Goal: Task Accomplishment & Management: Complete application form

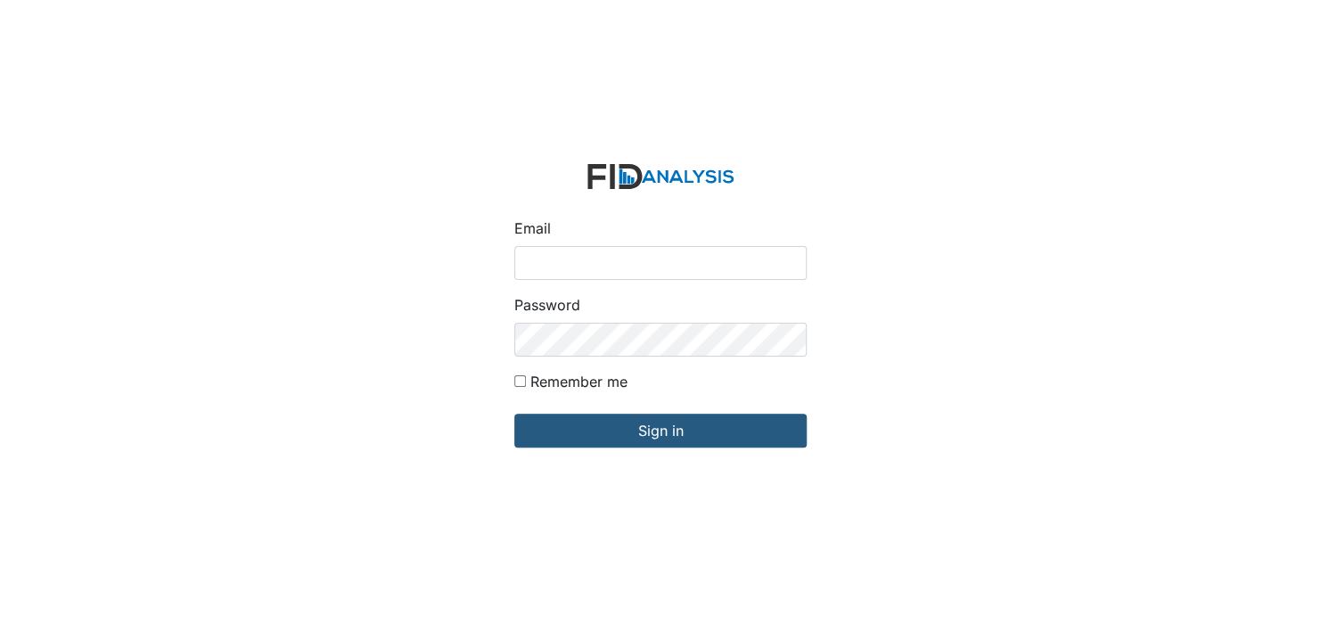
click at [568, 267] on input "Email" at bounding box center [660, 263] width 292 height 34
type input "[EMAIL_ADDRESS][DOMAIN_NAME]"
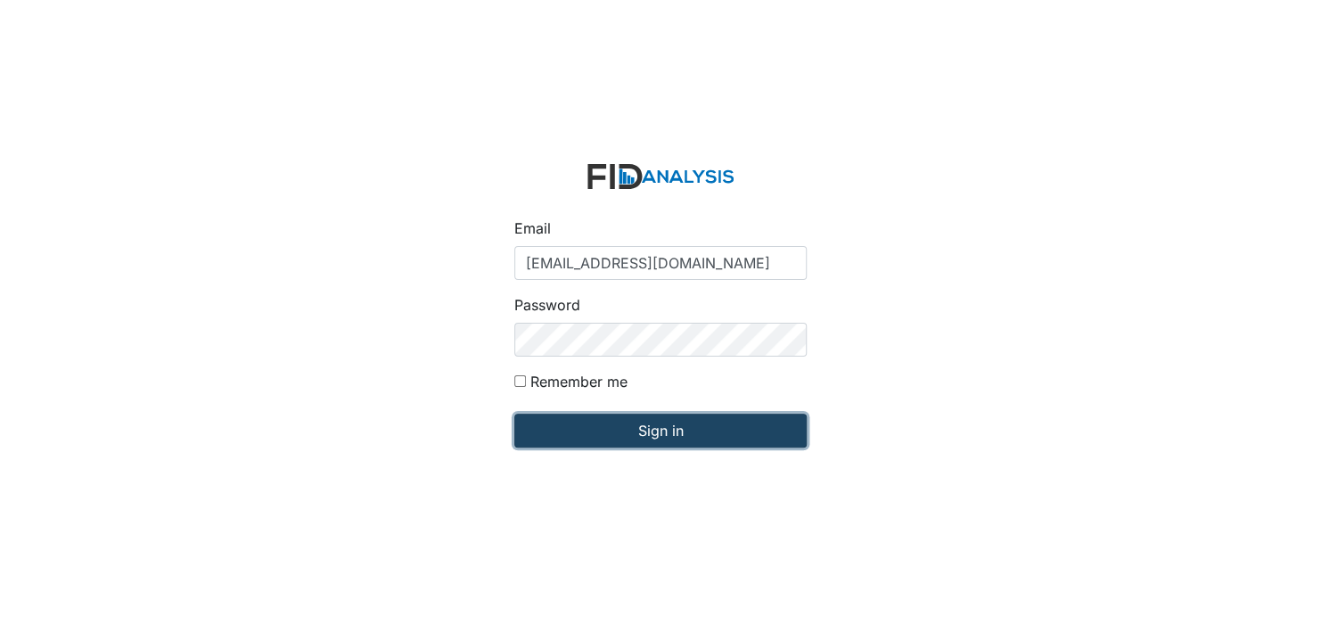
click at [675, 430] on input "Sign in" at bounding box center [660, 430] width 292 height 34
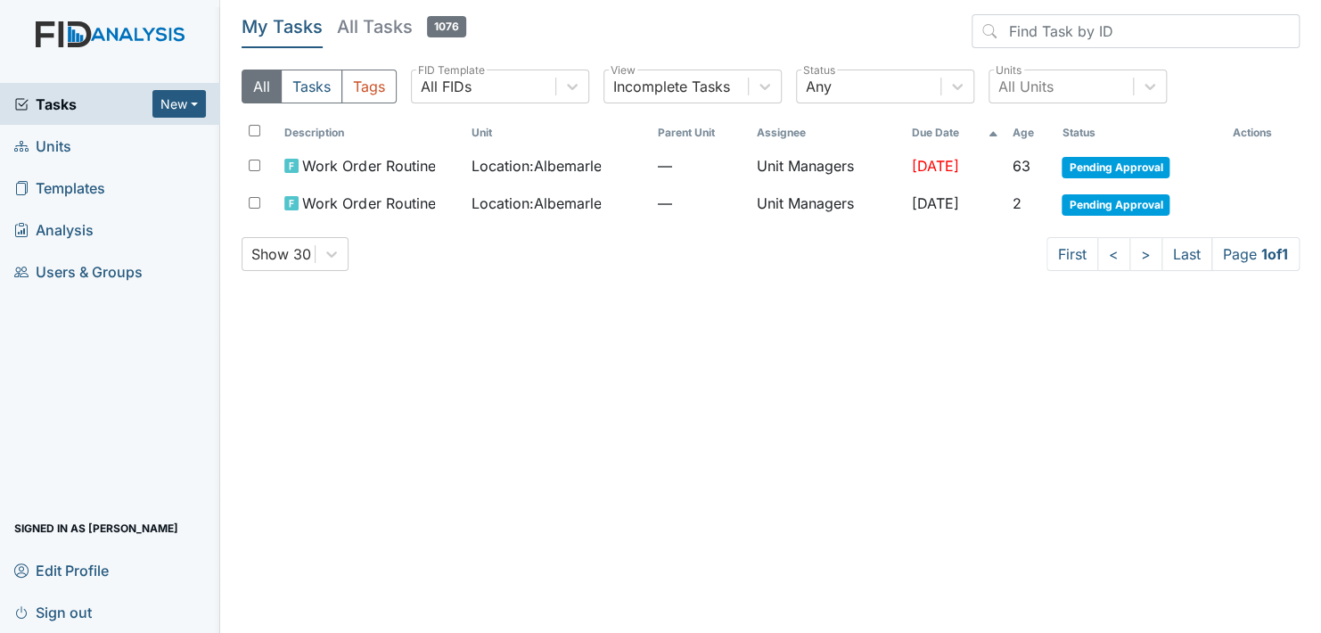
click at [61, 141] on span "Units" at bounding box center [42, 146] width 57 height 28
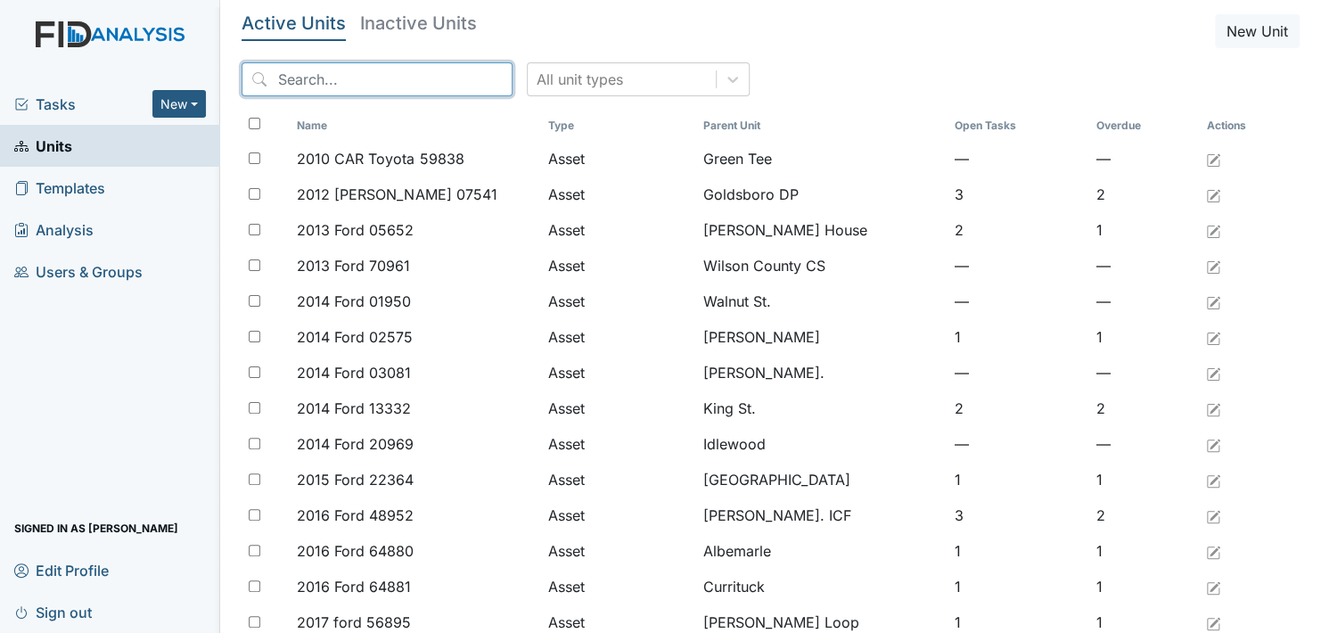
click at [352, 86] on input "search" at bounding box center [376, 79] width 271 height 34
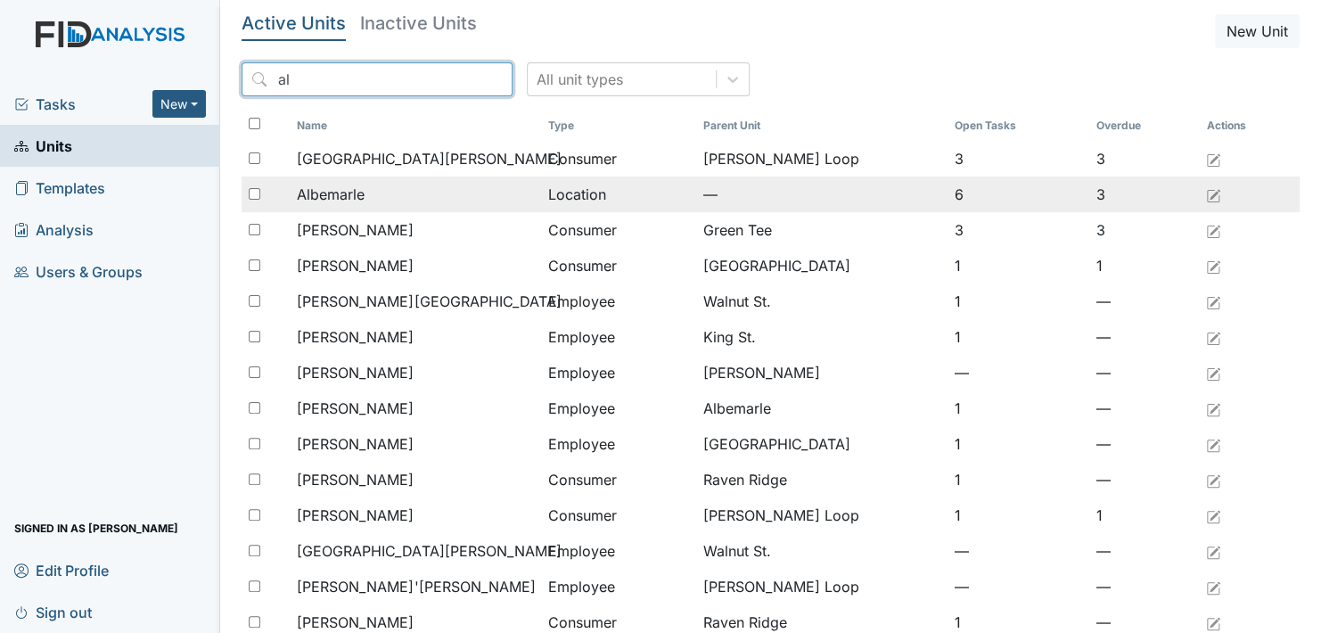
type input "al"
click at [331, 189] on span "Albemarle" at bounding box center [331, 194] width 68 height 21
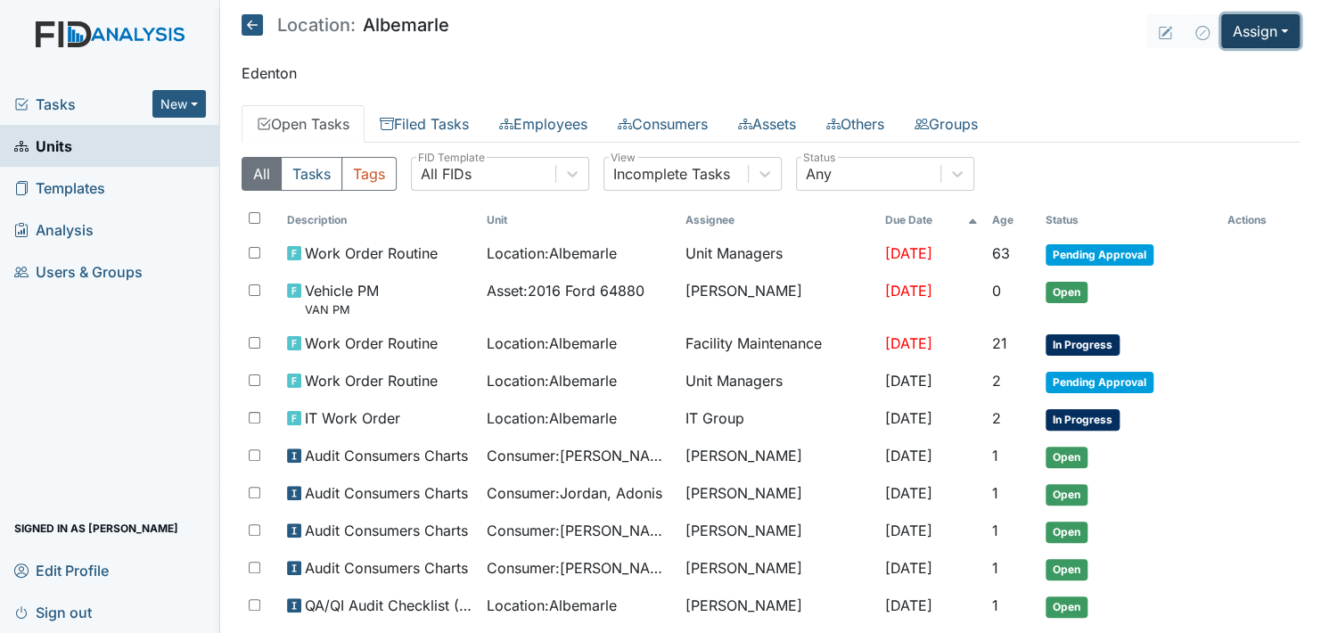
click at [1259, 34] on button "Assign" at bounding box center [1260, 31] width 78 height 34
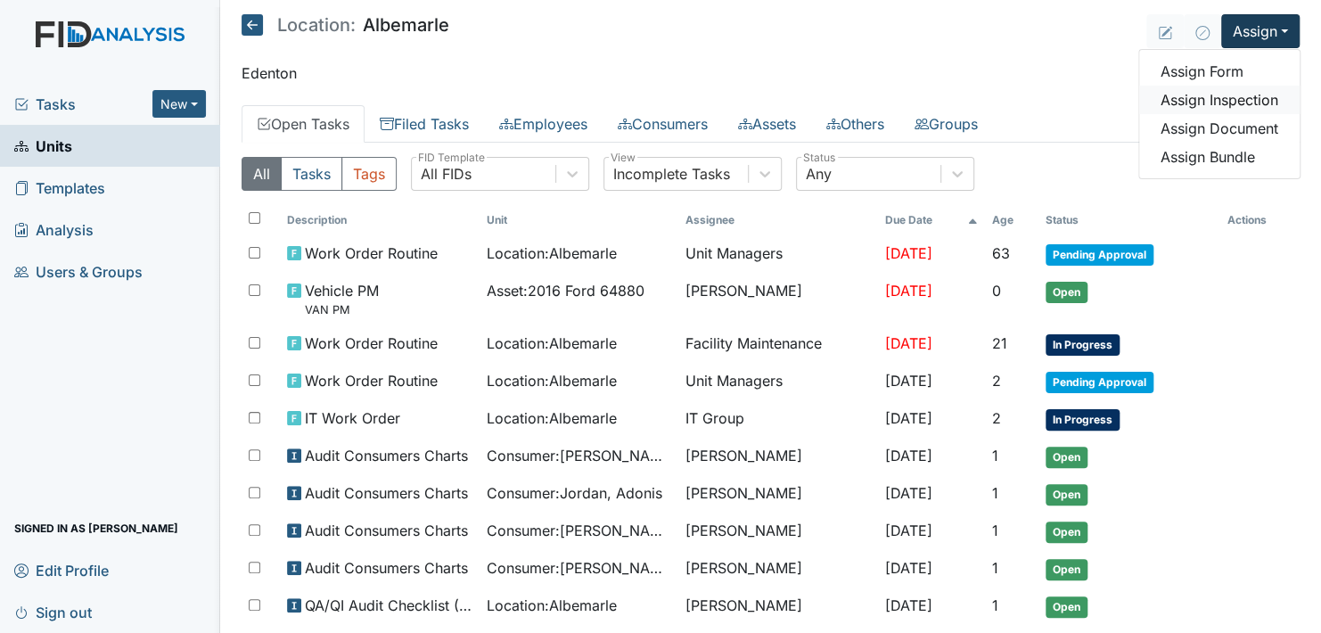
click at [1256, 99] on link "Assign Inspection" at bounding box center [1219, 100] width 160 height 29
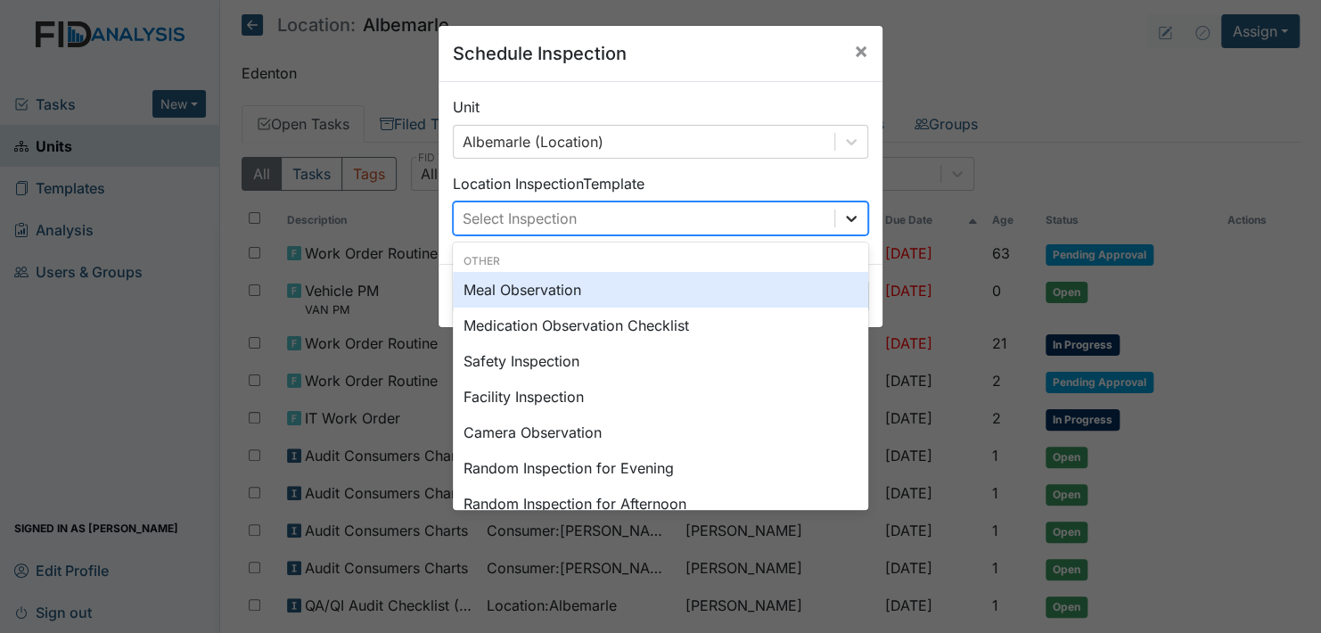
click at [851, 221] on icon at bounding box center [851, 218] width 18 height 18
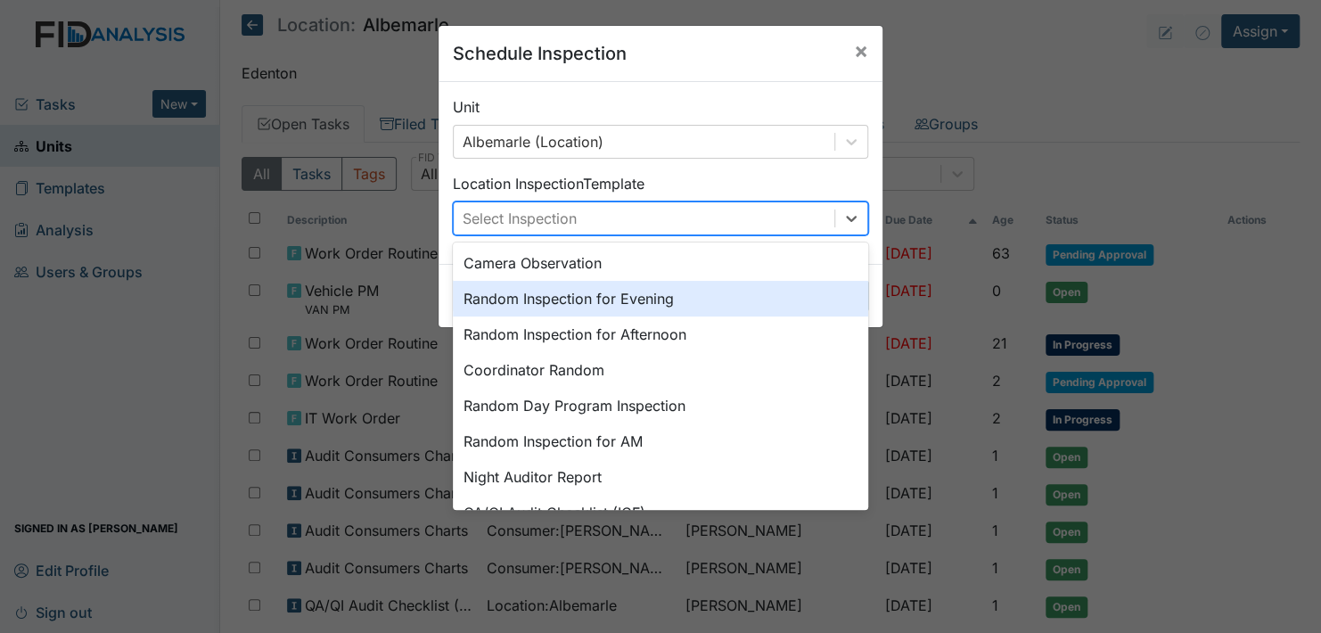
scroll to position [178, 0]
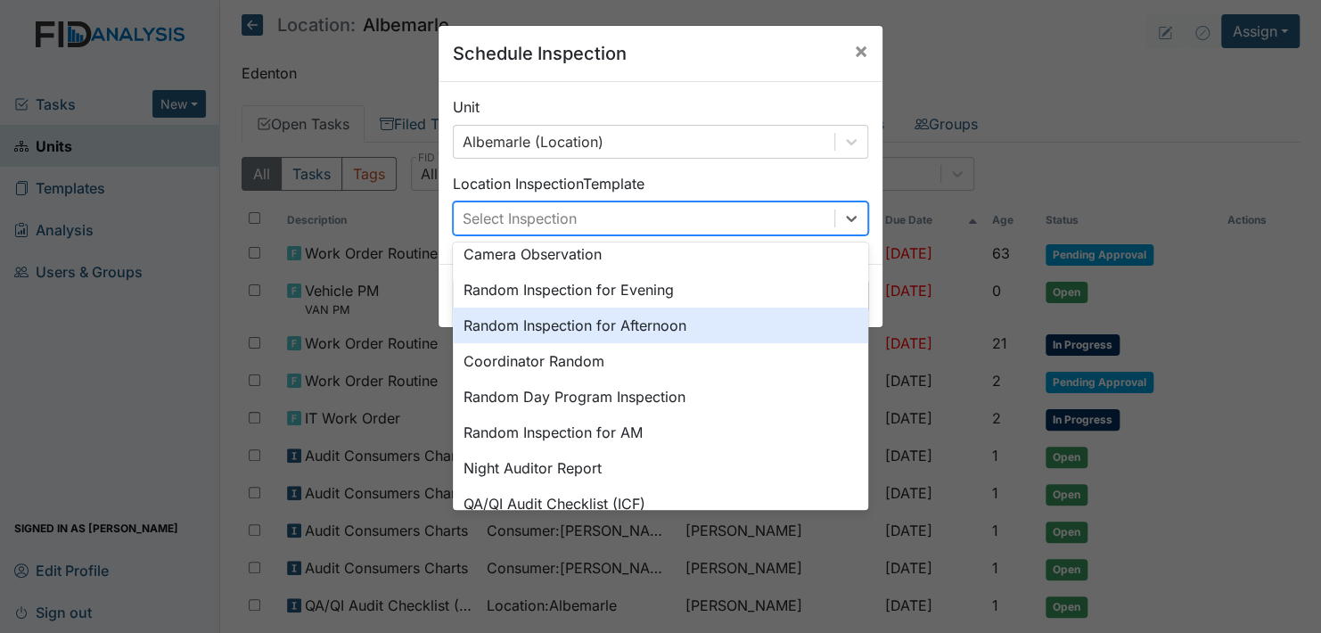
click at [675, 322] on div "Random Inspection for Afternoon" at bounding box center [660, 325] width 415 height 36
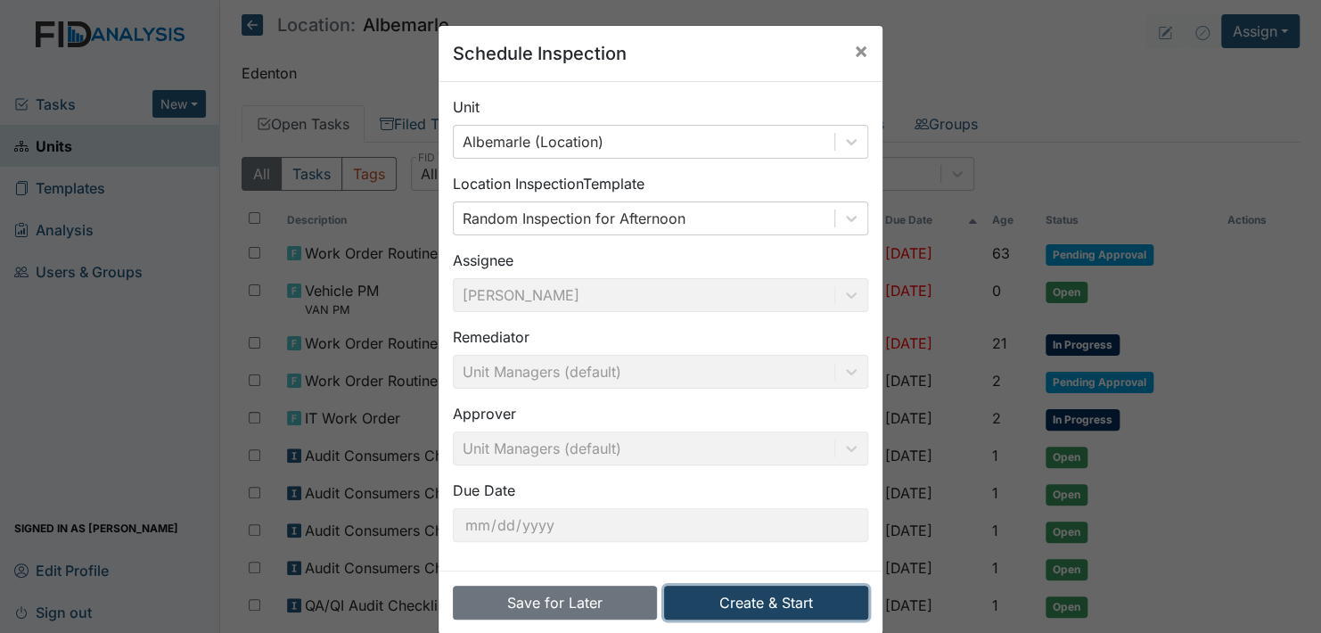
click at [752, 597] on button "Create & Start" at bounding box center [766, 602] width 204 height 34
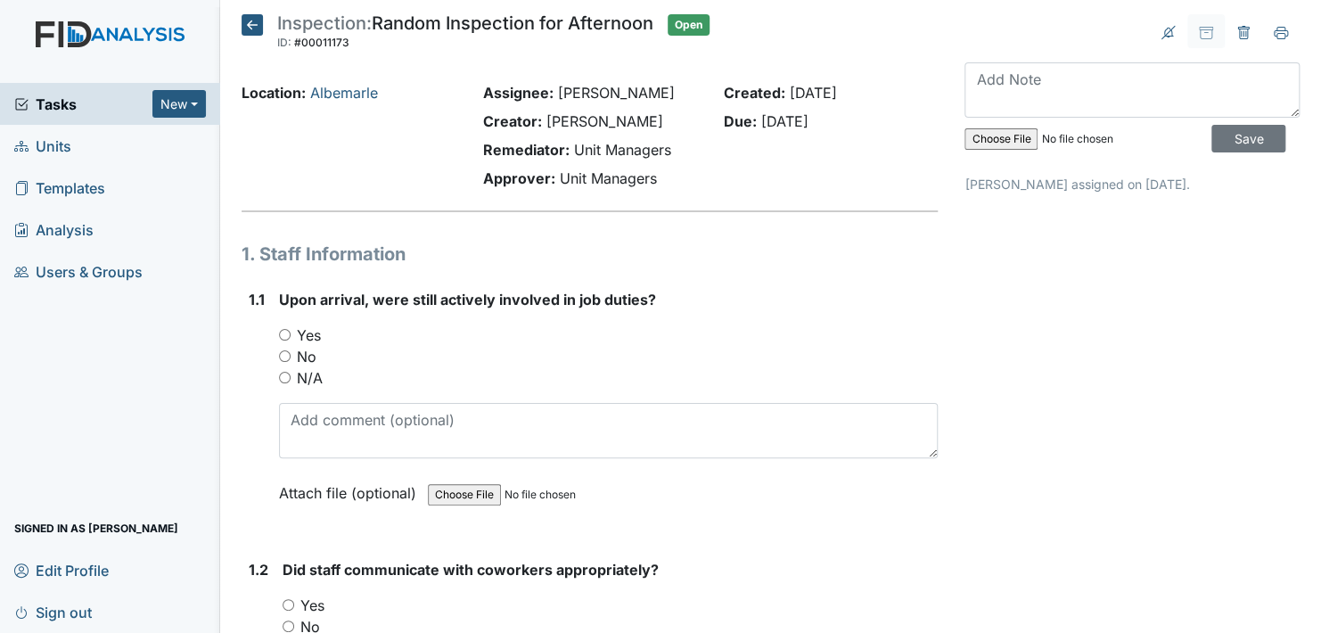
click at [285, 331] on input "Yes" at bounding box center [285, 335] width 12 height 12
radio input "true"
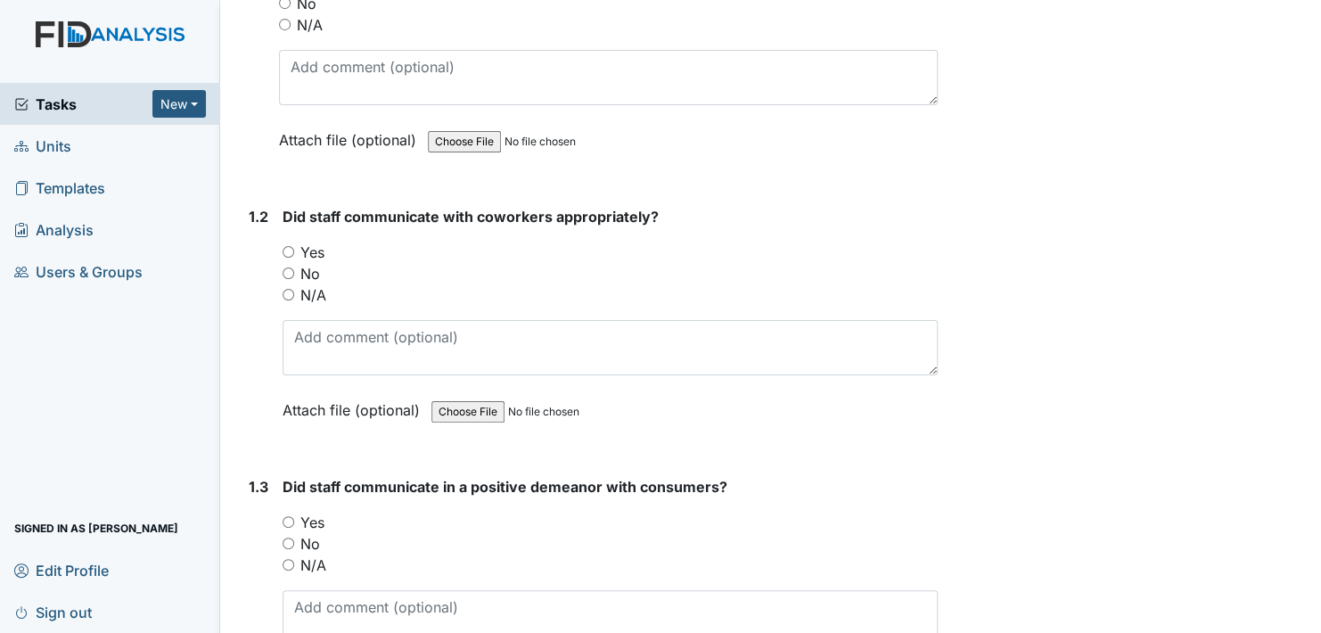
scroll to position [356, 0]
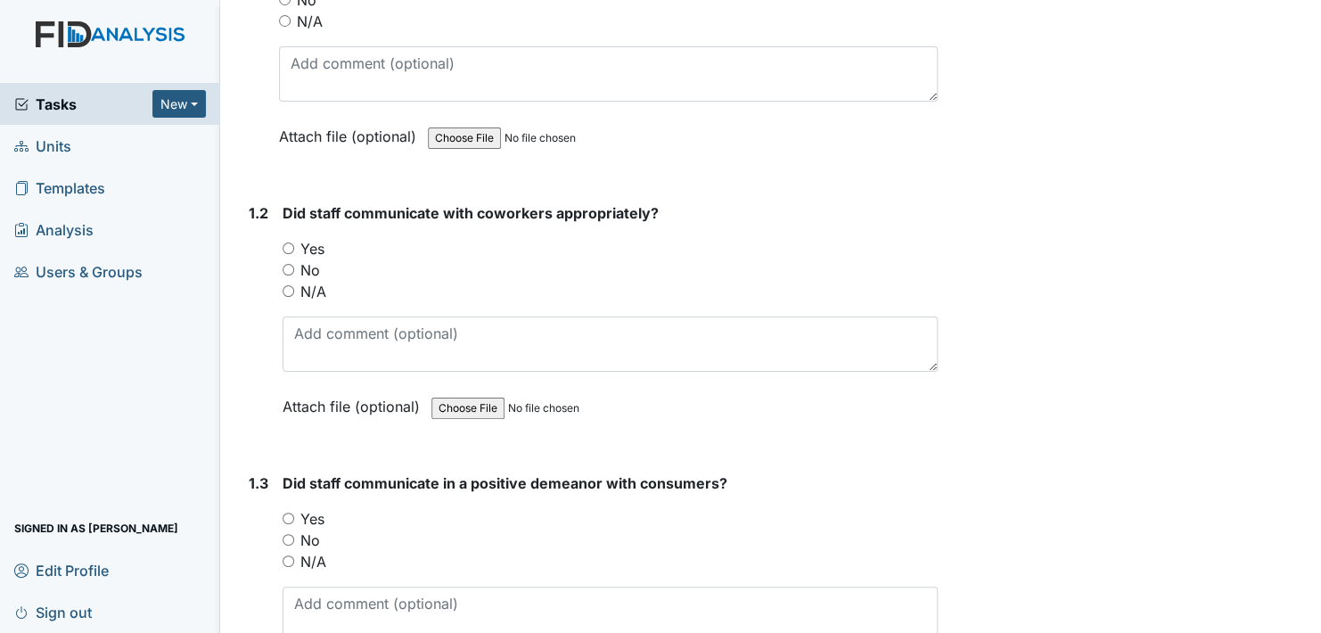
click at [286, 247] on input "Yes" at bounding box center [288, 248] width 12 height 12
radio input "true"
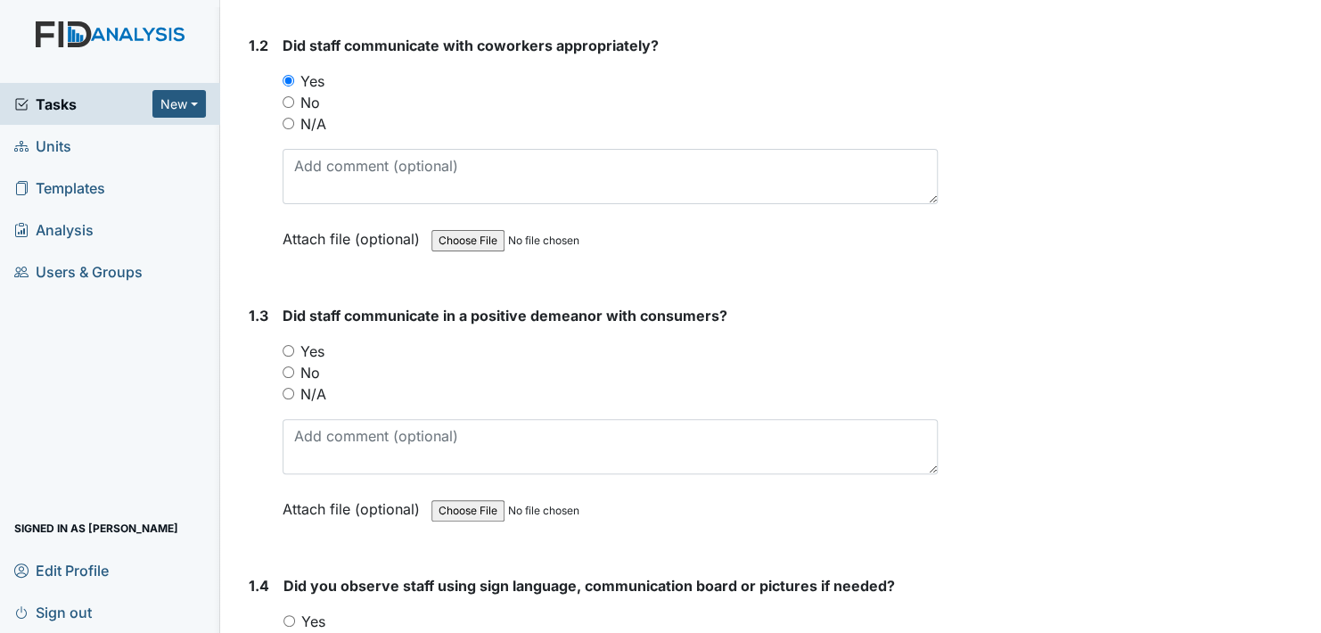
scroll to position [535, 0]
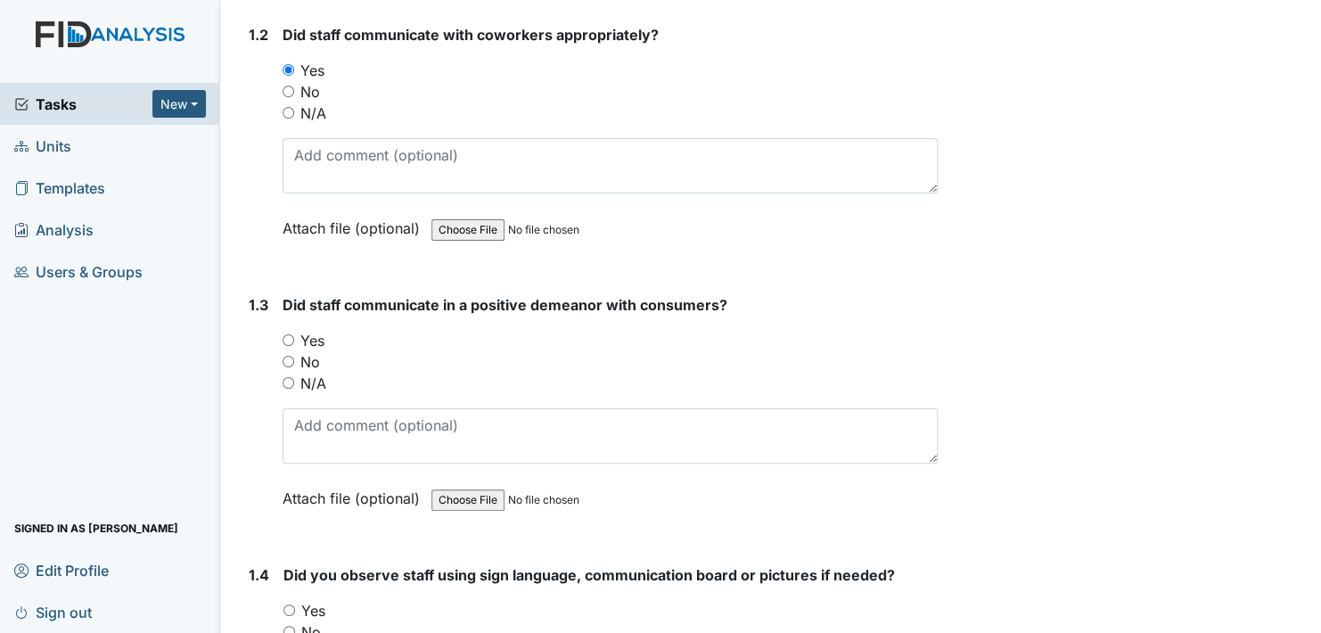
click at [286, 334] on input "Yes" at bounding box center [288, 340] width 12 height 12
radio input "true"
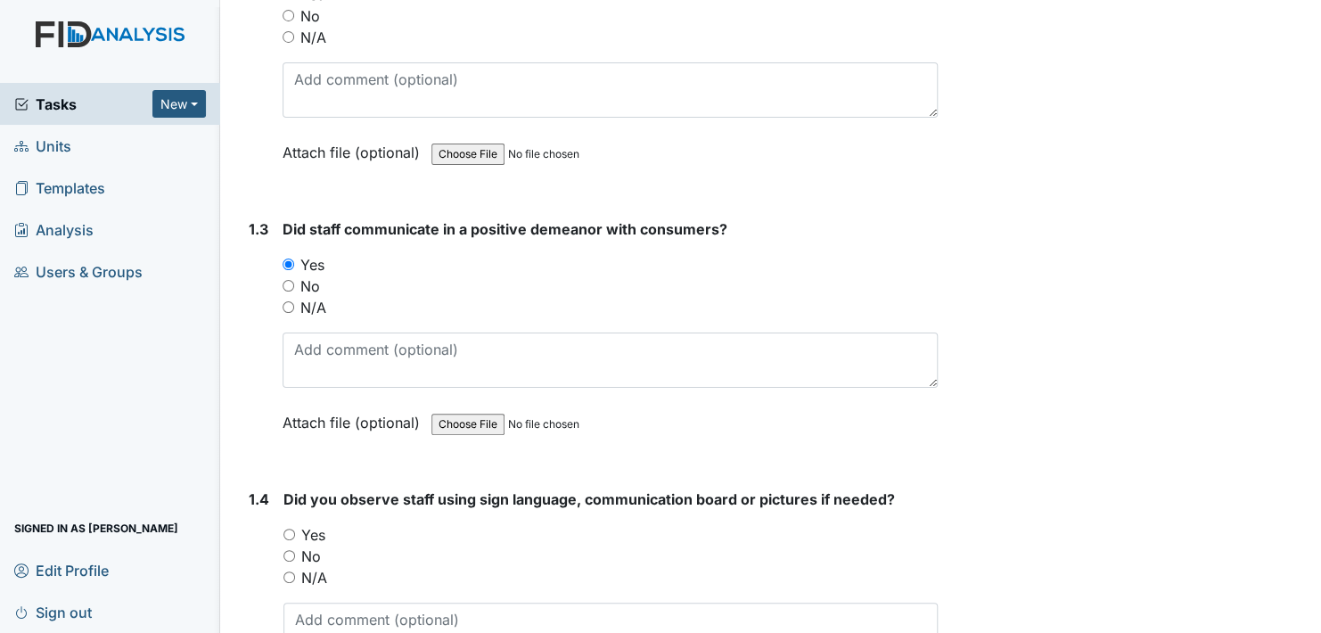
scroll to position [713, 0]
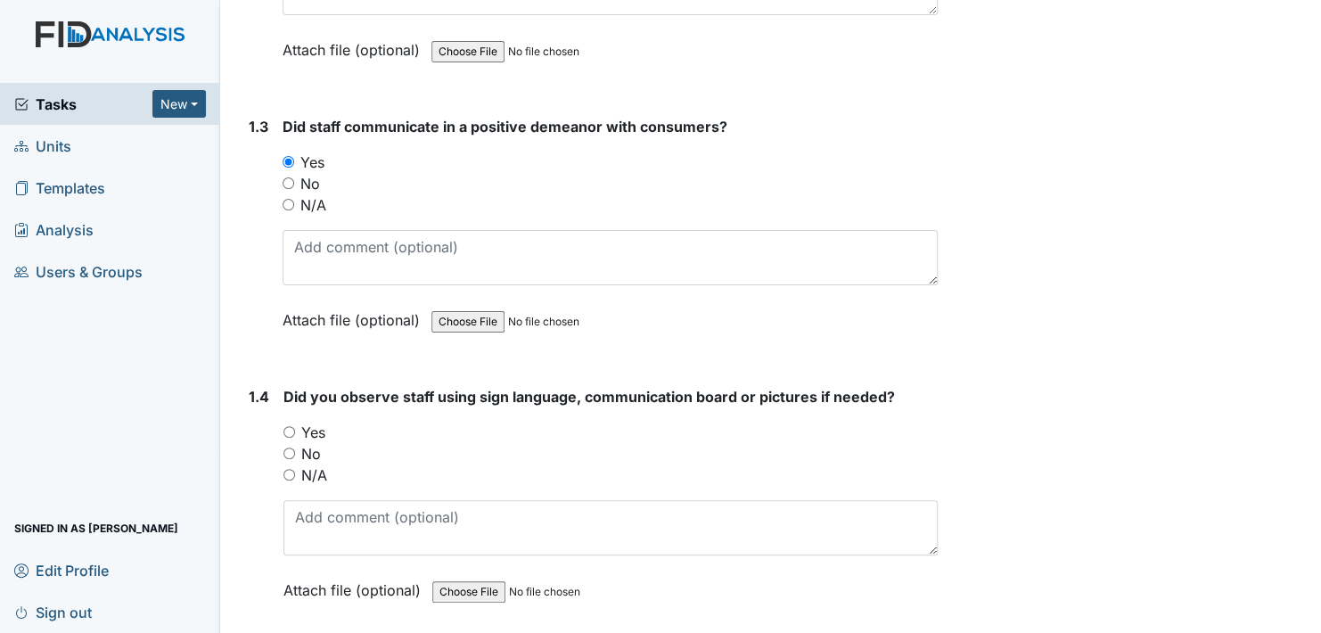
click at [290, 426] on input "Yes" at bounding box center [289, 432] width 12 height 12
radio input "true"
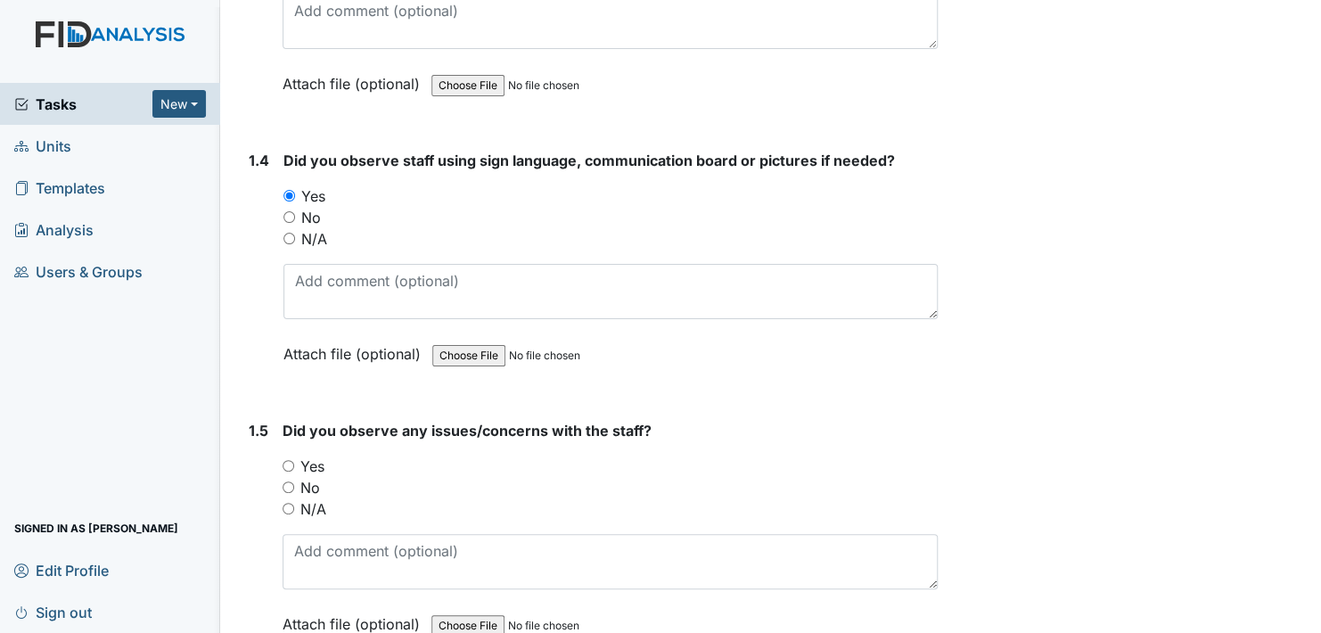
scroll to position [980, 0]
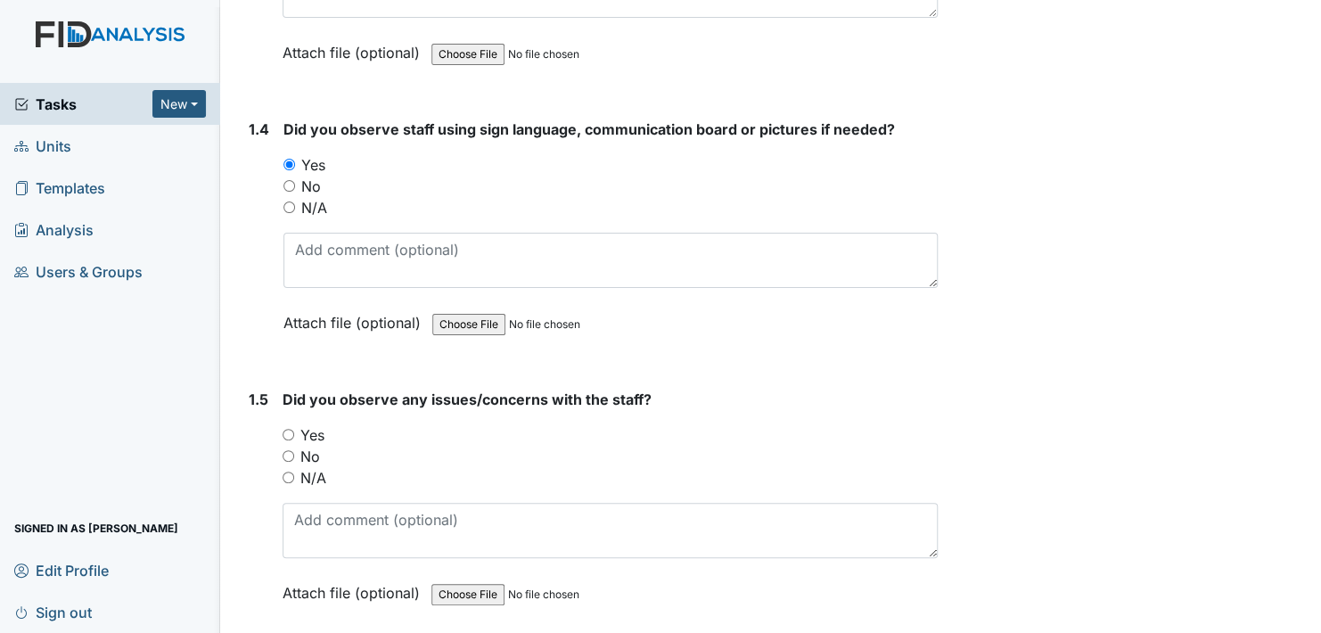
click at [287, 451] on input "No" at bounding box center [288, 456] width 12 height 12
radio input "true"
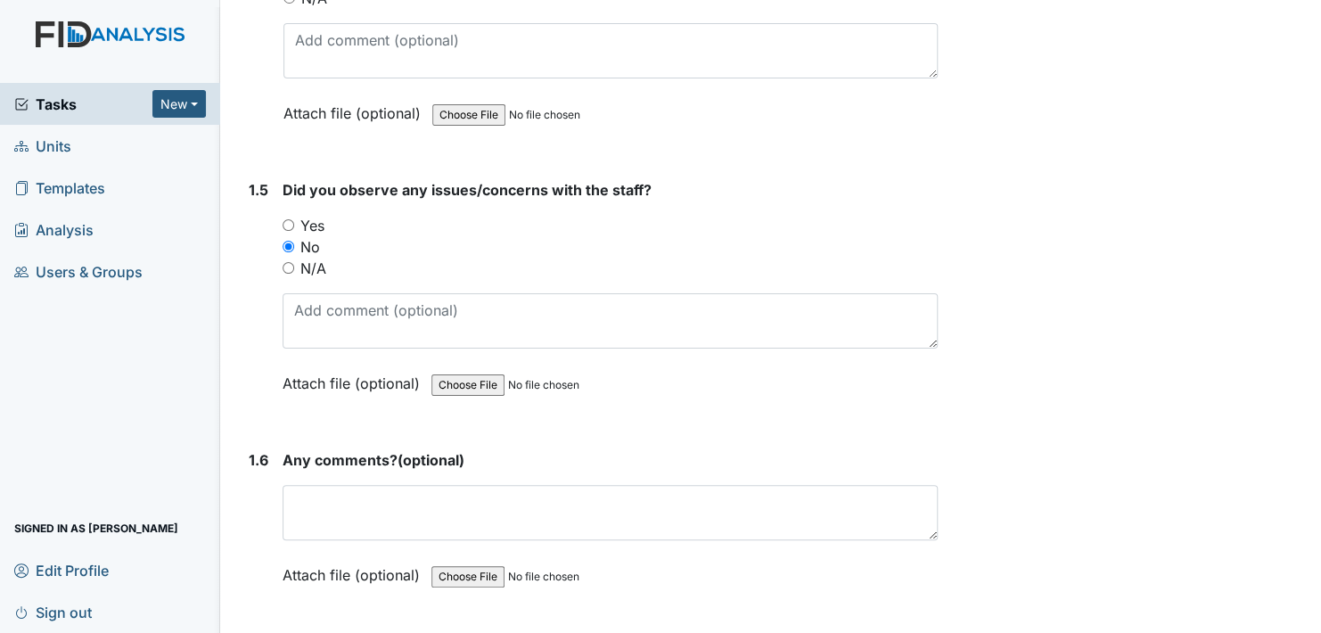
scroll to position [1248, 0]
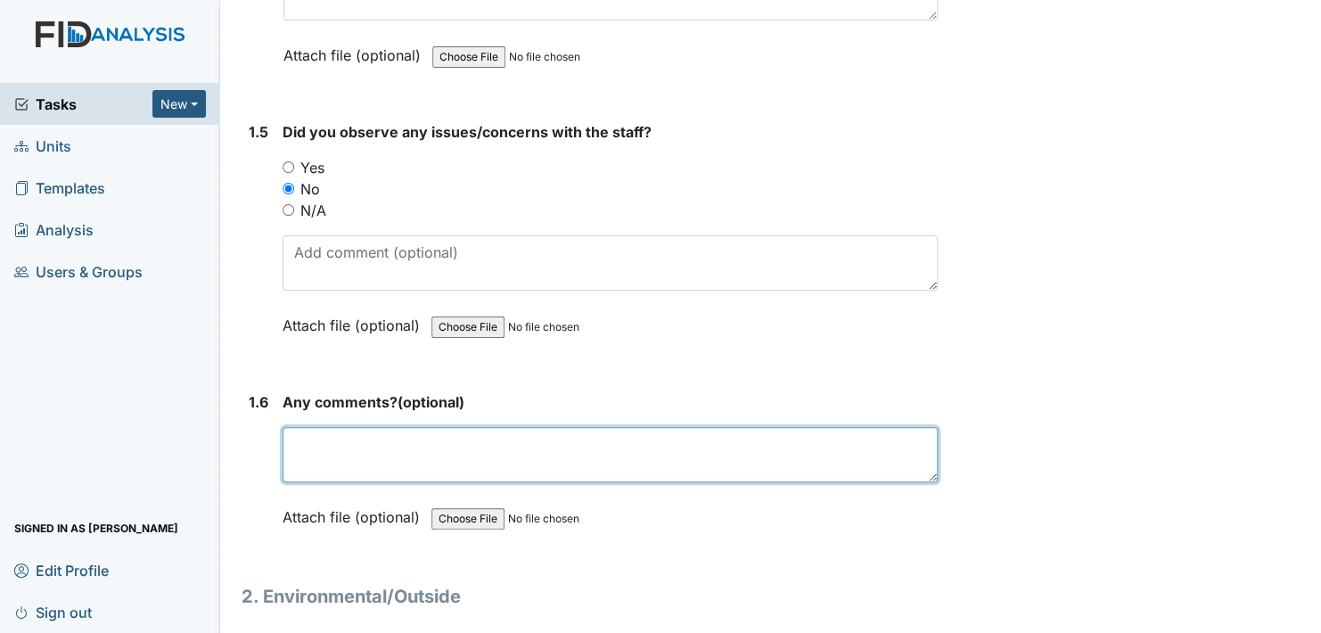
click at [348, 455] on textarea at bounding box center [609, 454] width 655 height 55
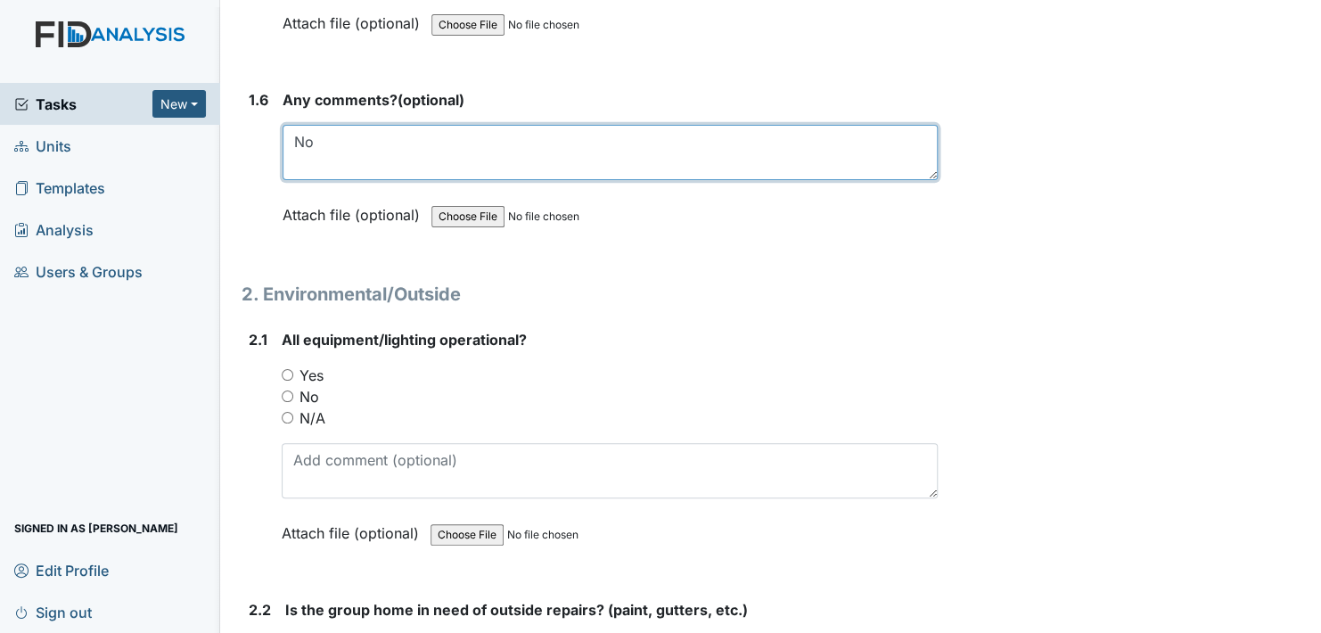
scroll to position [1604, 0]
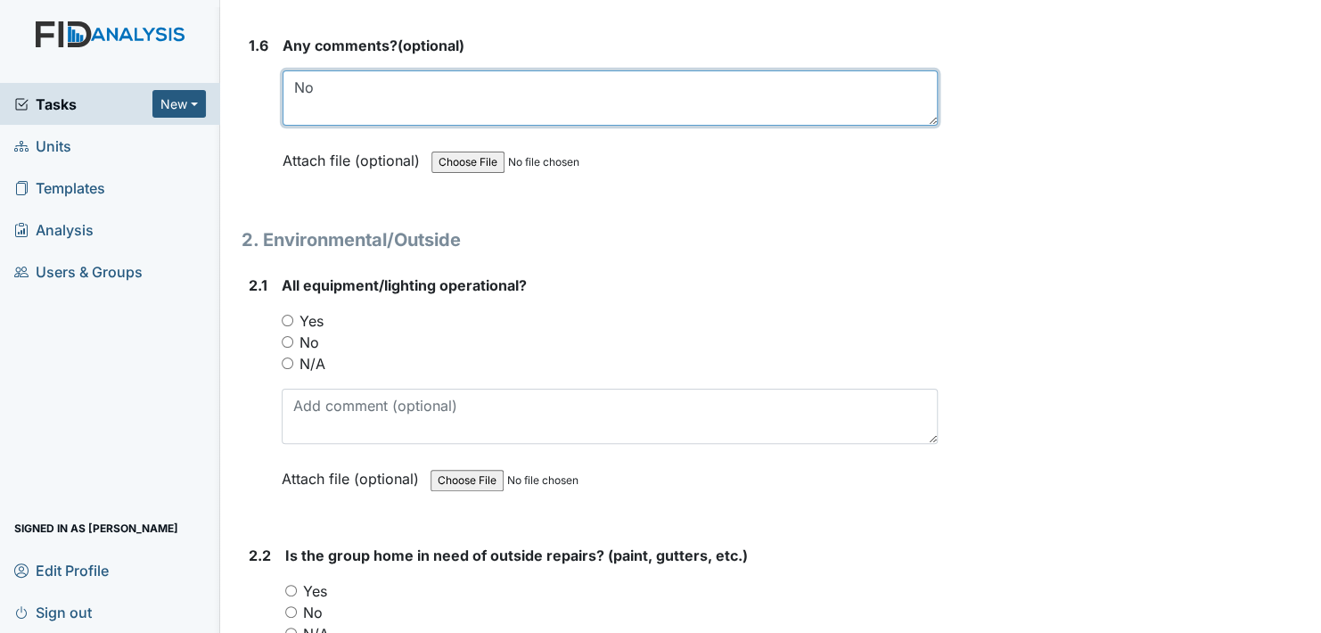
type textarea "No"
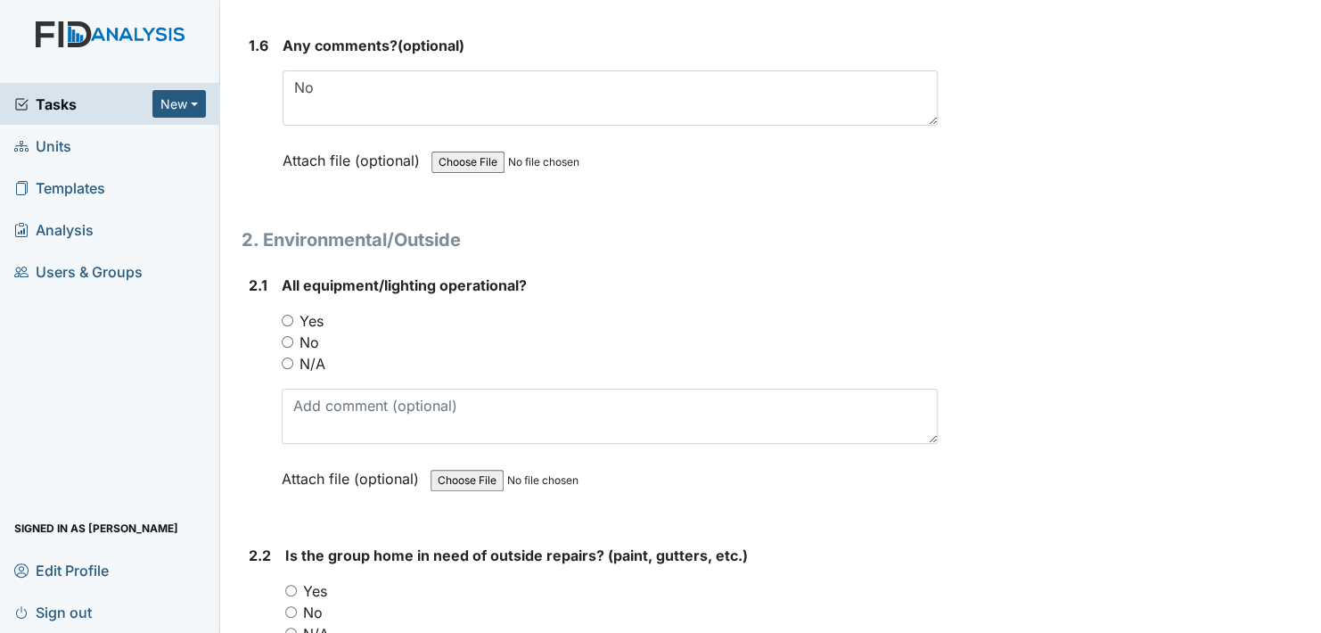
click at [282, 315] on input "Yes" at bounding box center [288, 321] width 12 height 12
radio input "true"
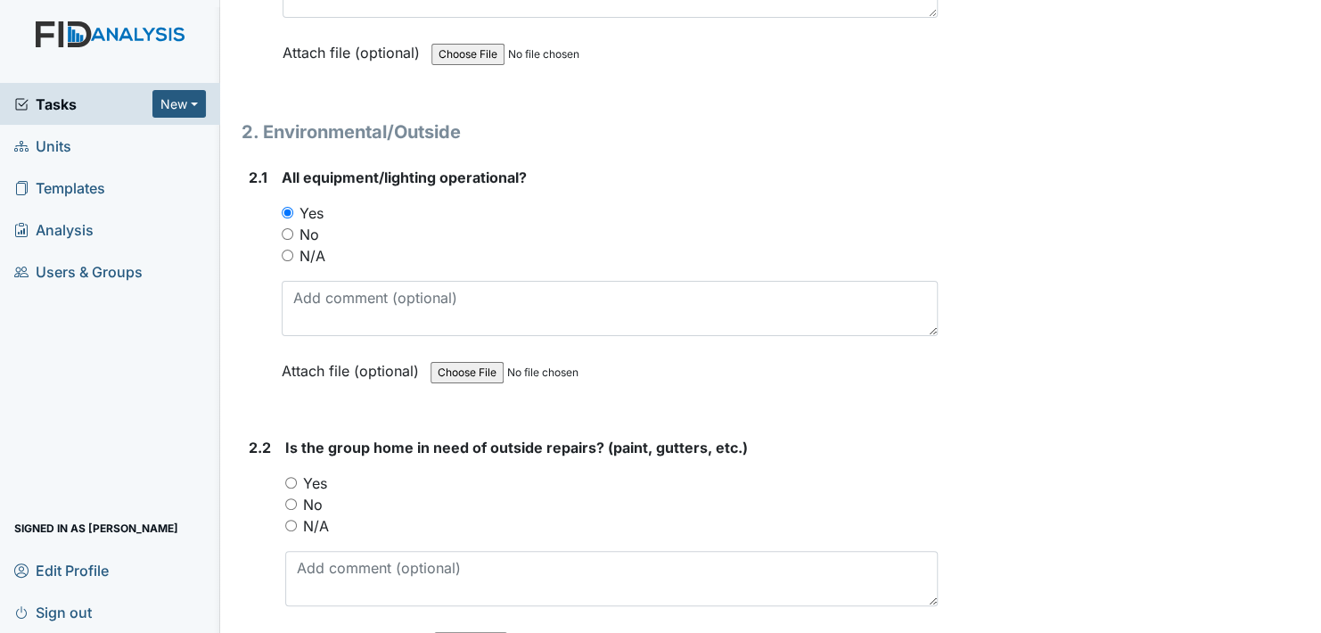
scroll to position [1782, 0]
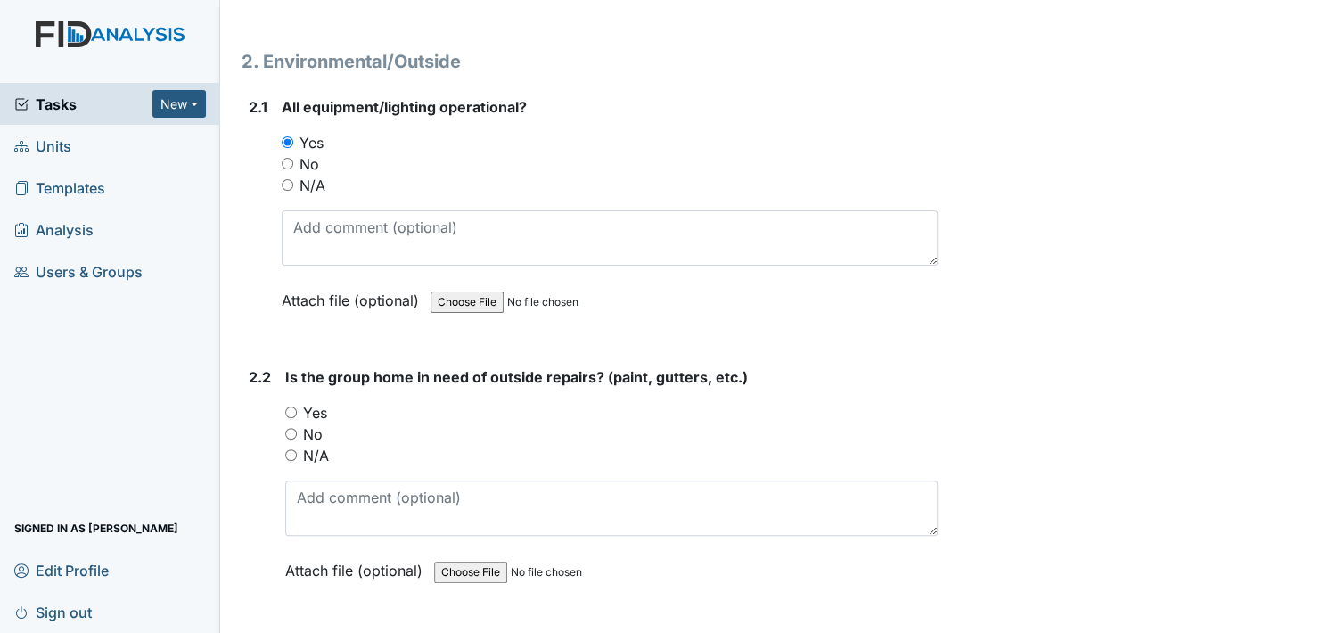
click at [290, 428] on input "No" at bounding box center [291, 434] width 12 height 12
radio input "true"
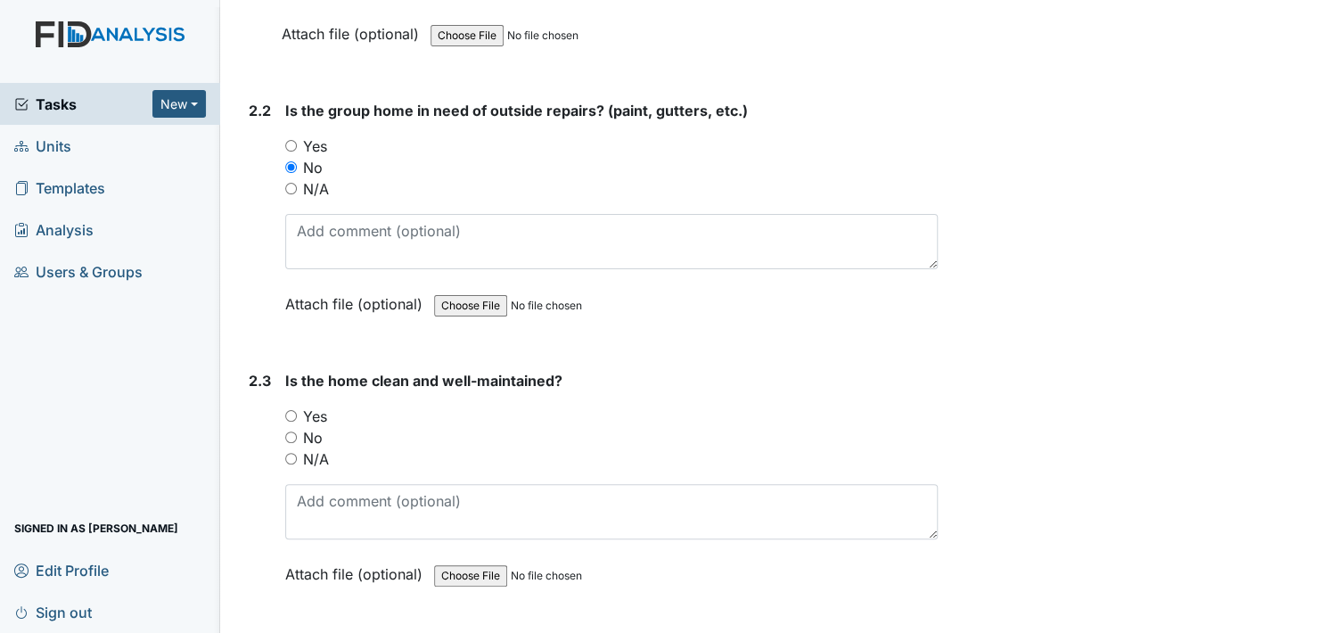
scroll to position [2050, 0]
click at [290, 409] on input "Yes" at bounding box center [291, 415] width 12 height 12
radio input "true"
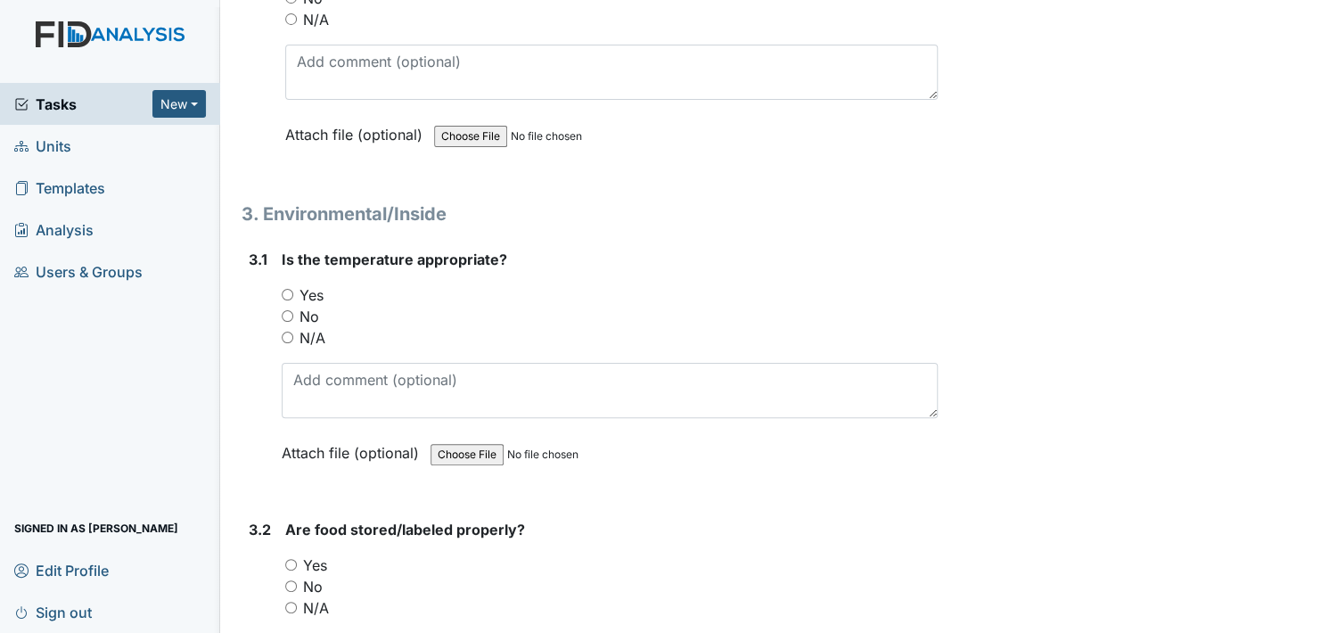
scroll to position [2495, 0]
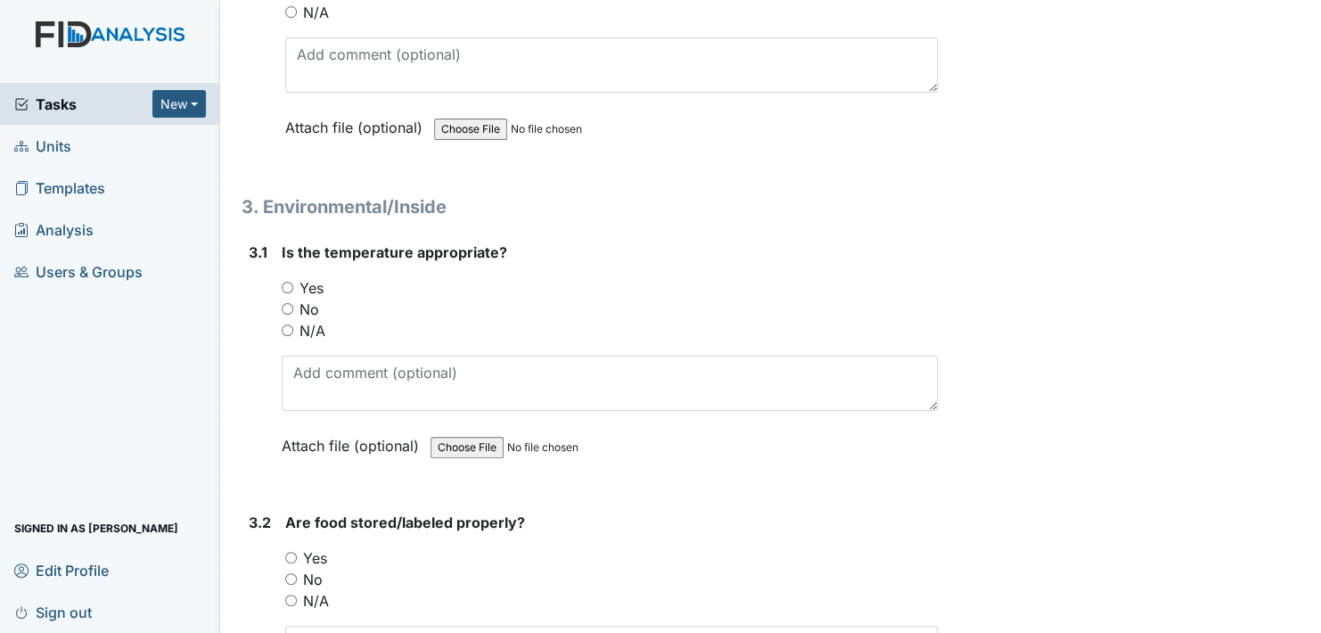
click at [283, 282] on input "Yes" at bounding box center [288, 288] width 12 height 12
radio input "true"
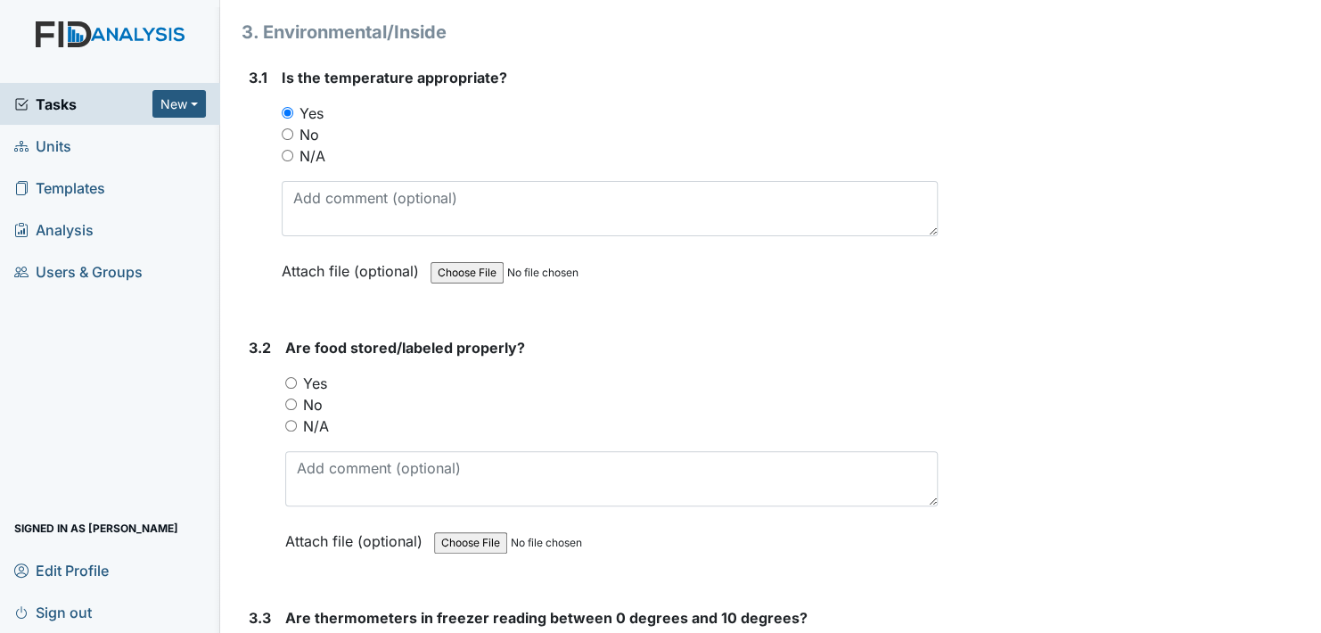
scroll to position [2673, 0]
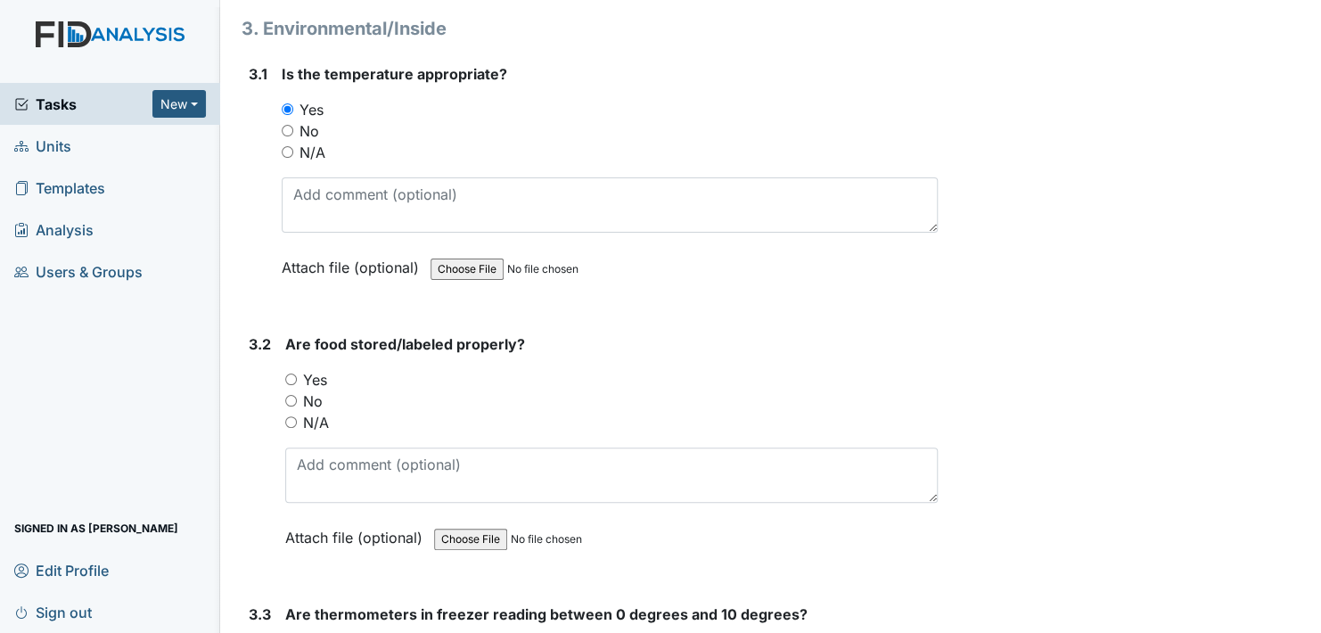
click at [293, 373] on input "Yes" at bounding box center [291, 379] width 12 height 12
radio input "true"
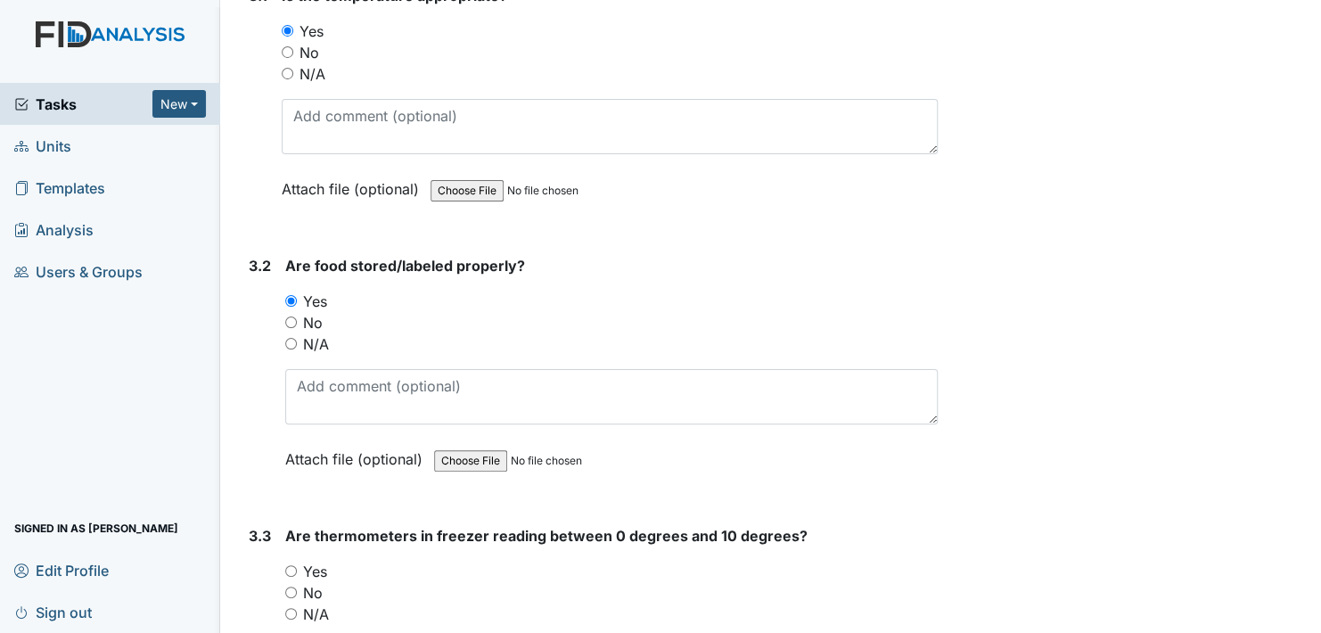
scroll to position [2941, 0]
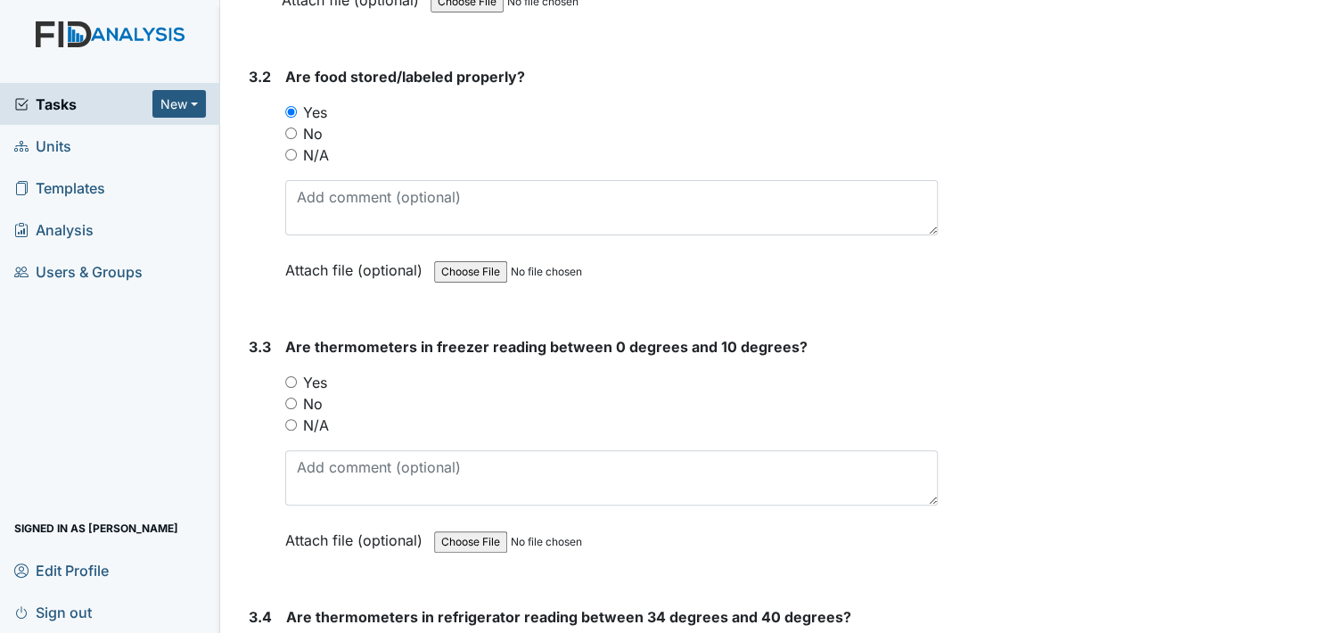
click at [292, 376] on input "Yes" at bounding box center [291, 382] width 12 height 12
radio input "true"
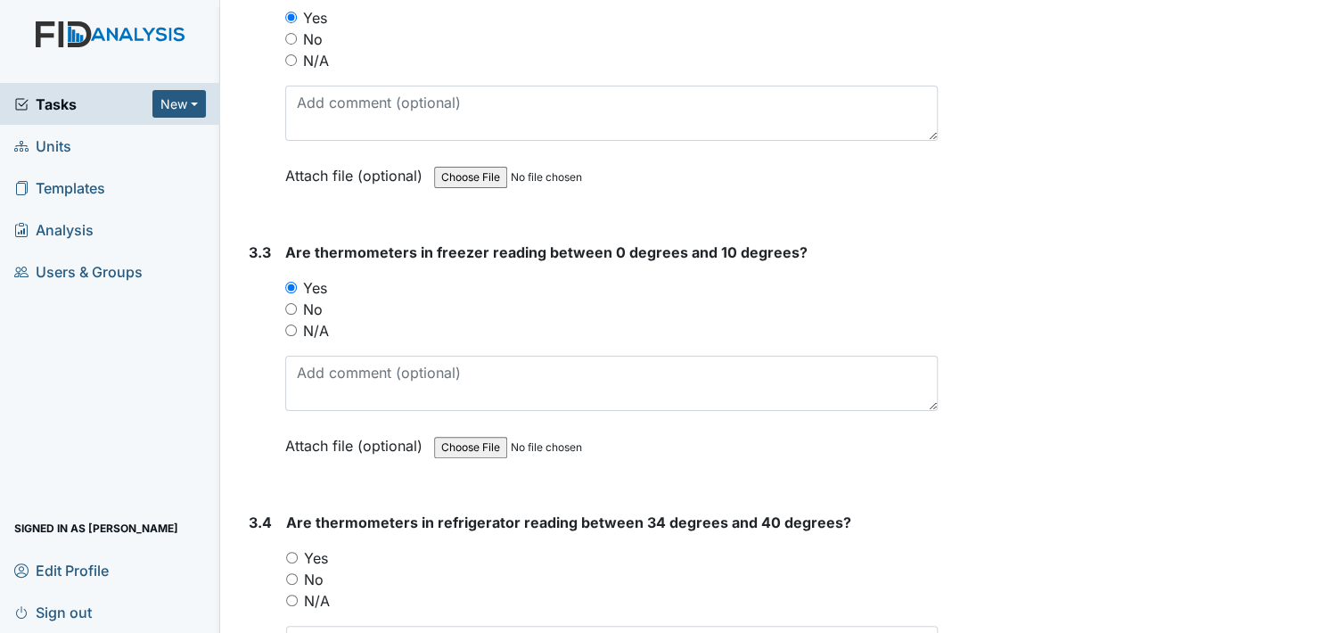
scroll to position [3208, 0]
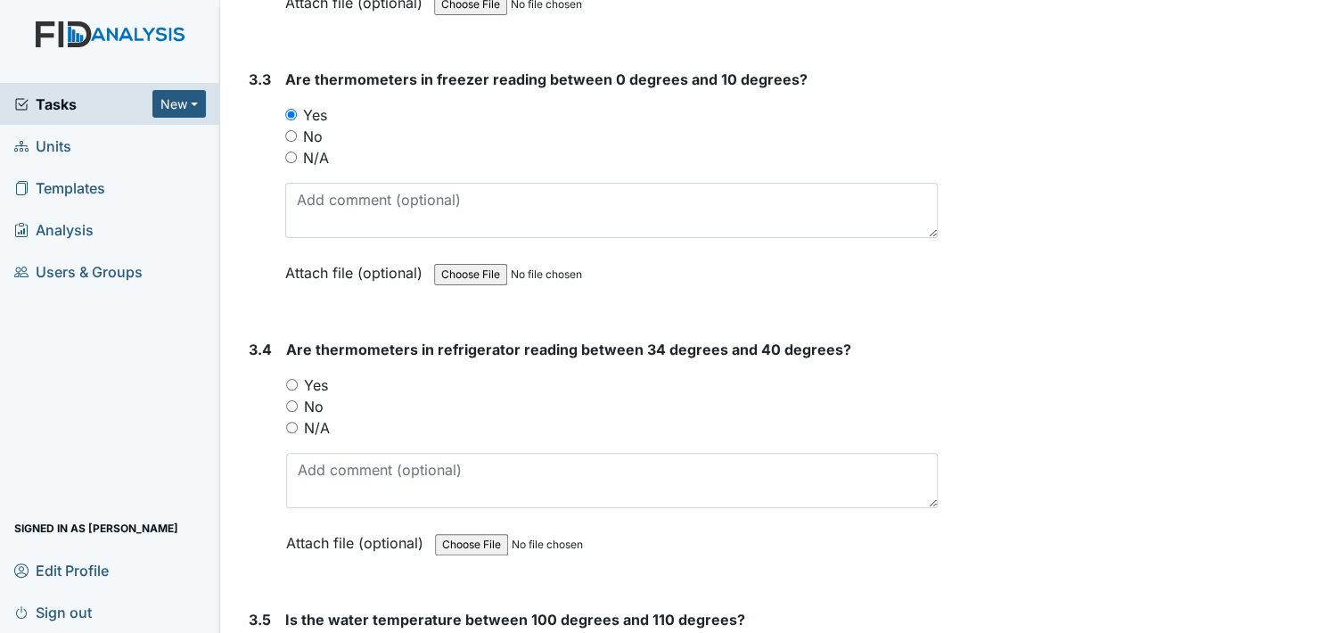
click at [294, 379] on input "Yes" at bounding box center [292, 385] width 12 height 12
radio input "true"
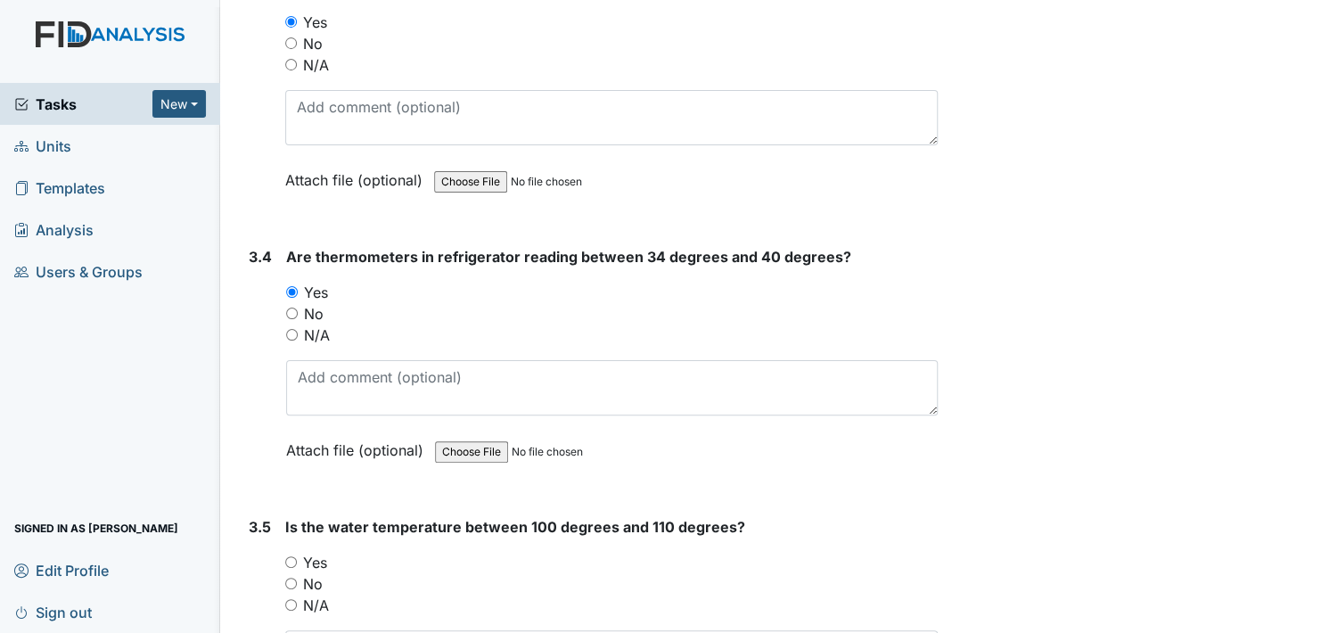
scroll to position [3475, 0]
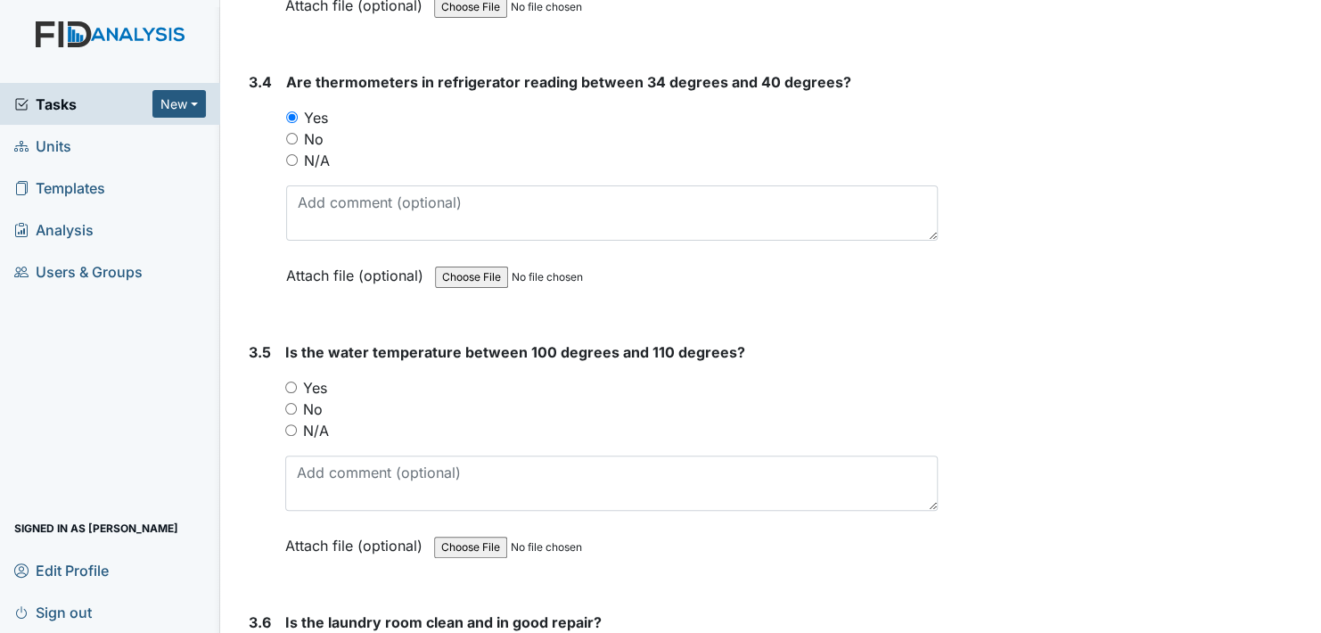
click at [290, 381] on input "Yes" at bounding box center [291, 387] width 12 height 12
radio input "true"
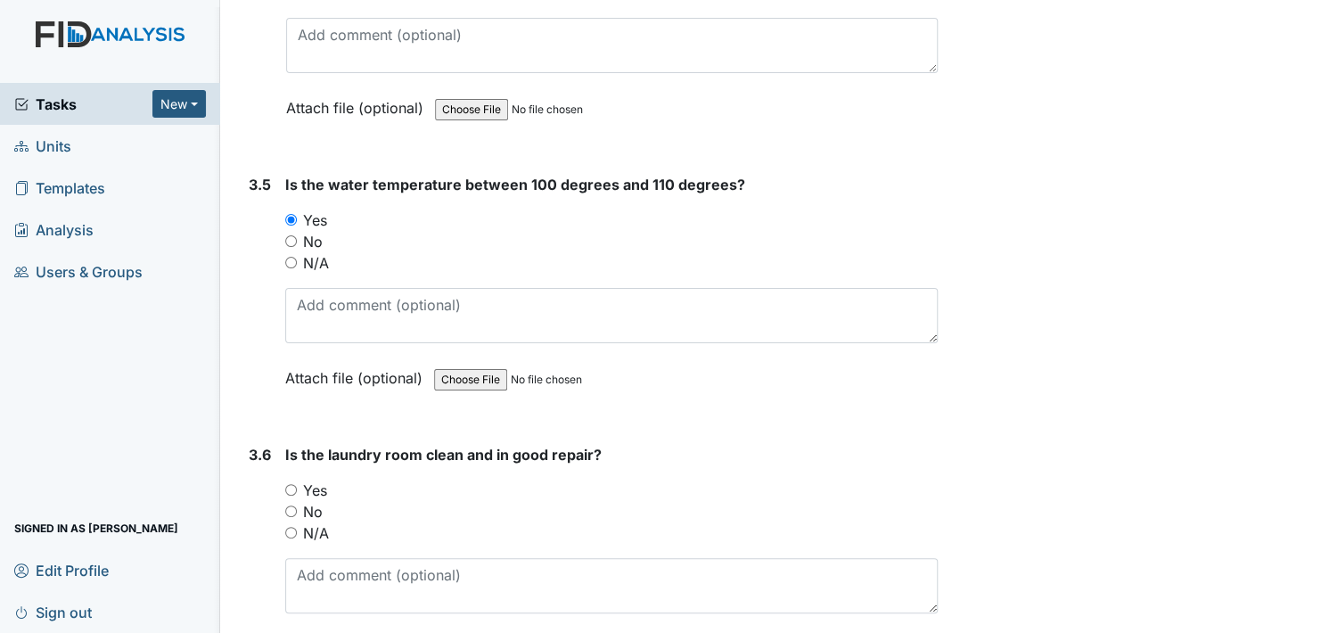
scroll to position [3743, 0]
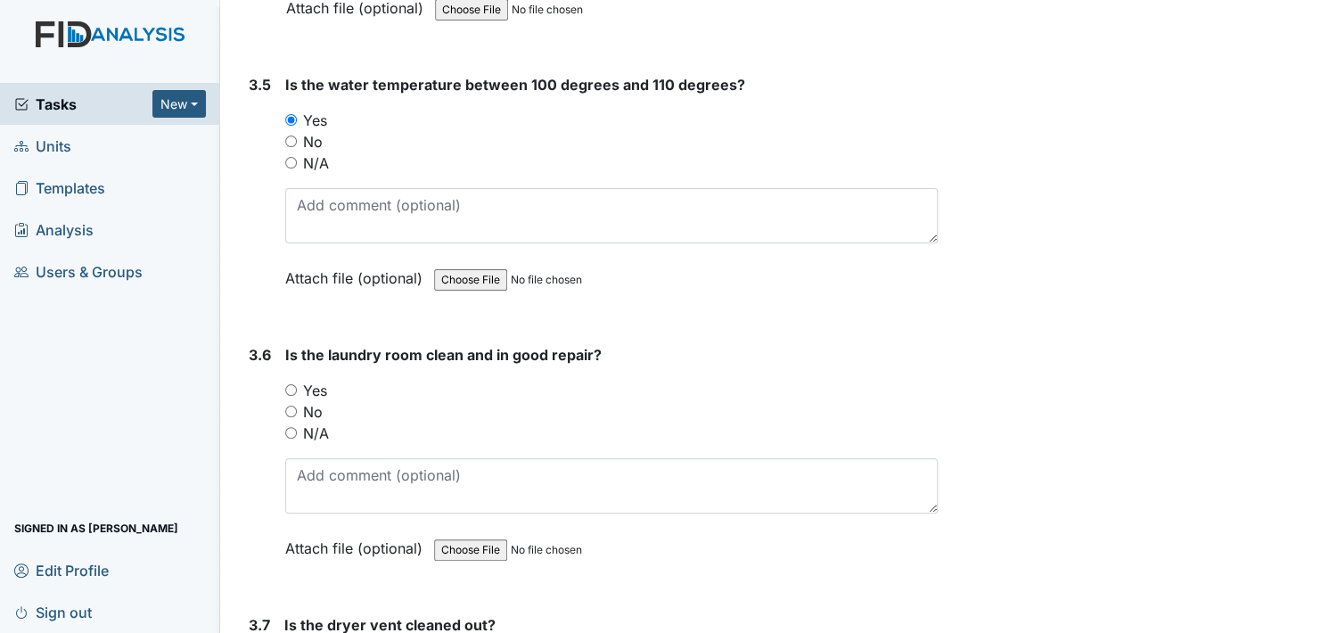
click at [294, 384] on input "Yes" at bounding box center [291, 390] width 12 height 12
radio input "true"
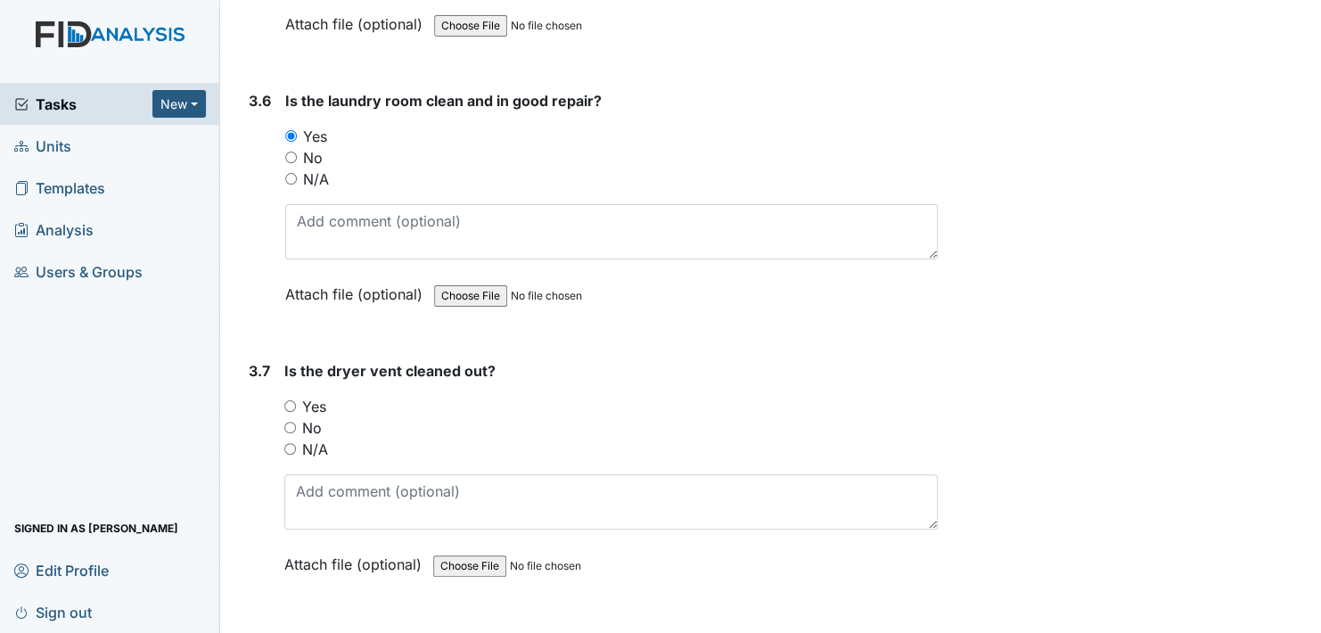
scroll to position [4010, 0]
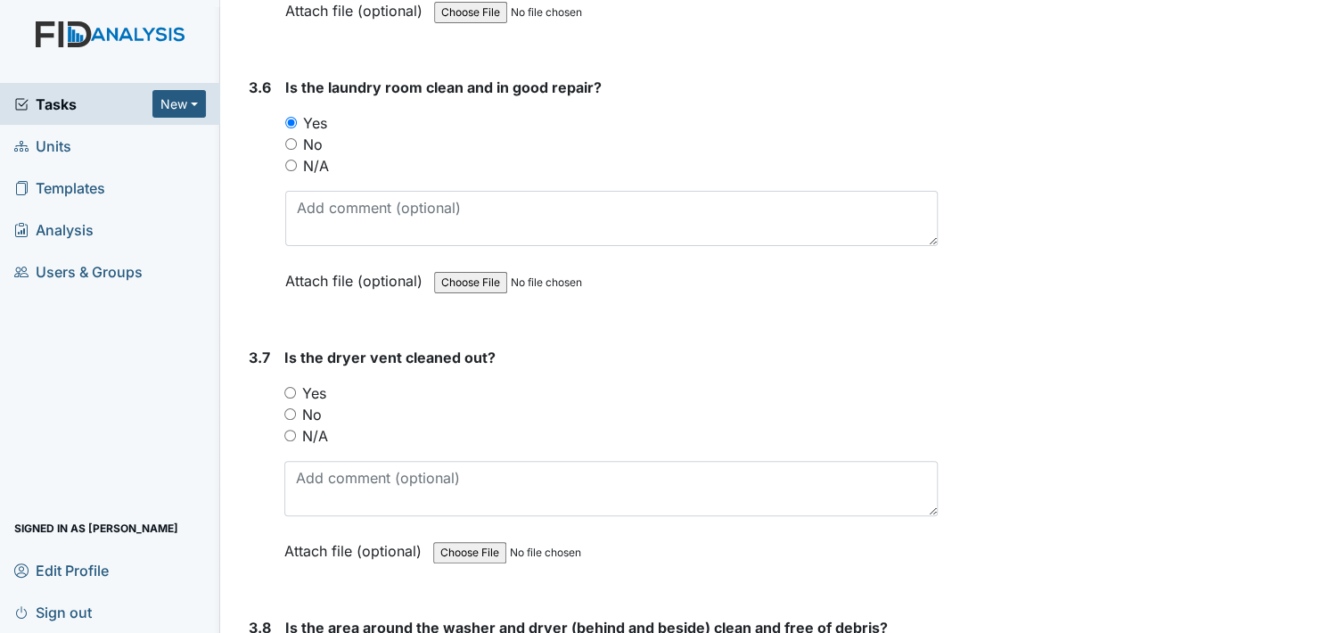
click at [290, 387] on input "Yes" at bounding box center [290, 393] width 12 height 12
radio input "true"
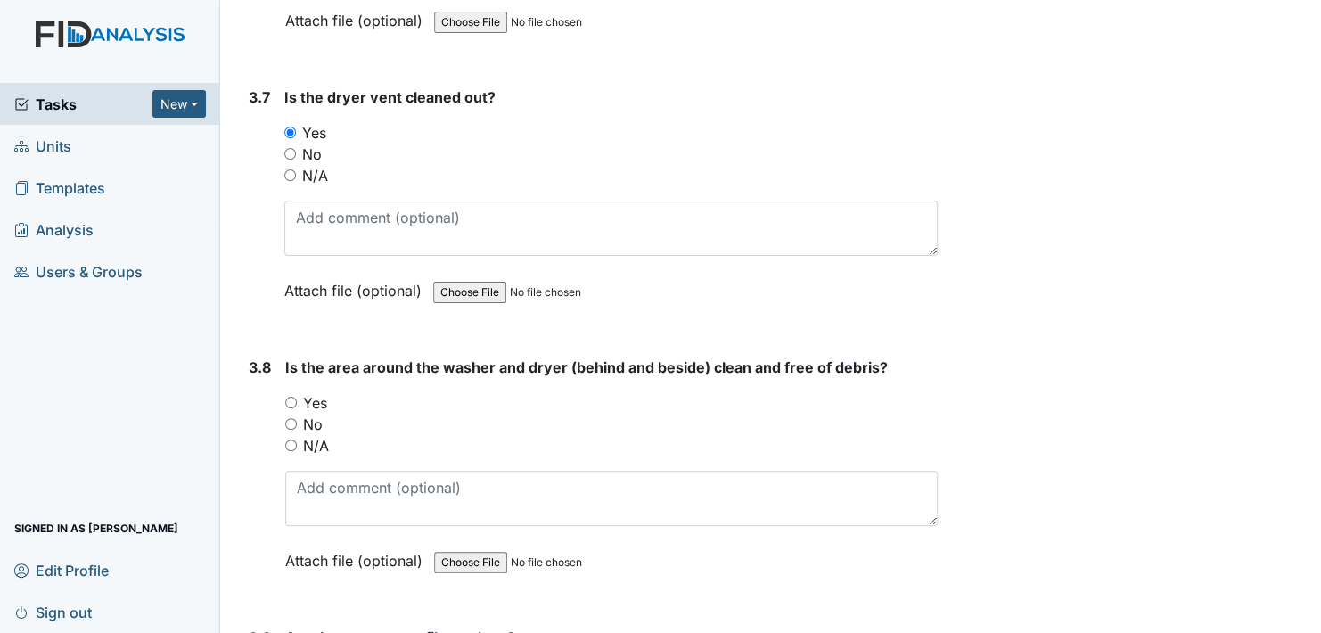
scroll to position [4277, 0]
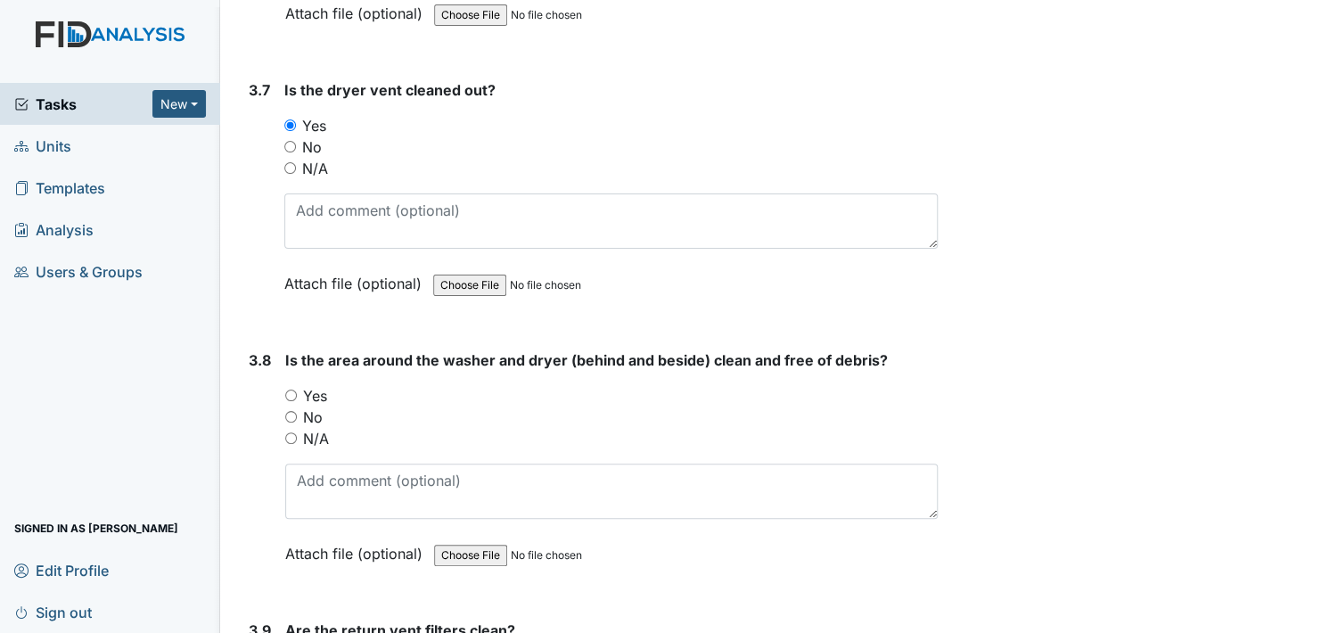
click at [292, 389] on input "Yes" at bounding box center [291, 395] width 12 height 12
radio input "true"
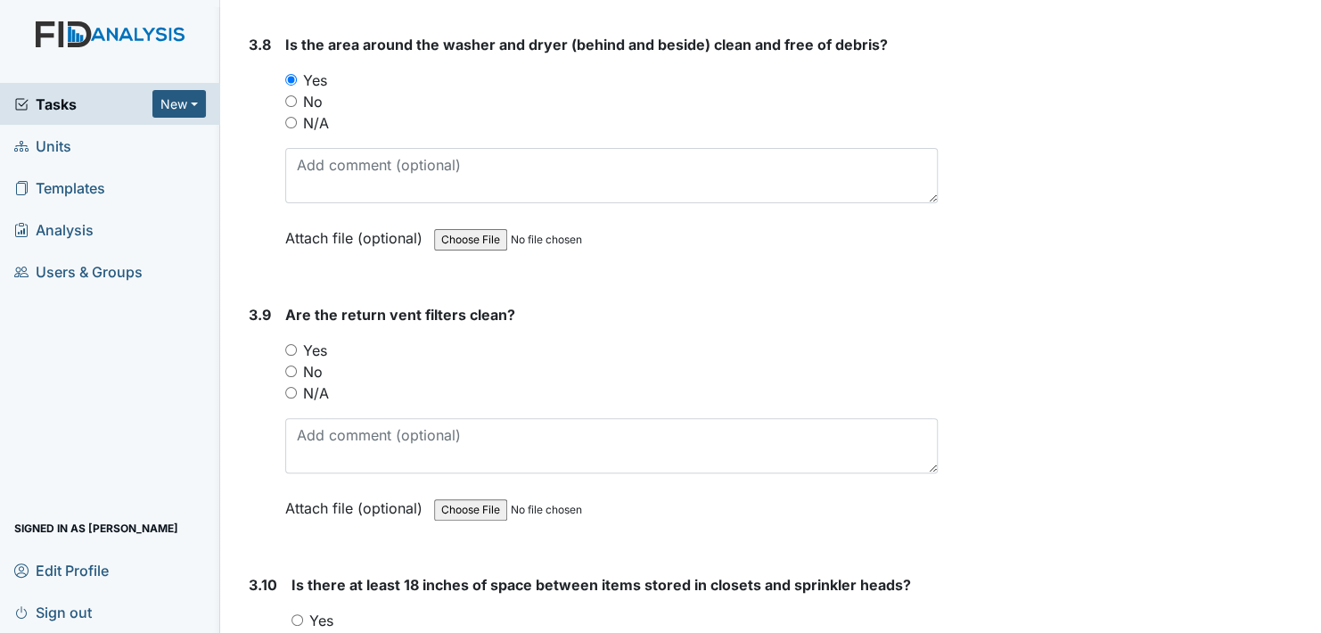
scroll to position [4723, 0]
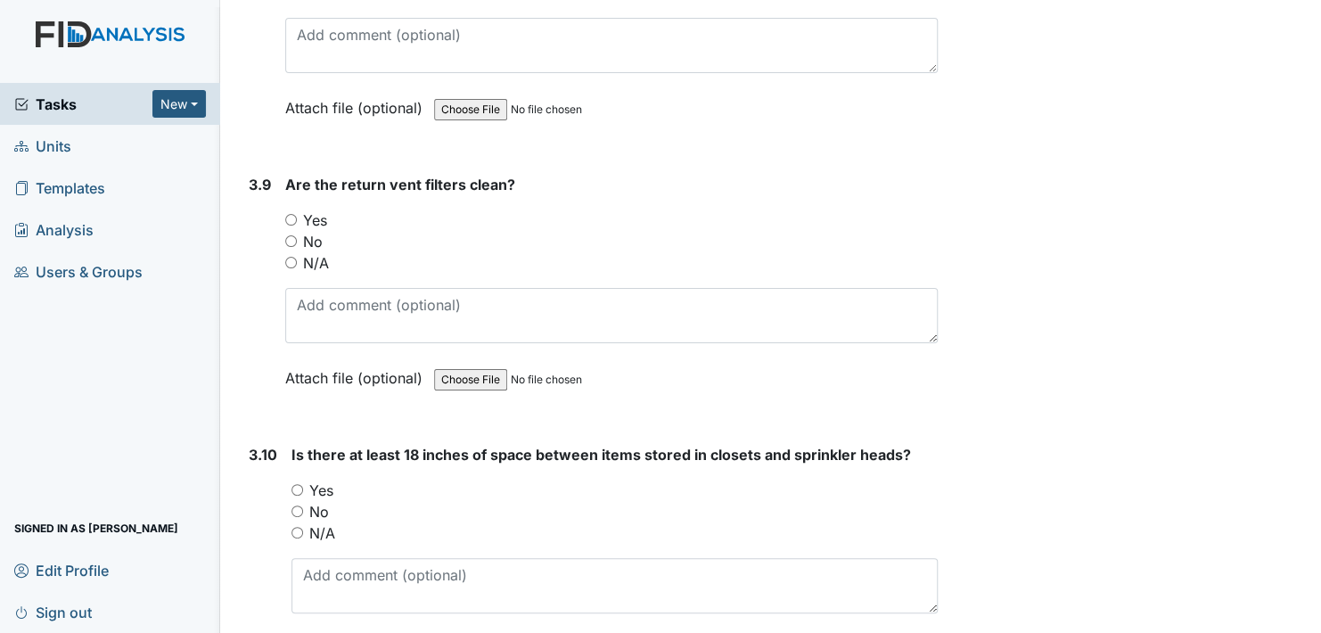
click at [293, 214] on input "Yes" at bounding box center [291, 220] width 12 height 12
radio input "true"
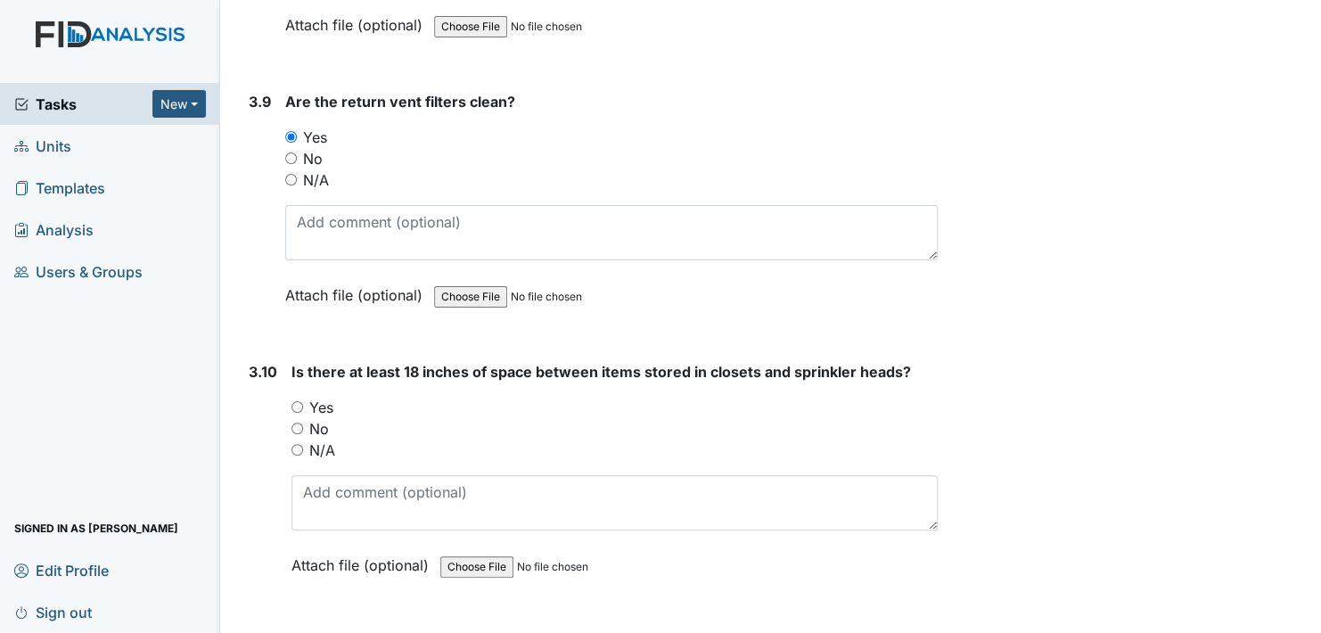
scroll to position [4990, 0]
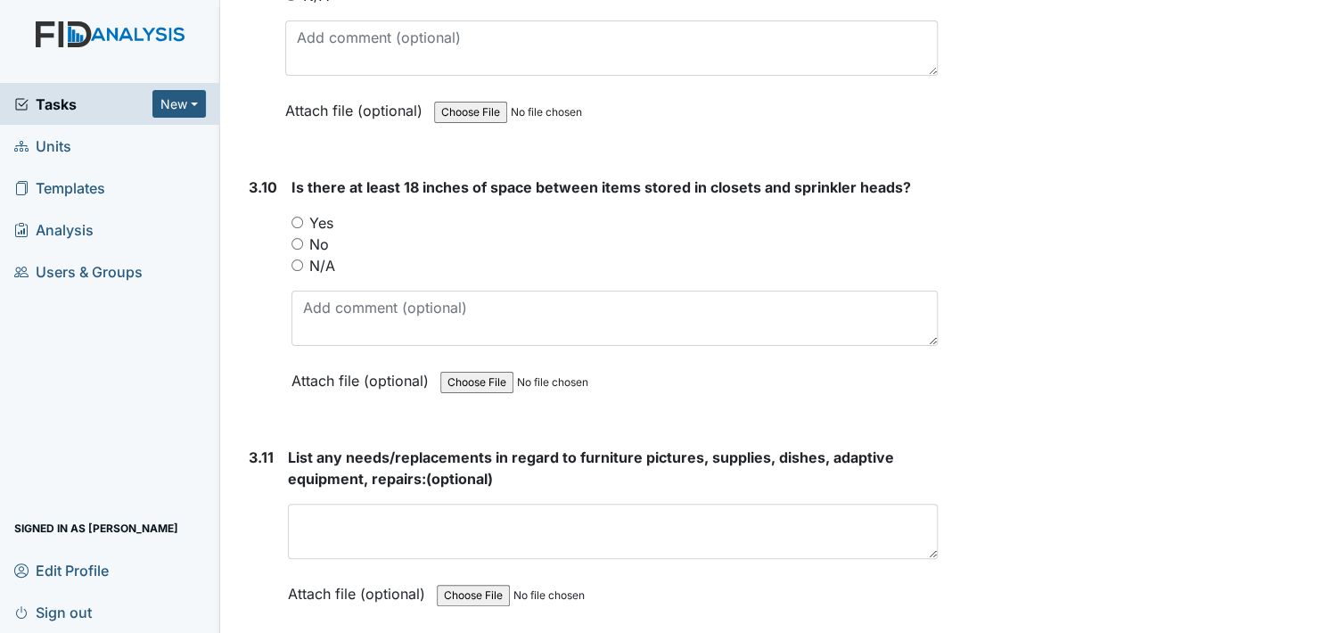
click at [294, 259] on input "N/A" at bounding box center [297, 265] width 12 height 12
radio input "true"
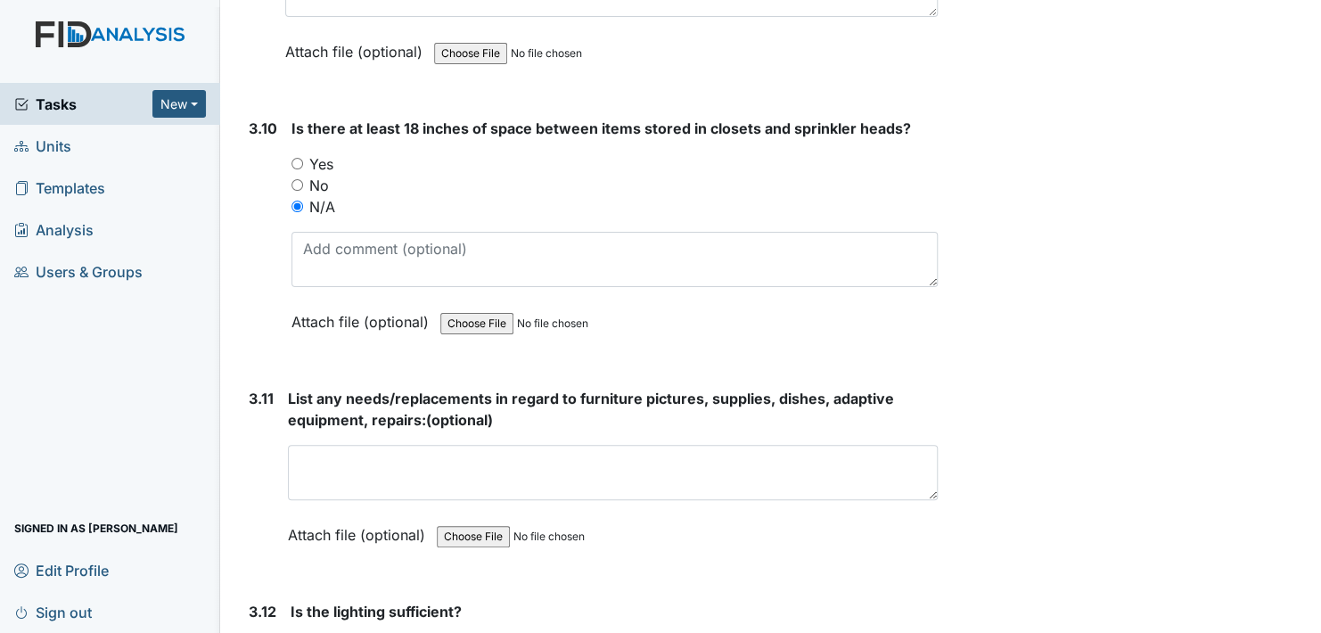
scroll to position [5257, 0]
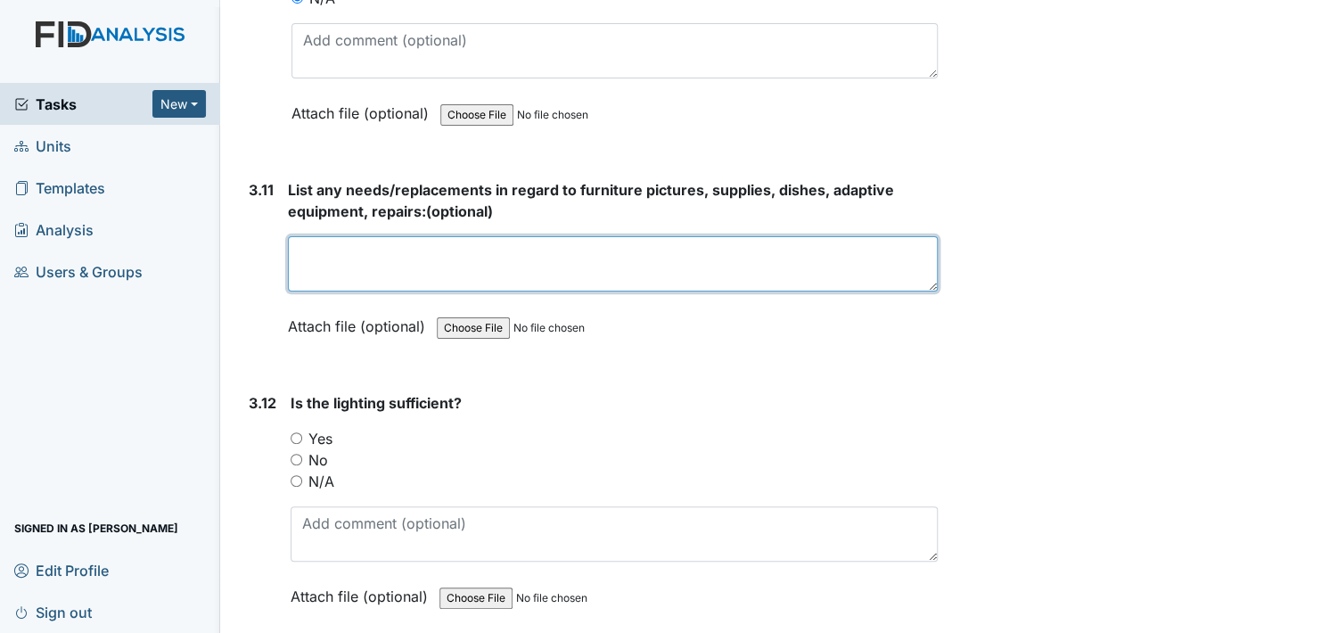
click at [391, 256] on textarea at bounding box center [613, 263] width 650 height 55
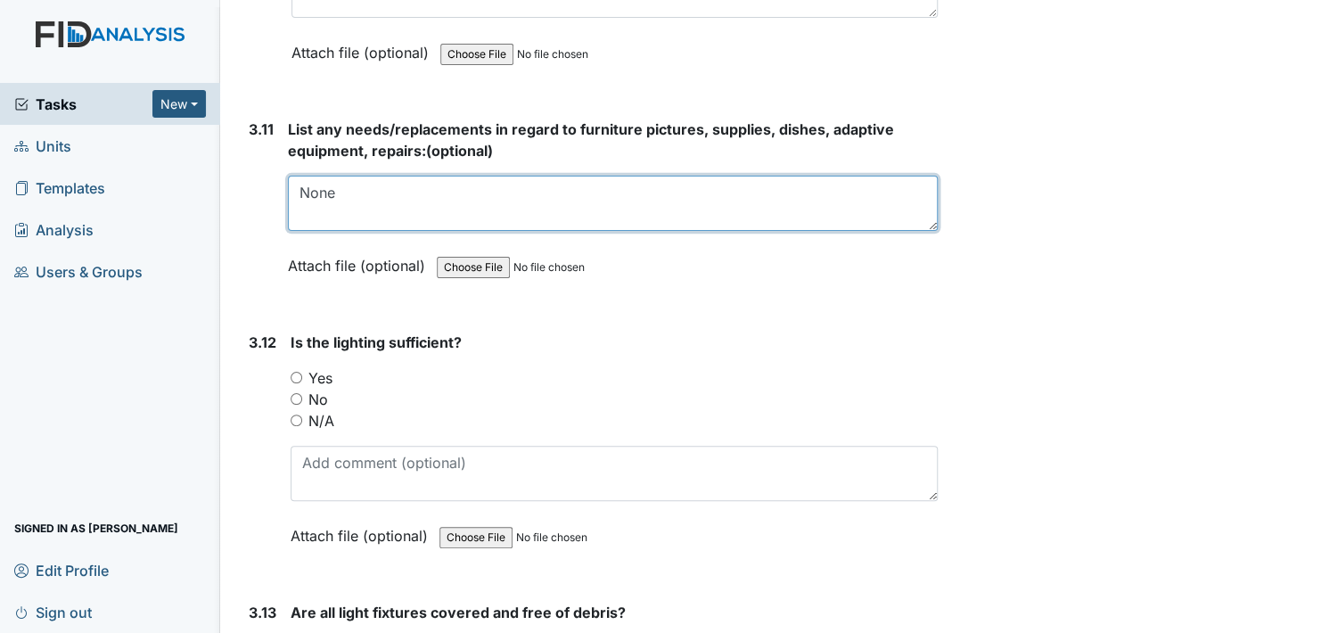
scroll to position [5436, 0]
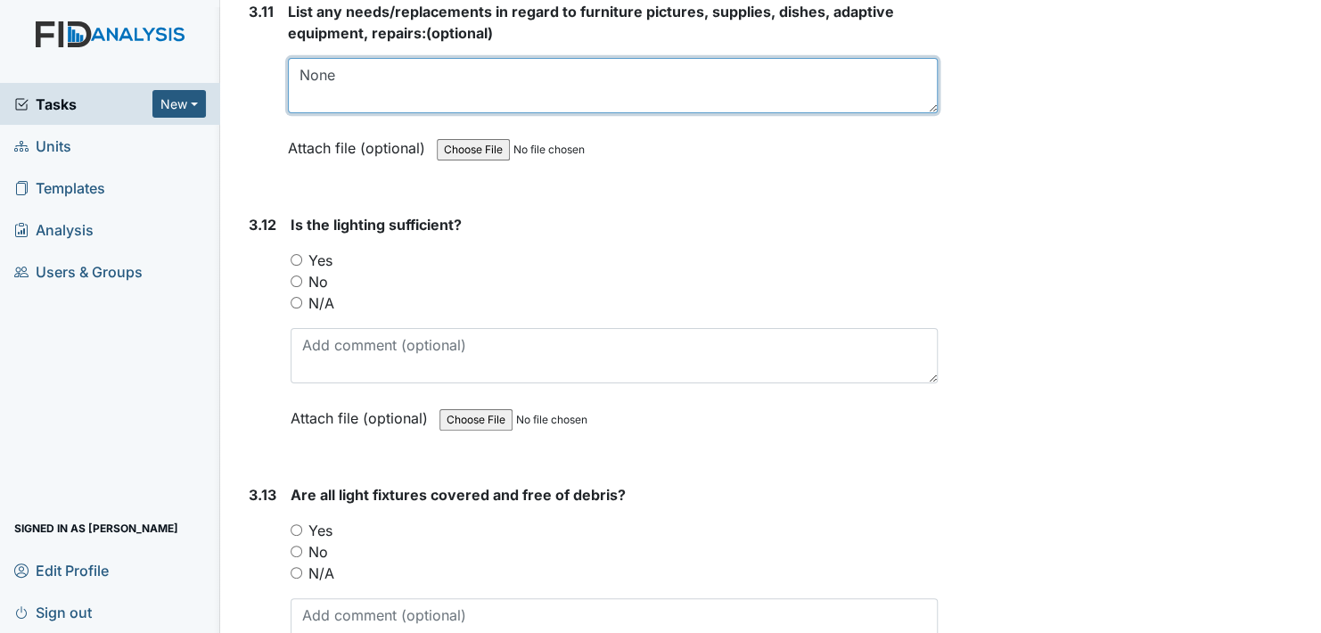
type textarea "None"
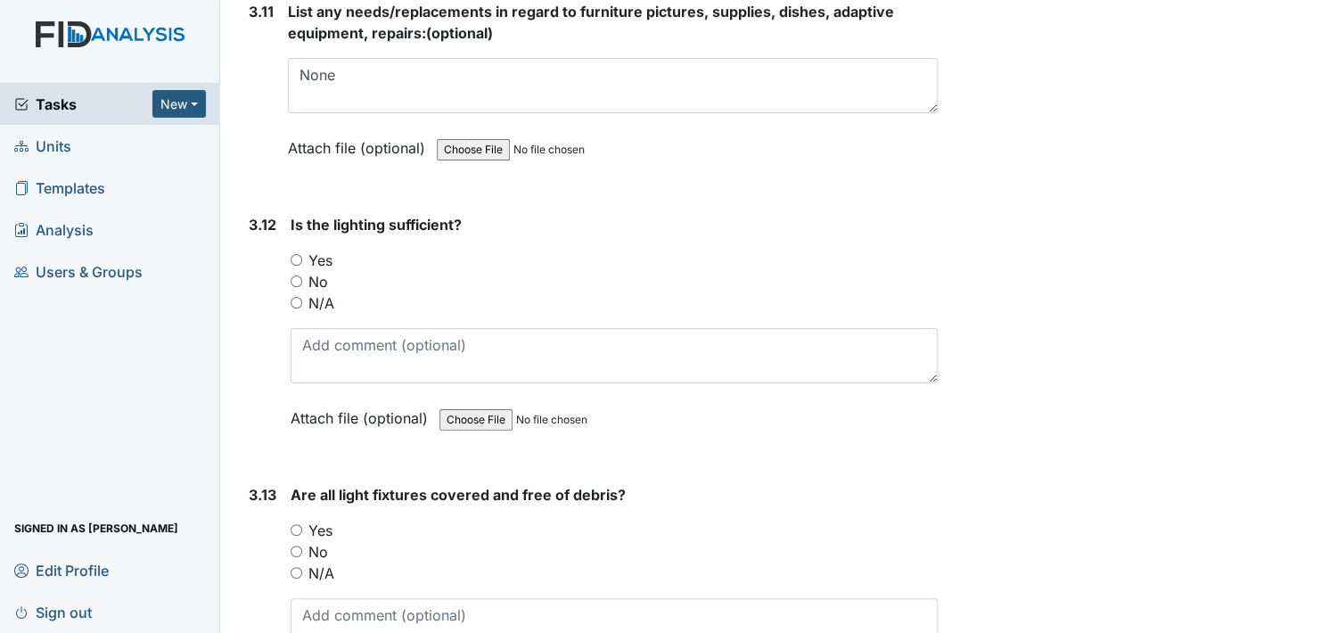
click at [296, 254] on input "Yes" at bounding box center [296, 260] width 12 height 12
radio input "true"
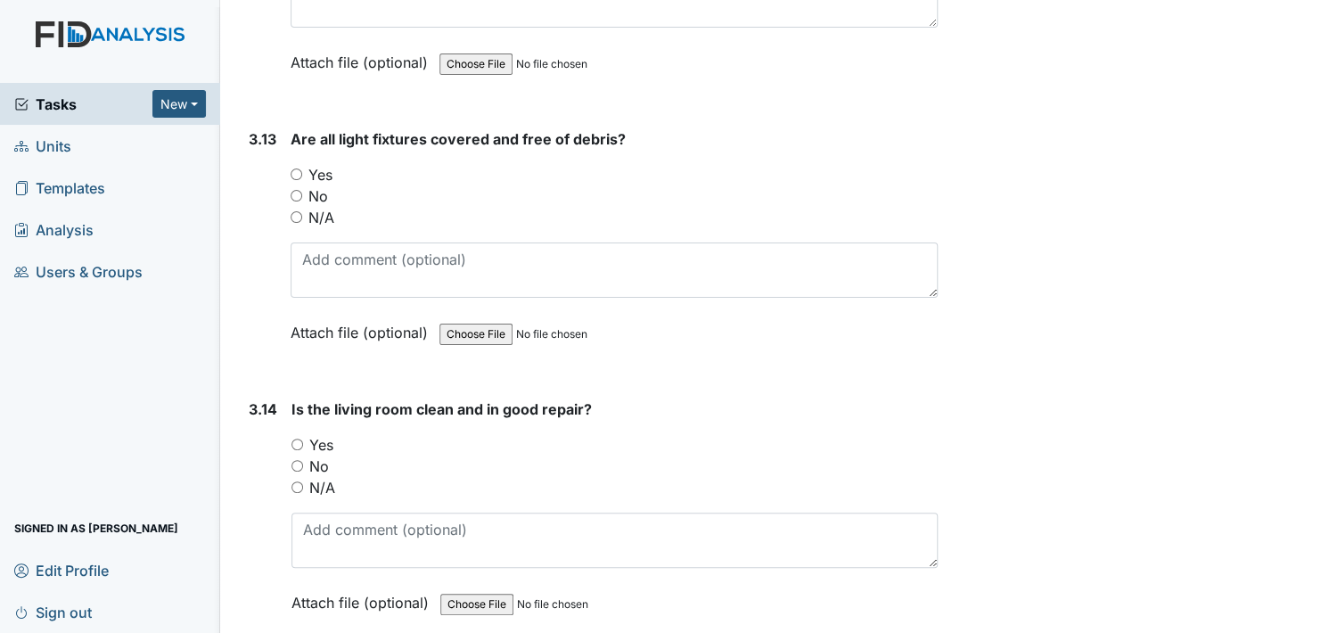
scroll to position [5792, 0]
click at [300, 168] on input "Yes" at bounding box center [296, 174] width 12 height 12
radio input "true"
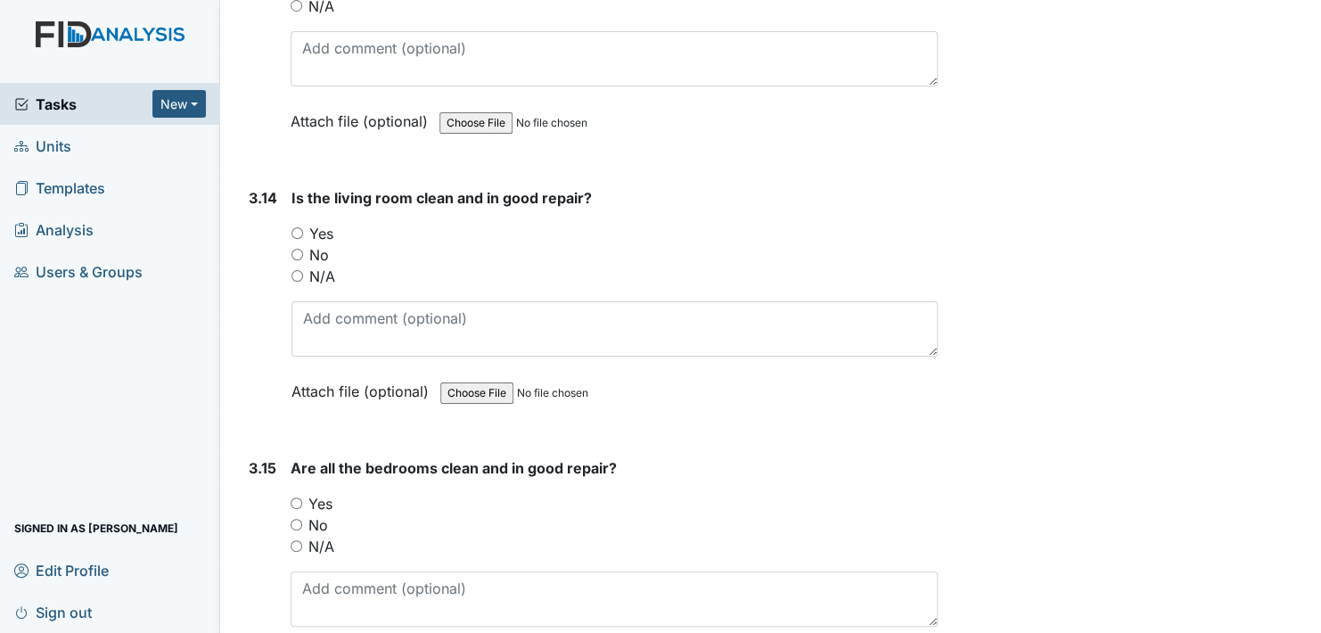
scroll to position [6059, 0]
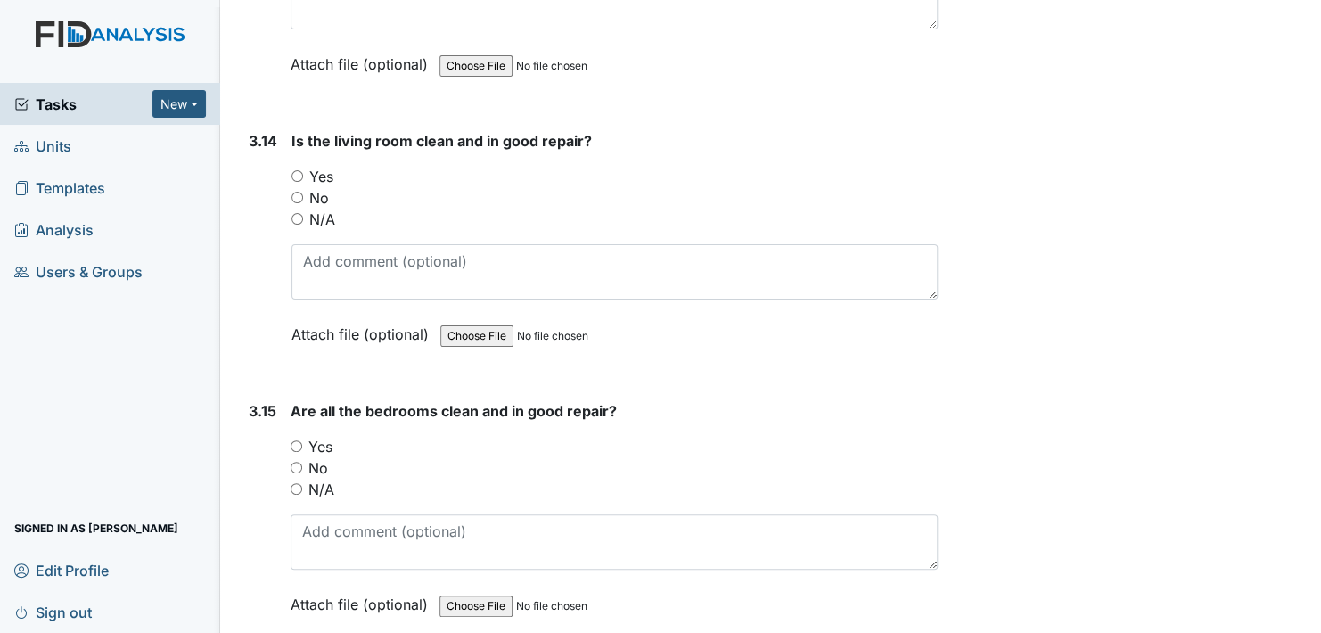
click at [297, 170] on input "Yes" at bounding box center [297, 176] width 12 height 12
radio input "true"
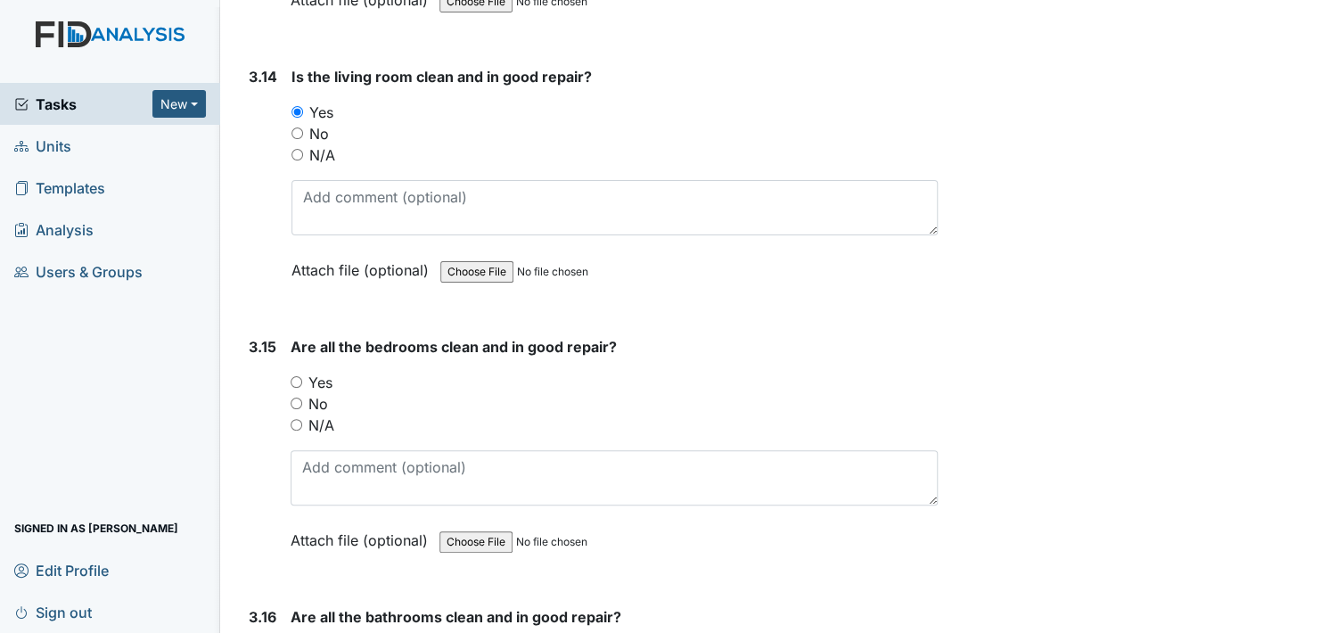
scroll to position [6238, 0]
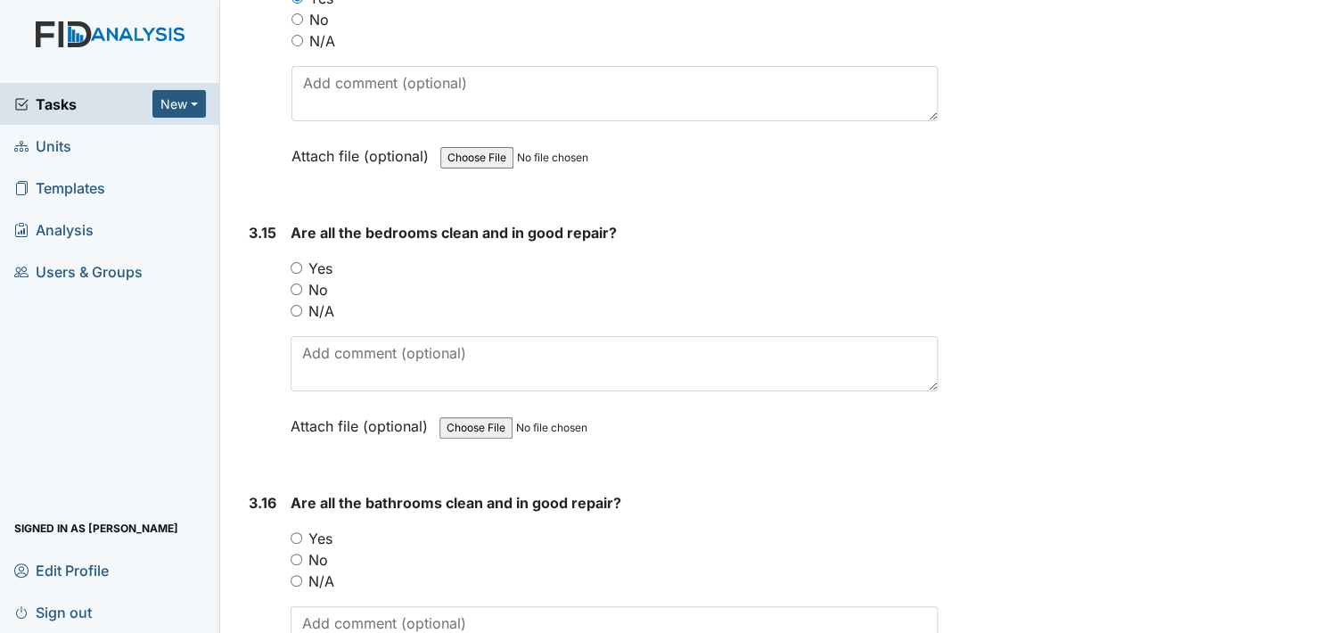
click at [293, 262] on input "Yes" at bounding box center [296, 268] width 12 height 12
radio input "true"
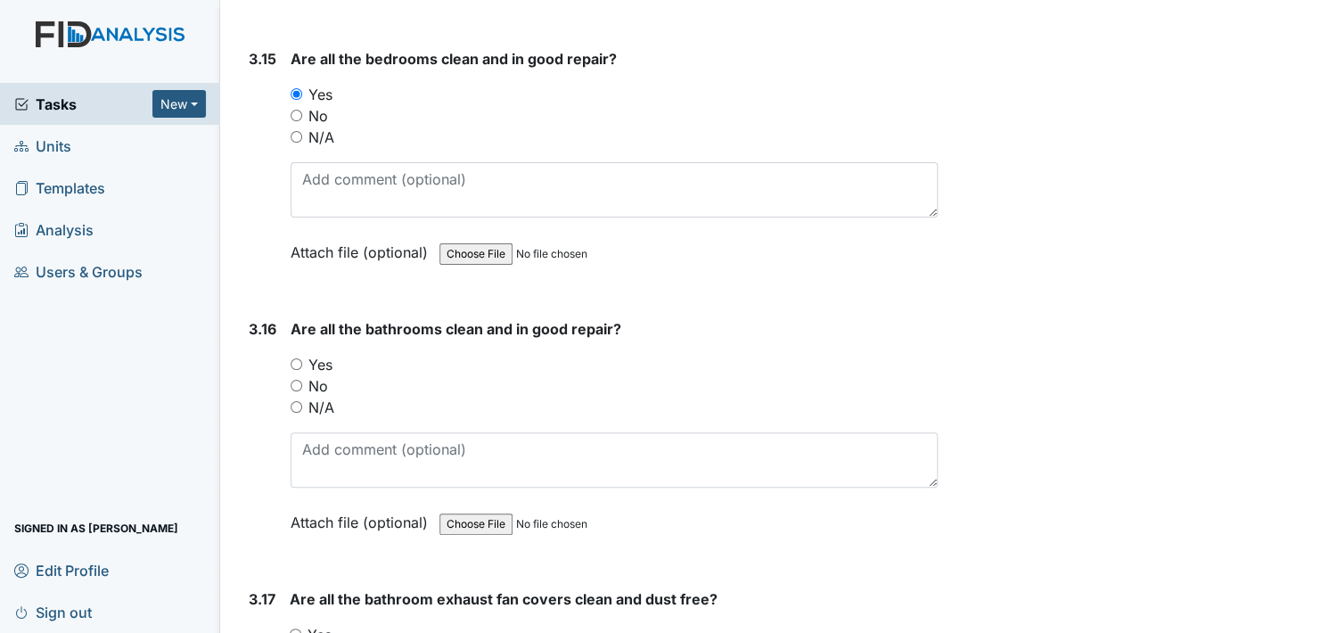
scroll to position [6416, 0]
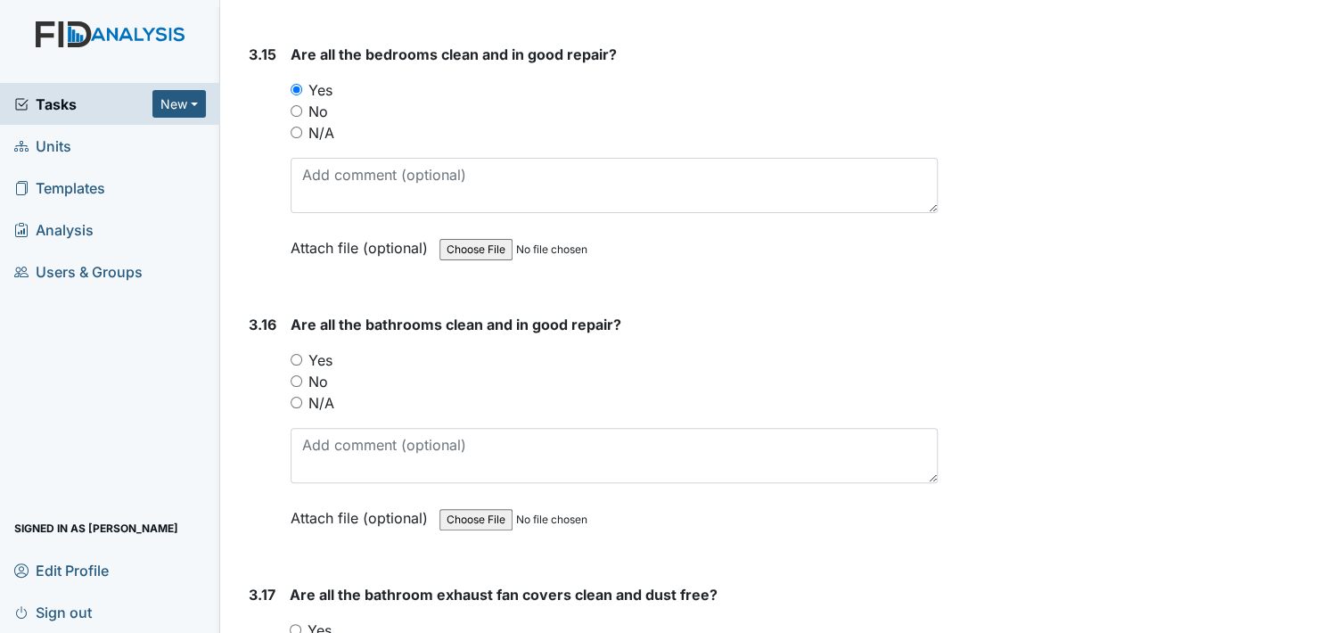
click at [297, 354] on input "Yes" at bounding box center [296, 360] width 12 height 12
radio input "true"
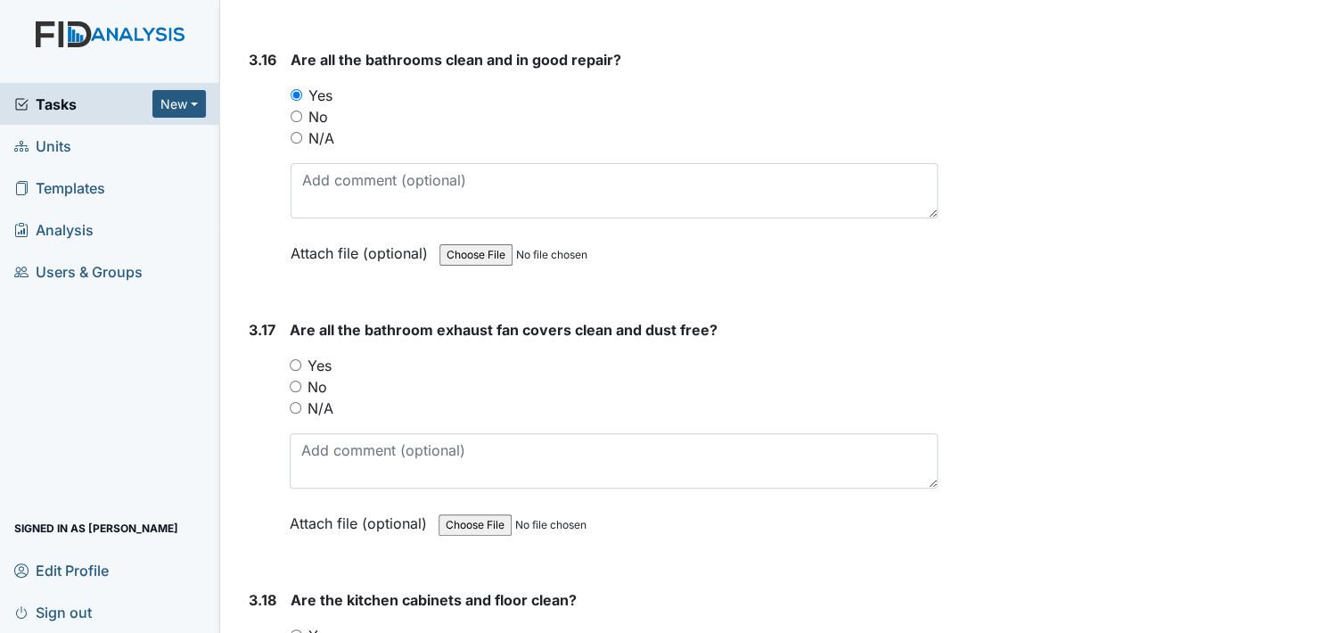
scroll to position [6683, 0]
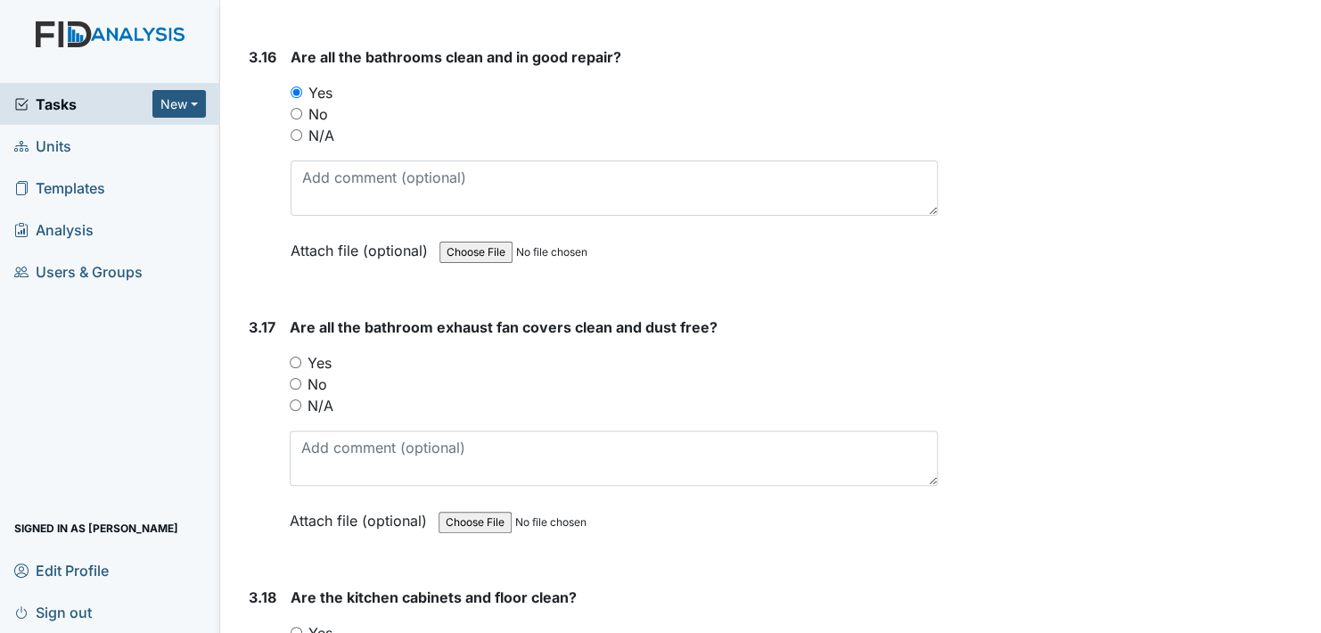
click at [294, 356] on input "Yes" at bounding box center [296, 362] width 12 height 12
radio input "true"
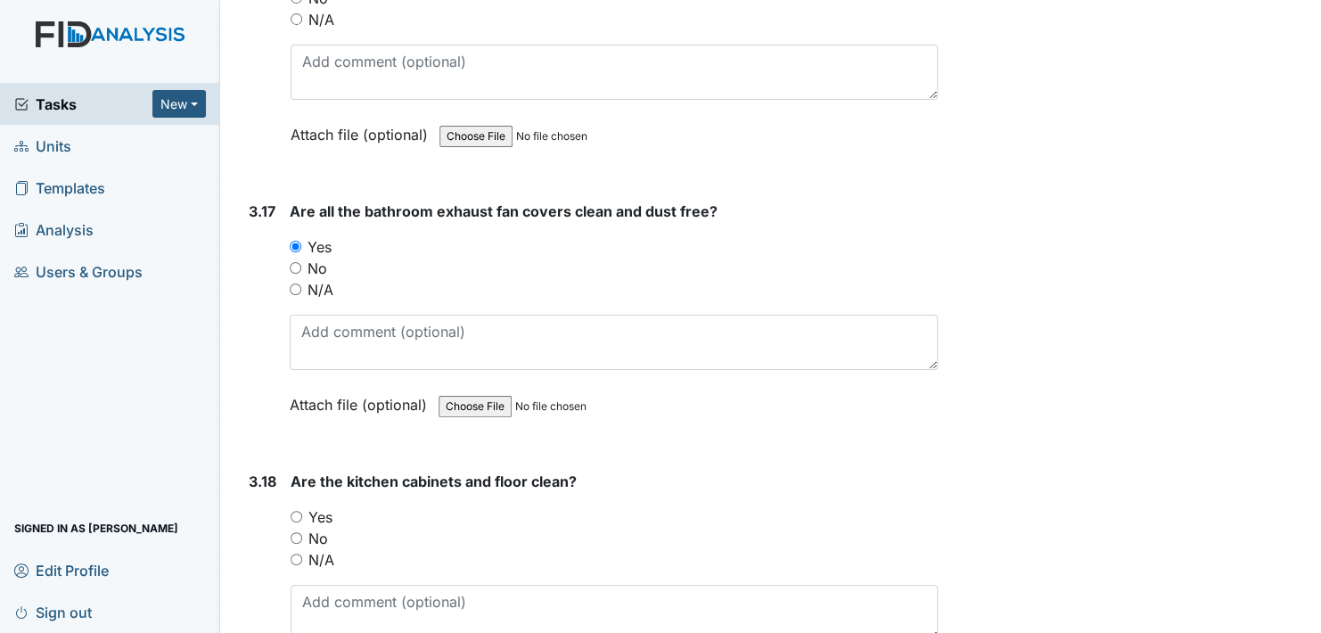
scroll to position [6951, 0]
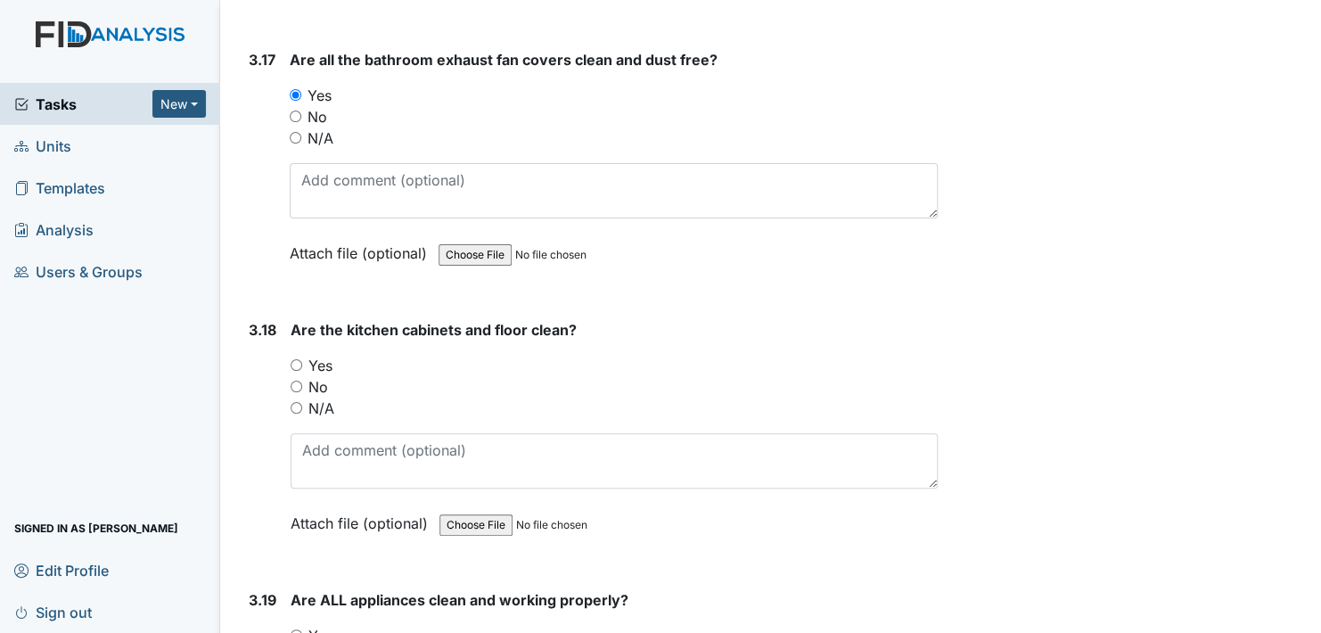
click at [295, 359] on input "Yes" at bounding box center [296, 365] width 12 height 12
radio input "true"
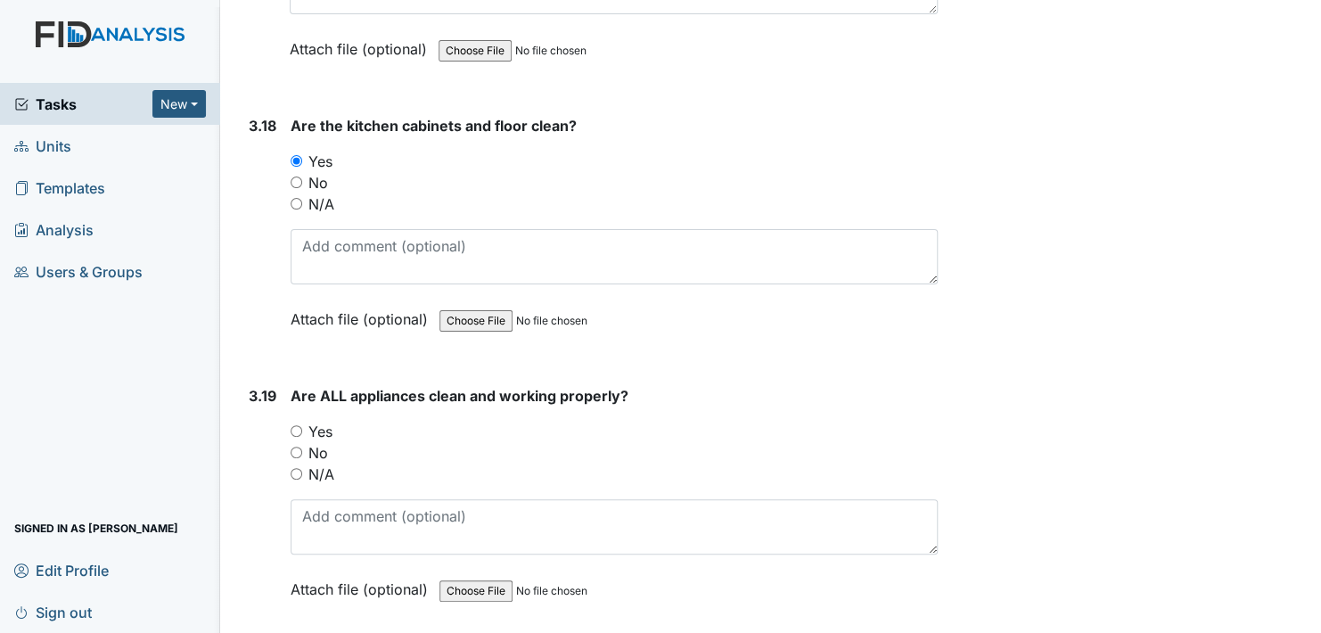
scroll to position [7218, 0]
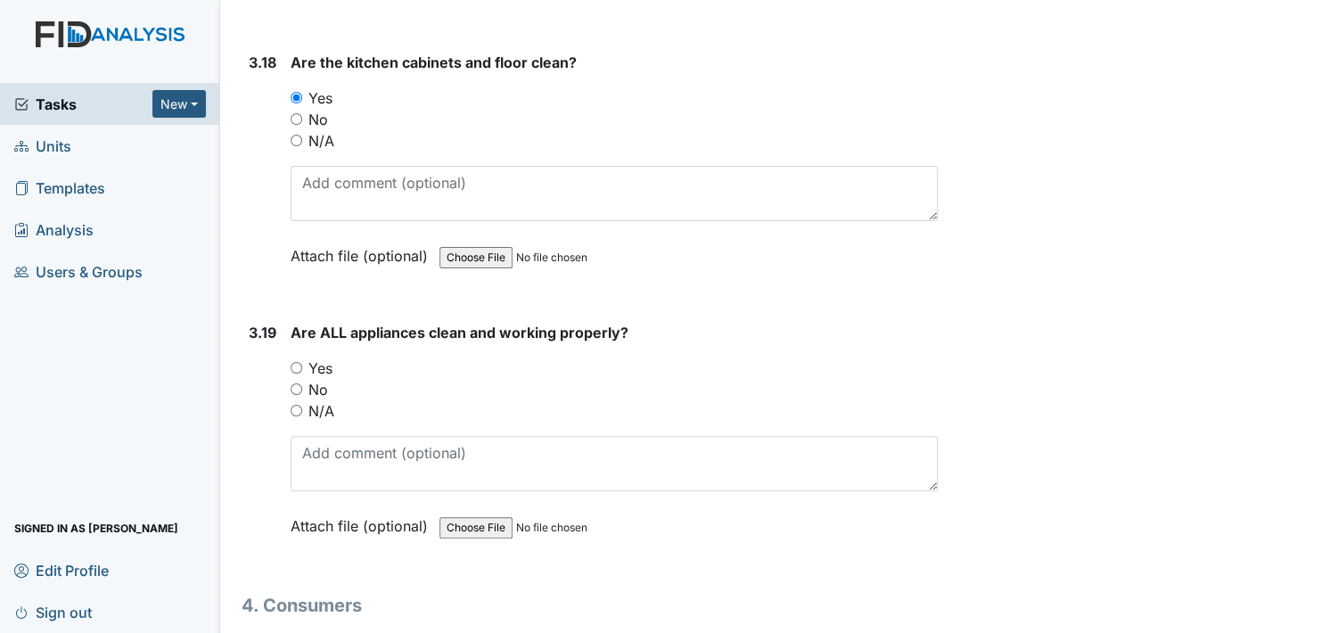
click at [300, 362] on input "Yes" at bounding box center [296, 368] width 12 height 12
radio input "true"
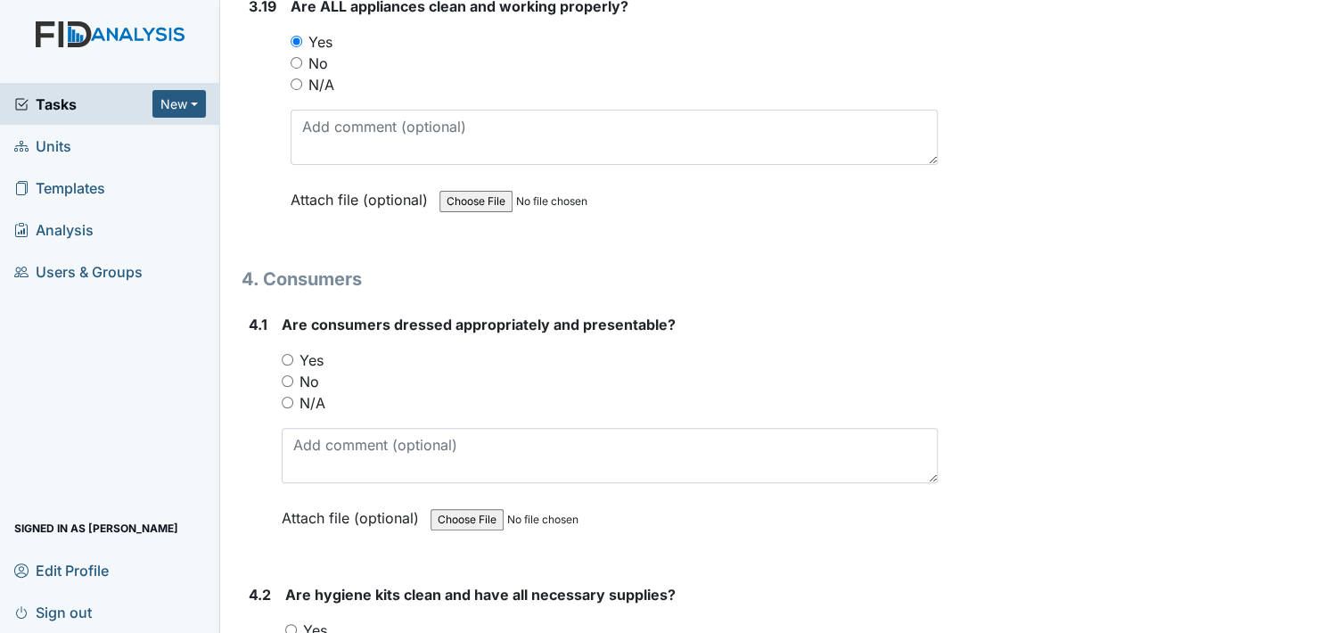
scroll to position [7574, 0]
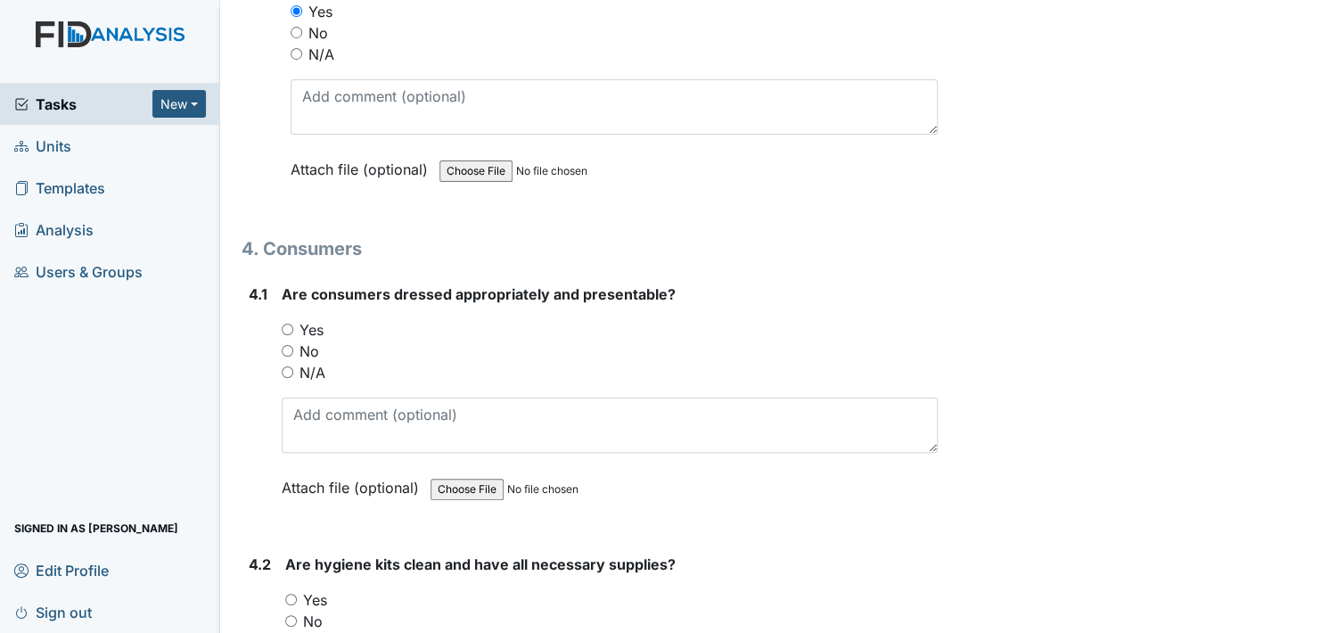
click at [289, 323] on input "Yes" at bounding box center [288, 329] width 12 height 12
radio input "true"
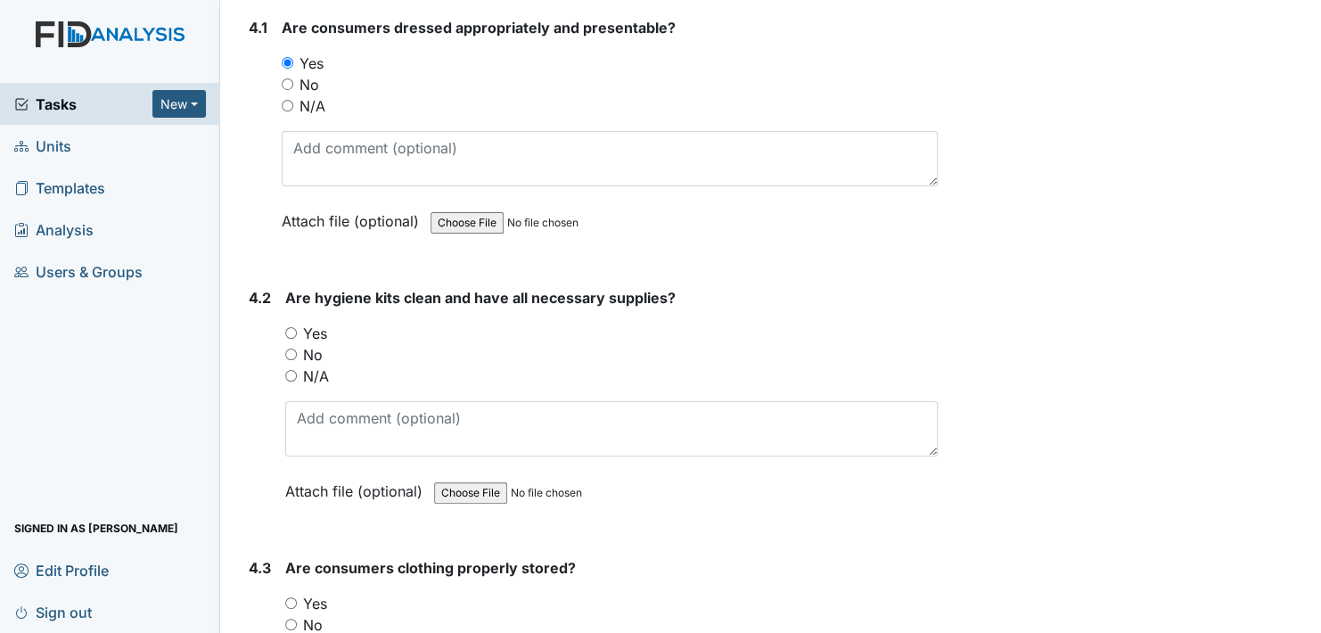
scroll to position [7842, 0]
click at [292, 326] on input "Yes" at bounding box center [291, 332] width 12 height 12
radio input "true"
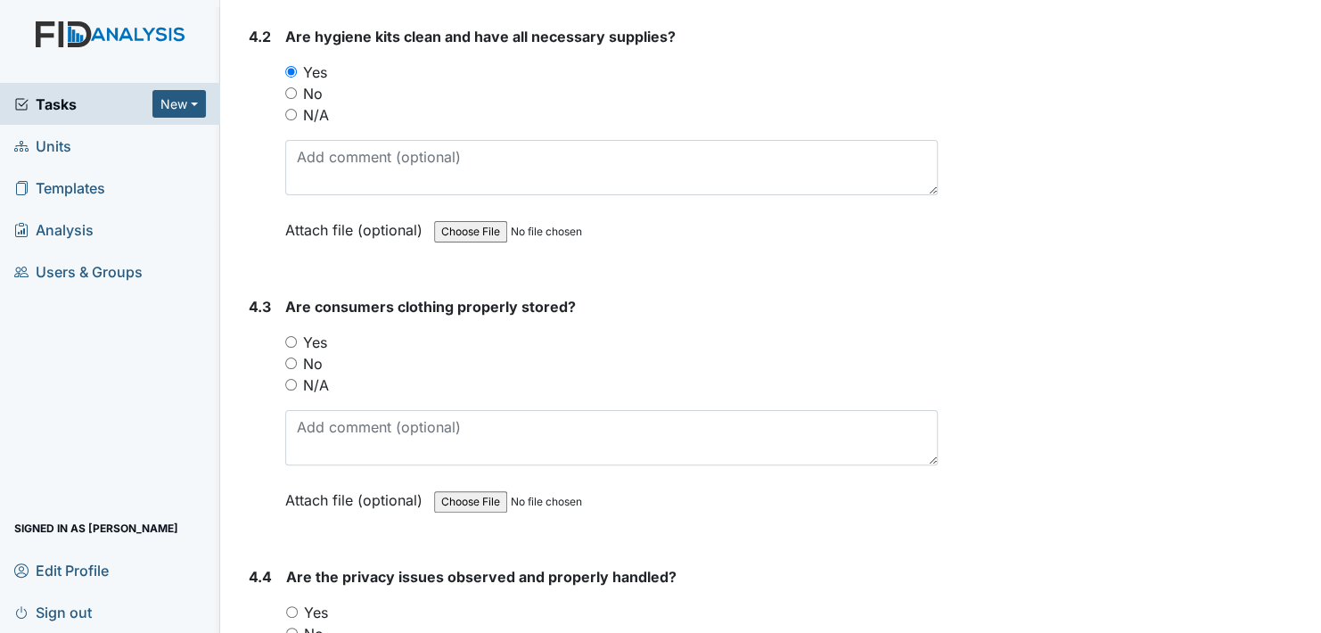
scroll to position [8109, 0]
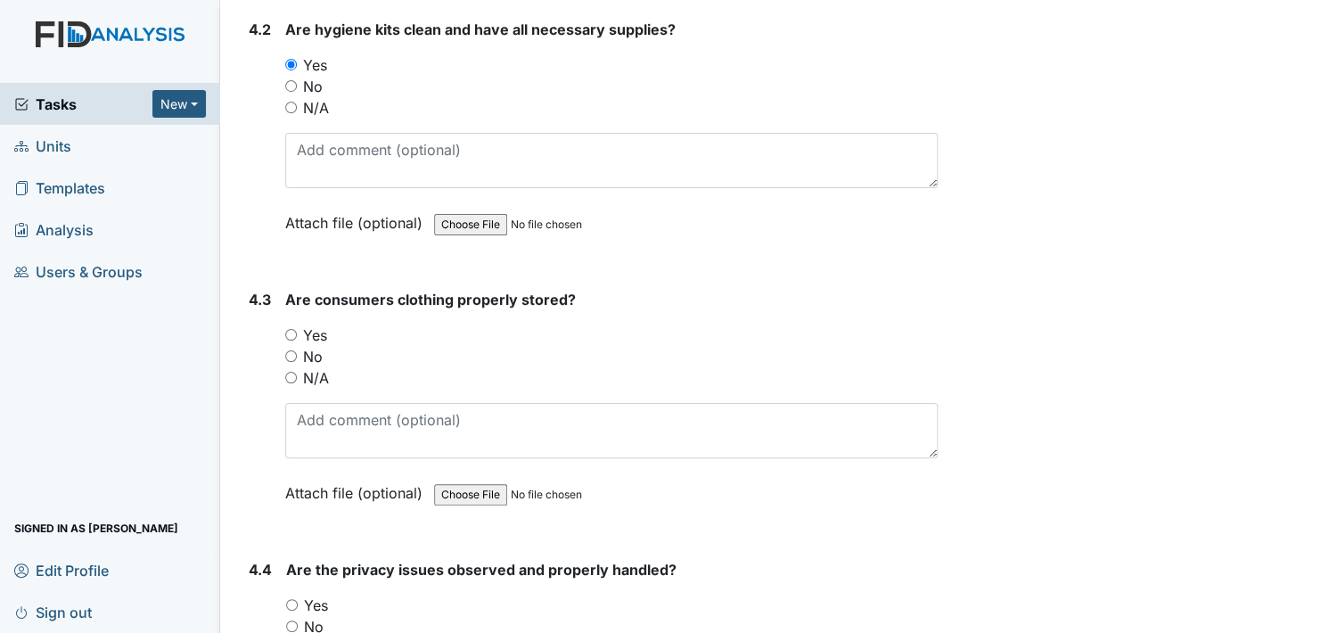
click at [293, 329] on input "Yes" at bounding box center [291, 335] width 12 height 12
radio input "true"
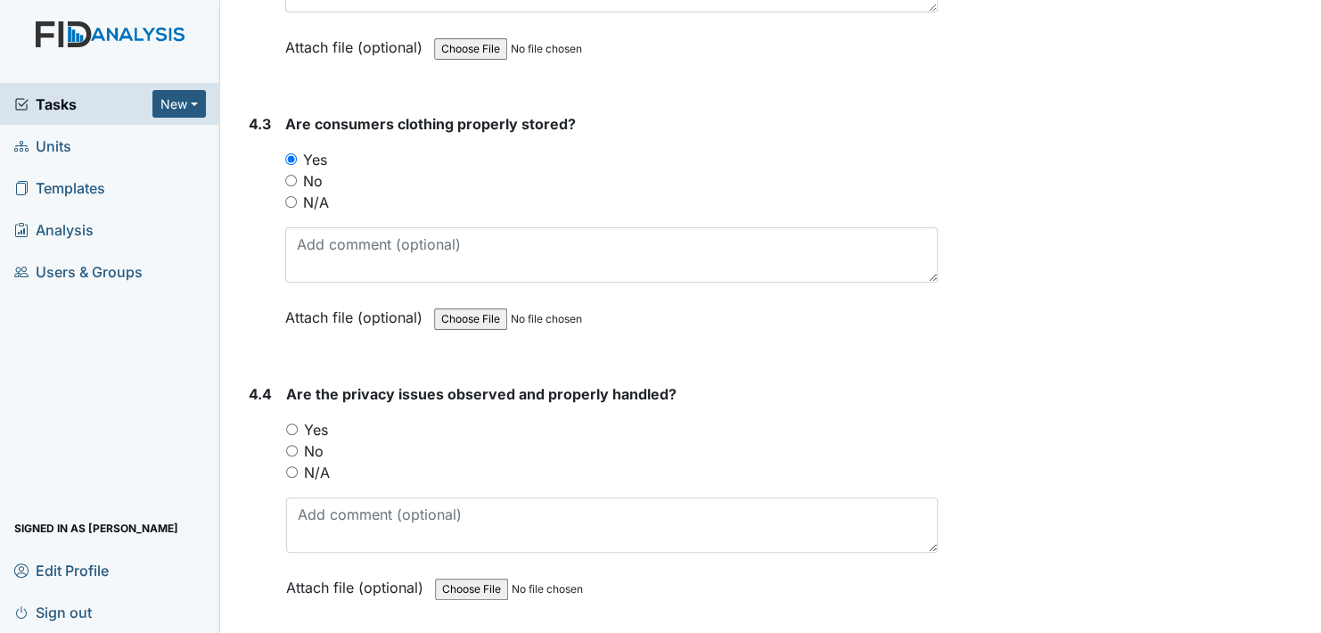
scroll to position [8287, 0]
click at [296, 421] on input "Yes" at bounding box center [292, 427] width 12 height 12
radio input "true"
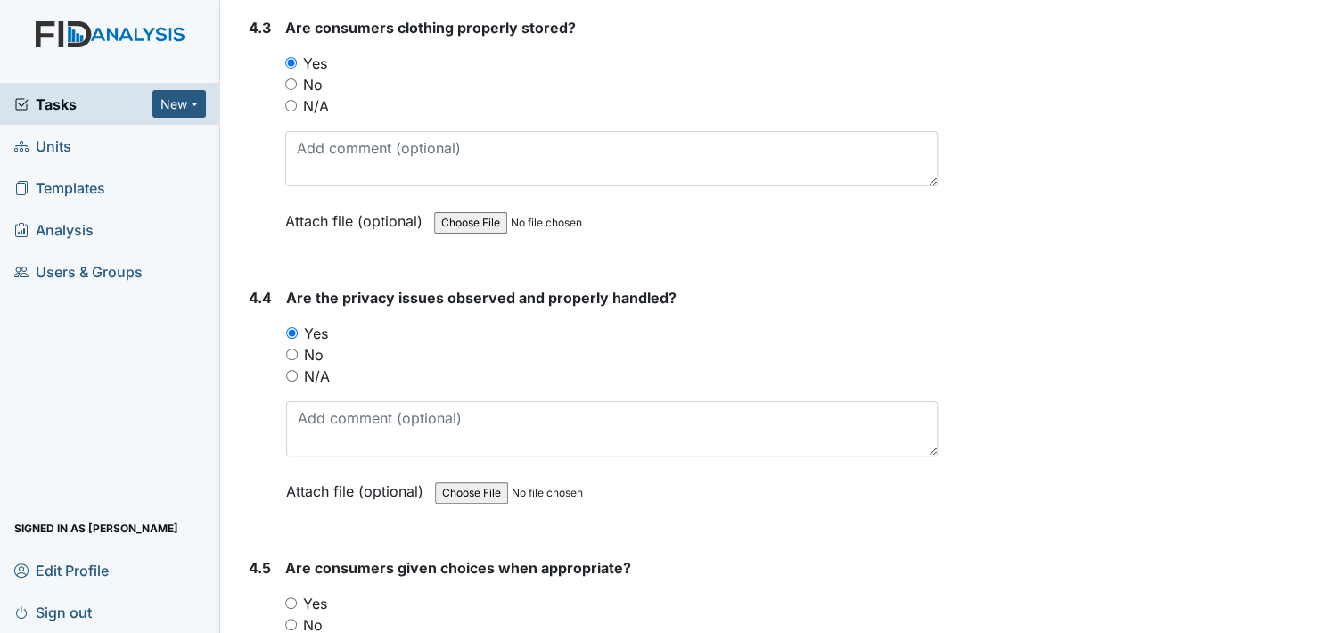
scroll to position [8555, 0]
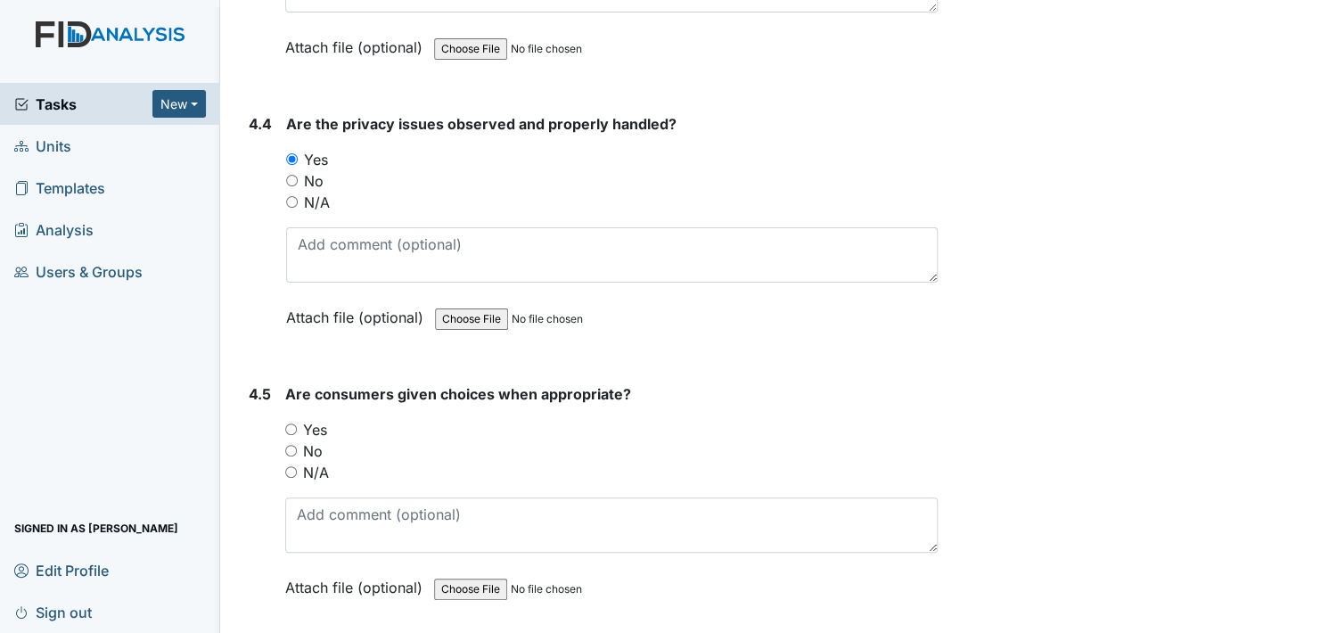
click at [290, 423] on input "Yes" at bounding box center [291, 429] width 12 height 12
radio input "true"
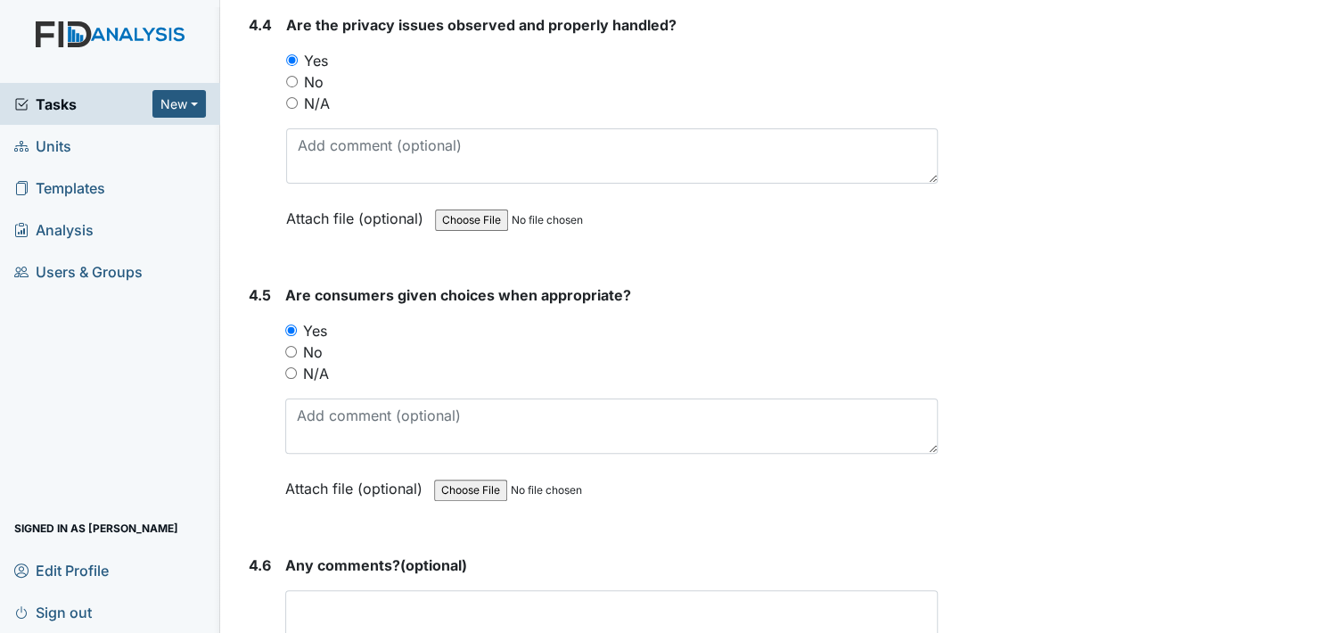
scroll to position [8822, 0]
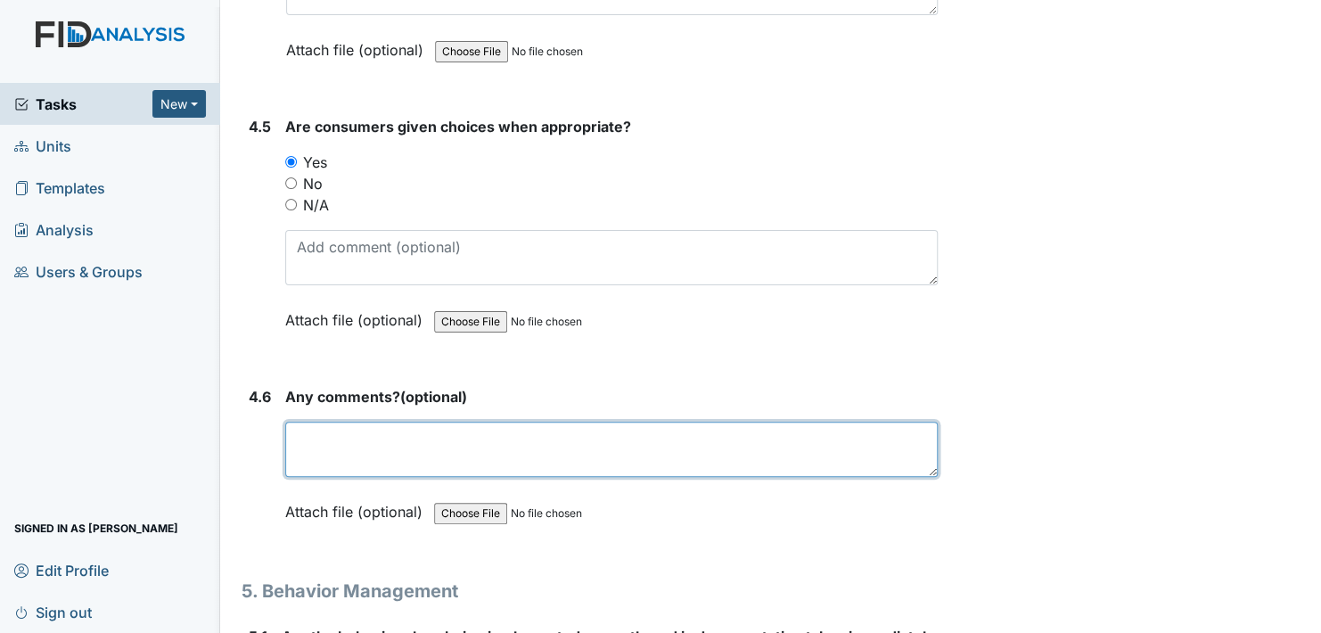
click at [332, 438] on textarea at bounding box center [611, 448] width 652 height 55
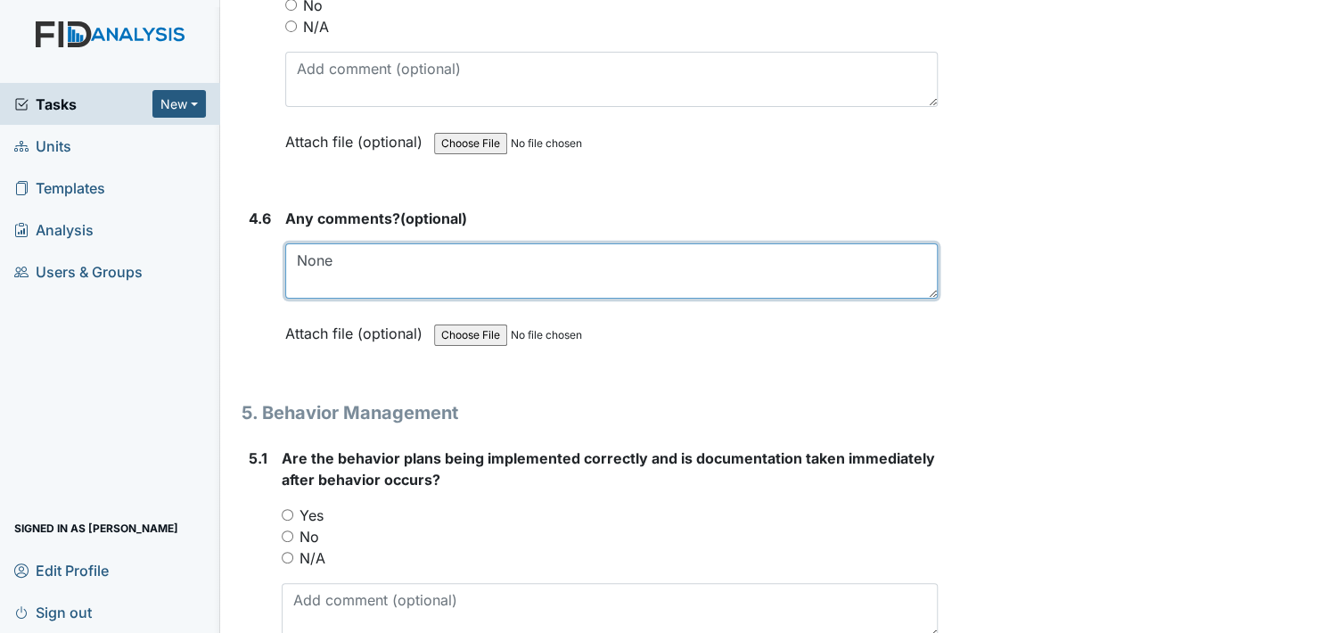
scroll to position [9089, 0]
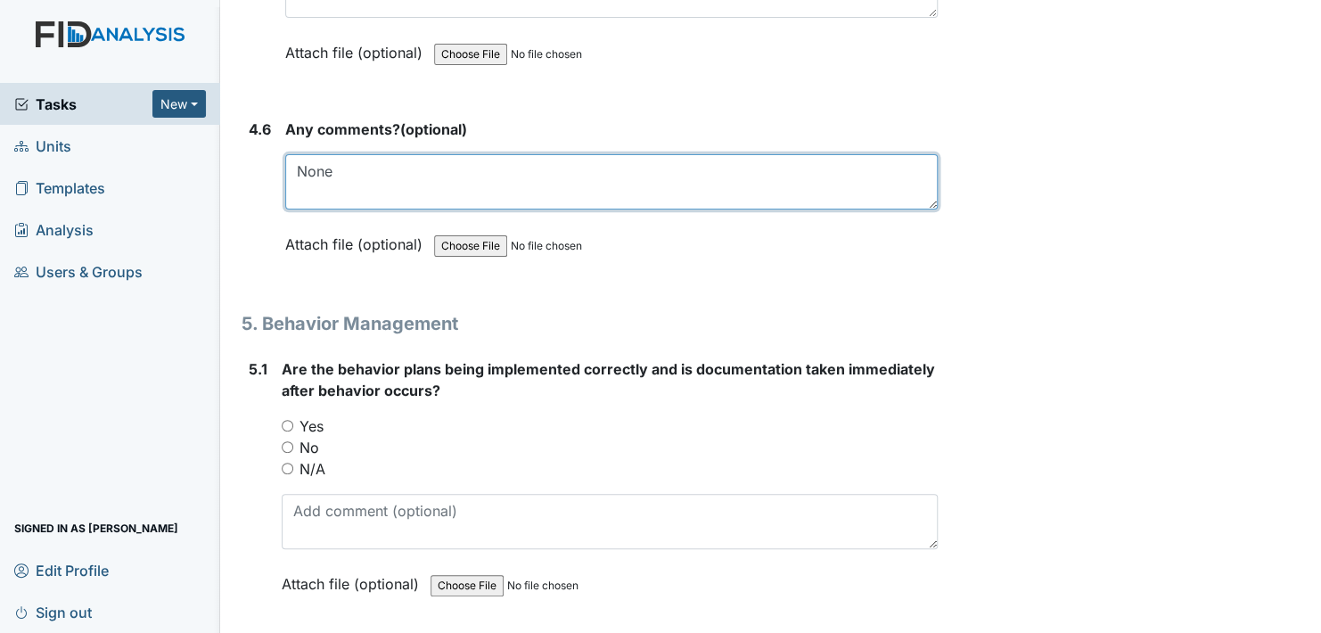
type textarea "None"
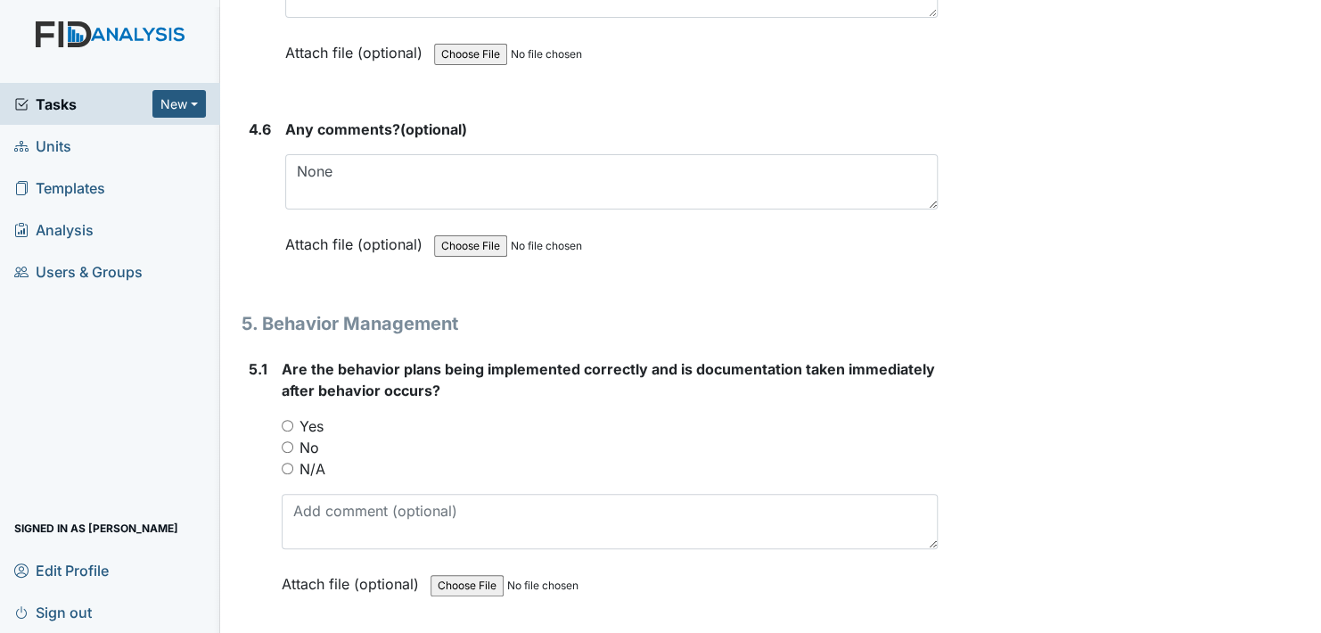
click at [287, 420] on input "Yes" at bounding box center [288, 426] width 12 height 12
radio input "true"
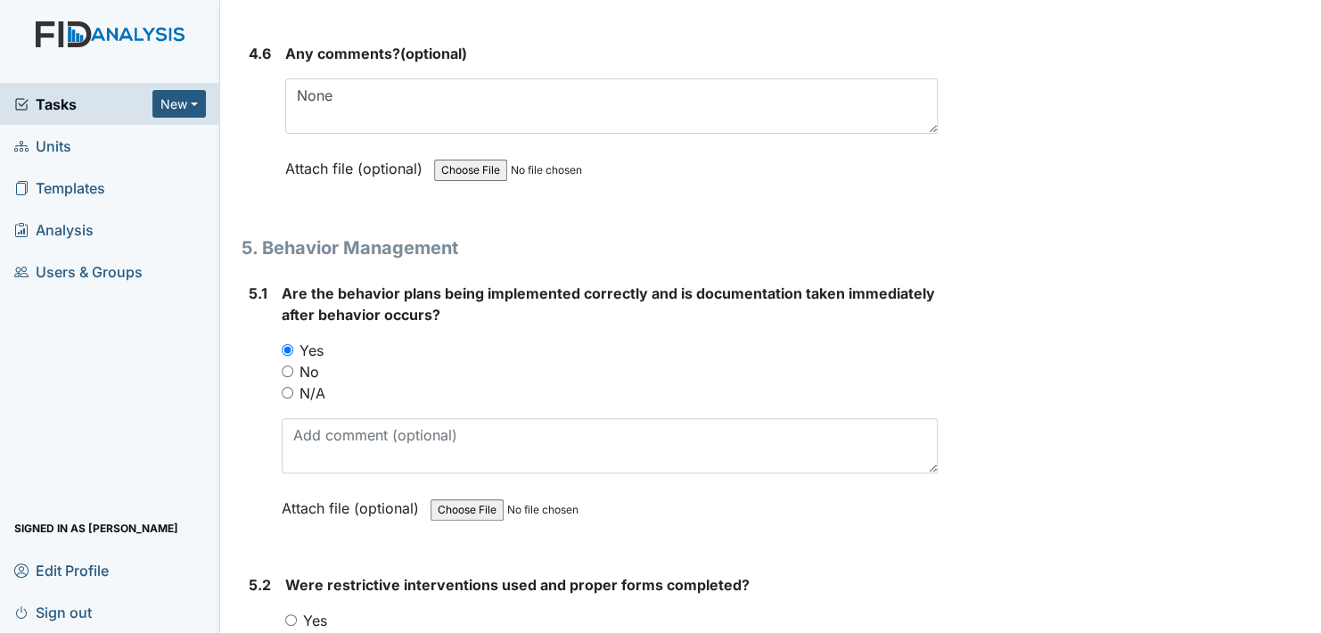
scroll to position [9267, 0]
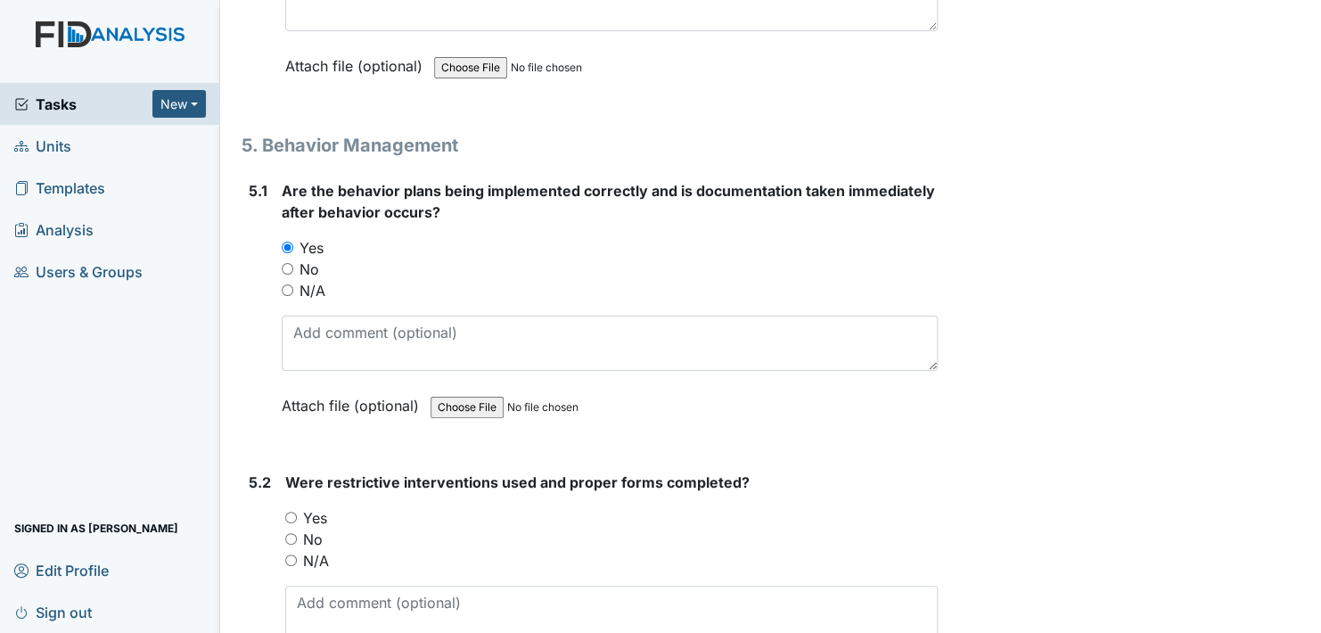
click at [288, 554] on input "N/A" at bounding box center [291, 560] width 12 height 12
radio input "true"
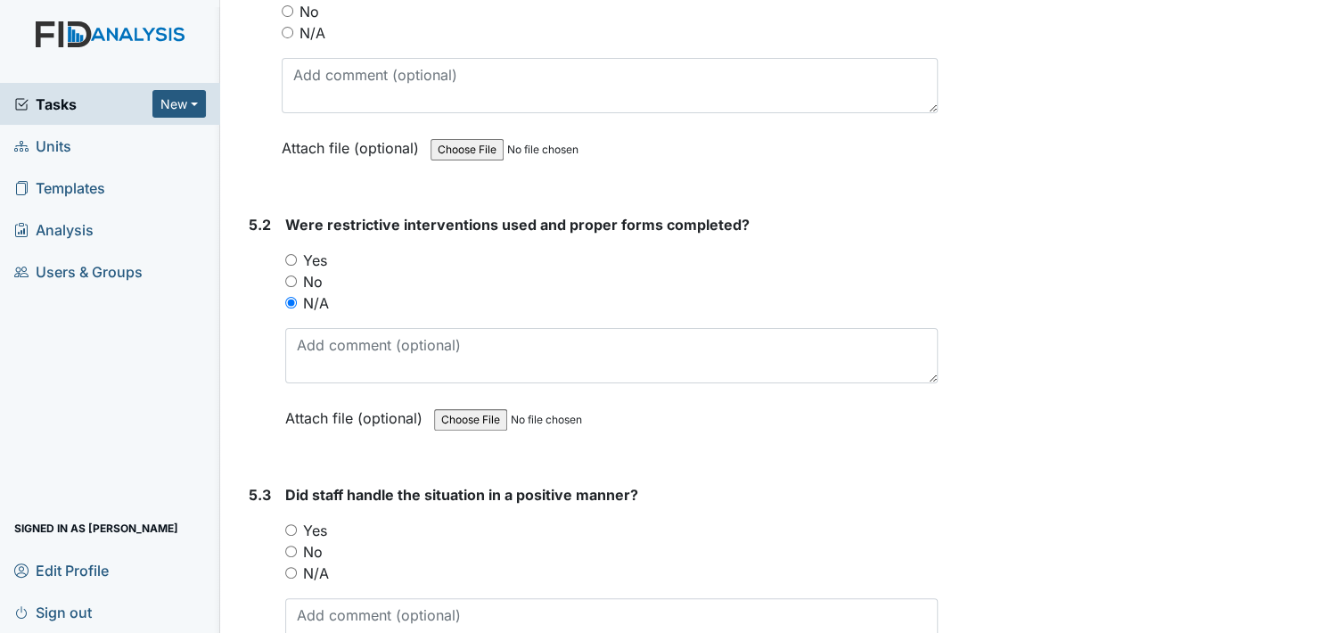
scroll to position [9535, 0]
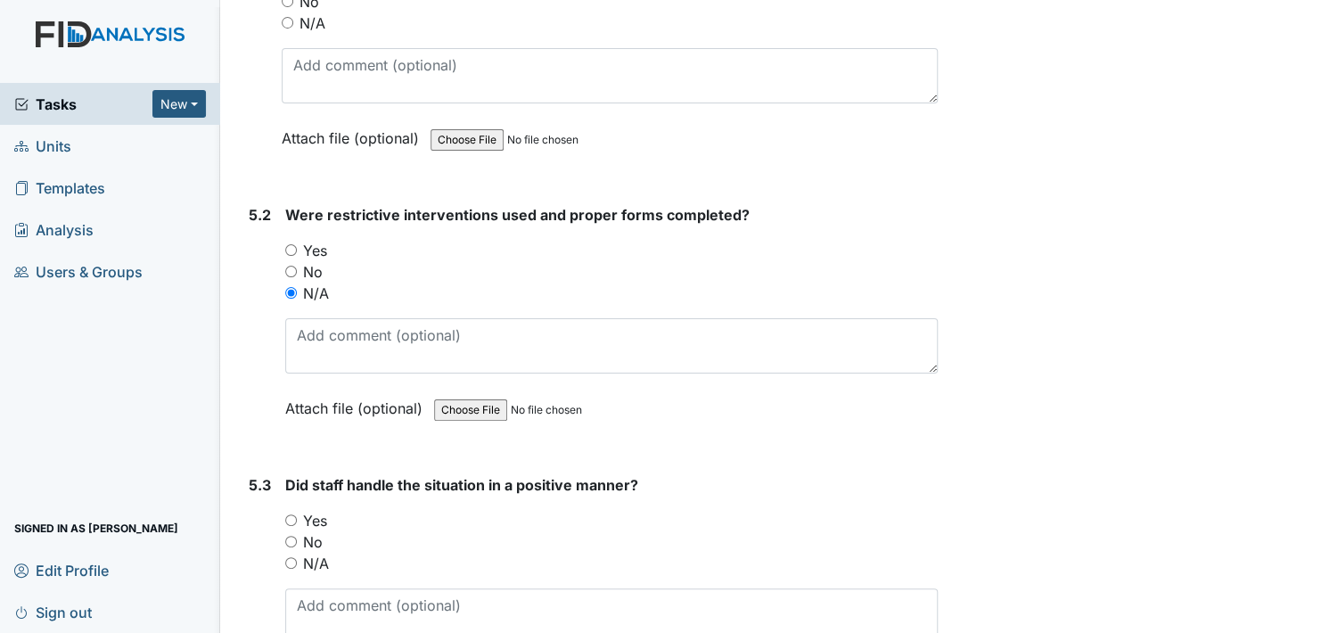
click at [293, 557] on input "N/A" at bounding box center [291, 563] width 12 height 12
radio input "true"
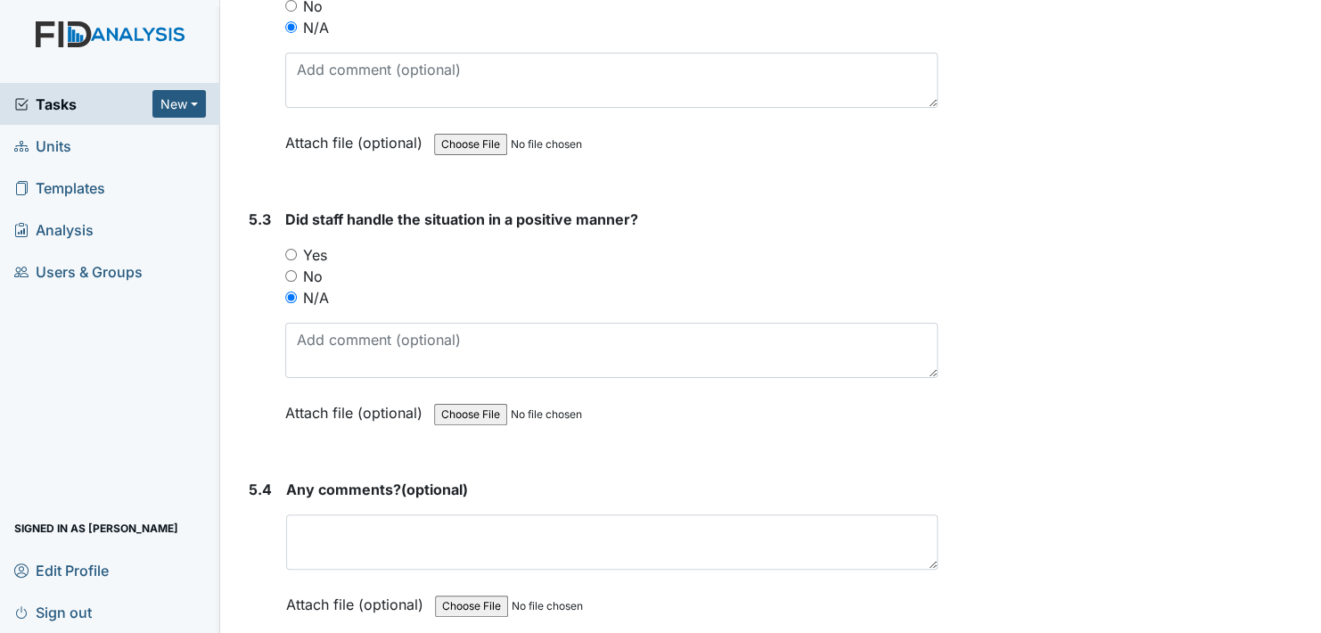
scroll to position [9802, 0]
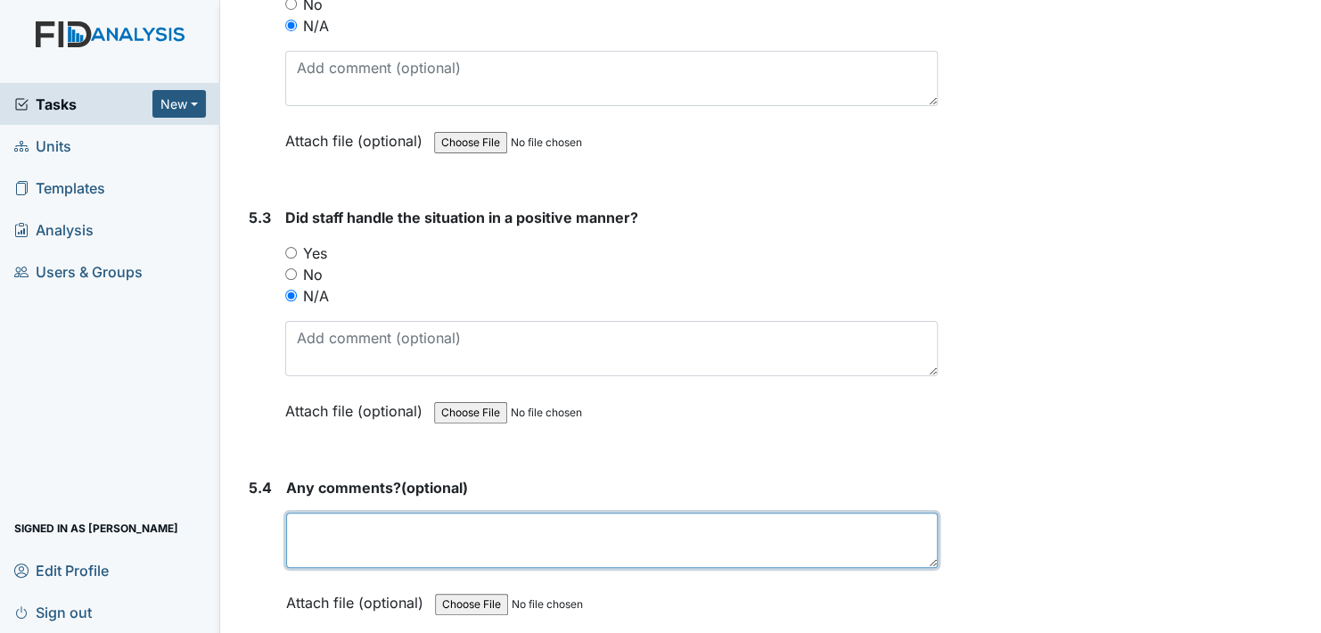
click at [365, 512] on textarea at bounding box center [611, 539] width 651 height 55
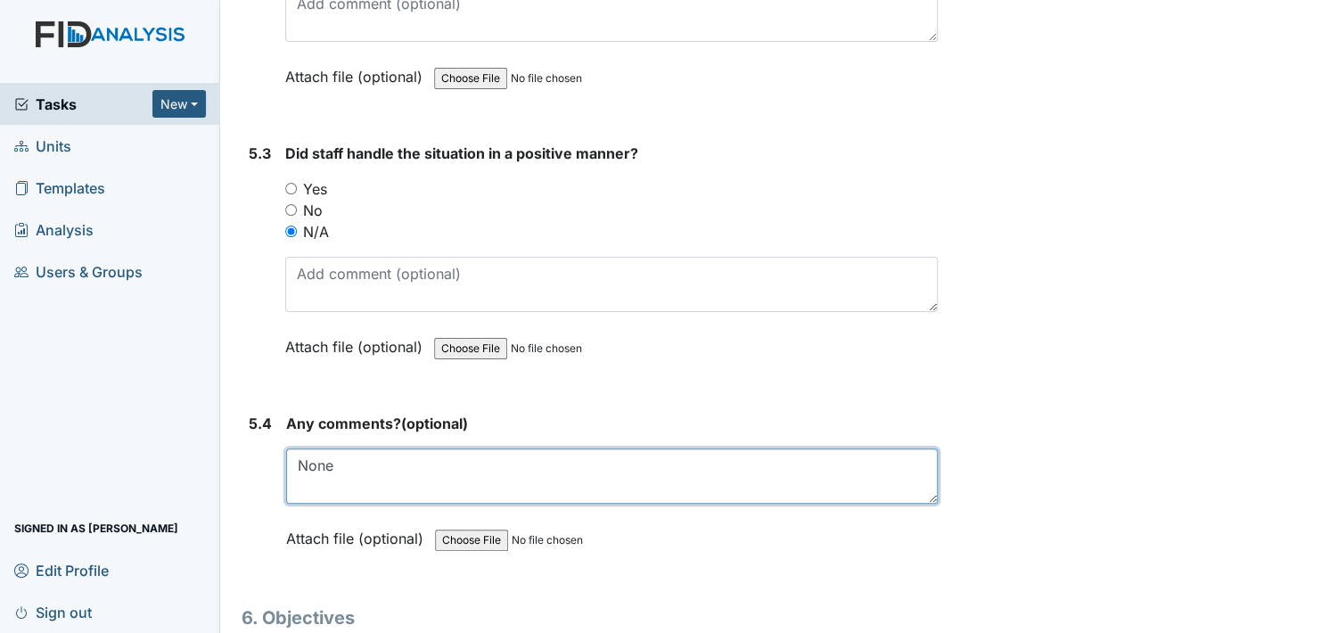
scroll to position [10158, 0]
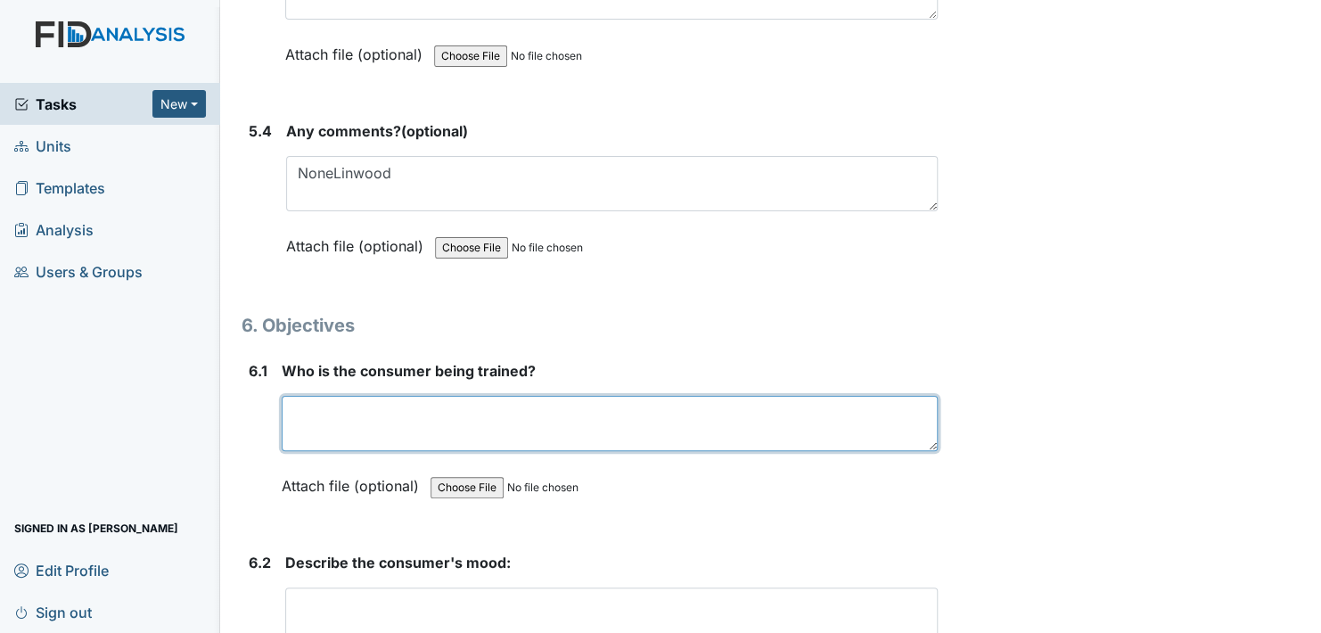
click at [364, 396] on textarea at bounding box center [610, 423] width 656 height 55
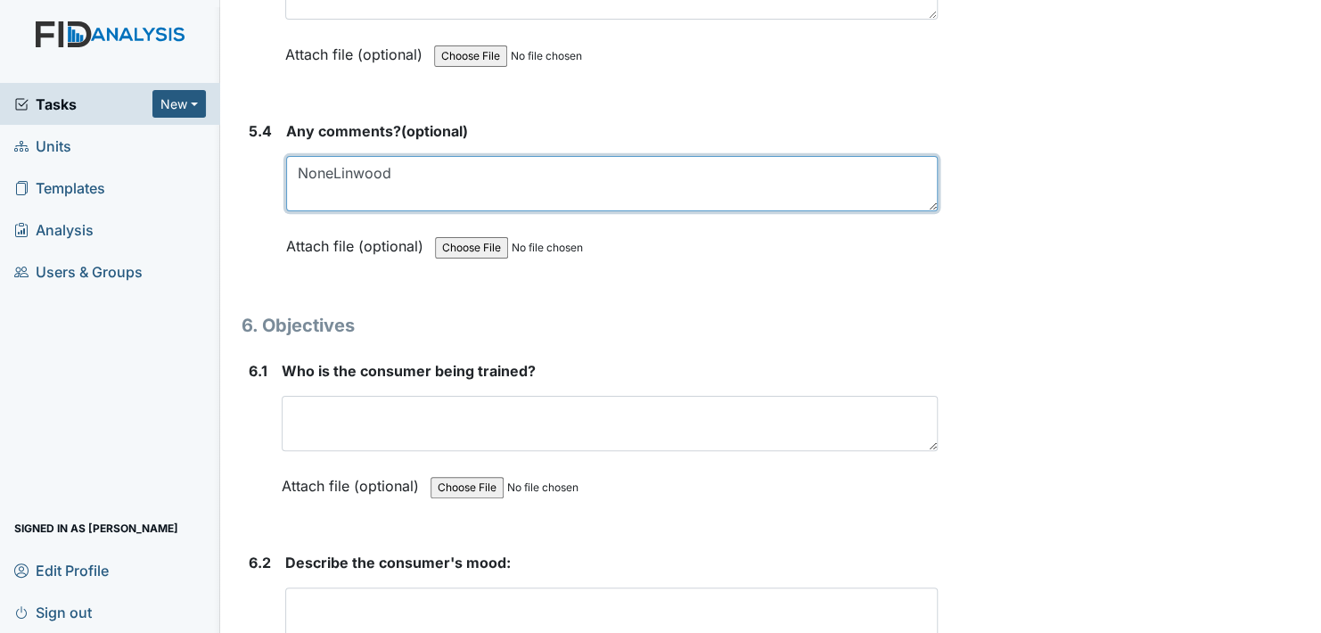
click at [403, 156] on textarea "NoneLinwood" at bounding box center [611, 183] width 651 height 55
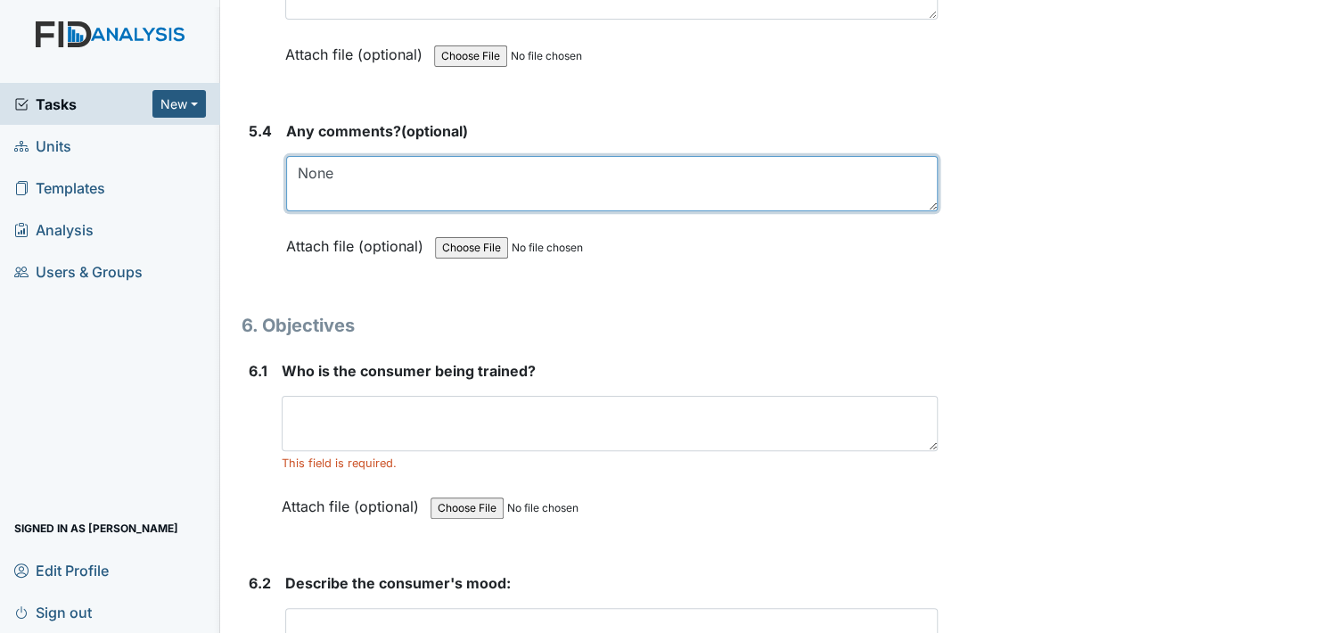
type textarea "None"
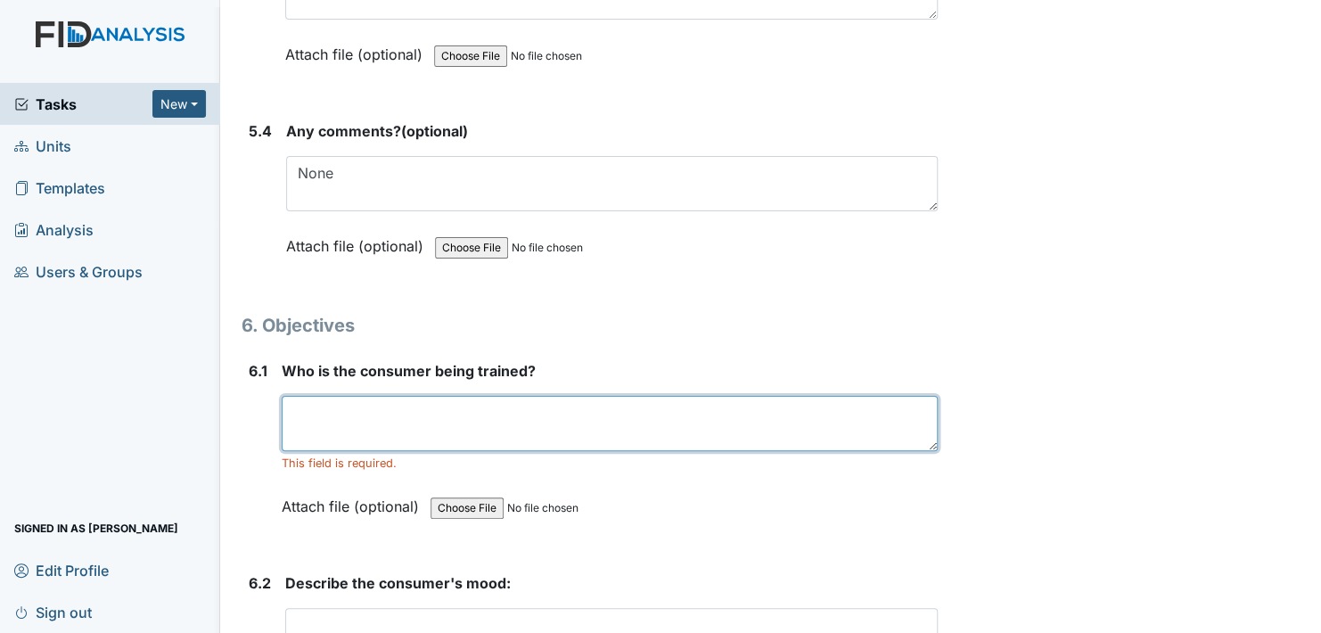
click at [364, 396] on textarea at bounding box center [610, 423] width 656 height 55
type textarea "Linwood"
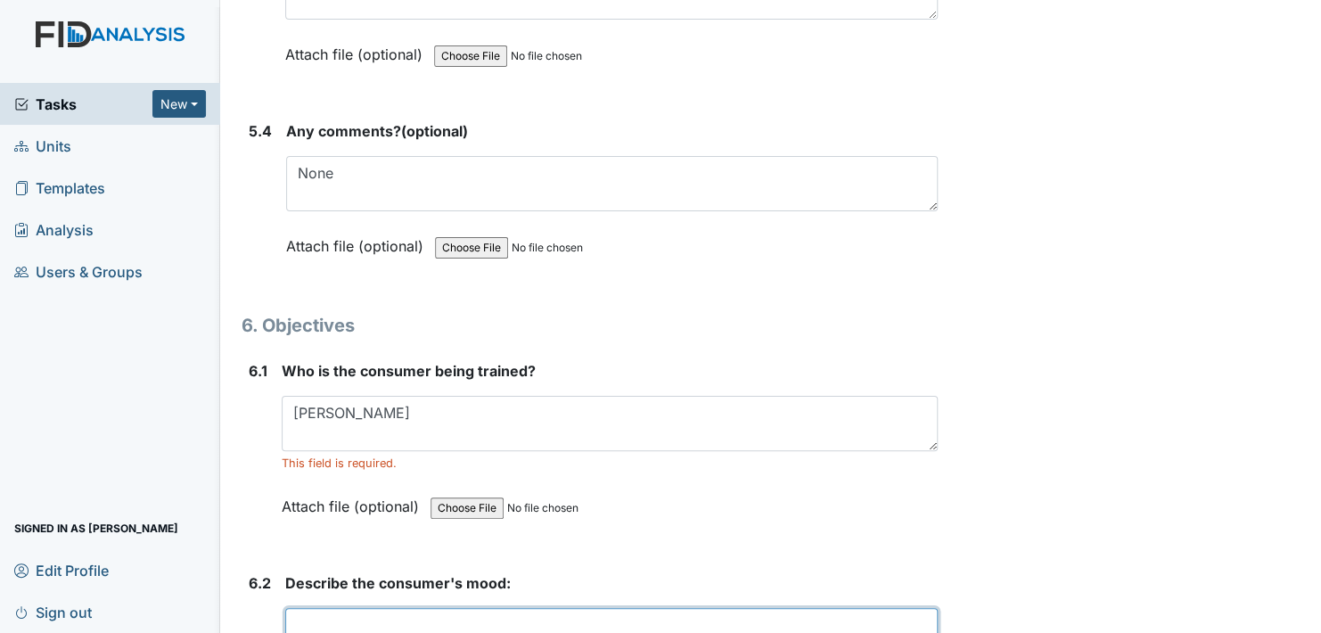
click at [536, 608] on textarea at bounding box center [611, 635] width 652 height 55
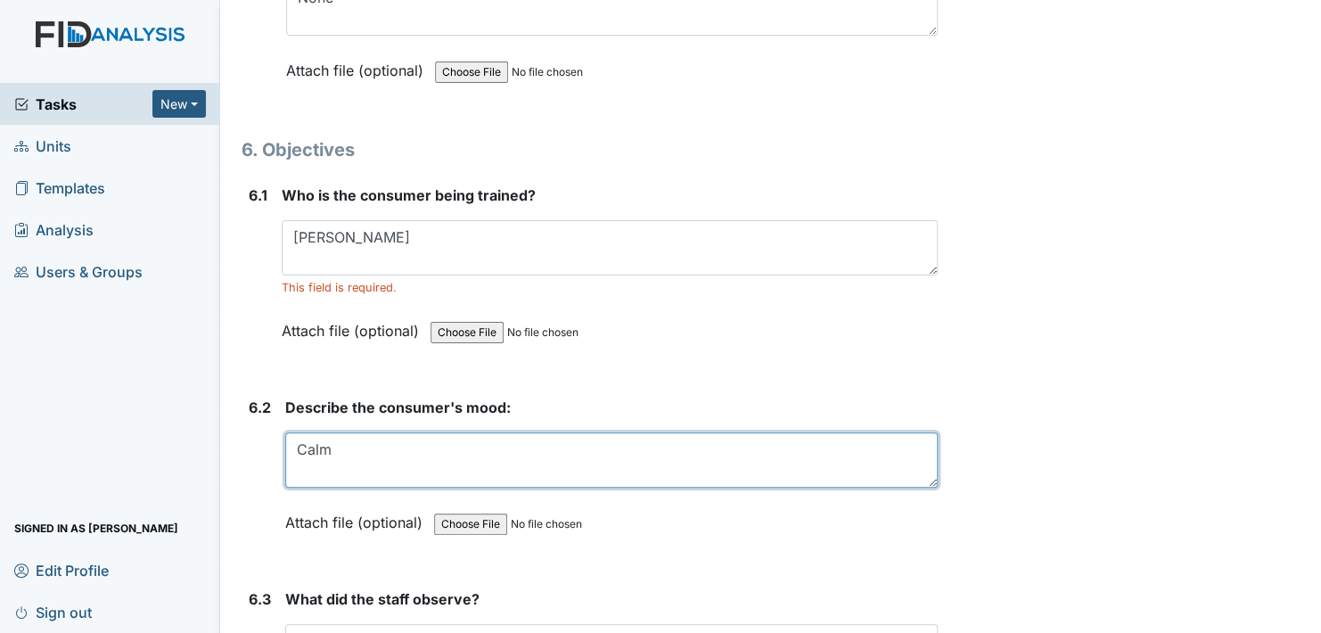
scroll to position [10337, 0]
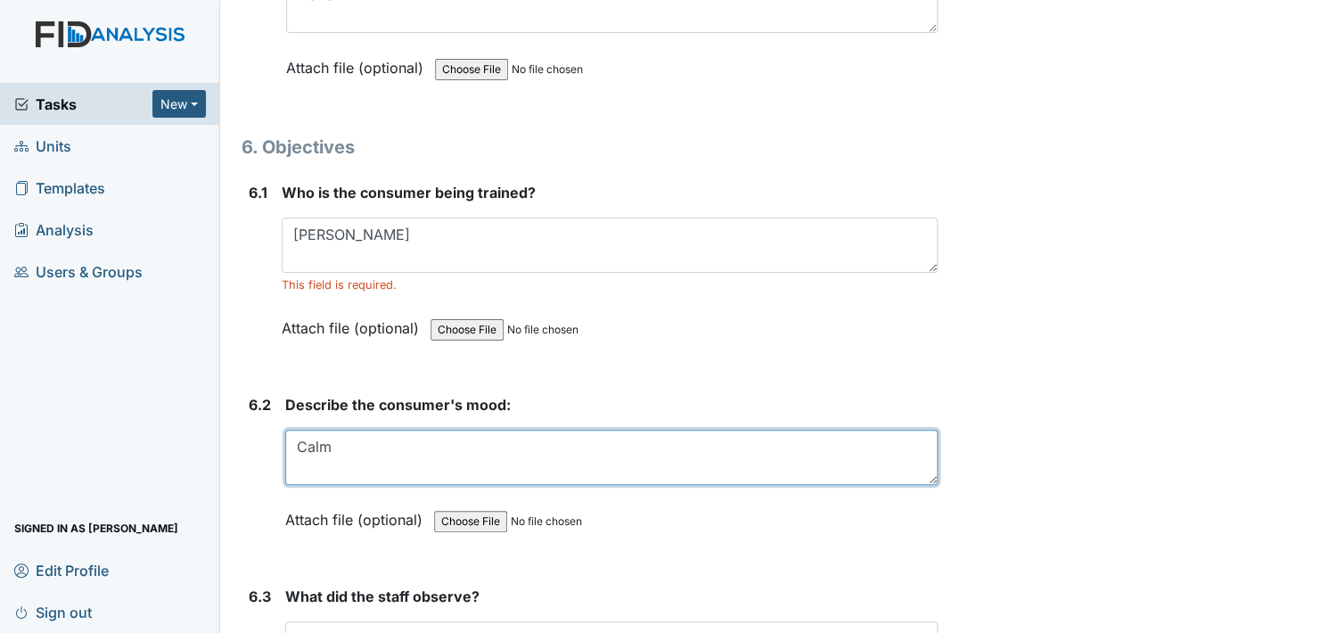
type textarea "Calm"
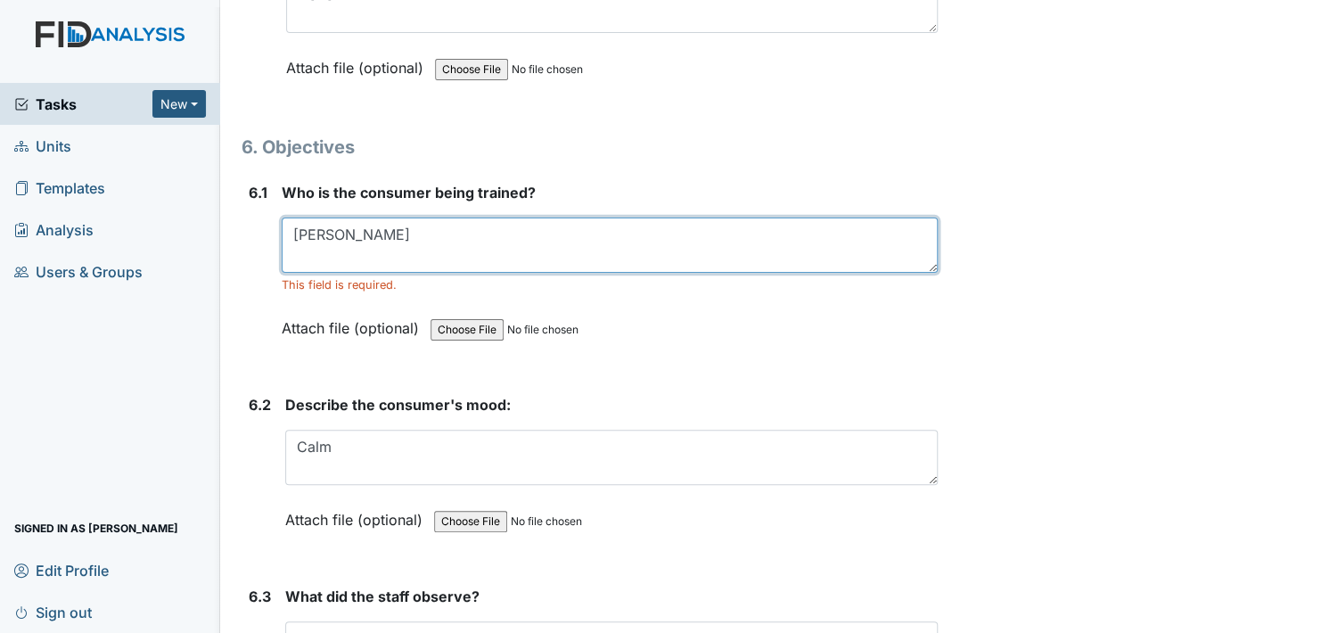
click at [449, 217] on textarea "Linwood" at bounding box center [610, 244] width 656 height 55
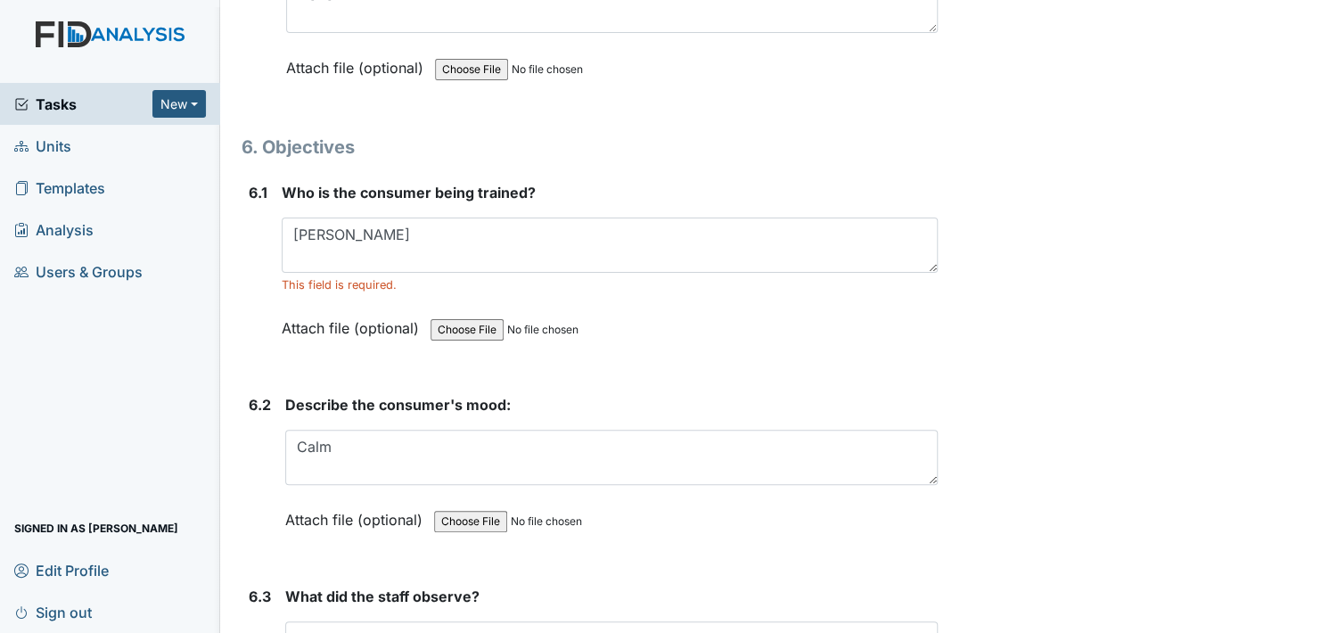
click at [758, 134] on h1 "6. Objectives" at bounding box center [589, 147] width 696 height 27
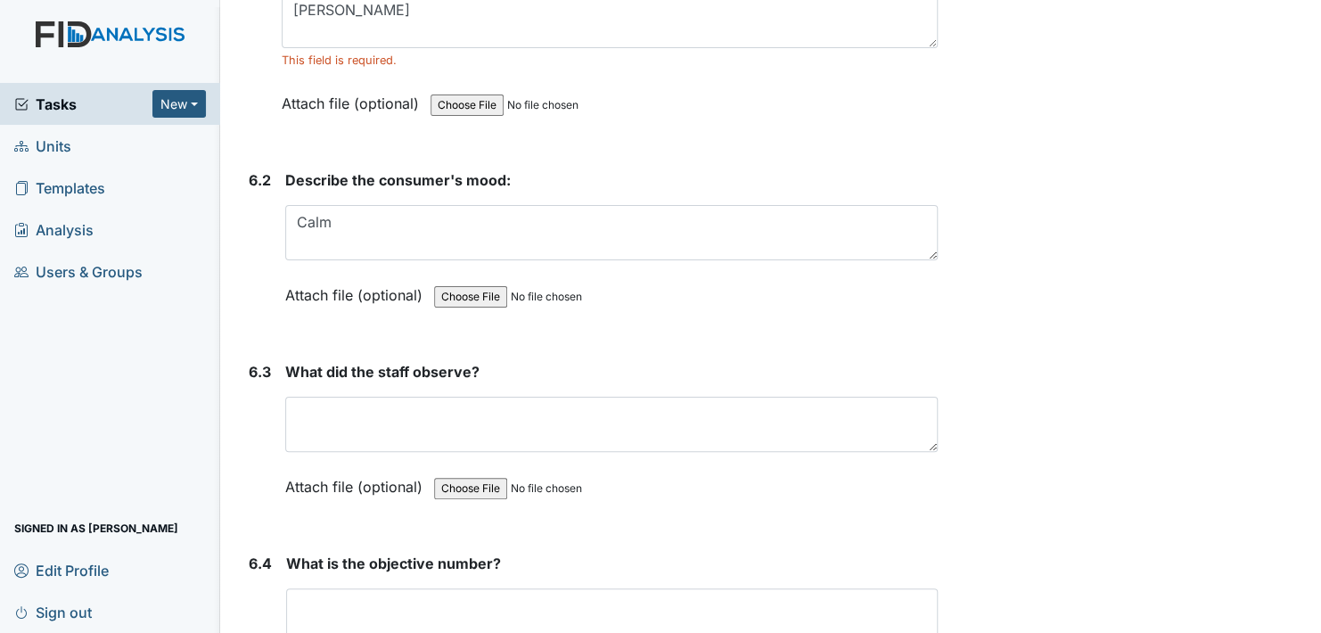
scroll to position [10604, 0]
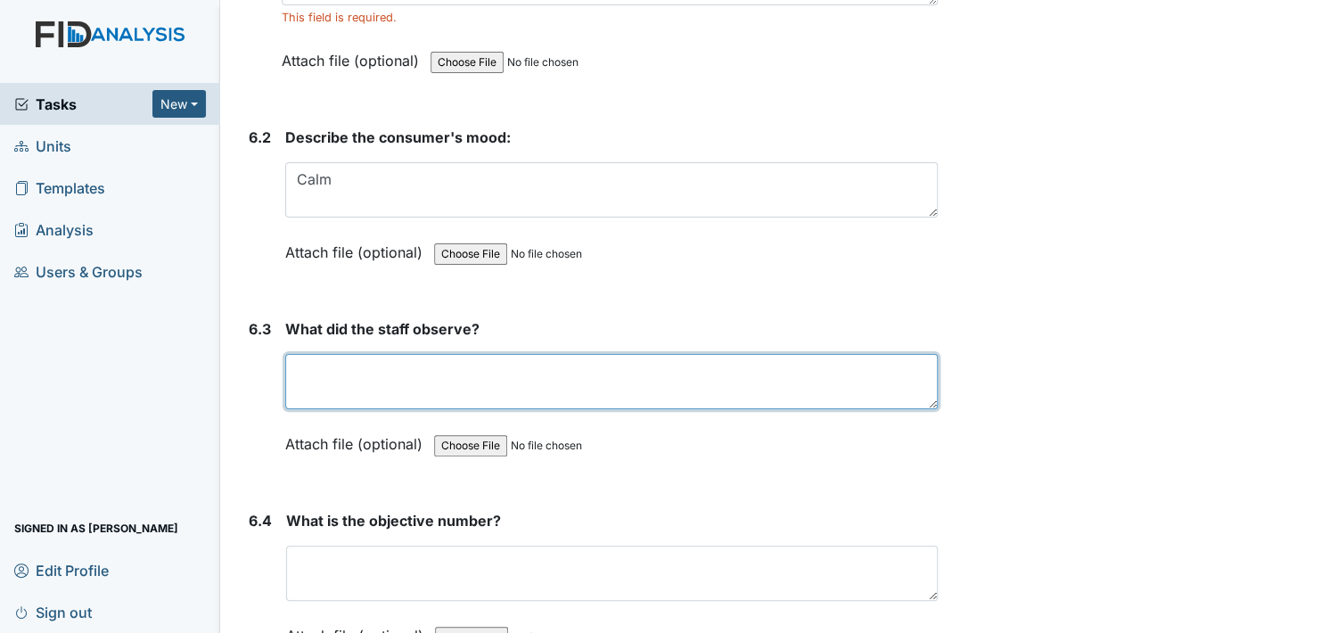
click at [430, 354] on textarea at bounding box center [611, 381] width 652 height 55
type textarea "Linwood completed his objectives"
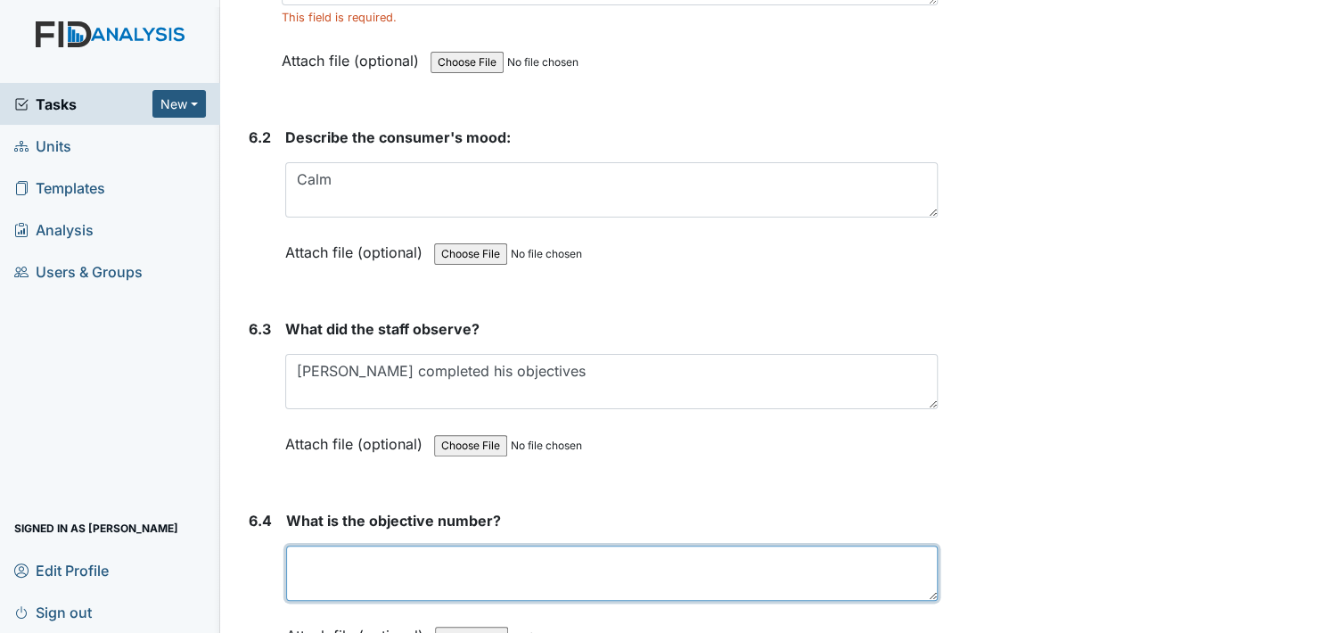
click at [407, 545] on textarea at bounding box center [611, 572] width 651 height 55
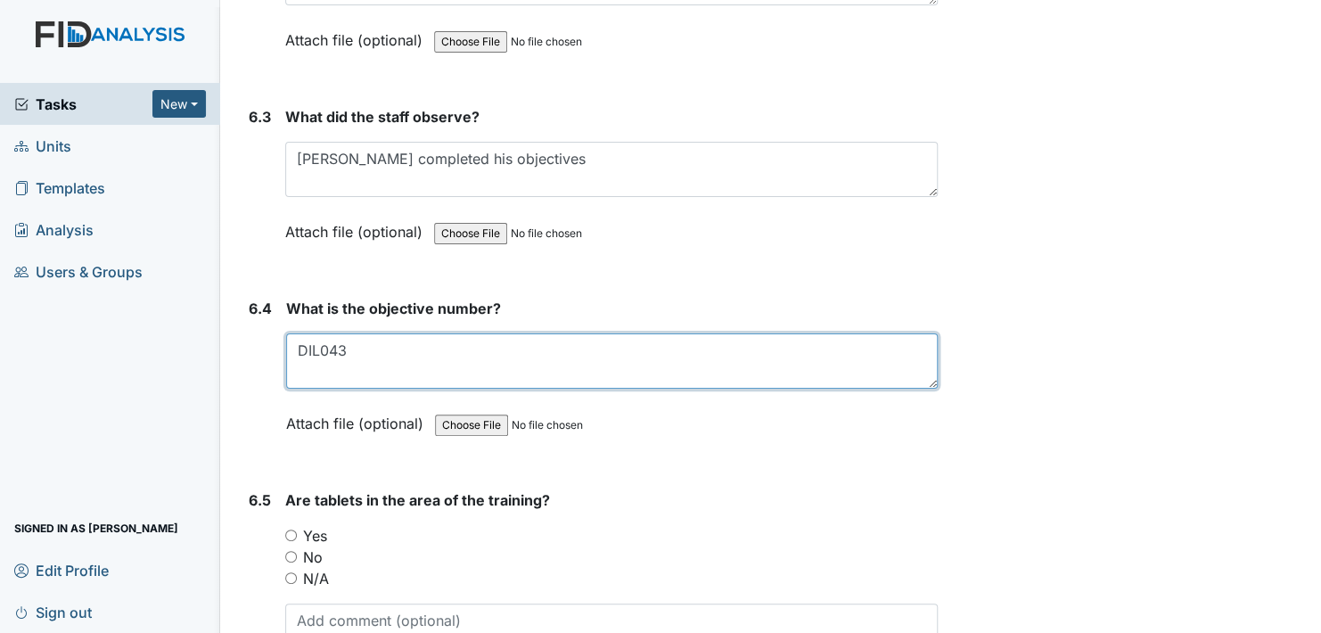
scroll to position [10871, 0]
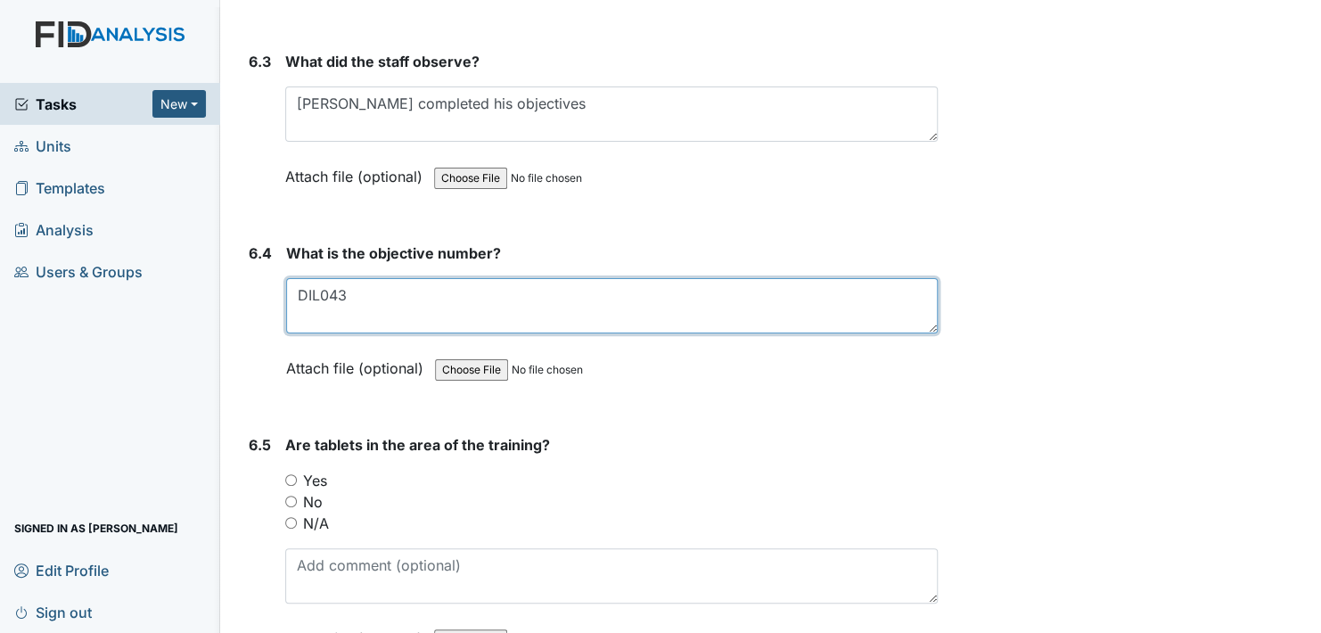
type textarea "DIL043"
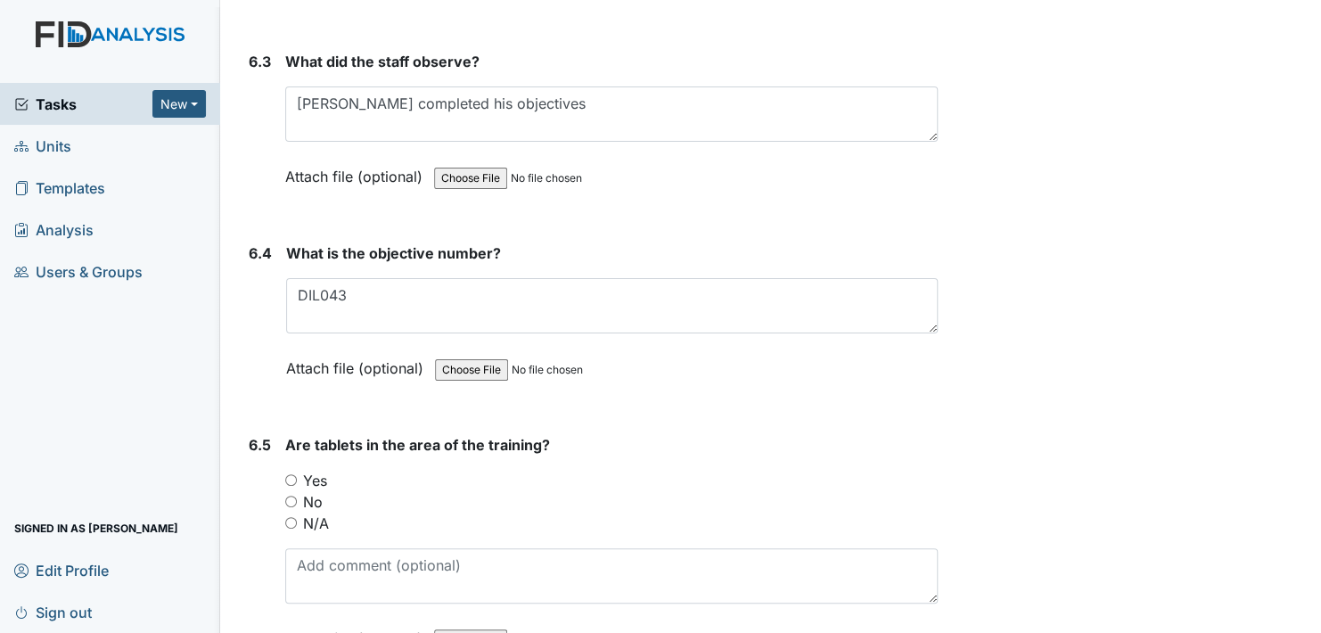
click at [290, 474] on input "Yes" at bounding box center [291, 480] width 12 height 12
radio input "true"
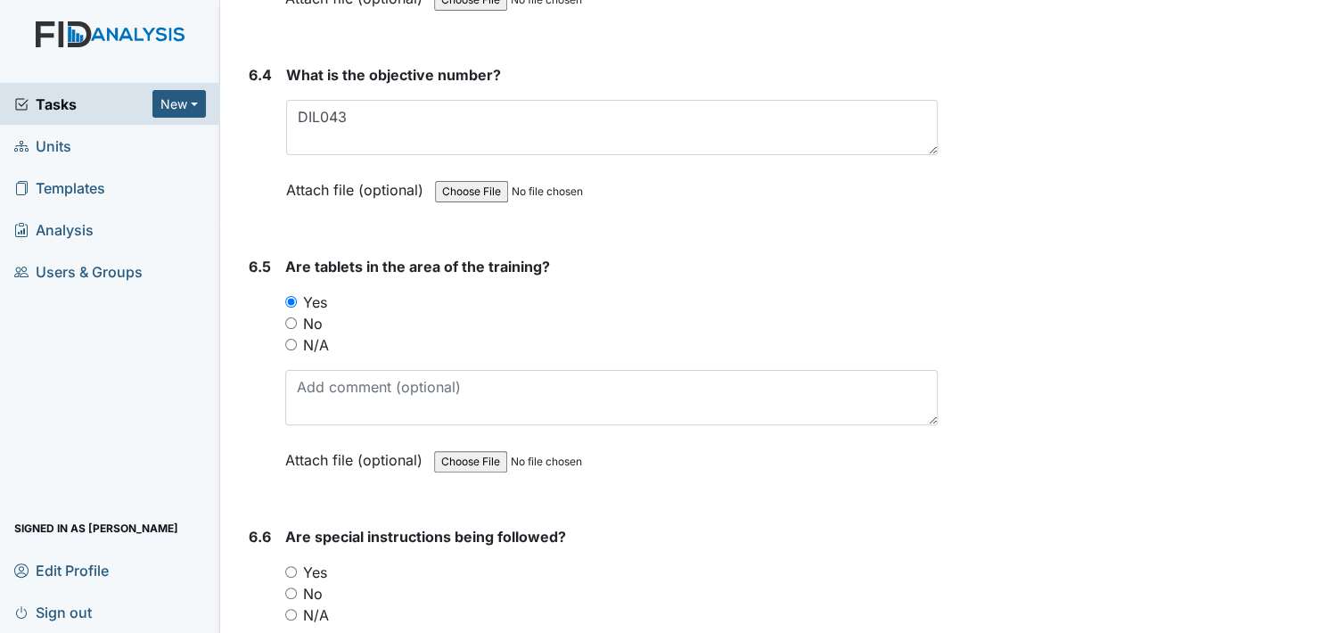
click at [288, 566] on input "Yes" at bounding box center [291, 572] width 12 height 12
radio input "true"
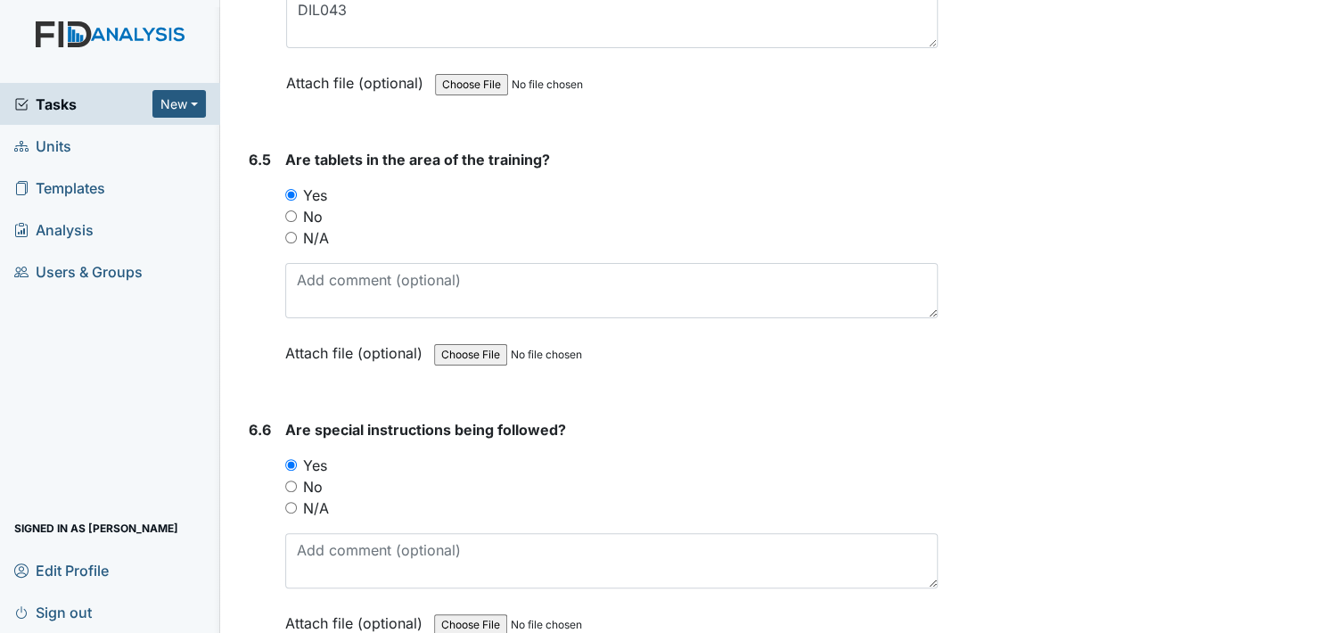
scroll to position [11317, 0]
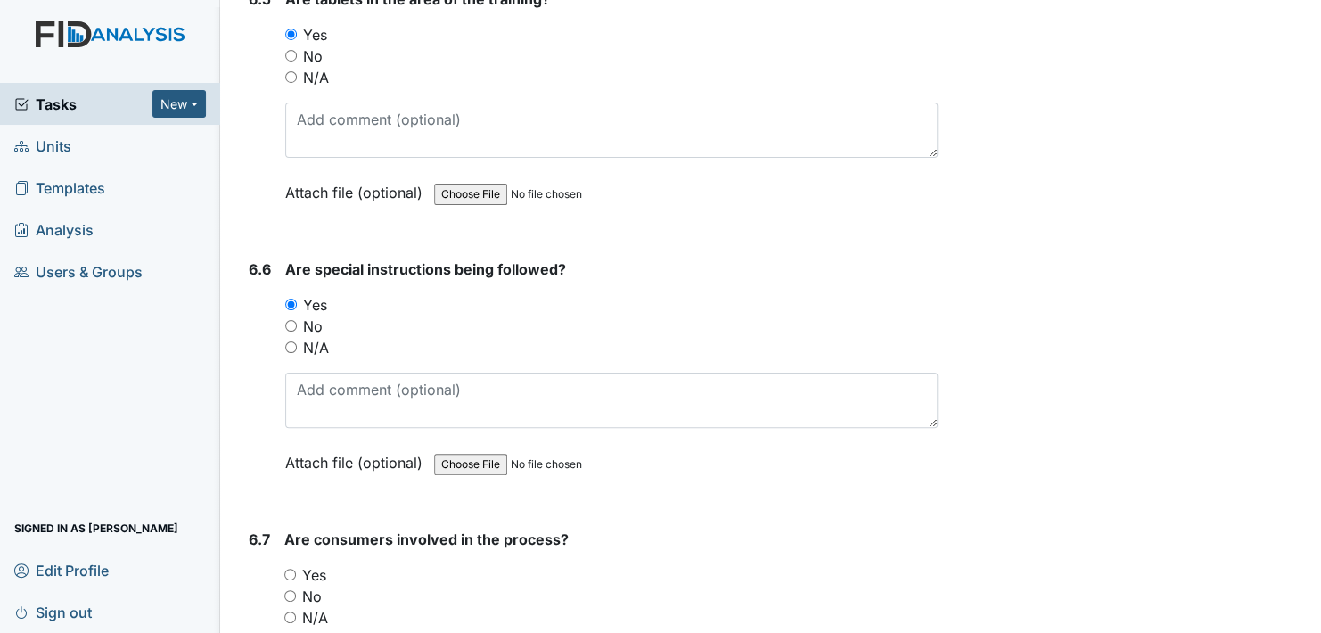
click at [293, 569] on input "Yes" at bounding box center [290, 575] width 12 height 12
radio input "true"
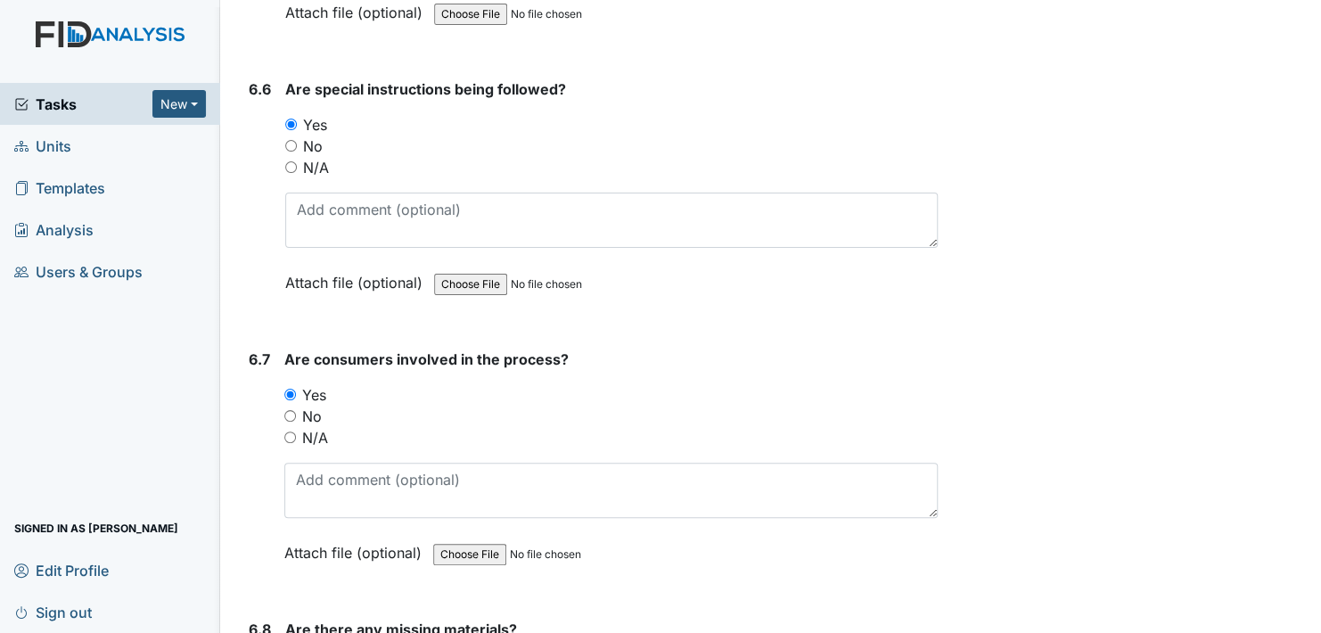
scroll to position [11584, 0]
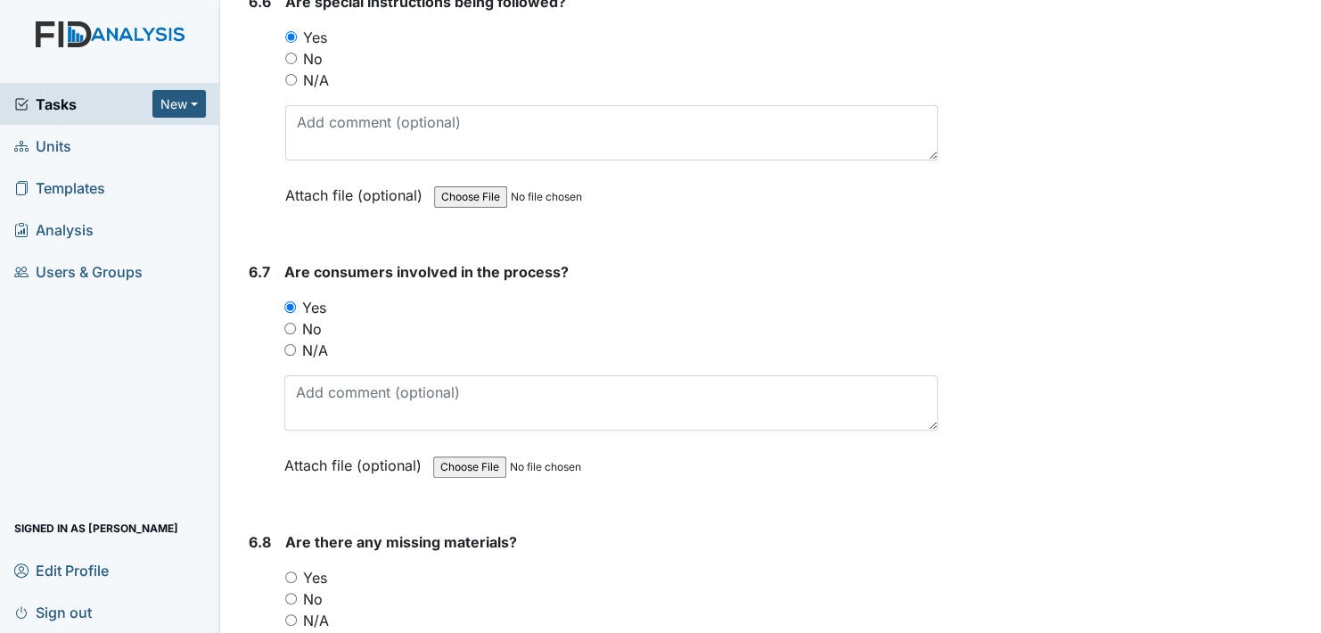
click at [290, 593] on input "No" at bounding box center [291, 599] width 12 height 12
radio input "true"
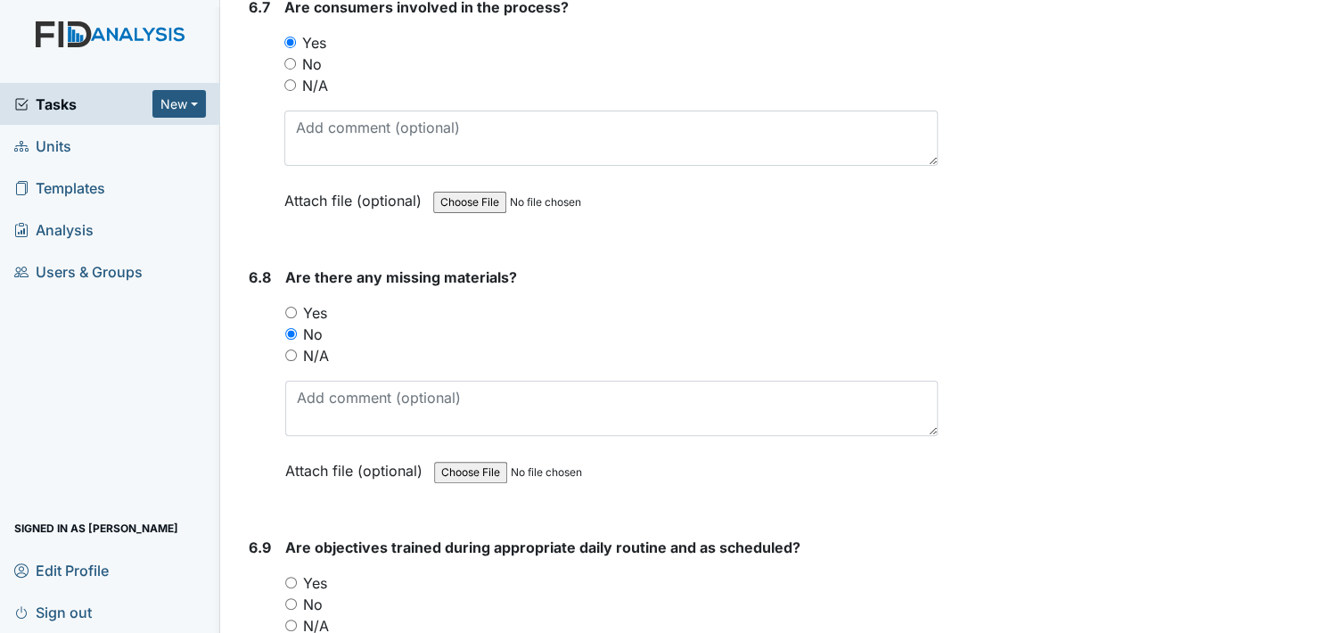
scroll to position [11852, 0]
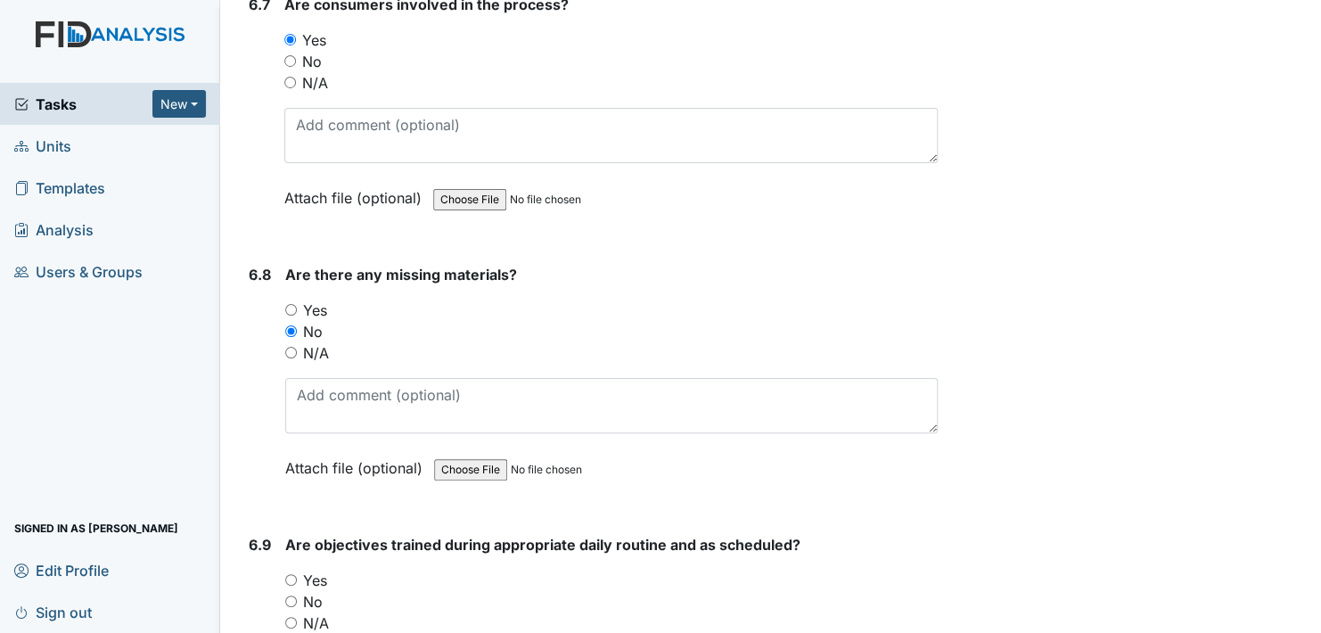
click at [288, 574] on input "Yes" at bounding box center [291, 580] width 12 height 12
radio input "true"
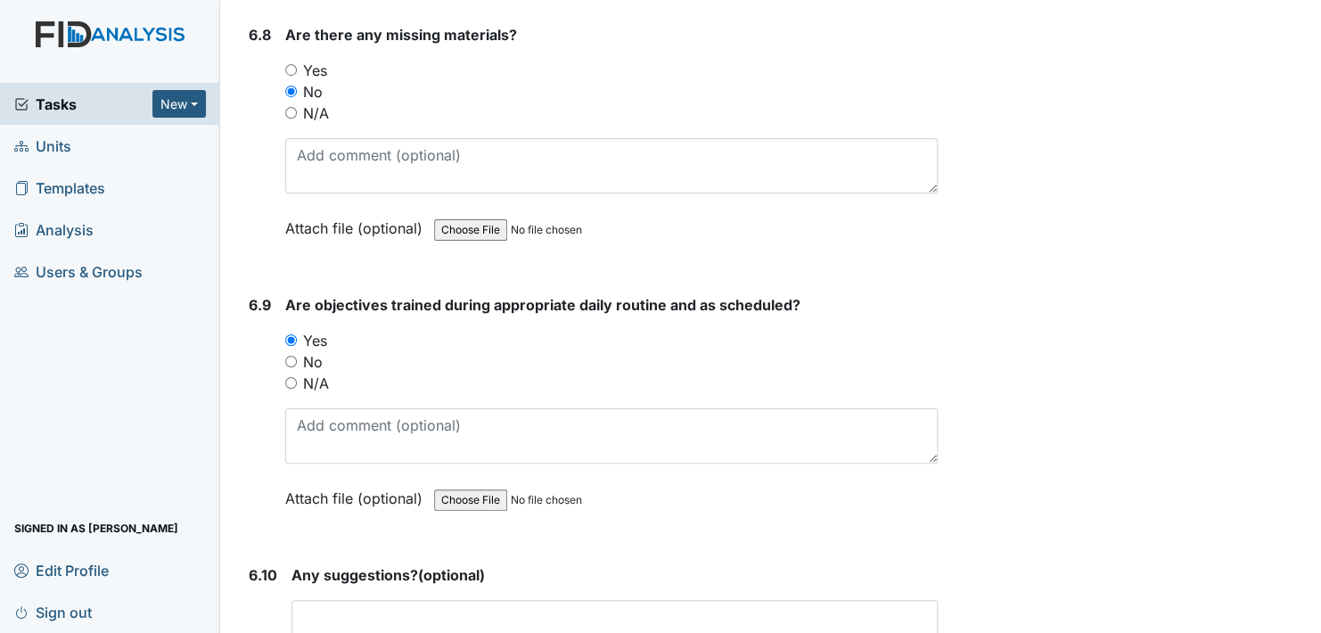
scroll to position [12297, 0]
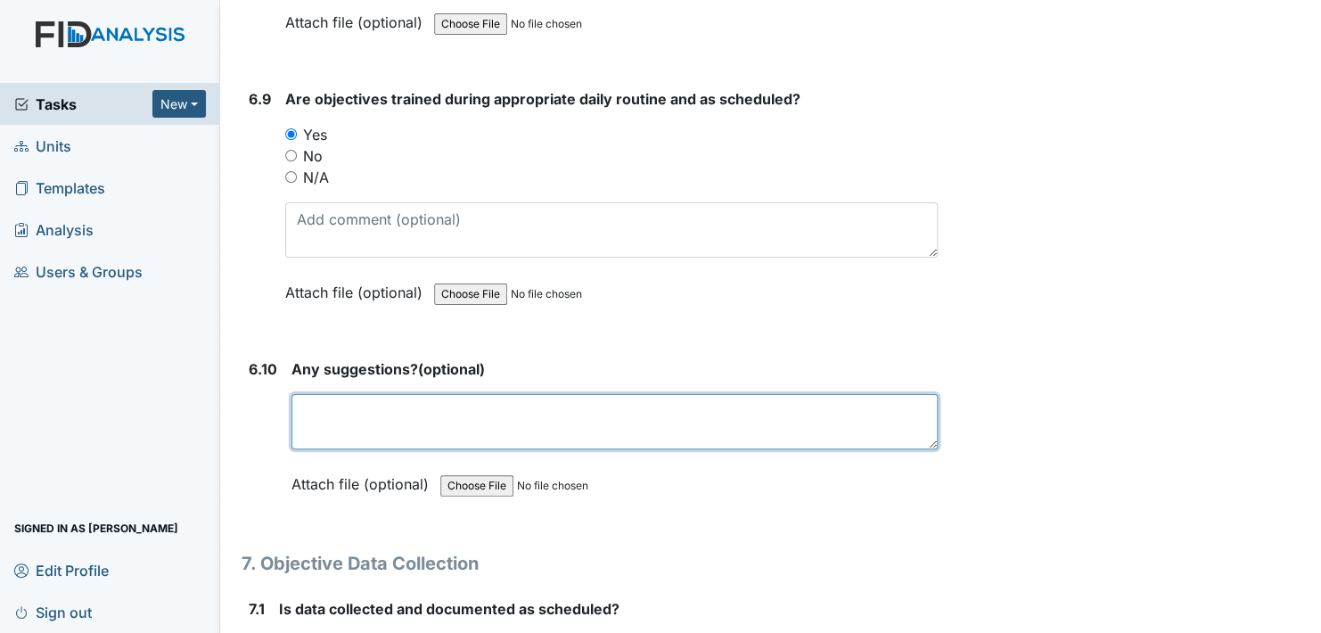
click at [373, 394] on textarea at bounding box center [614, 421] width 646 height 55
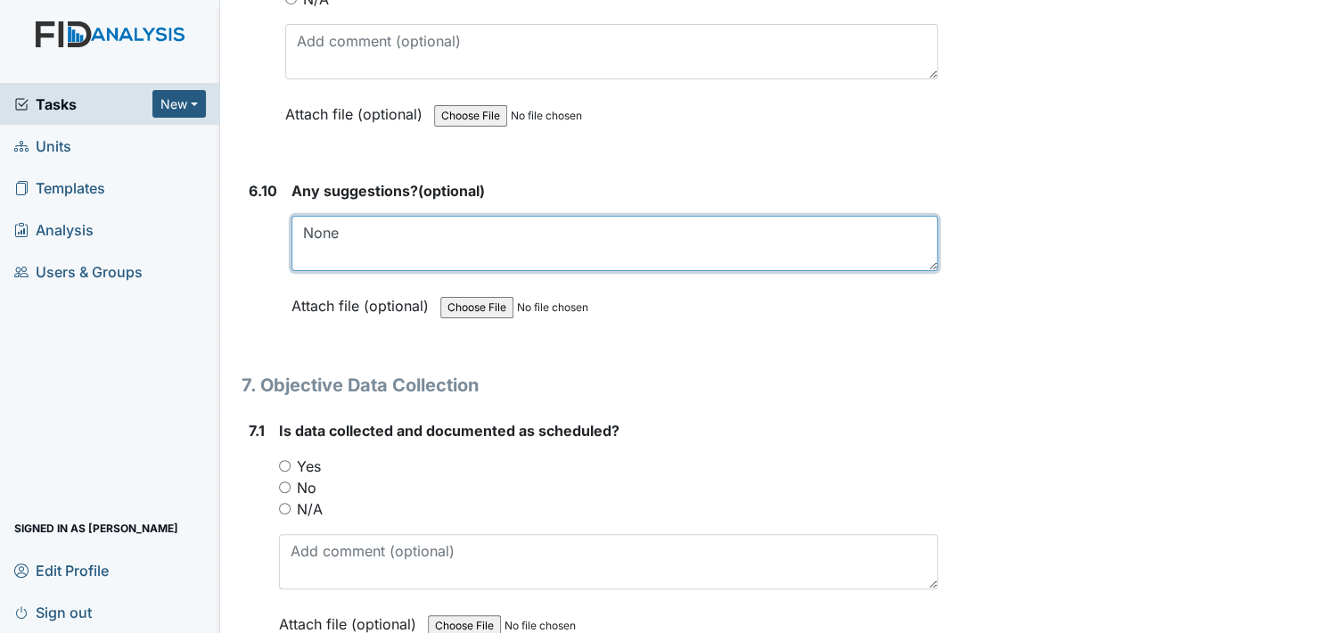
scroll to position [12564, 0]
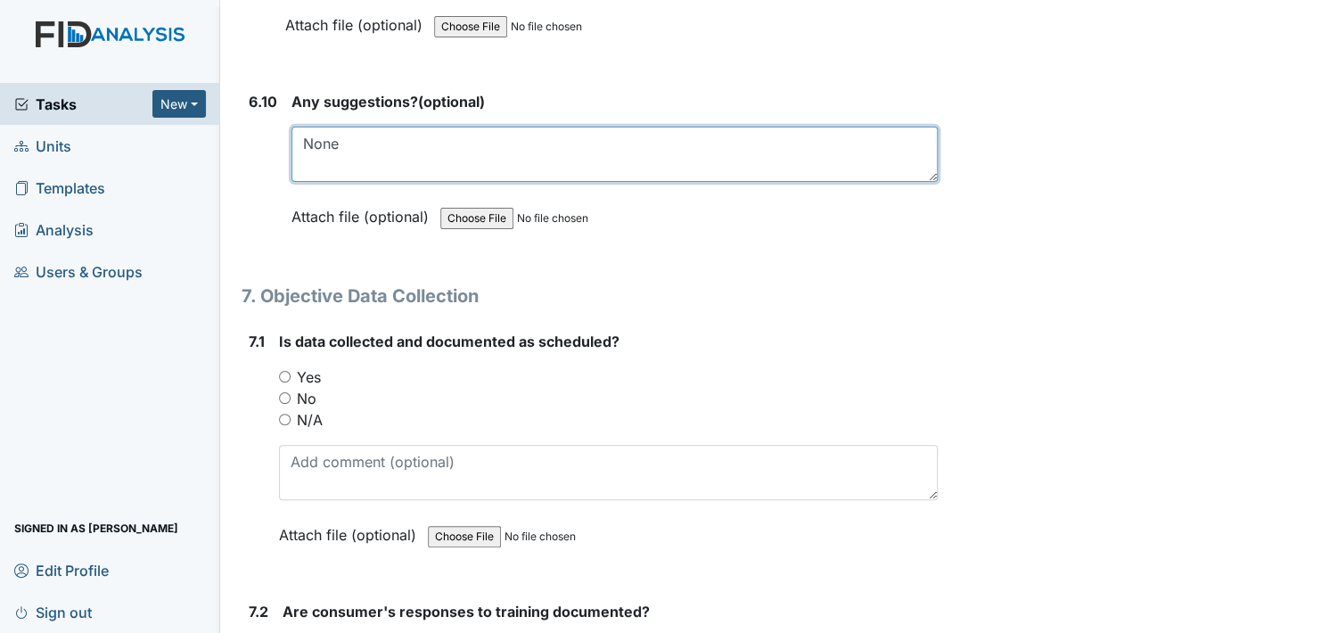
type textarea "None"
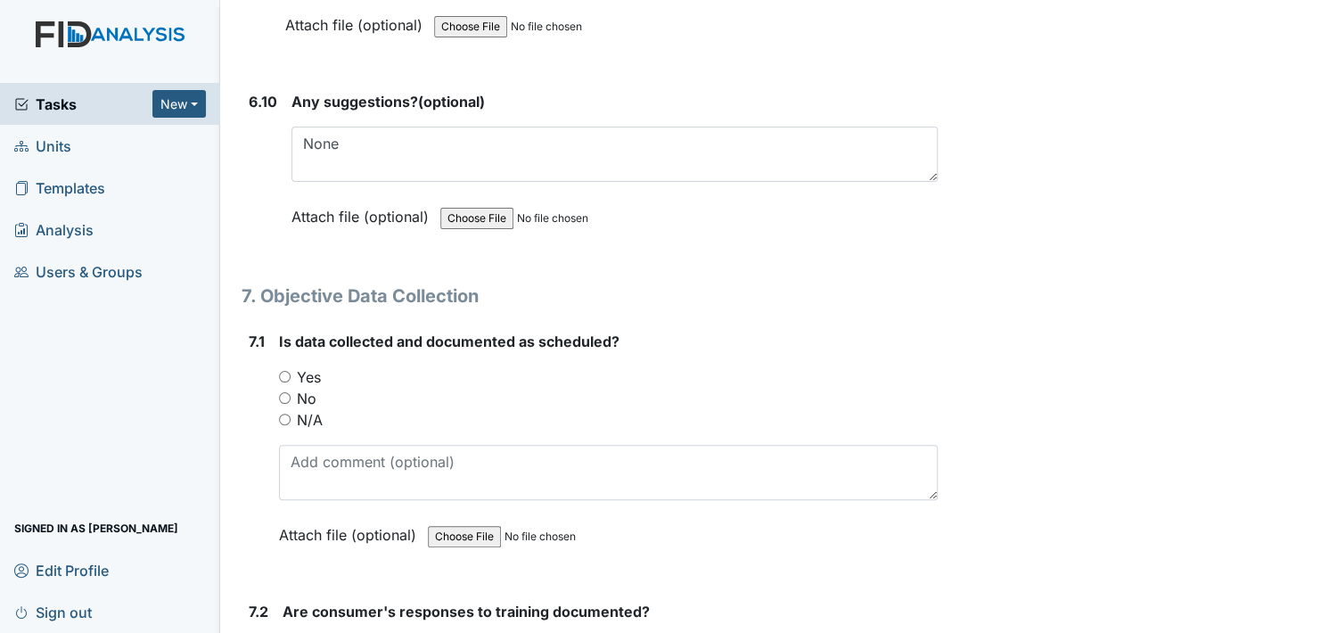
click at [282, 371] on input "Yes" at bounding box center [285, 377] width 12 height 12
radio input "true"
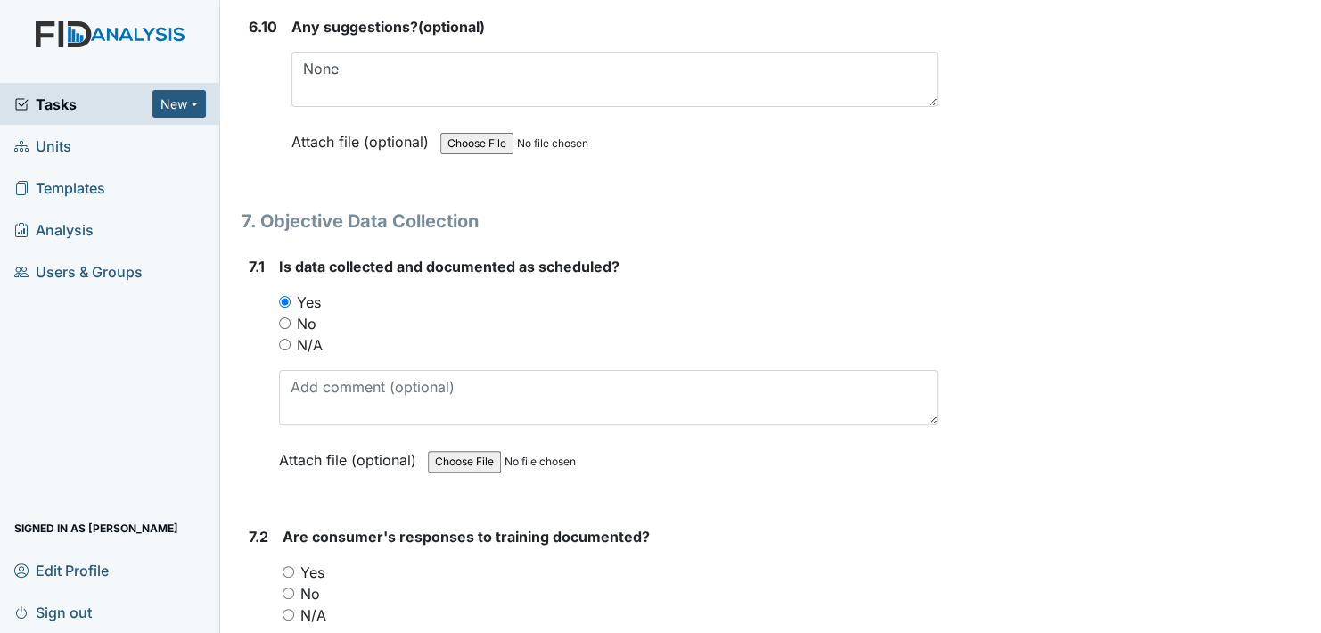
scroll to position [12832, 0]
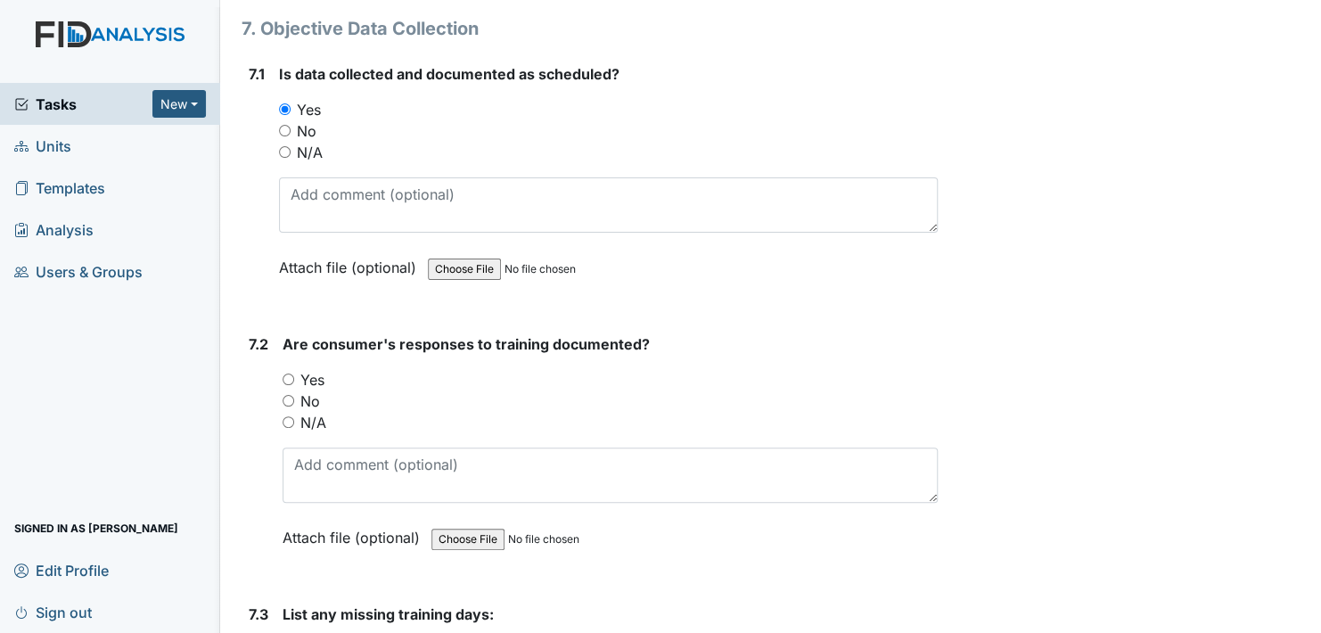
drag, startPoint x: 286, startPoint y: 335, endPoint x: 357, endPoint y: 325, distance: 72.0
click at [290, 373] on input "Yes" at bounding box center [288, 379] width 12 height 12
radio input "true"
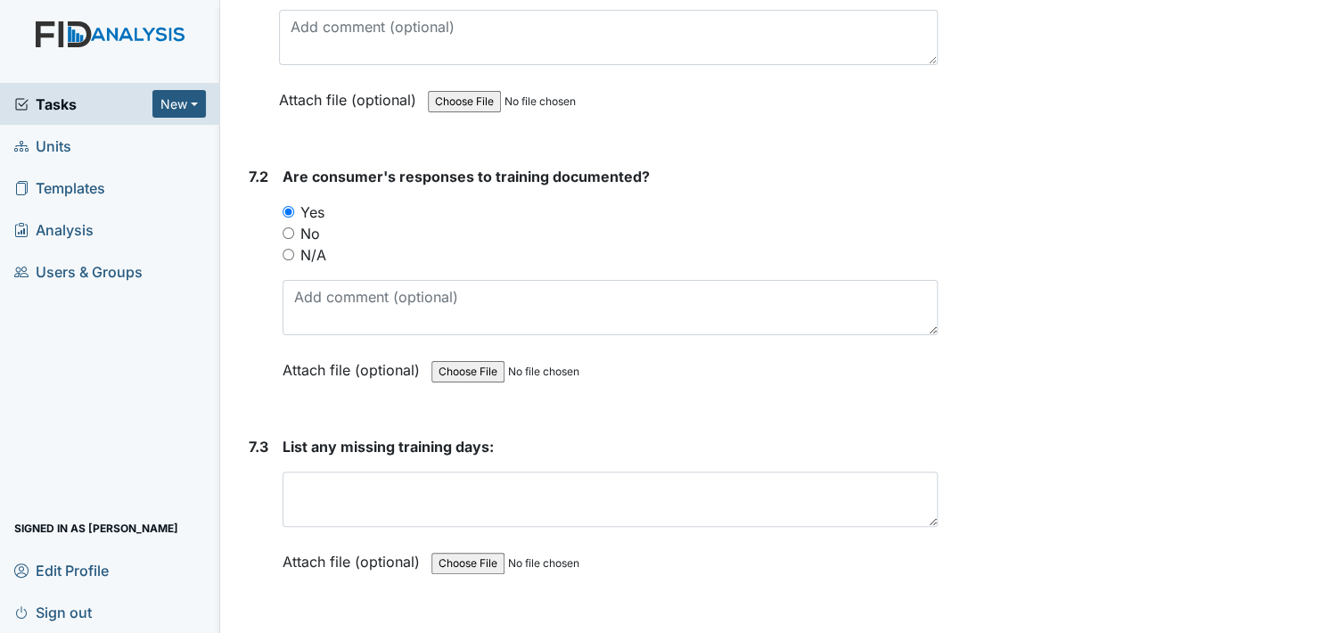
scroll to position [13010, 0]
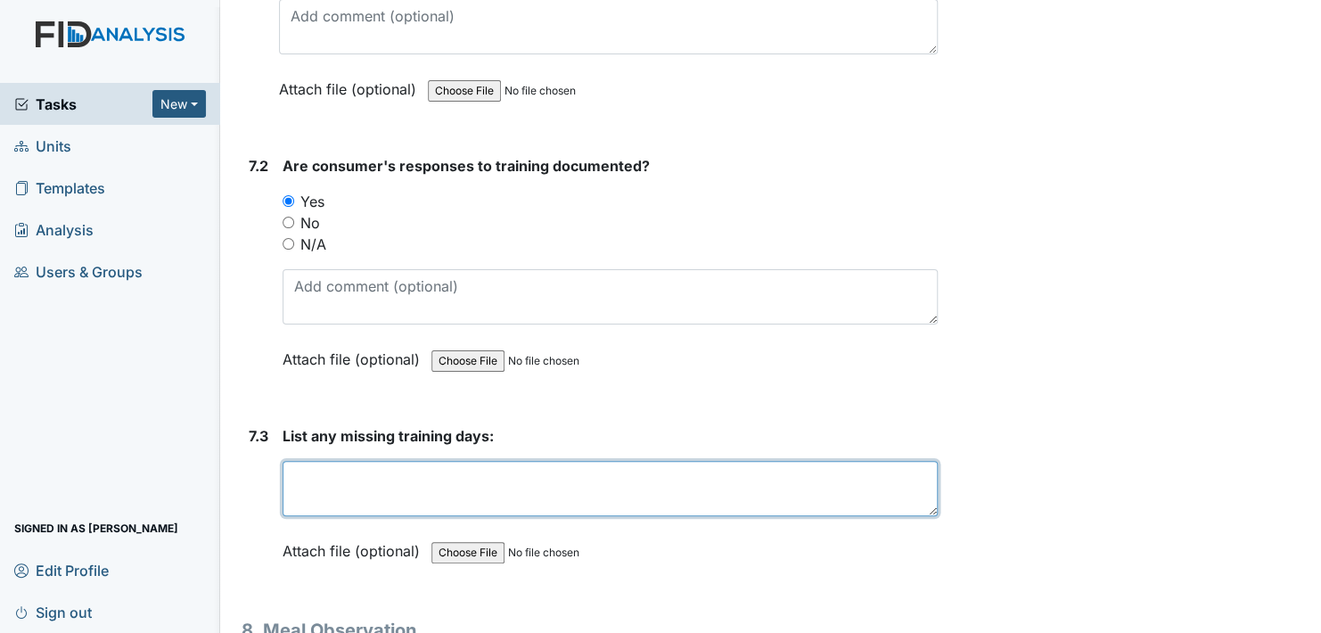
click at [357, 461] on textarea at bounding box center [609, 488] width 655 height 55
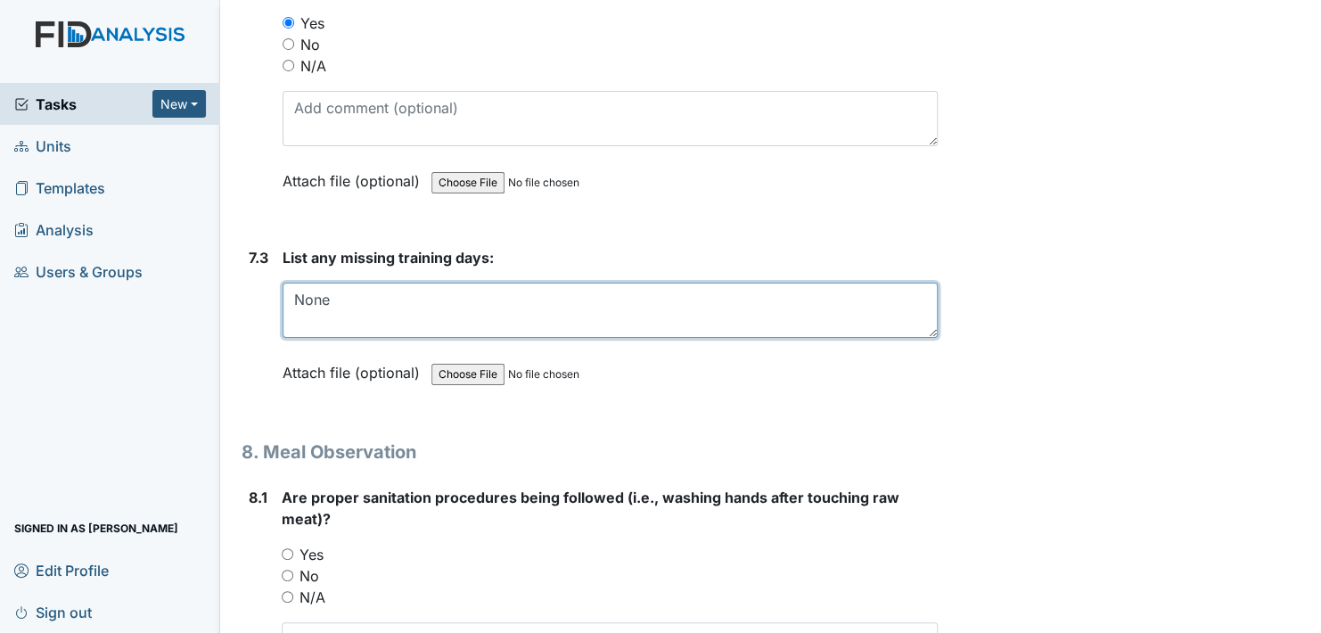
scroll to position [13277, 0]
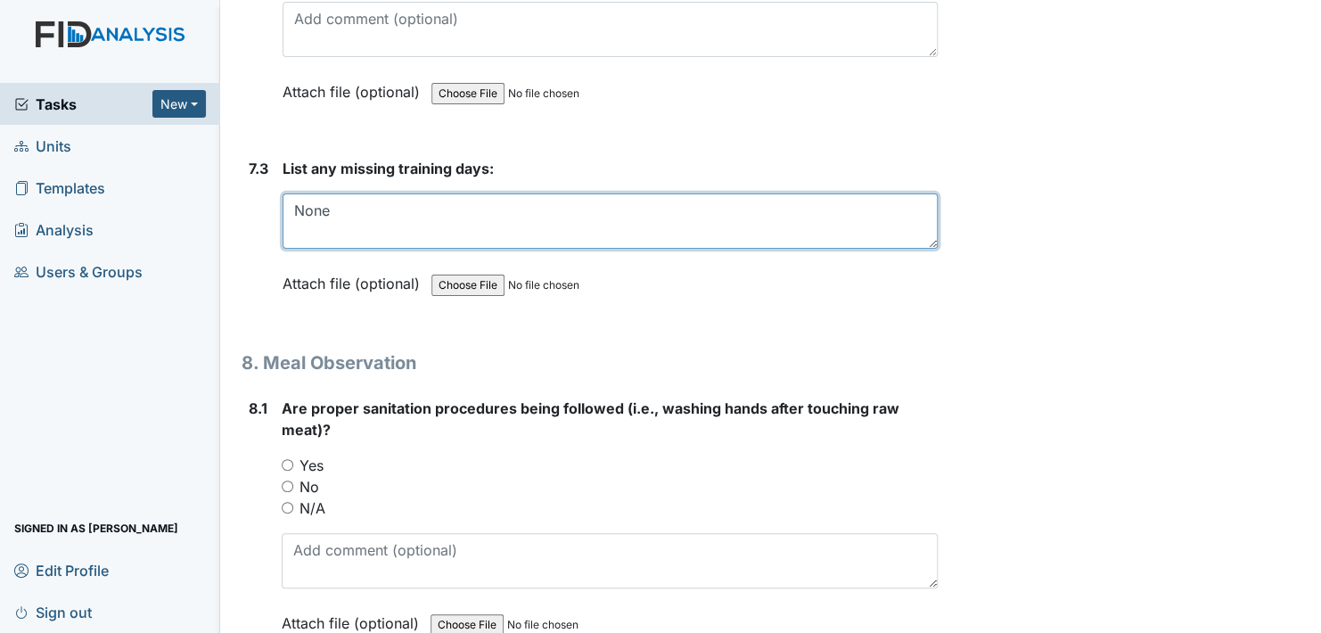
type textarea "None"
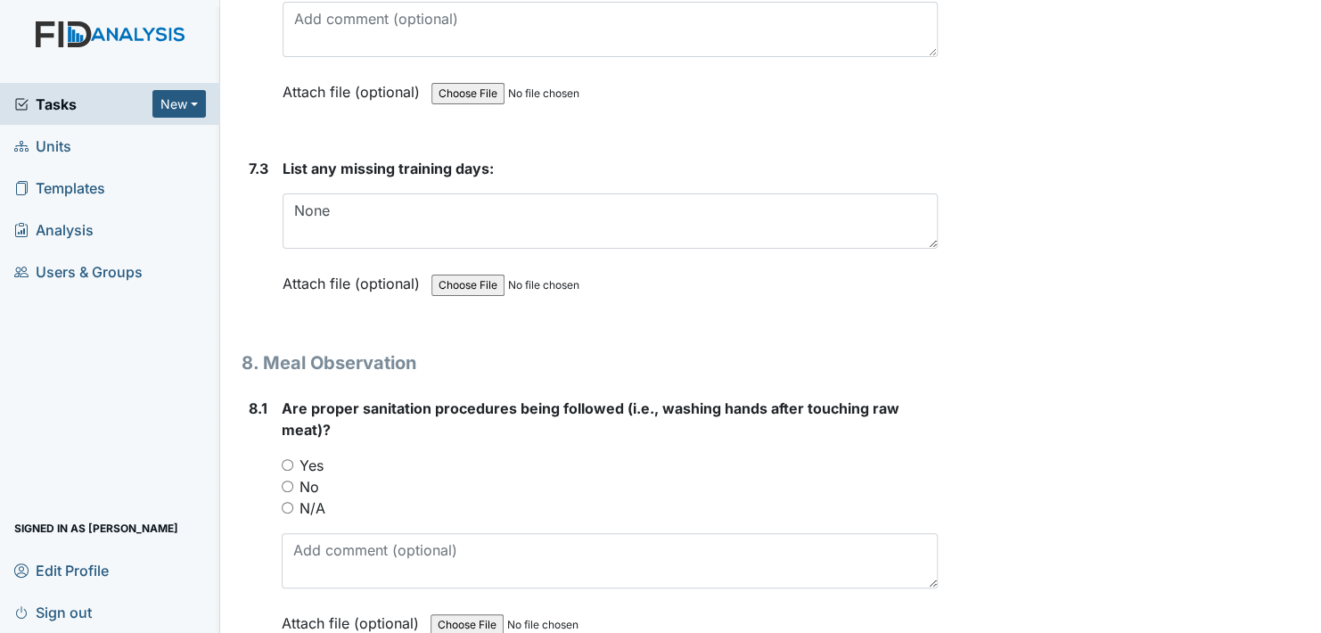
click at [283, 459] on input "Yes" at bounding box center [288, 465] width 12 height 12
radio input "true"
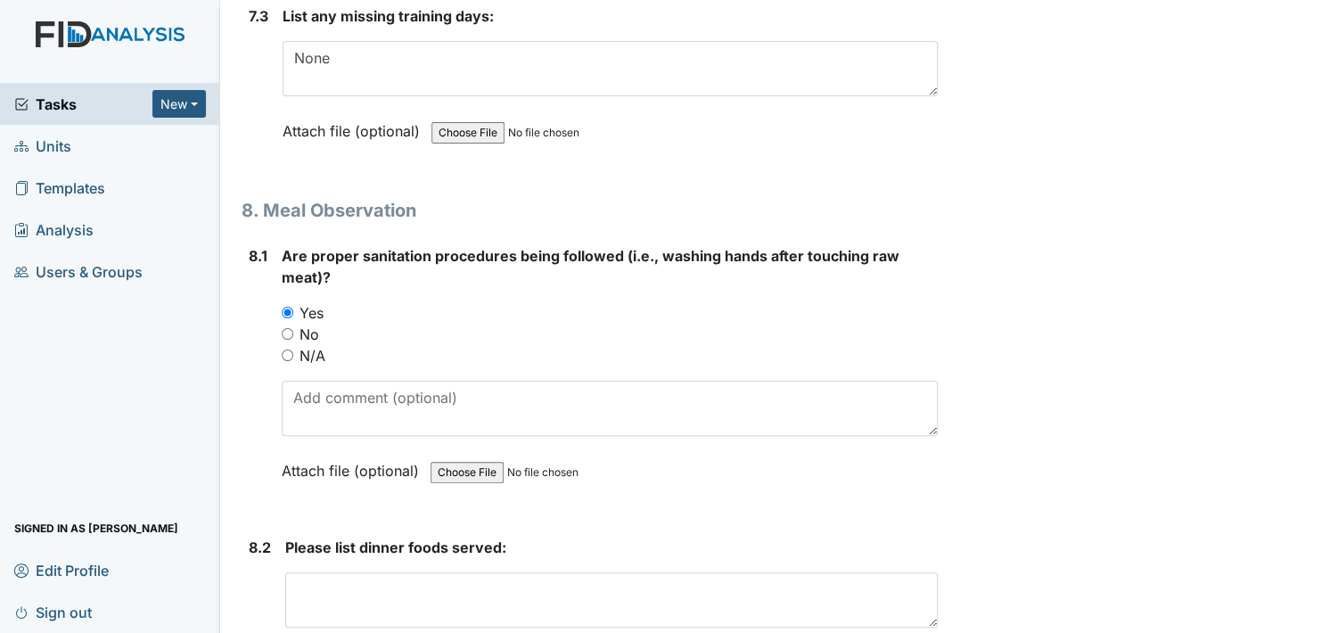
scroll to position [13545, 0]
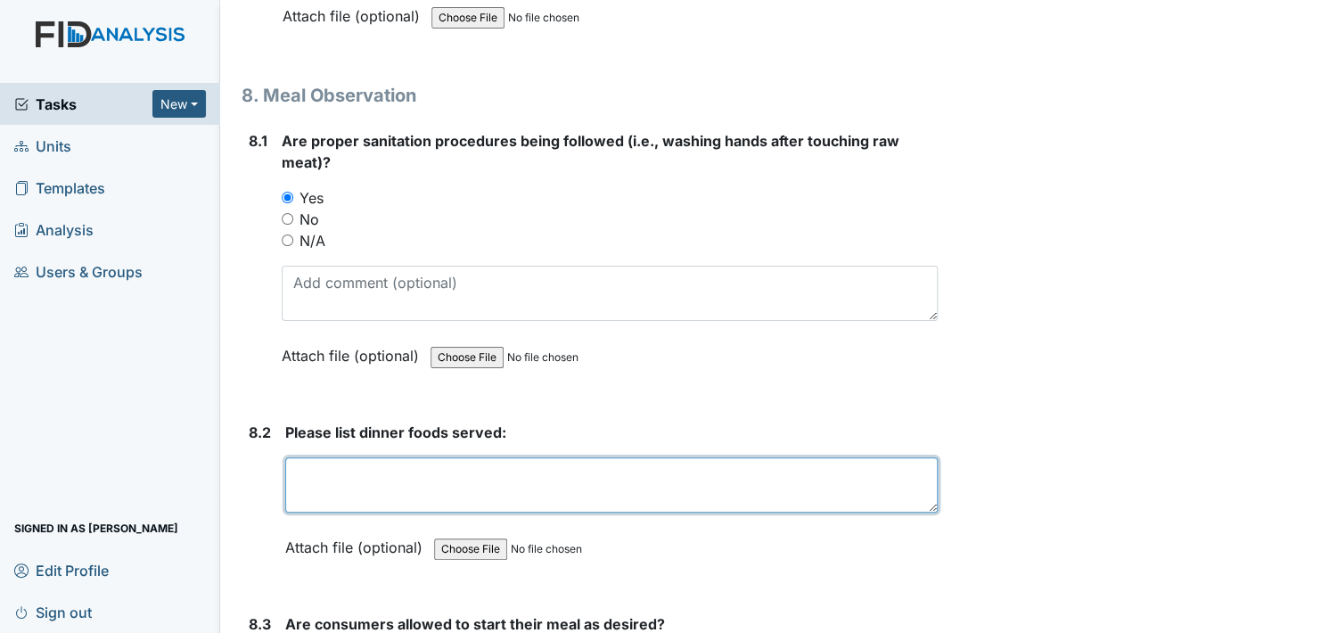
click at [332, 457] on textarea at bounding box center [611, 484] width 652 height 55
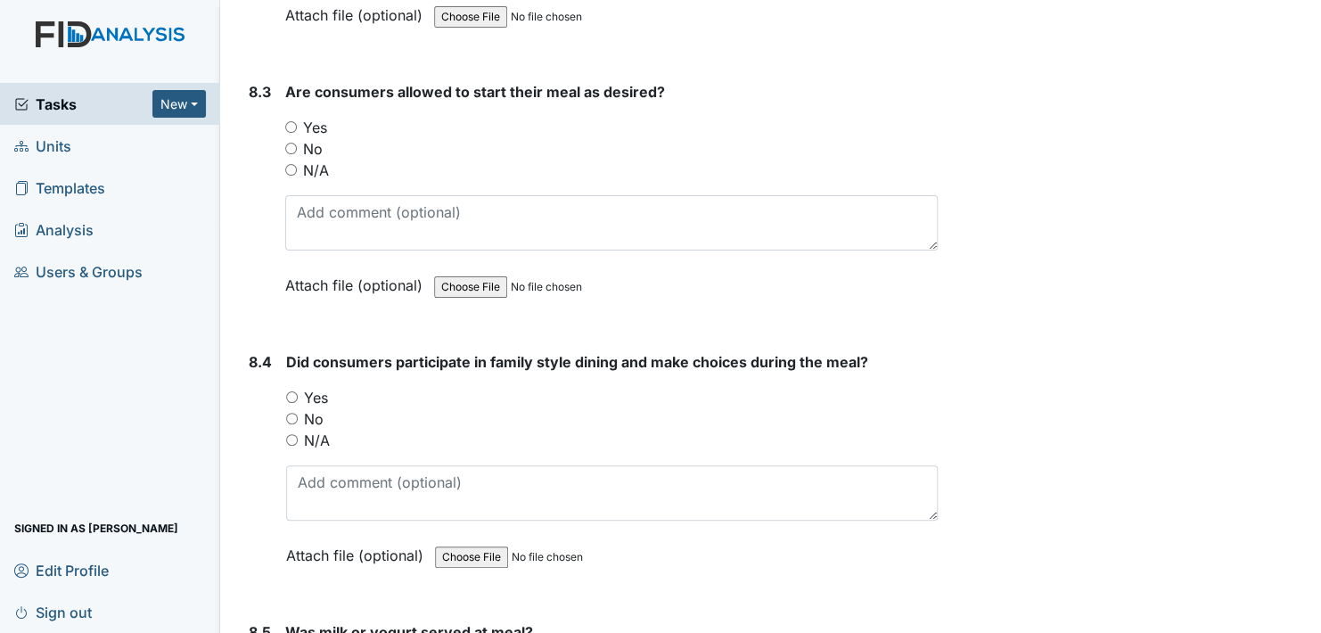
scroll to position [14079, 0]
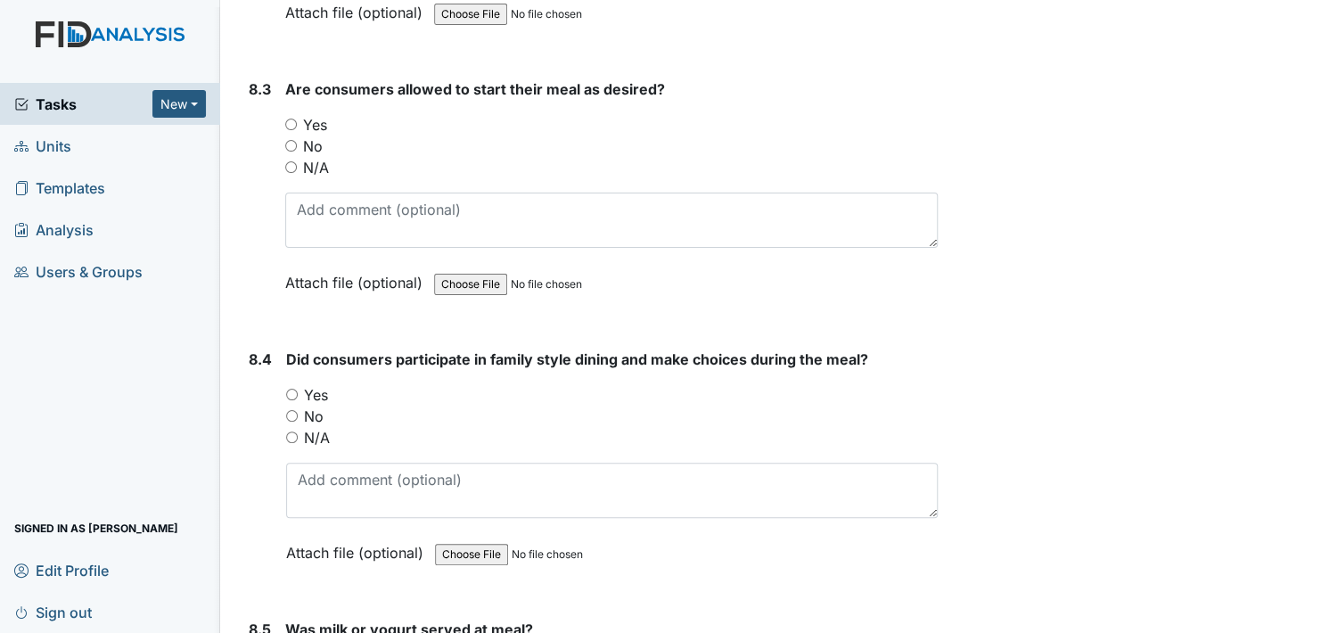
type textarea "Baked fish, boil potato, coleslaw, cornbread, lemon pie, milk, water tea"
click at [290, 119] on input "Yes" at bounding box center [291, 125] width 12 height 12
radio input "true"
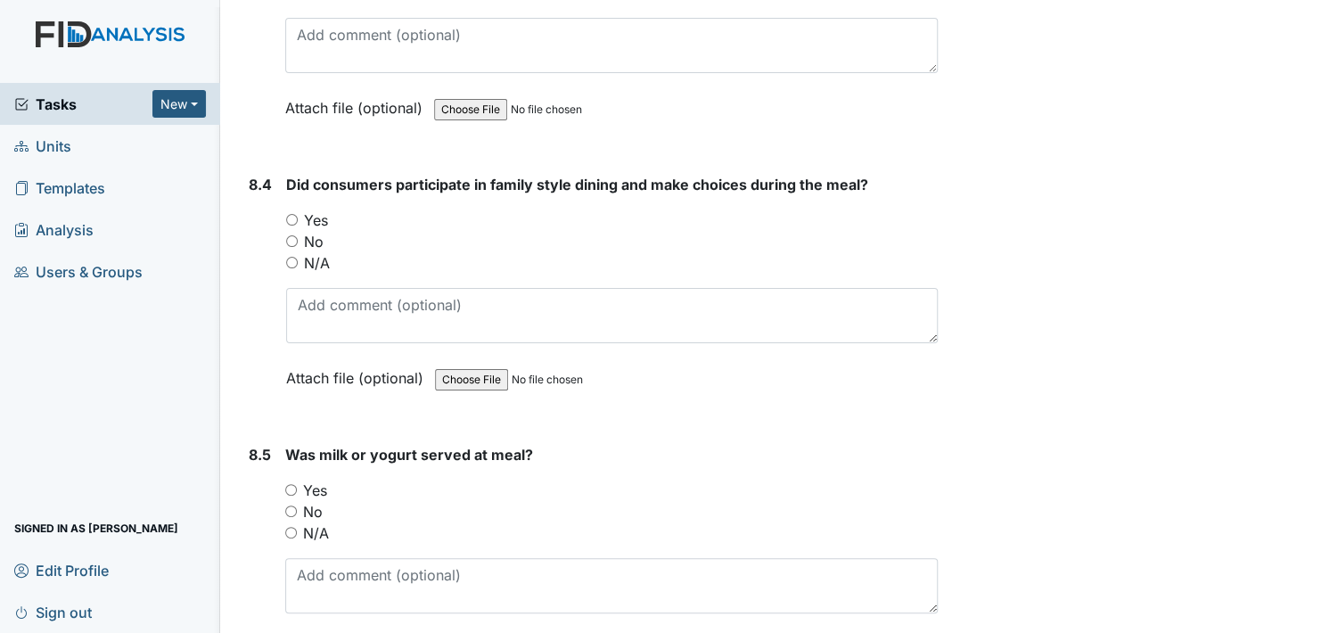
scroll to position [14258, 0]
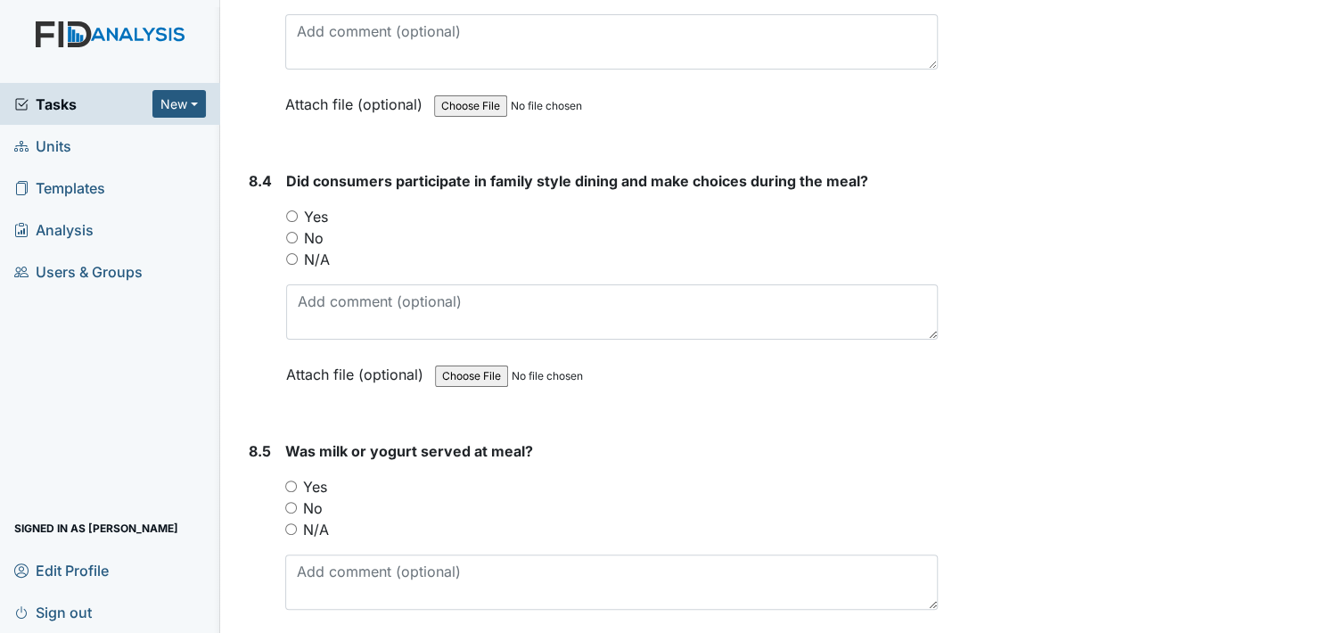
click at [290, 210] on input "Yes" at bounding box center [292, 216] width 12 height 12
radio input "true"
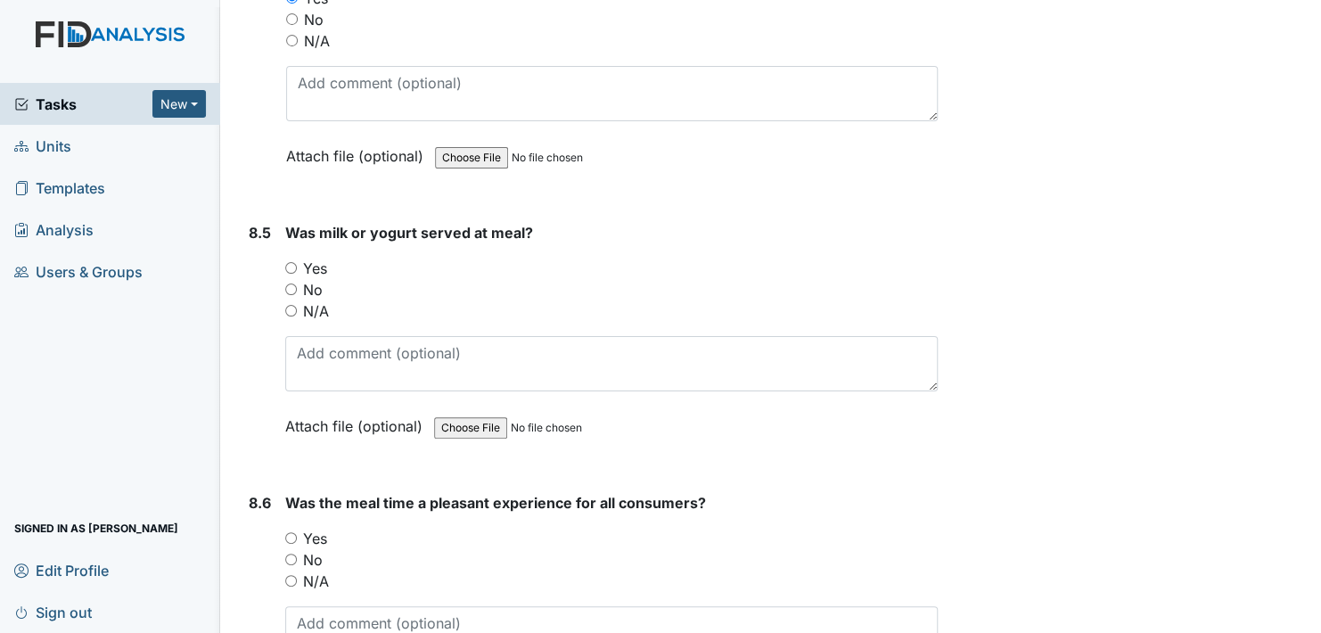
scroll to position [14525, 0]
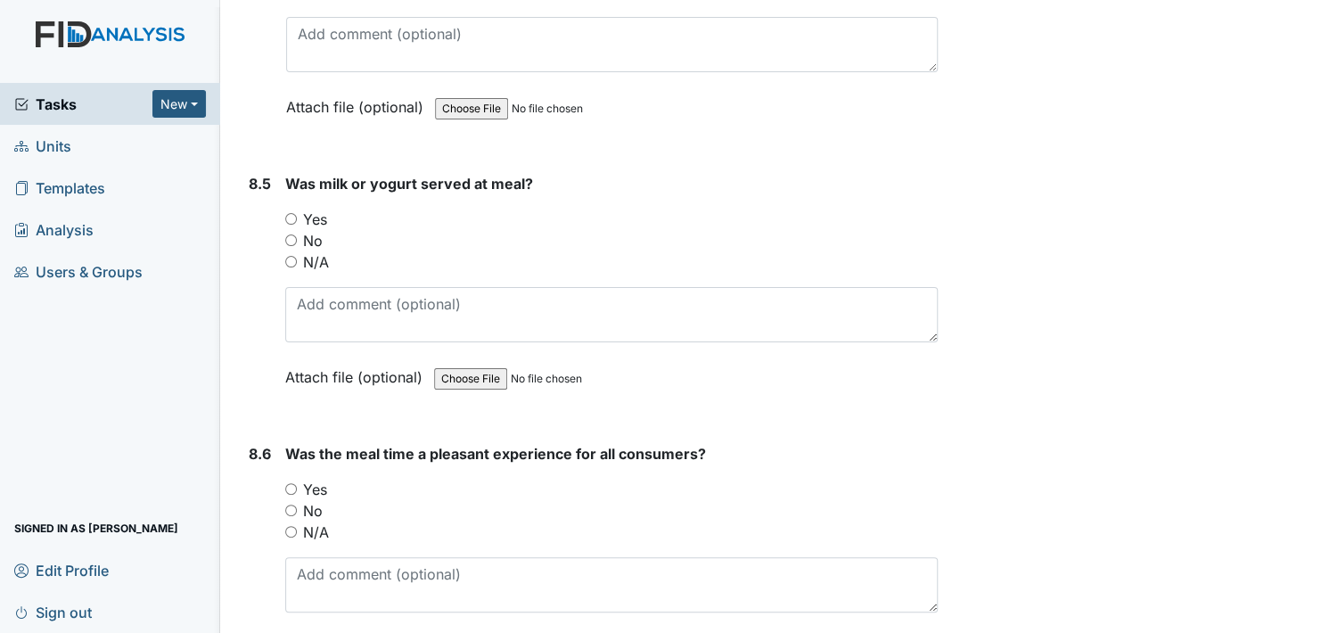
click at [292, 213] on input "Yes" at bounding box center [291, 219] width 12 height 12
radio input "true"
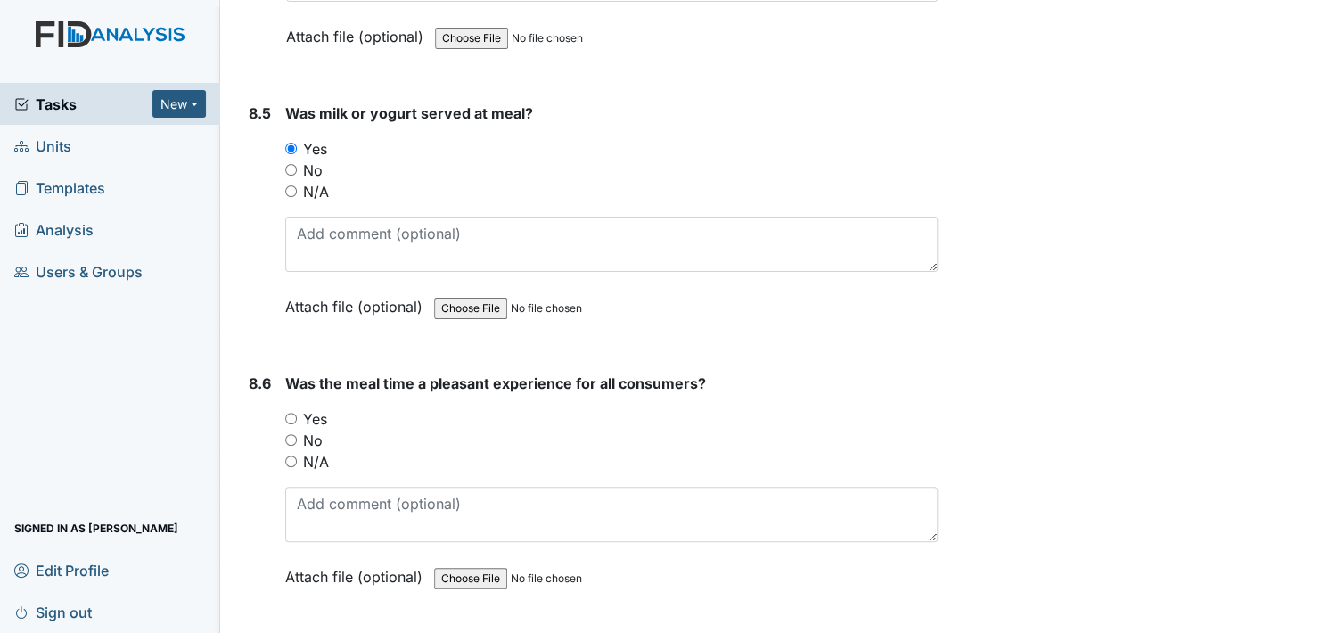
scroll to position [14703, 0]
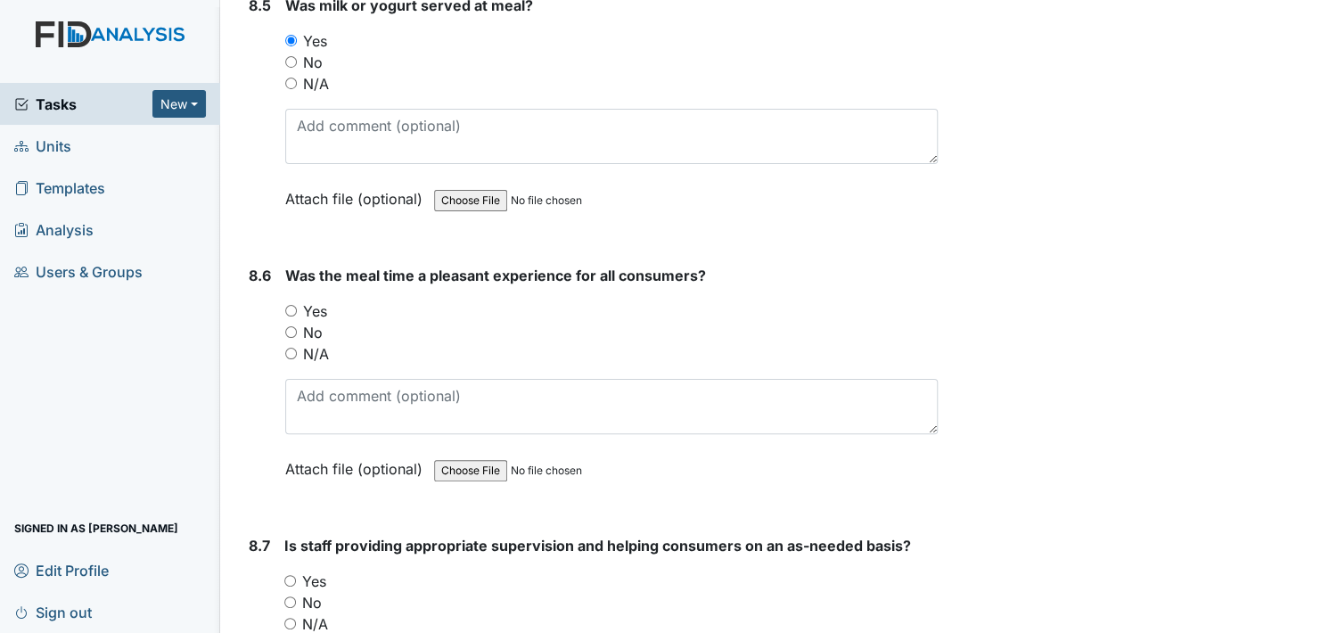
click at [290, 305] on input "Yes" at bounding box center [291, 311] width 12 height 12
radio input "true"
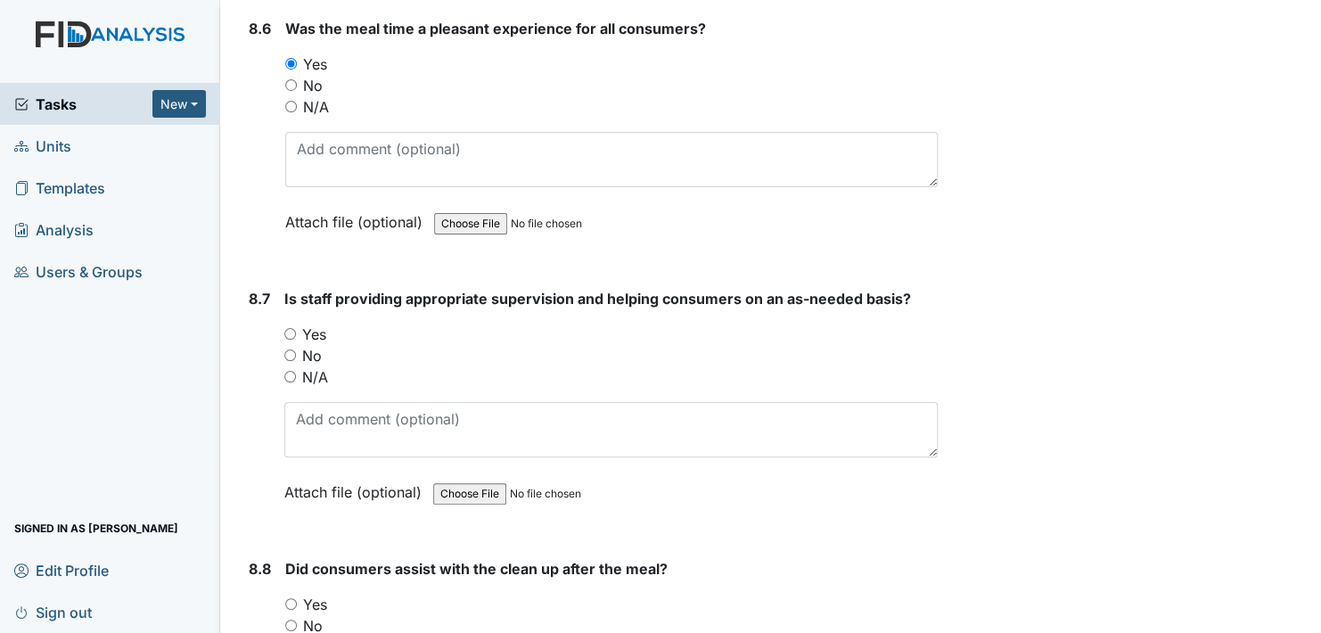
scroll to position [14970, 0]
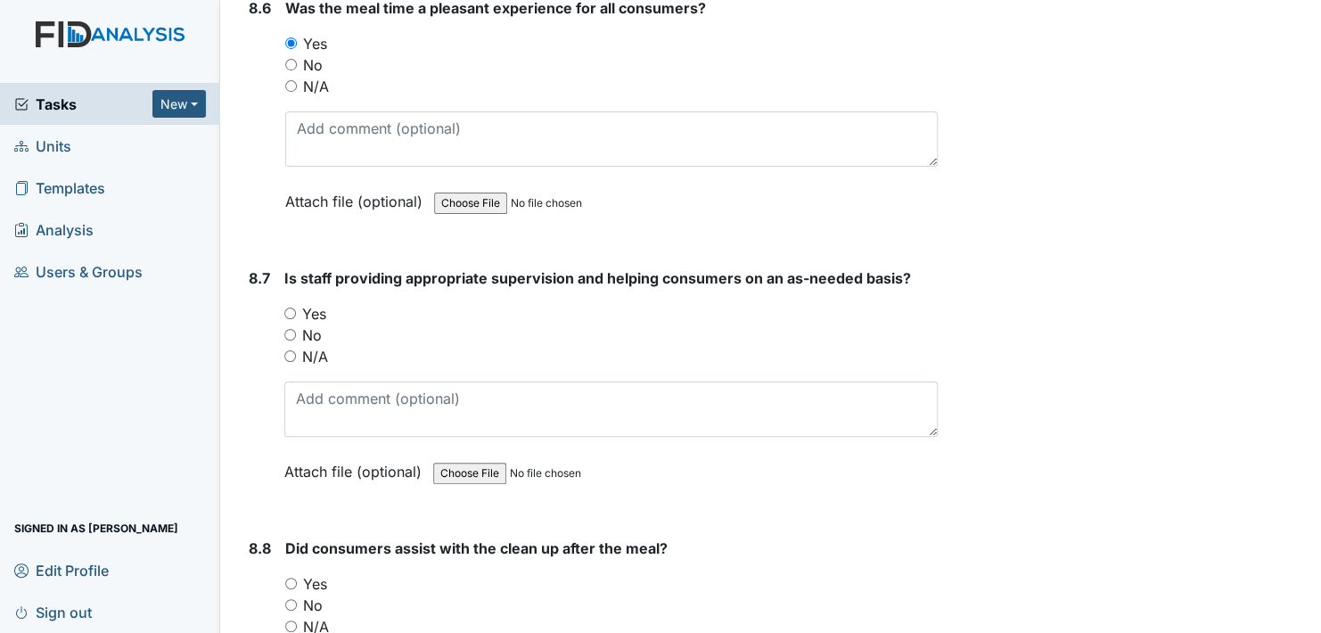
click at [288, 307] on input "Yes" at bounding box center [290, 313] width 12 height 12
radio input "true"
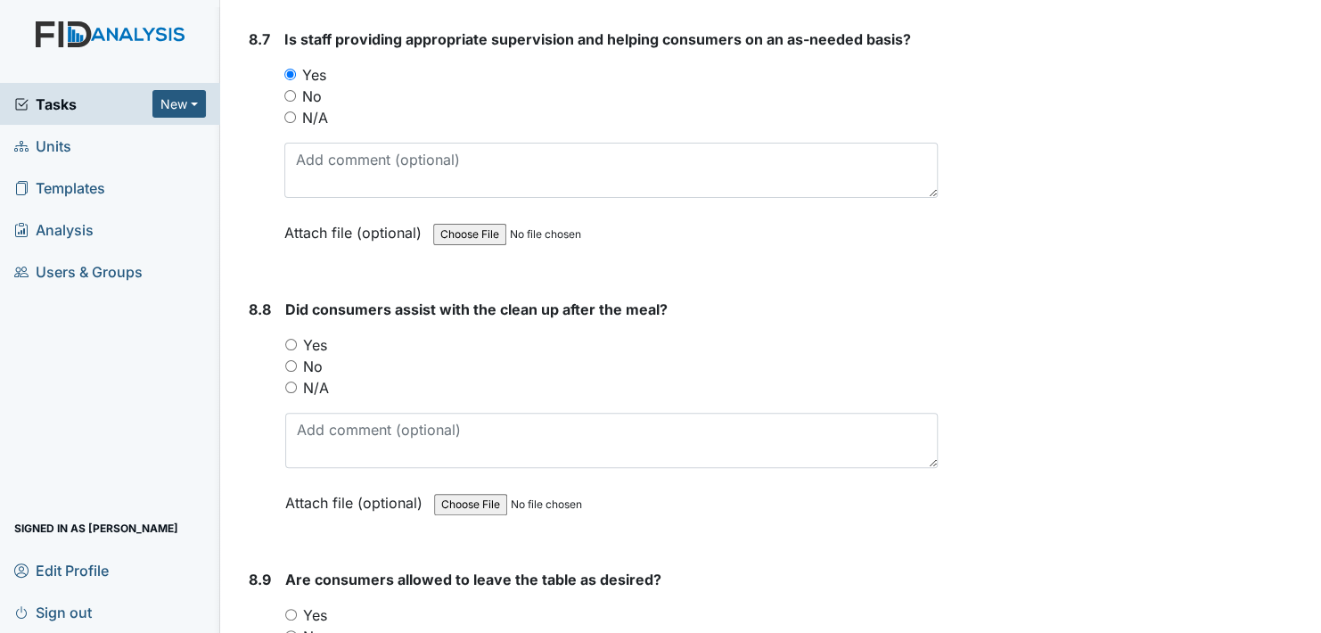
scroll to position [15238, 0]
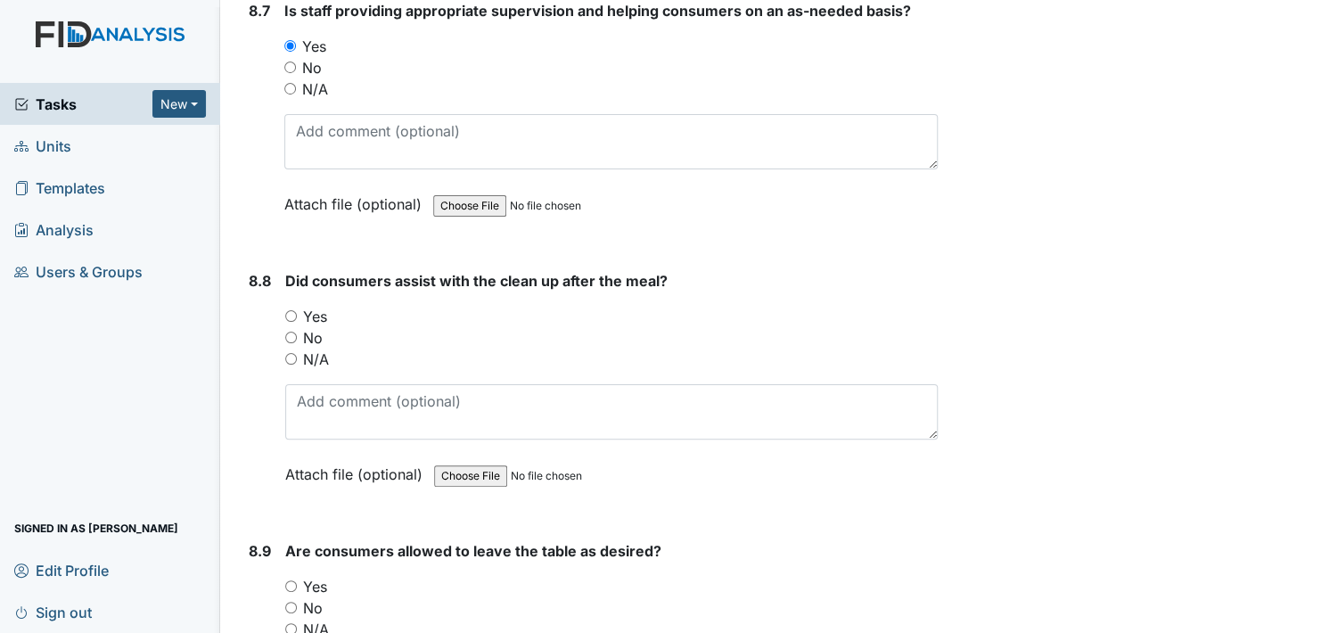
click at [293, 310] on input "Yes" at bounding box center [291, 316] width 12 height 12
radio input "true"
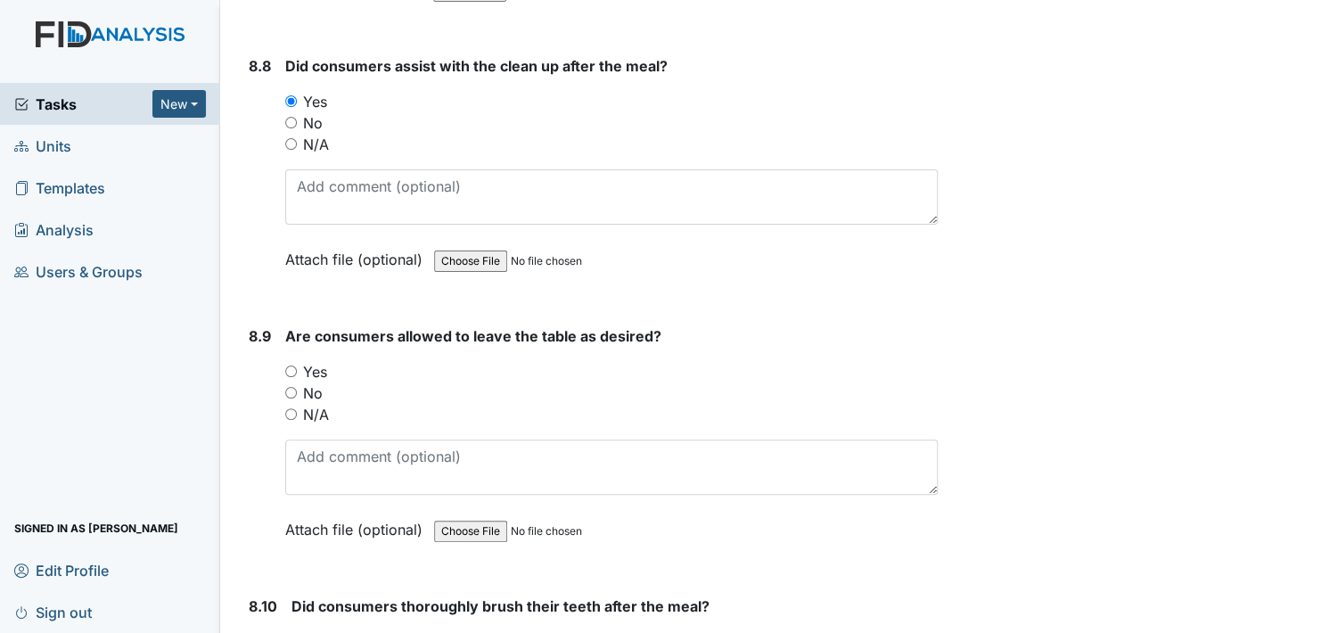
scroll to position [15505, 0]
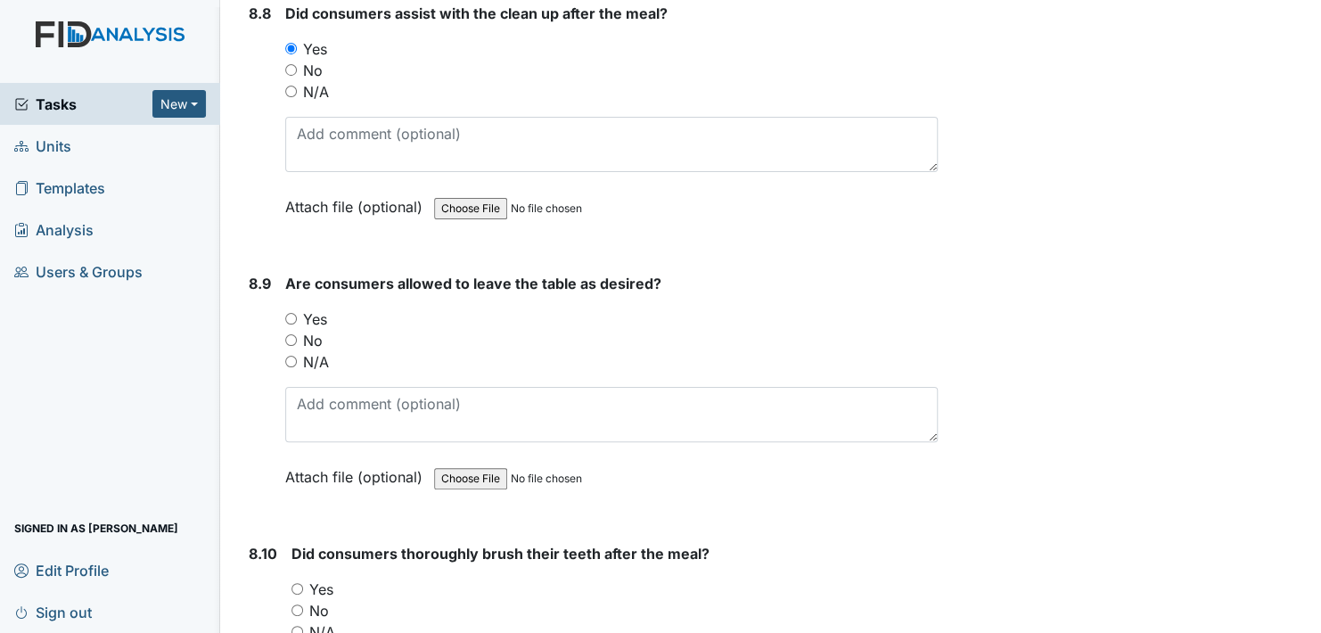
click at [293, 313] on input "Yes" at bounding box center [291, 319] width 12 height 12
radio input "true"
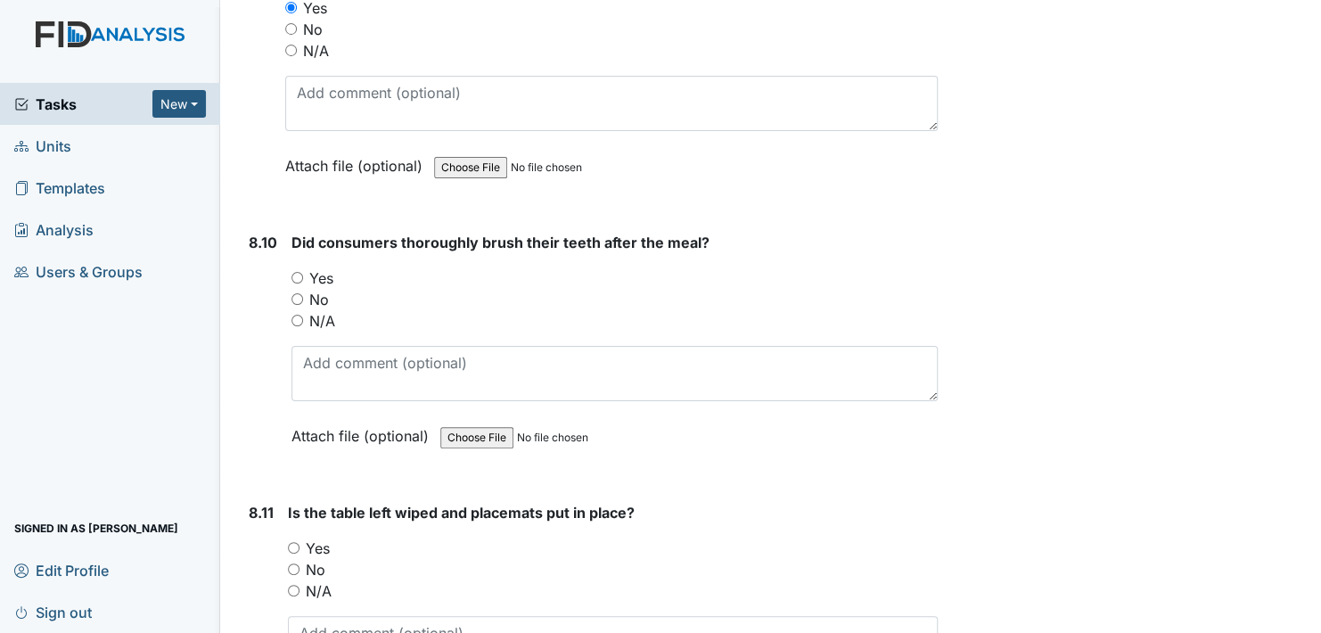
scroll to position [15861, 0]
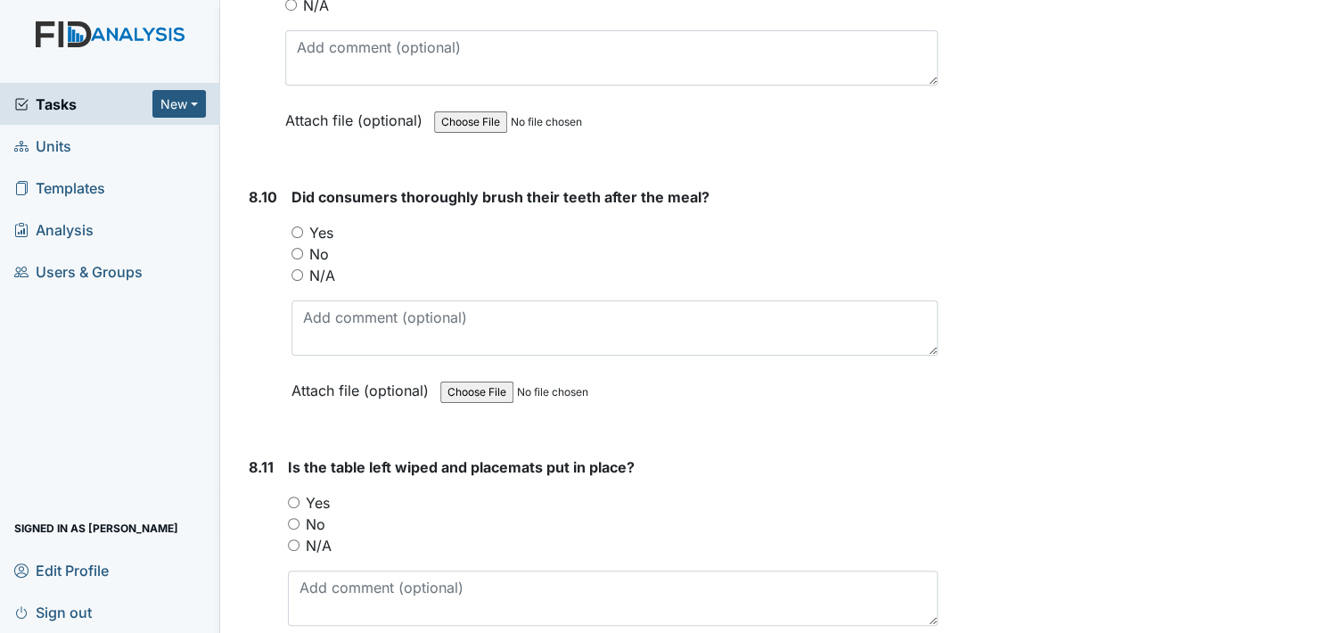
click at [296, 226] on input "Yes" at bounding box center [297, 232] width 12 height 12
radio input "true"
click at [295, 496] on input "Yes" at bounding box center [294, 502] width 12 height 12
radio input "true"
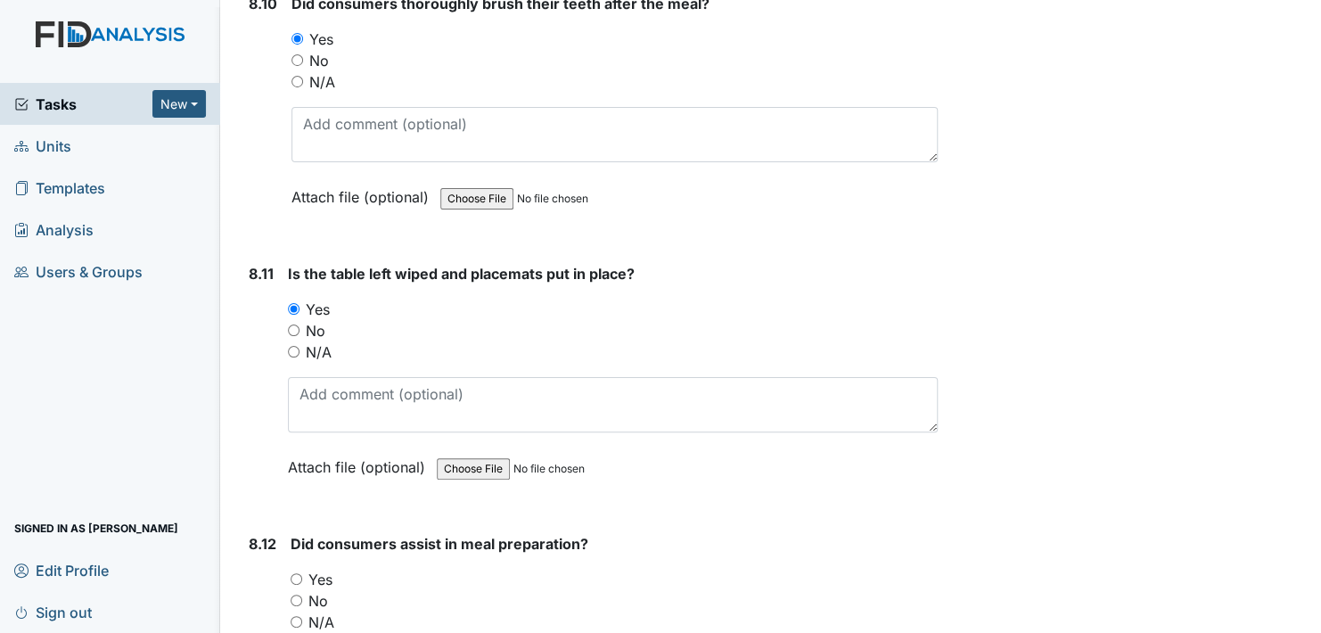
scroll to position [16129, 0]
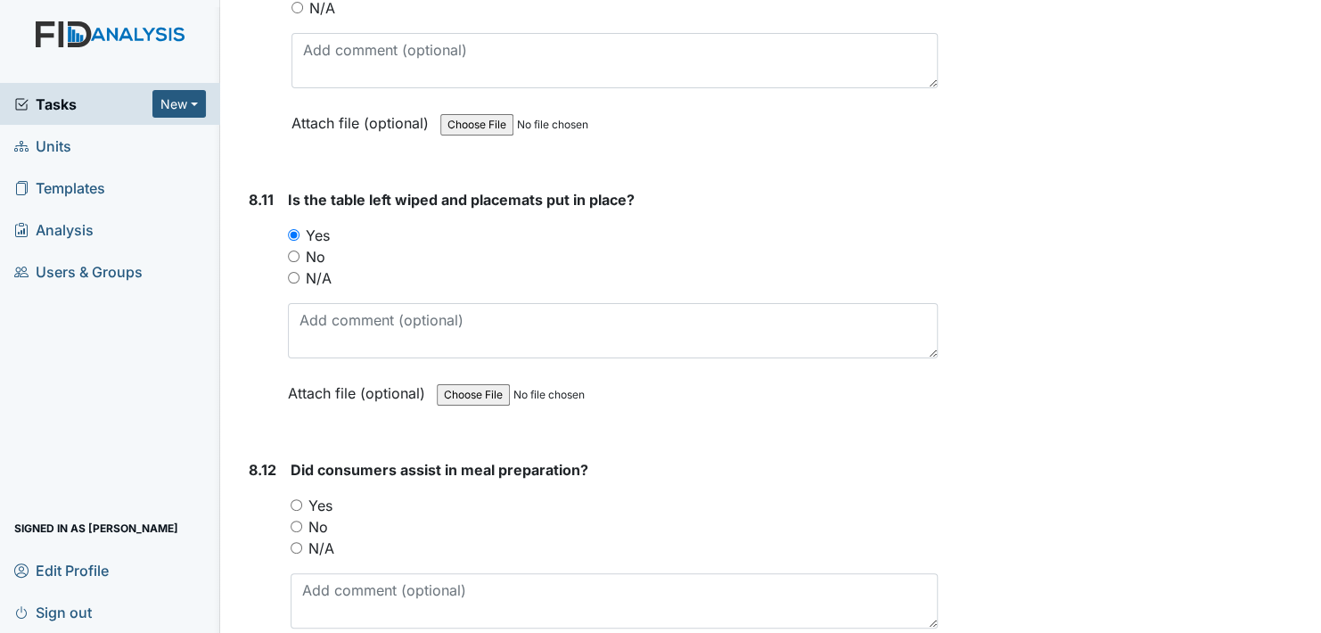
click at [299, 499] on input "Yes" at bounding box center [296, 505] width 12 height 12
radio input "true"
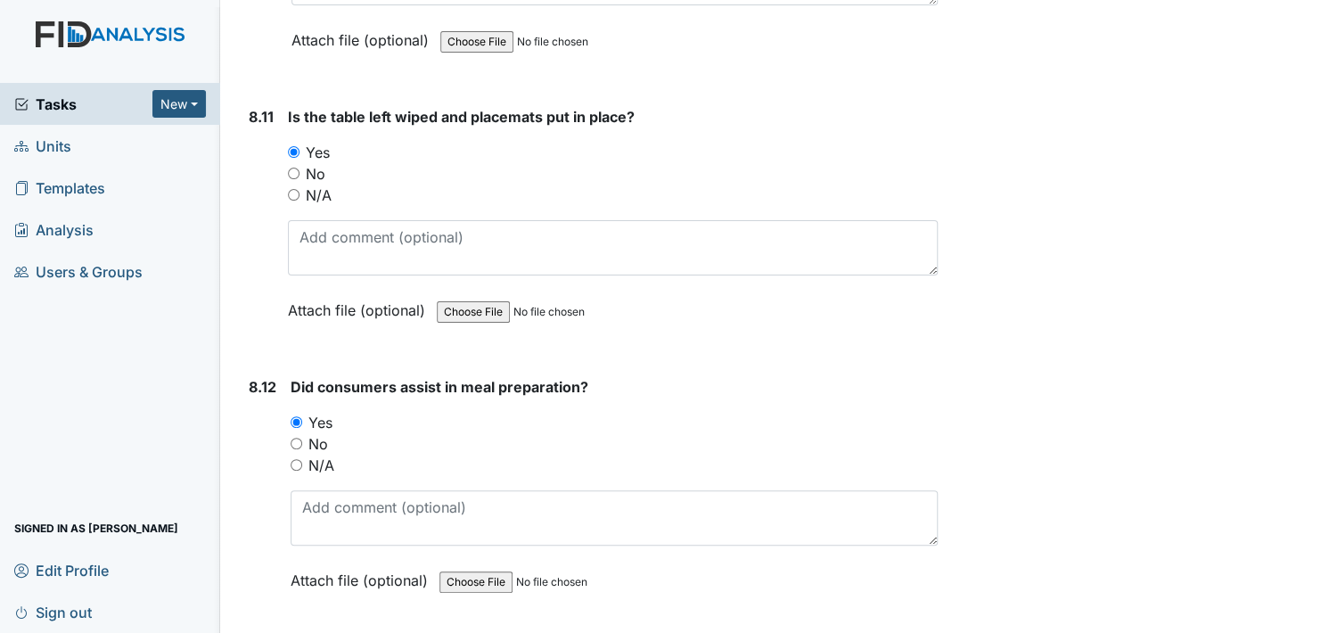
scroll to position [16307, 0]
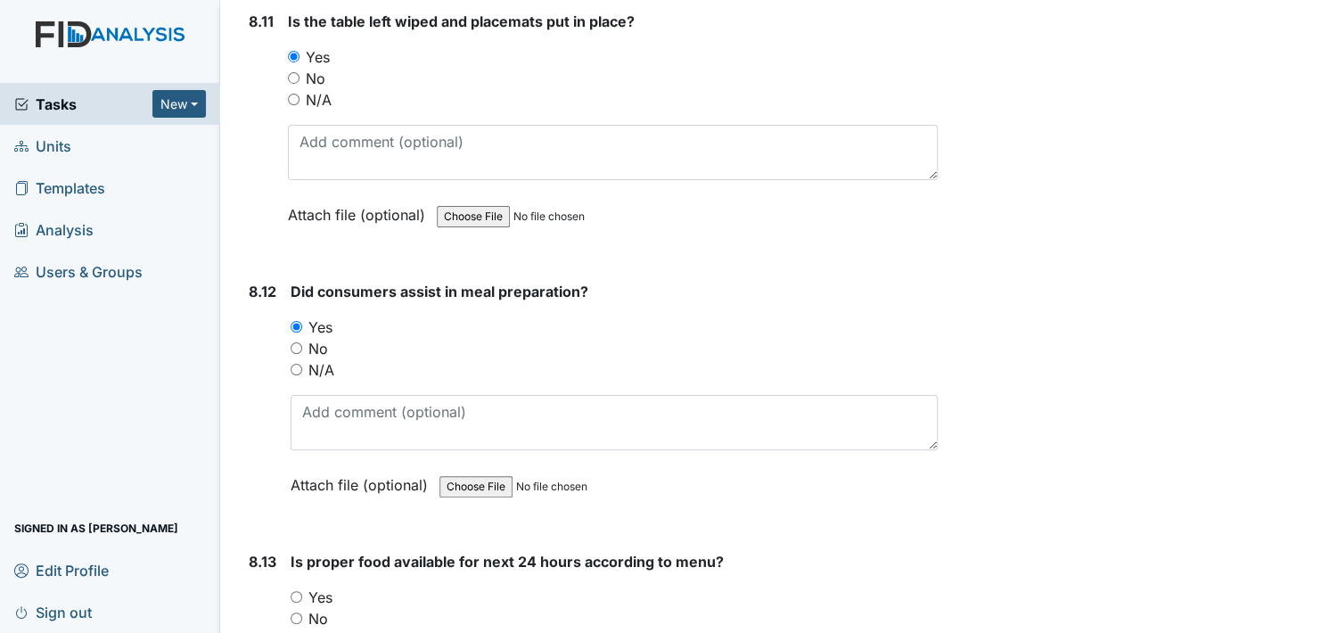
click at [298, 591] on input "Yes" at bounding box center [296, 597] width 12 height 12
radio input "true"
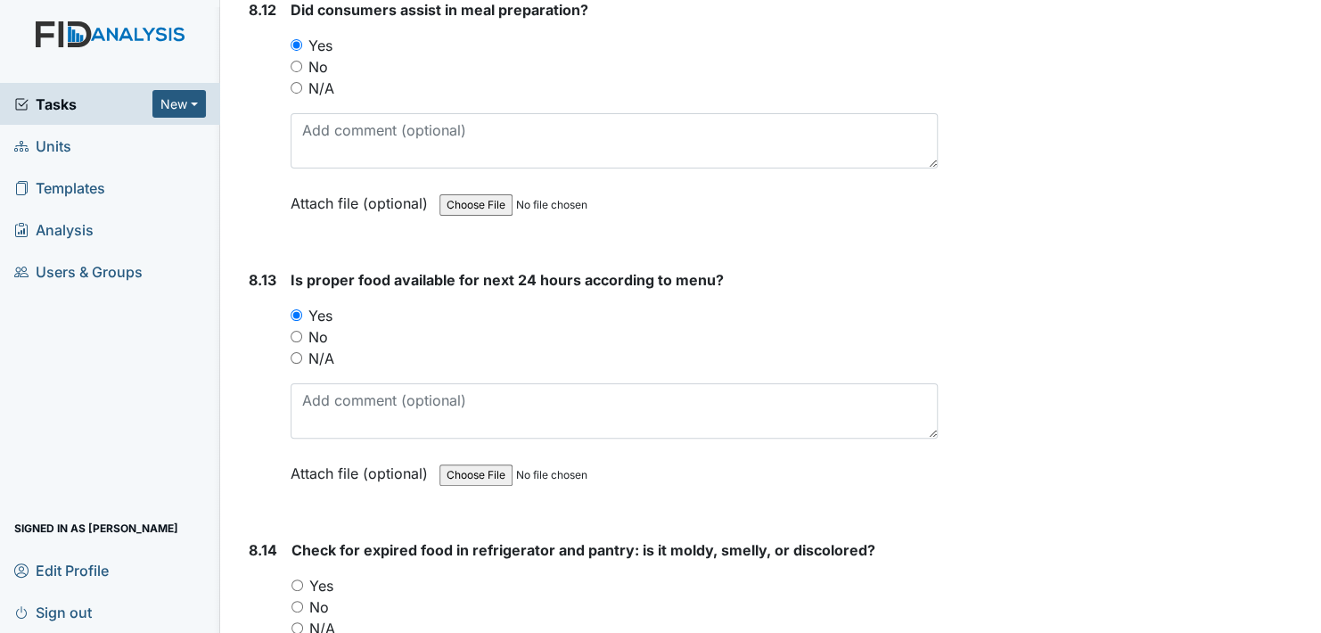
scroll to position [16753, 0]
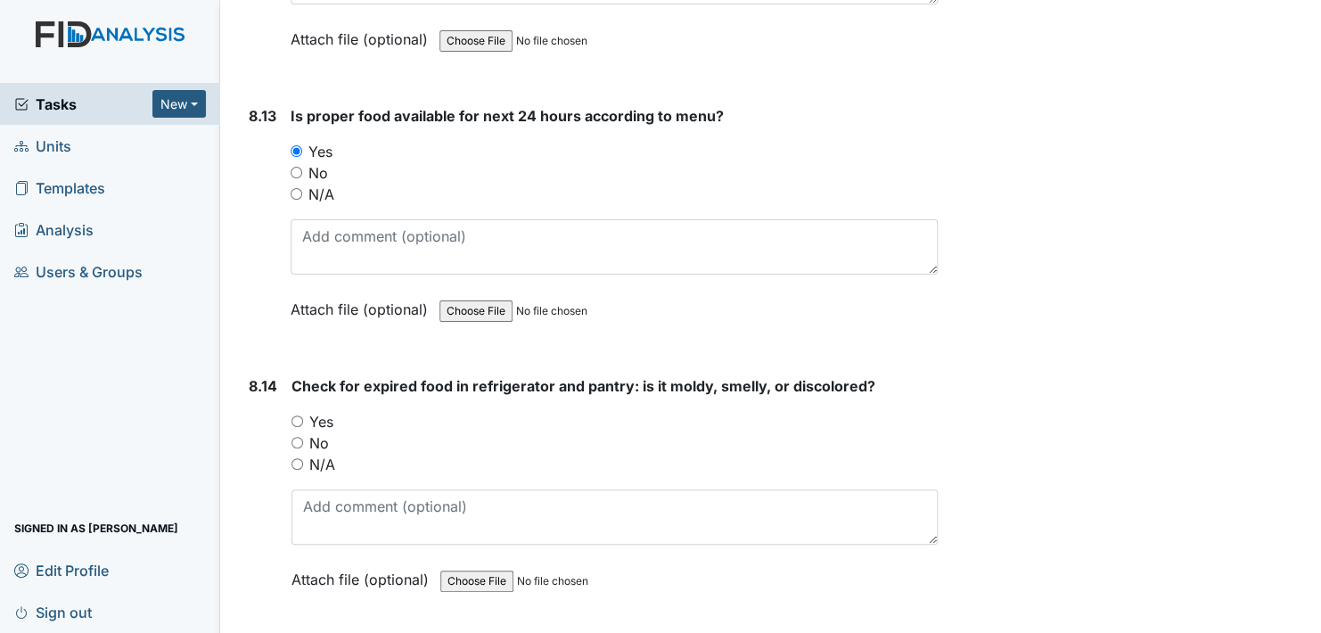
click at [298, 437] on input "No" at bounding box center [297, 443] width 12 height 12
radio input "true"
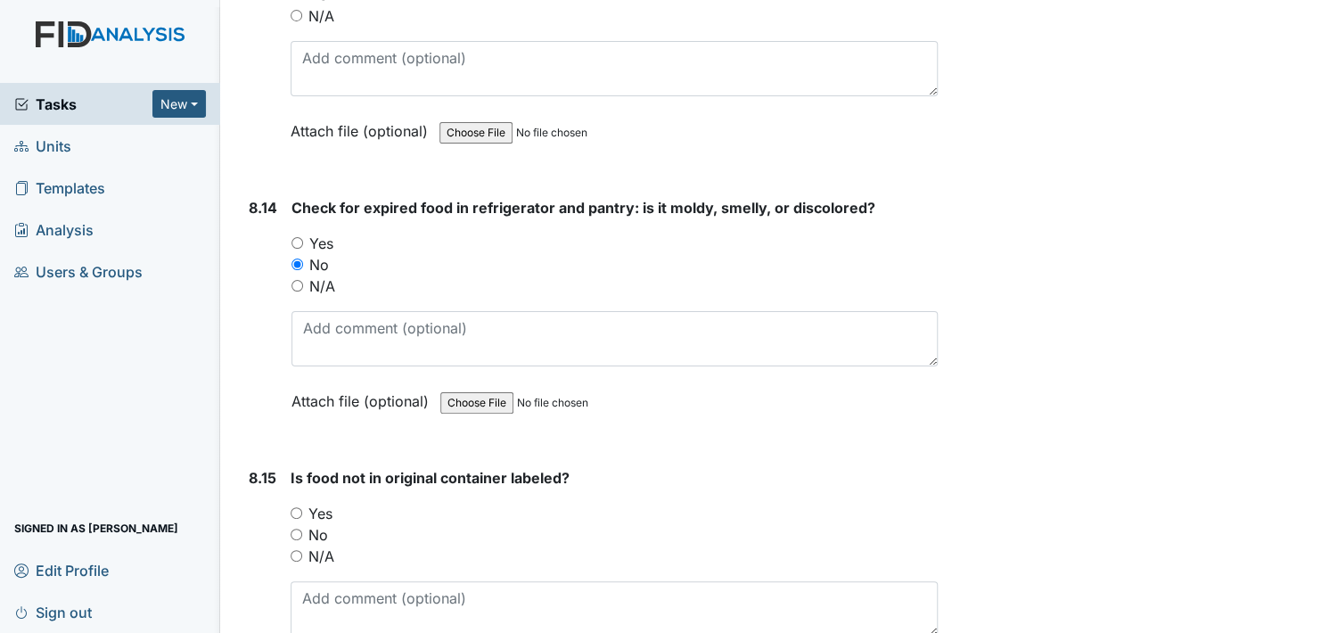
scroll to position [17109, 0]
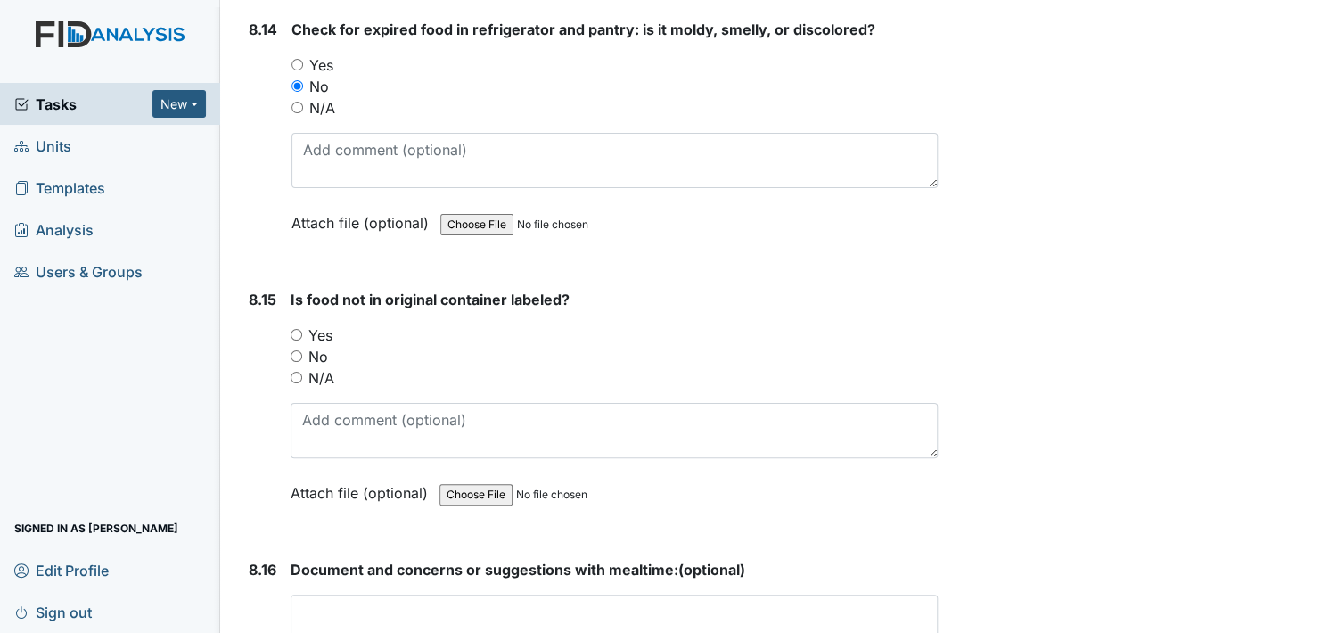
click at [293, 372] on input "N/A" at bounding box center [296, 378] width 12 height 12
radio input "true"
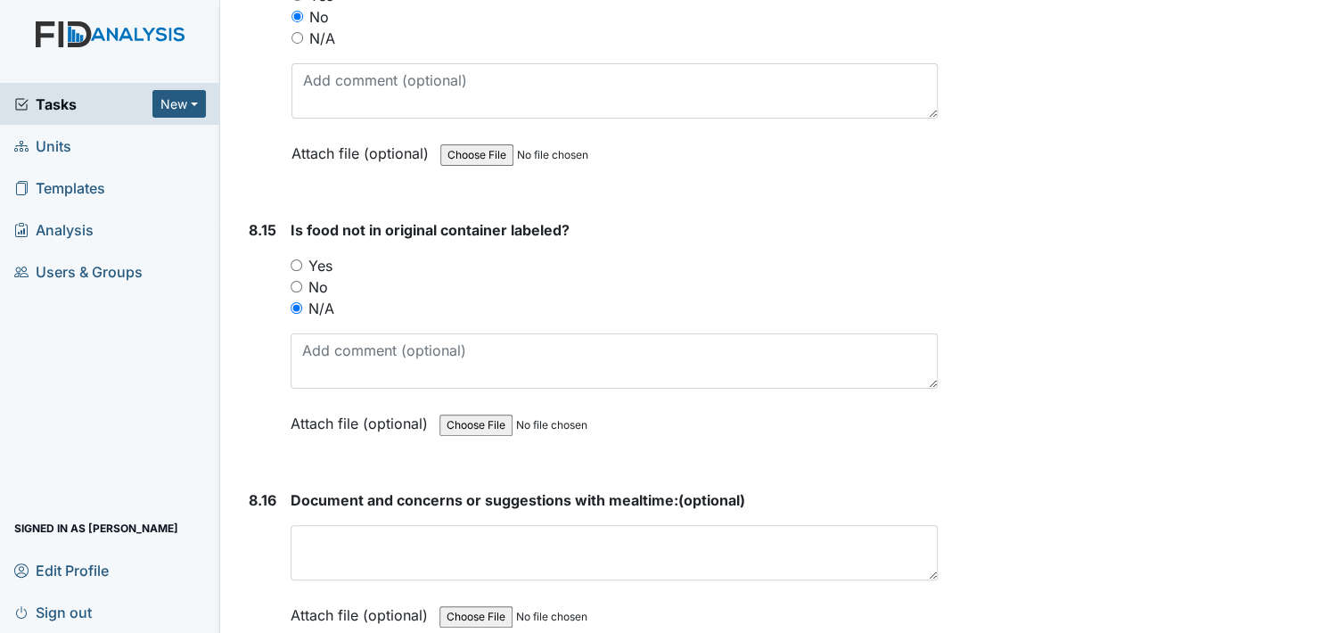
scroll to position [17287, 0]
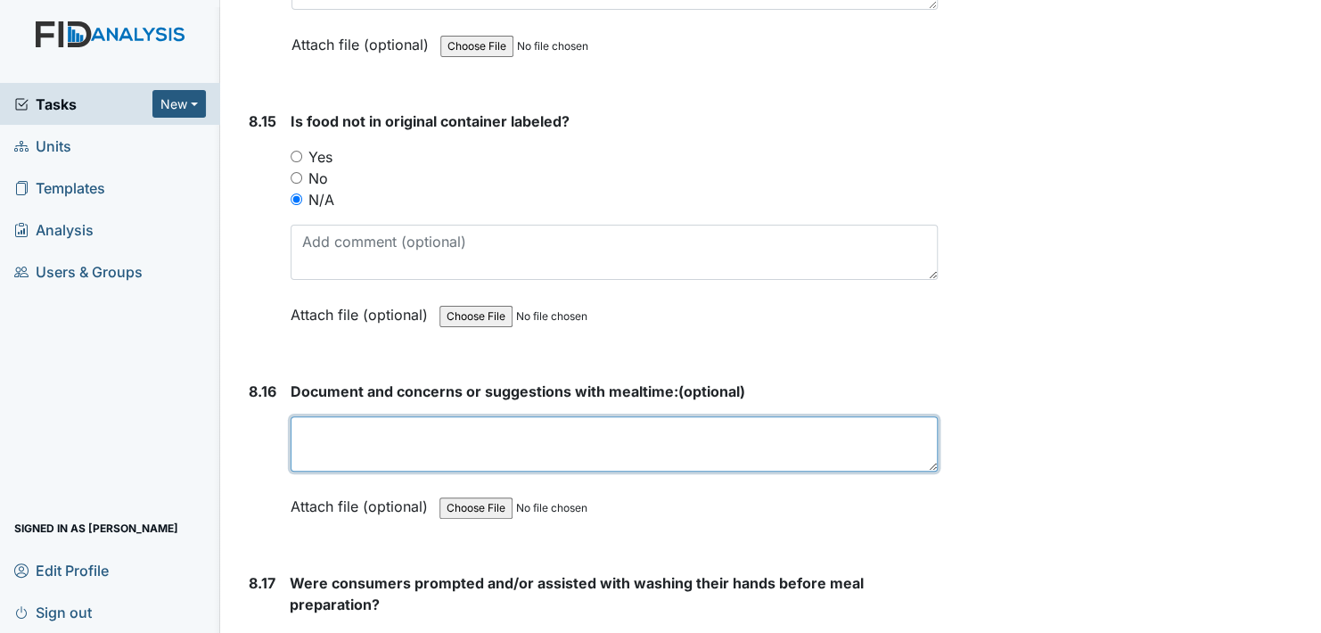
click at [340, 416] on textarea at bounding box center [613, 443] width 647 height 55
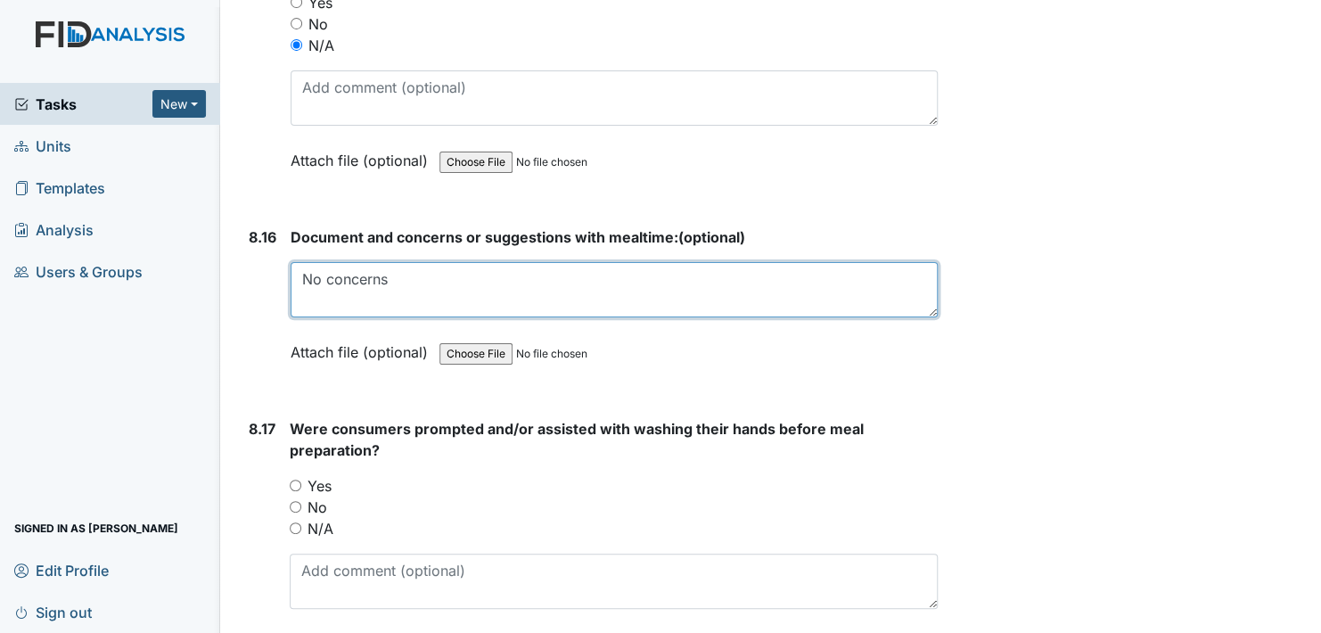
scroll to position [17465, 0]
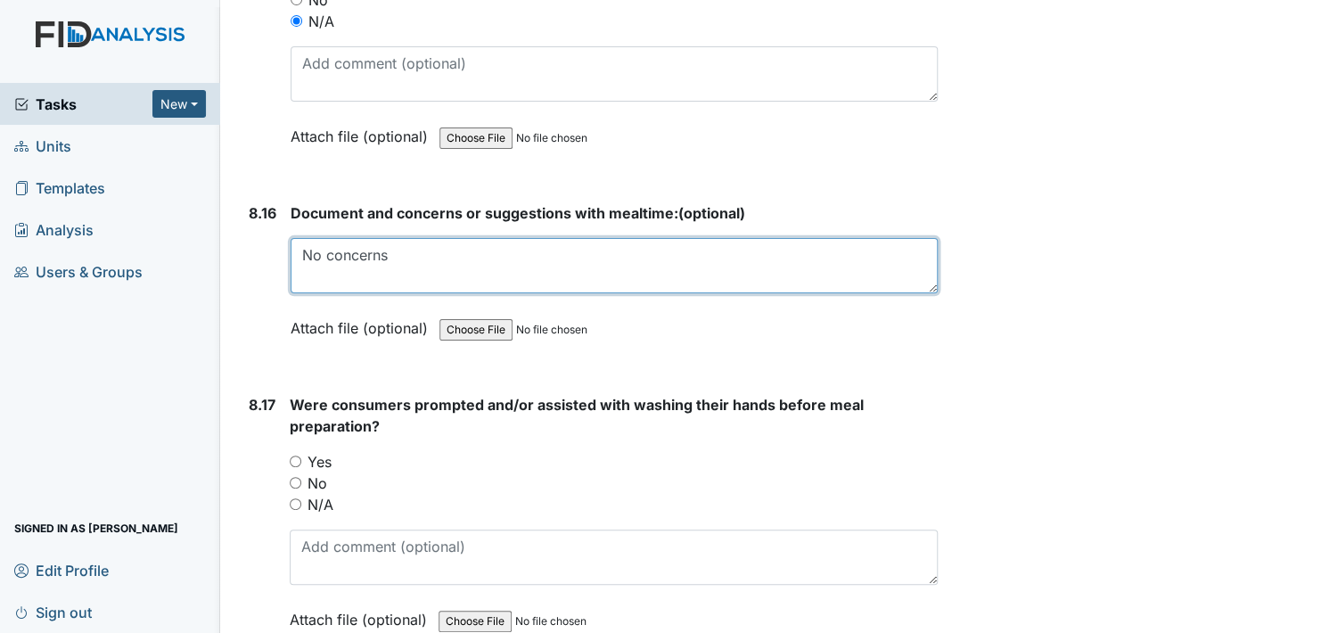
type textarea "No concerns"
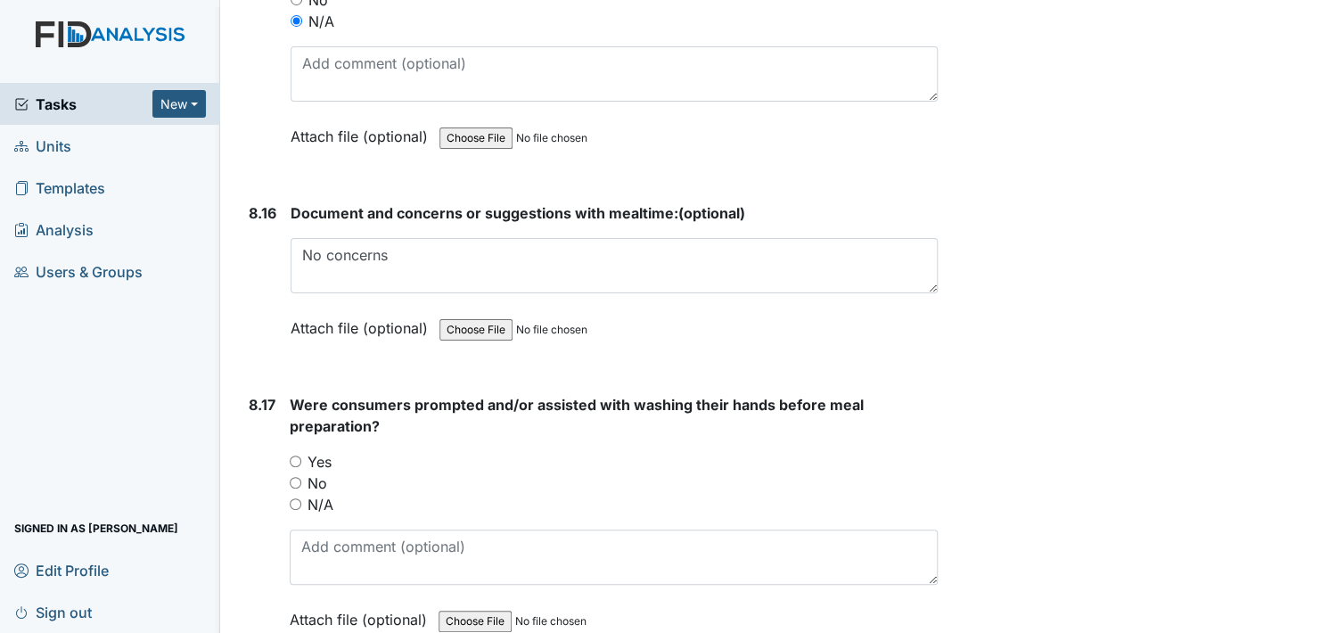
click at [297, 455] on input "Yes" at bounding box center [296, 461] width 12 height 12
radio input "true"
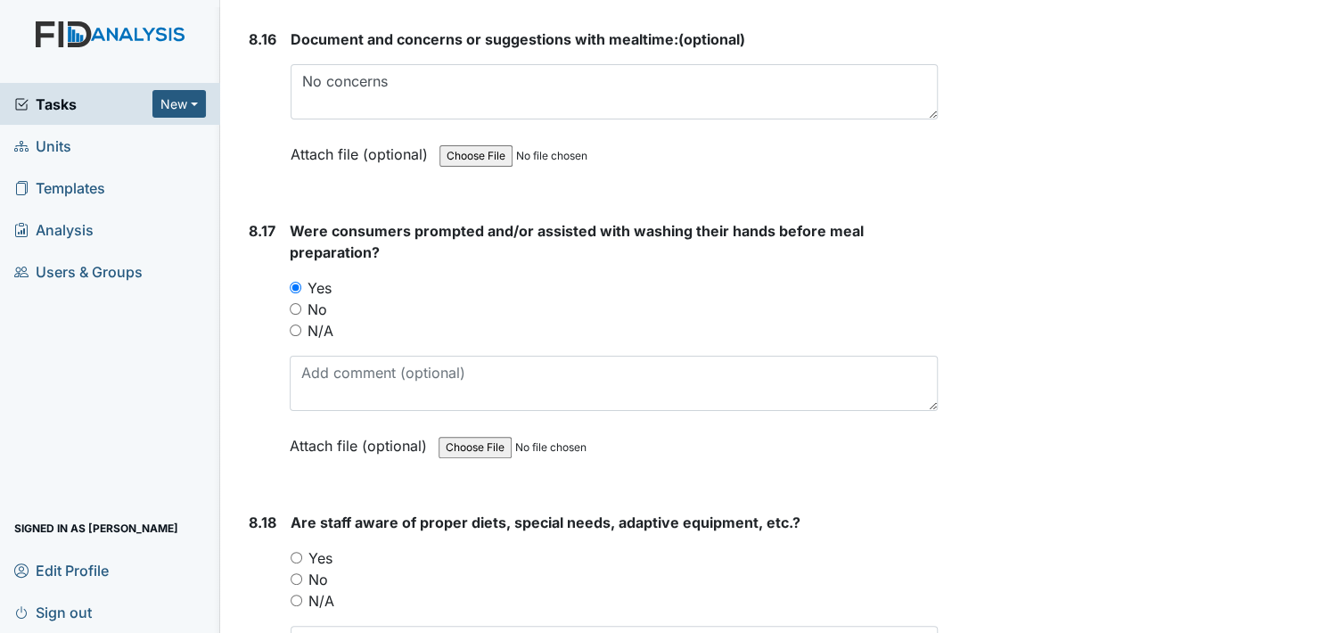
scroll to position [17644, 0]
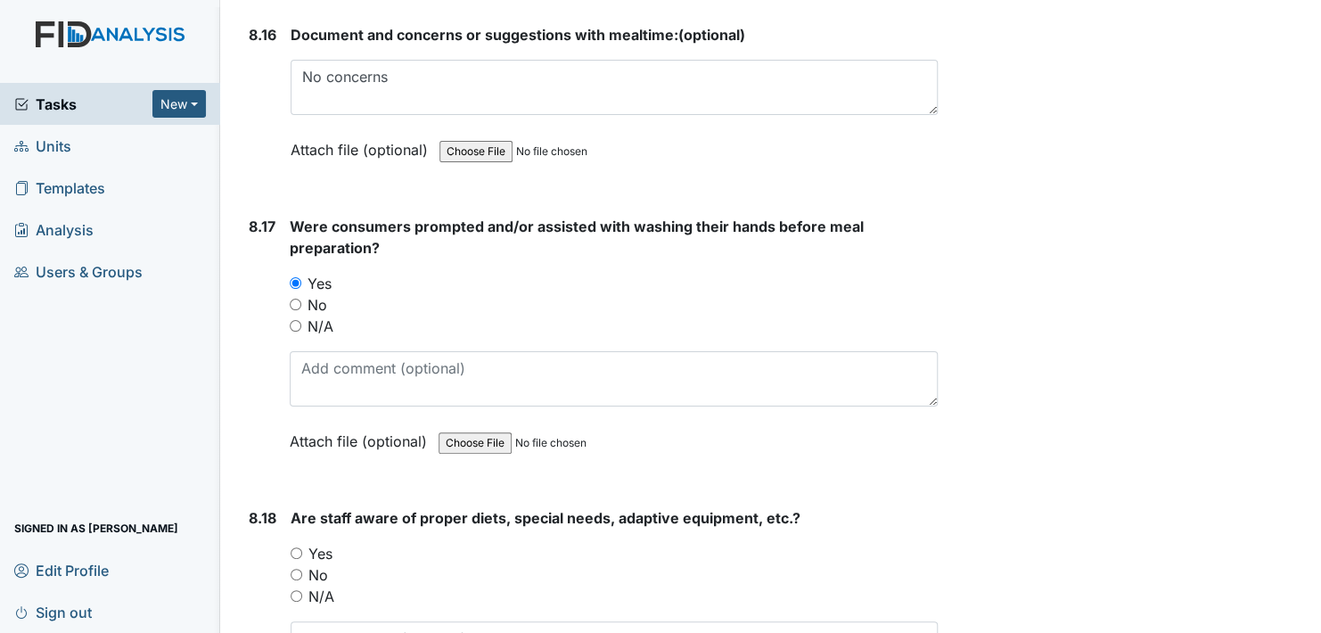
click at [293, 547] on input "Yes" at bounding box center [296, 553] width 12 height 12
radio input "true"
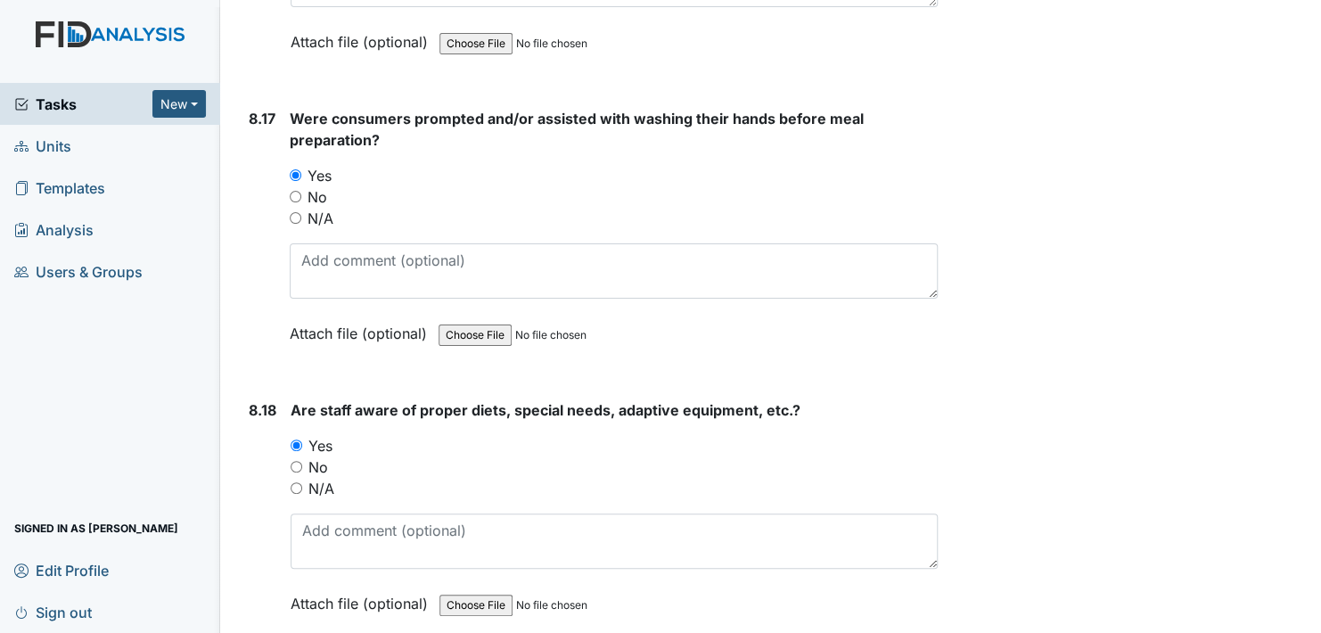
scroll to position [17911, 0]
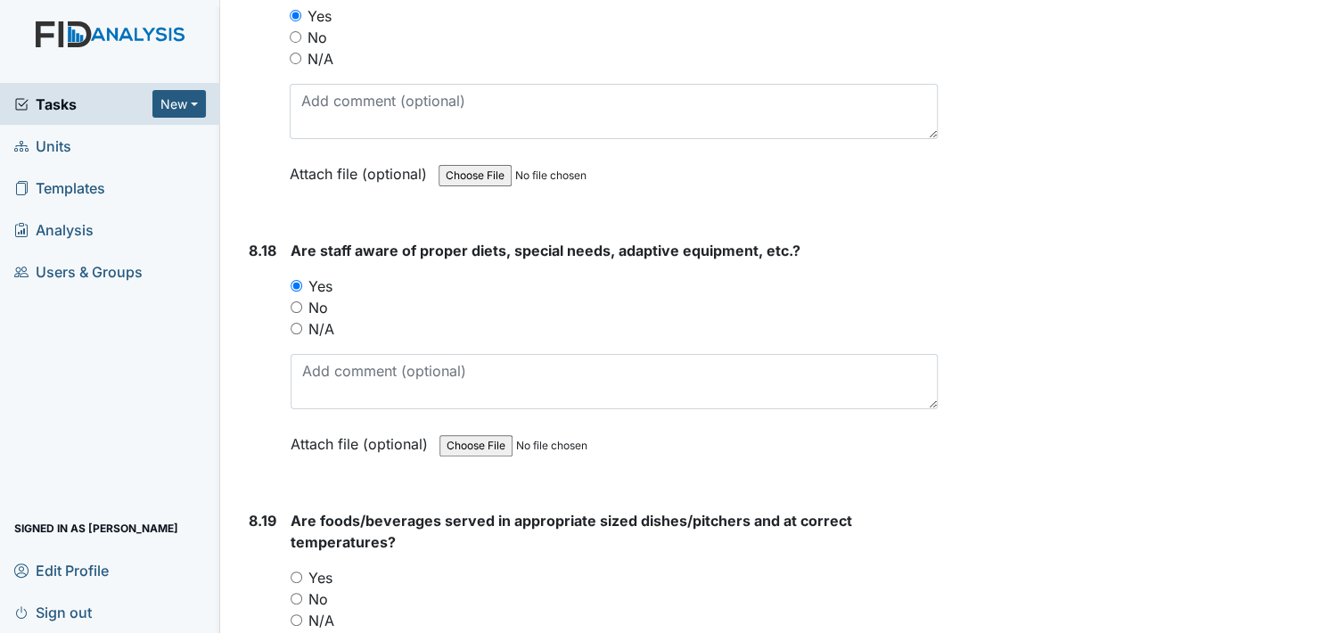
click at [295, 571] on input "Yes" at bounding box center [296, 577] width 12 height 12
radio input "true"
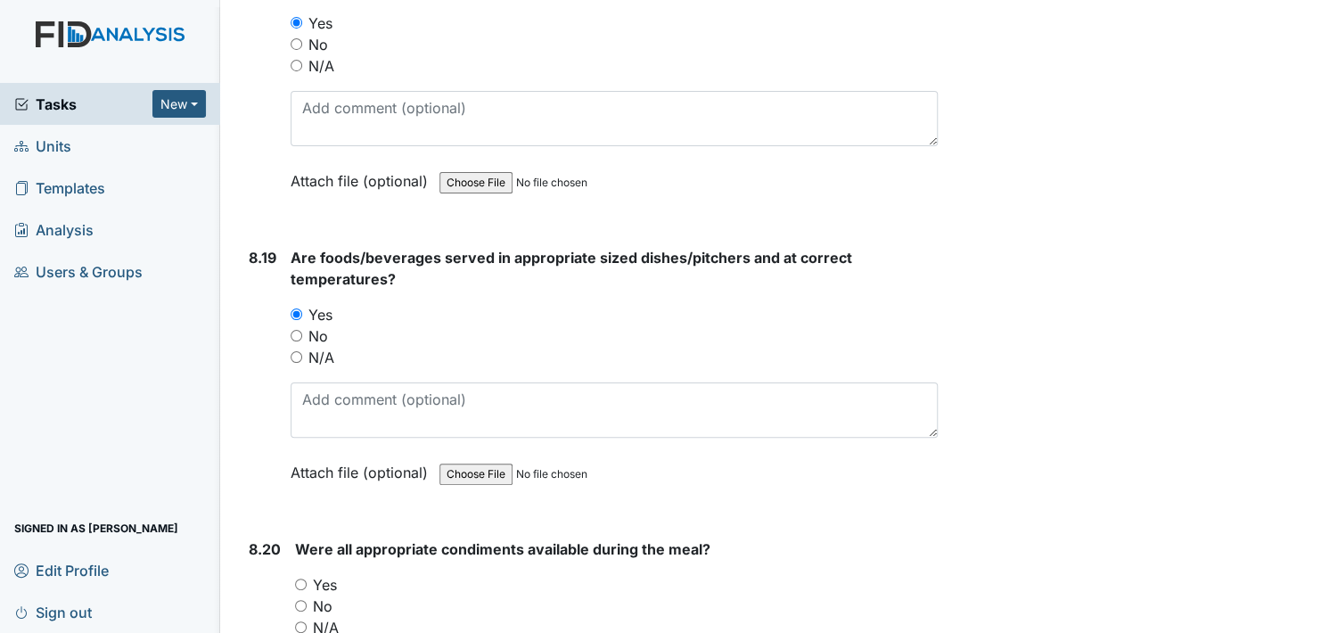
scroll to position [18267, 0]
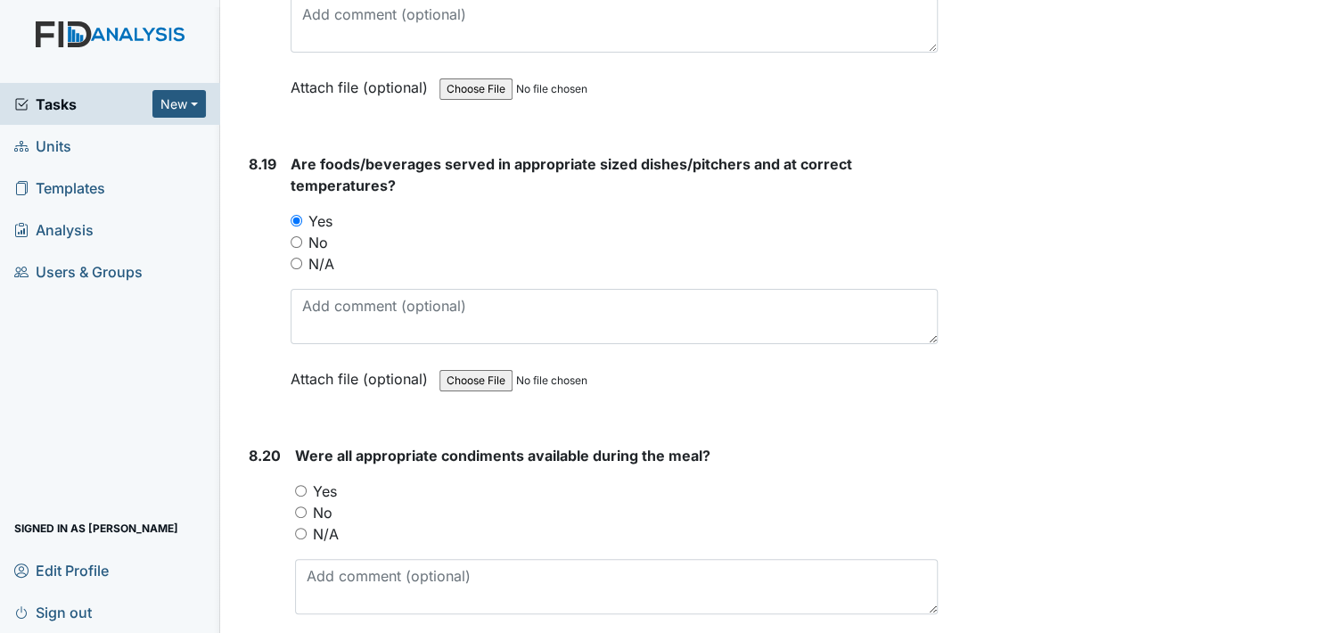
click at [299, 485] on input "Yes" at bounding box center [301, 491] width 12 height 12
radio input "true"
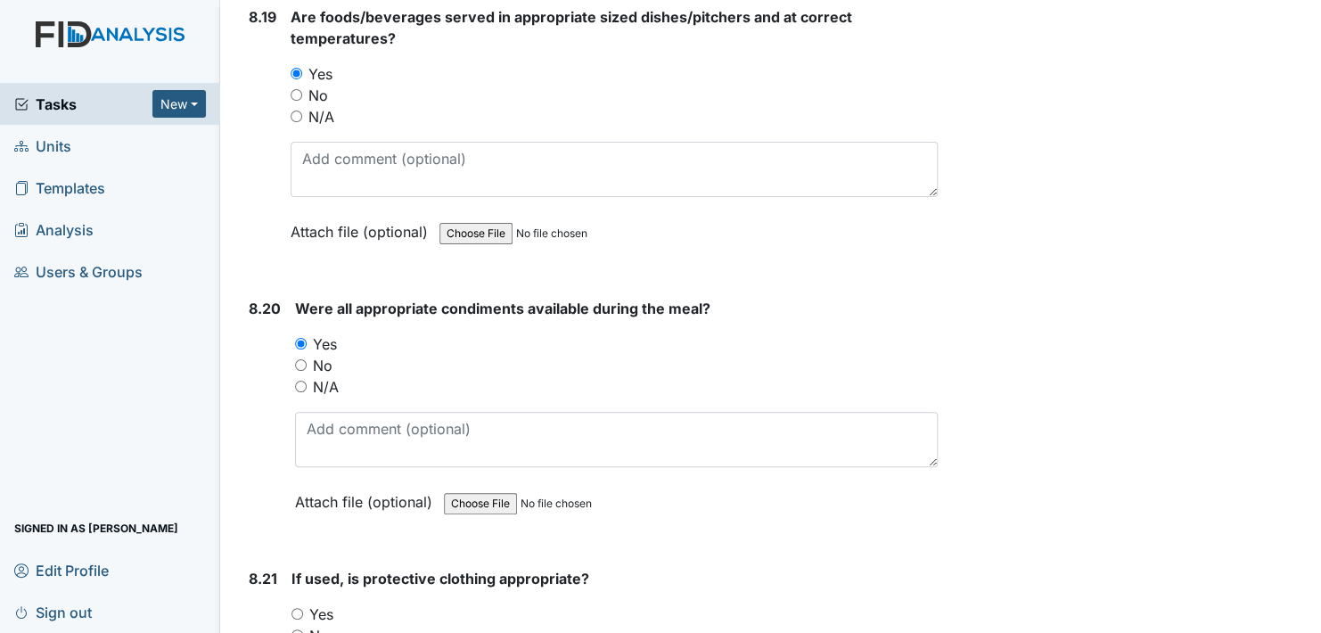
scroll to position [18446, 0]
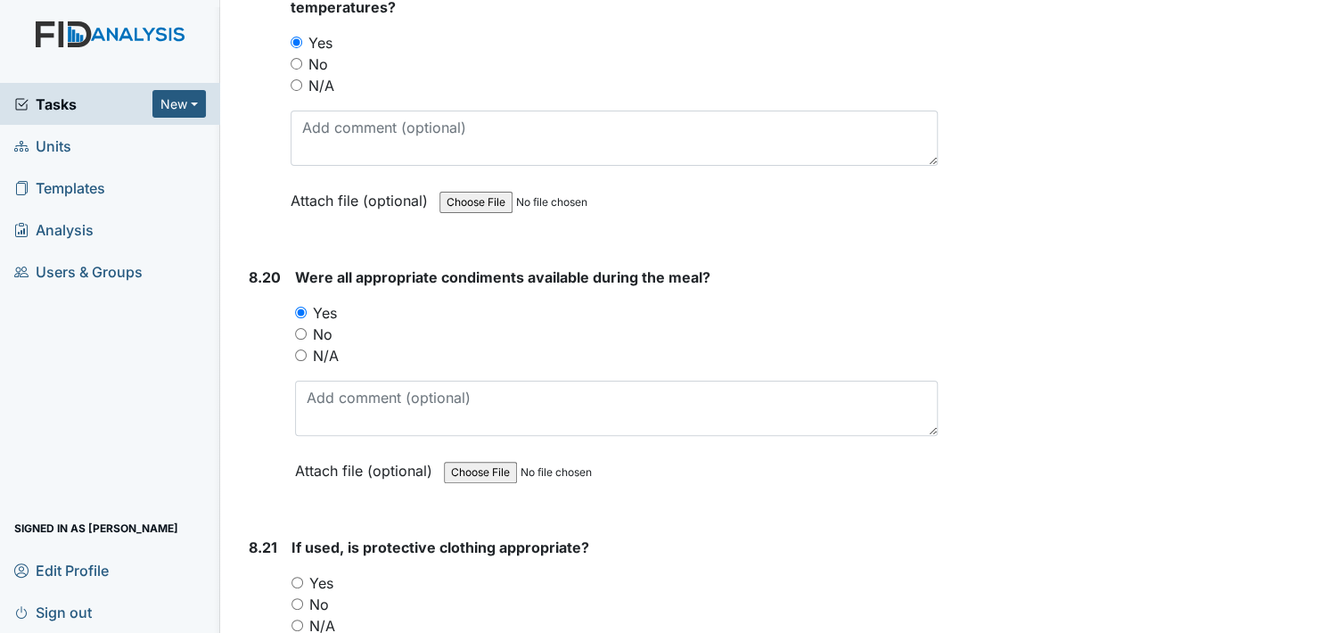
click at [296, 577] on input "Yes" at bounding box center [297, 583] width 12 height 12
radio input "true"
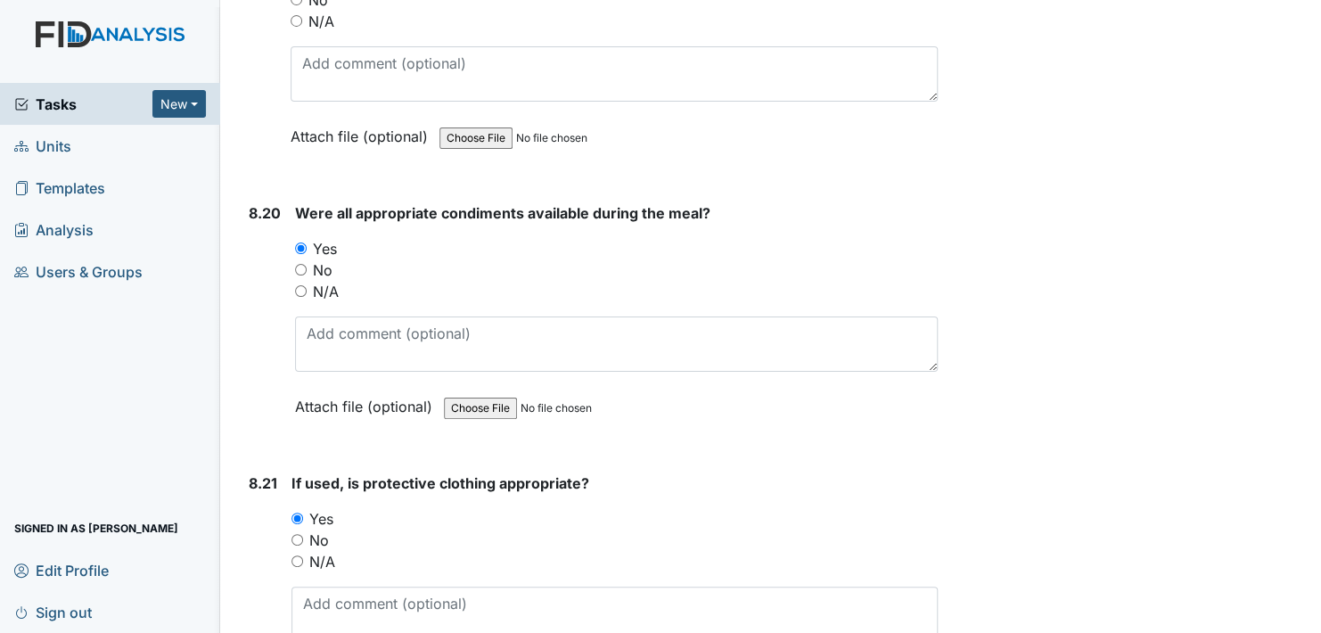
scroll to position [18713, 0]
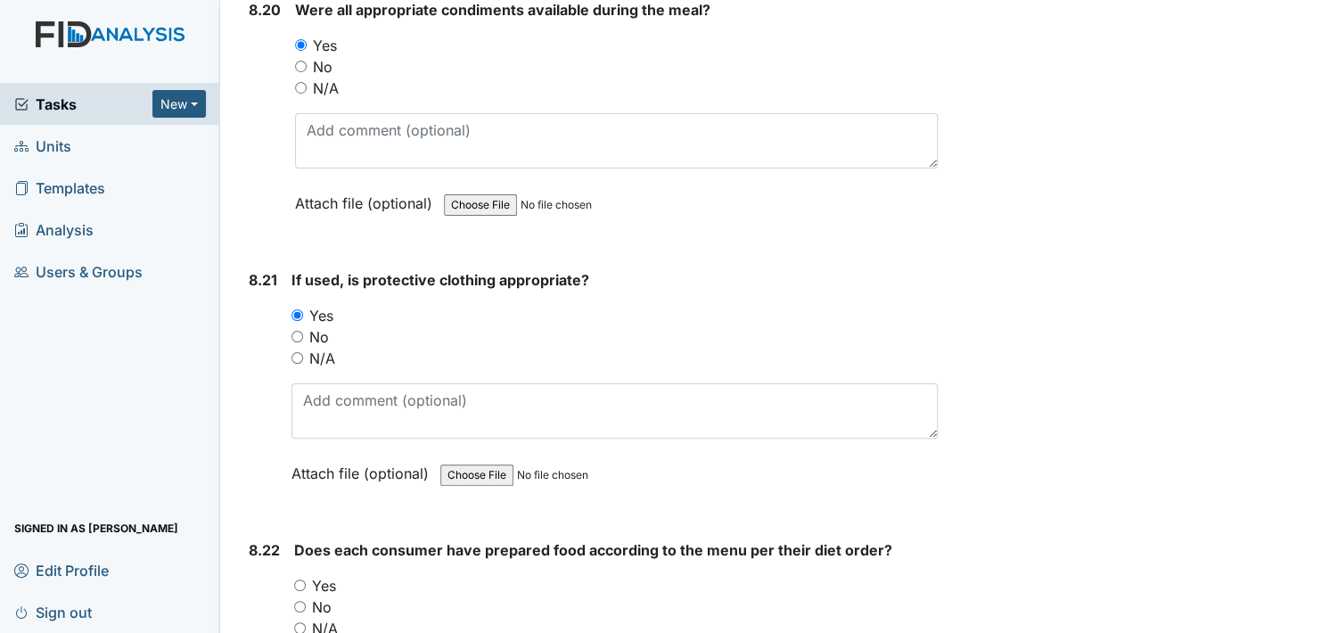
click at [300, 579] on input "Yes" at bounding box center [300, 585] width 12 height 12
radio input "true"
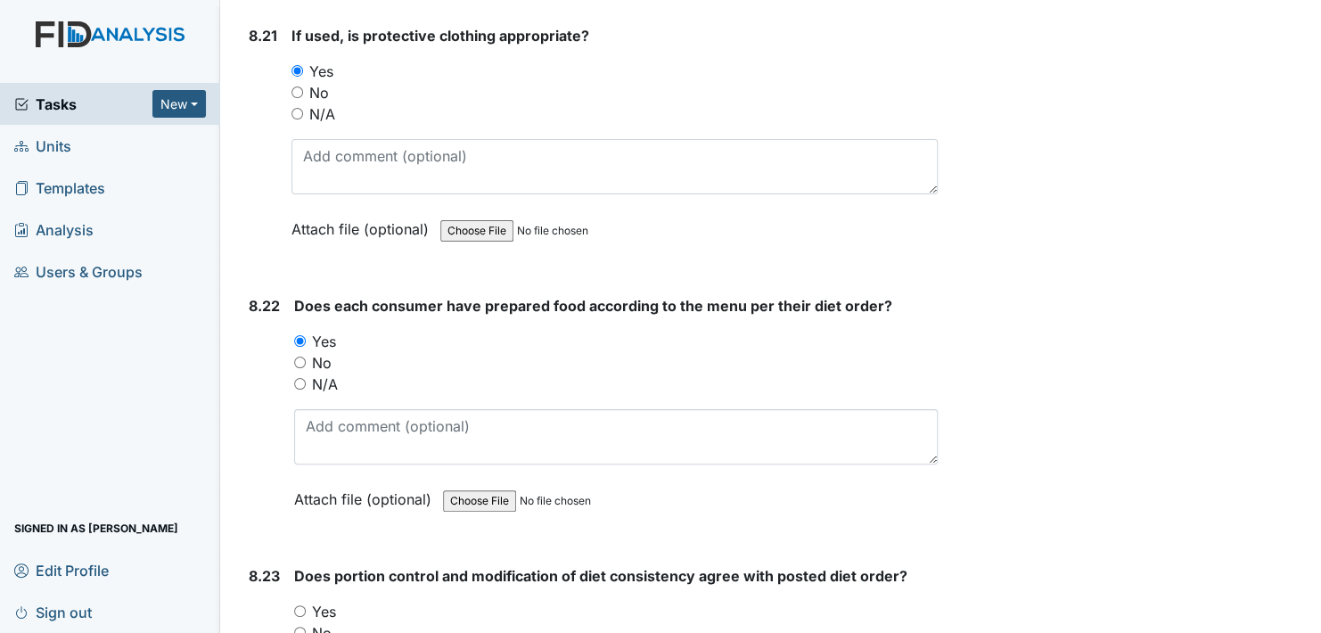
scroll to position [18980, 0]
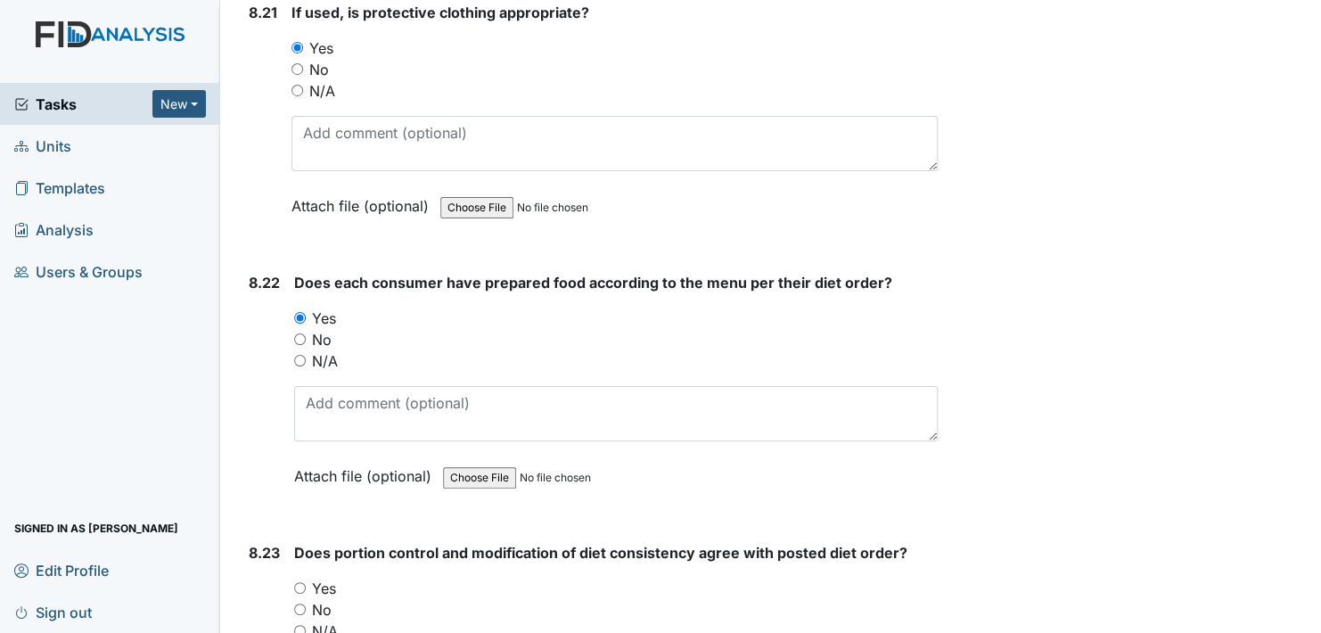
click at [299, 582] on input "Yes" at bounding box center [300, 588] width 12 height 12
radio input "true"
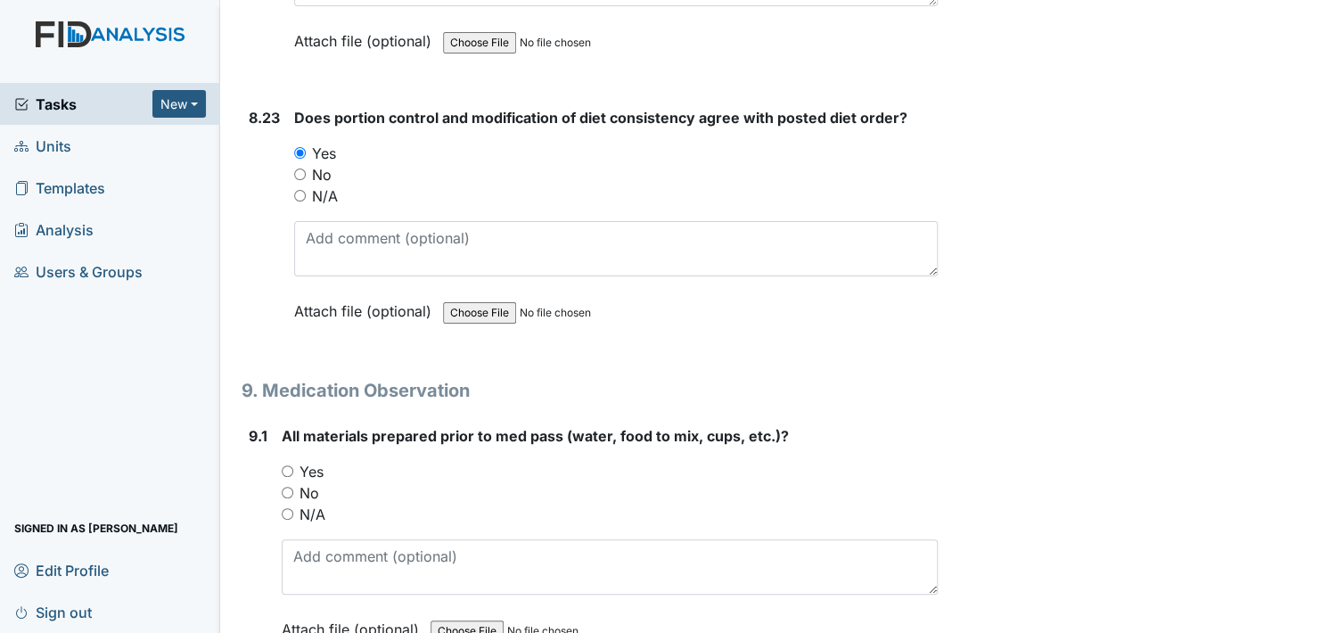
scroll to position [19426, 0]
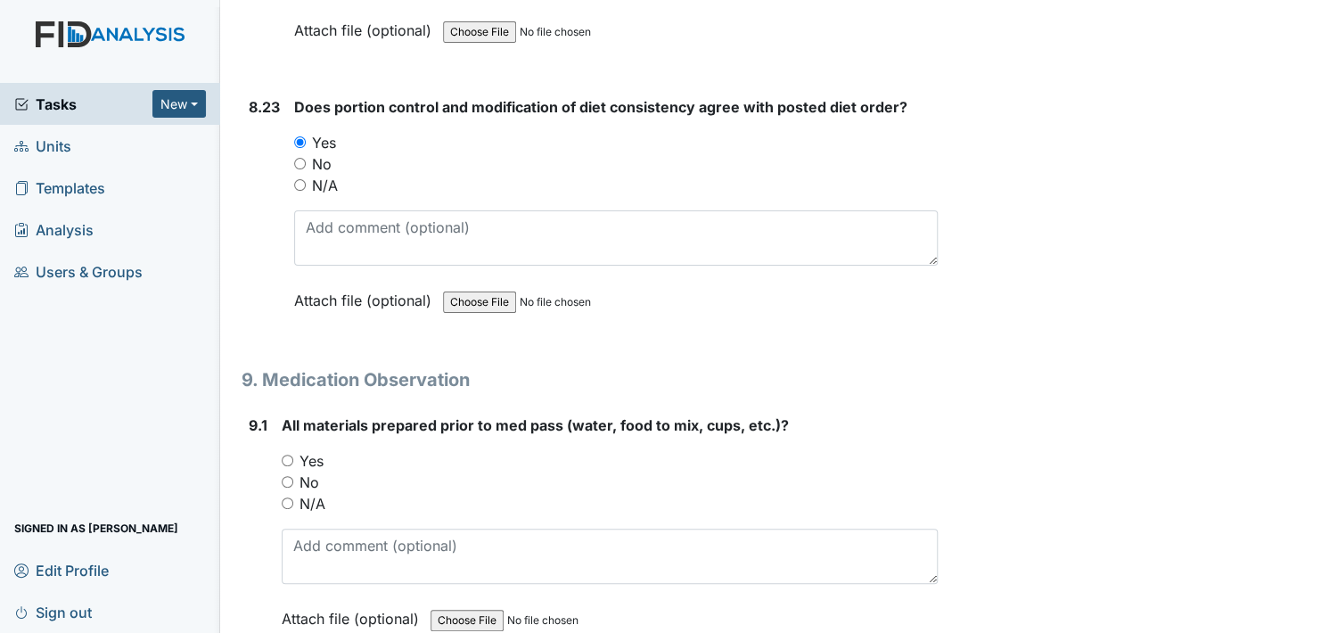
click at [290, 454] on input "Yes" at bounding box center [288, 460] width 12 height 12
radio input "true"
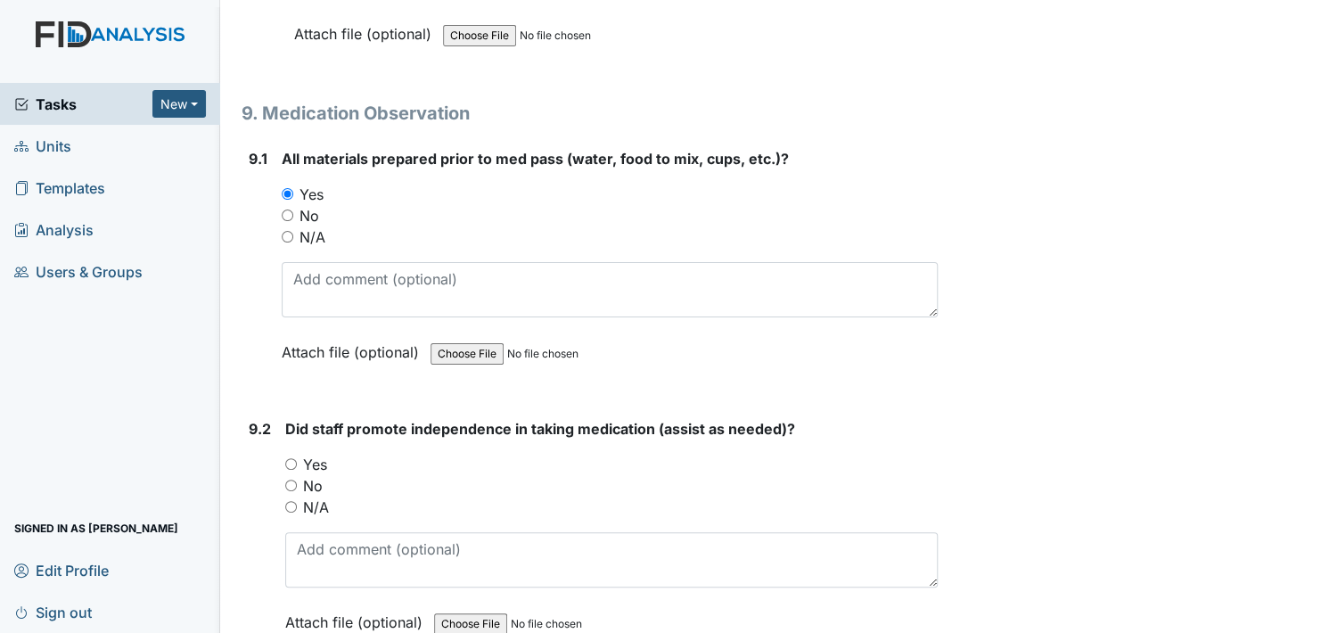
scroll to position [19693, 0]
click at [291, 457] on input "Yes" at bounding box center [291, 463] width 12 height 12
radio input "true"
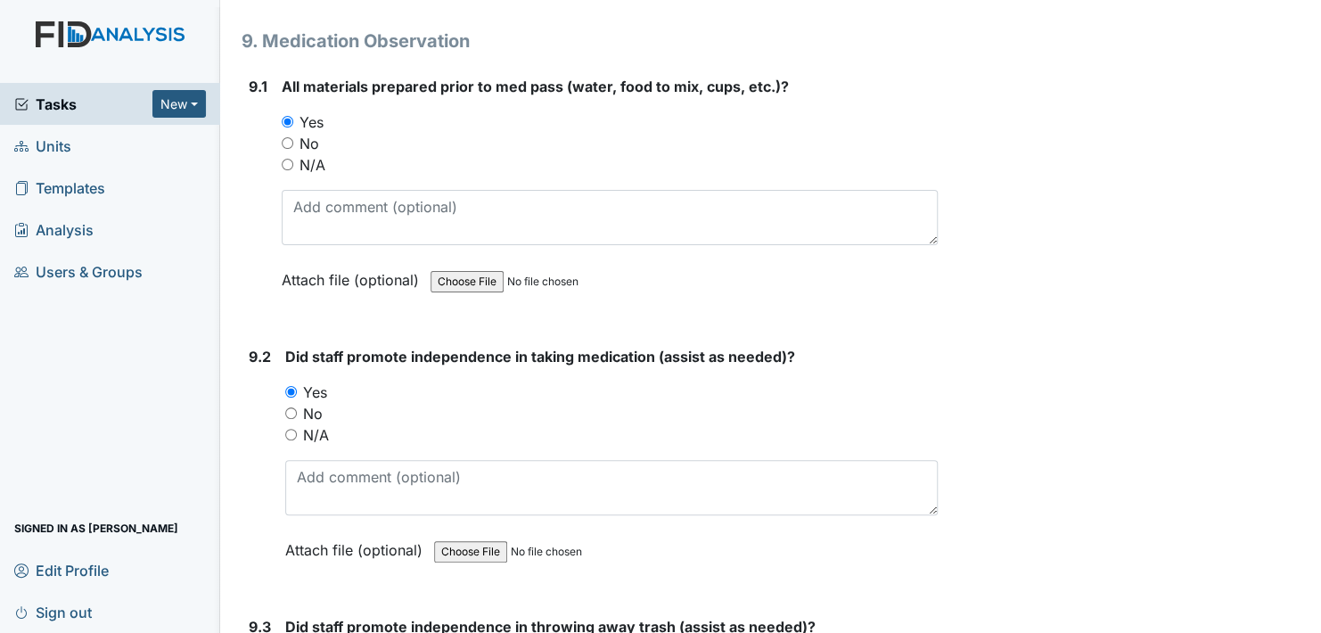
scroll to position [19961, 0]
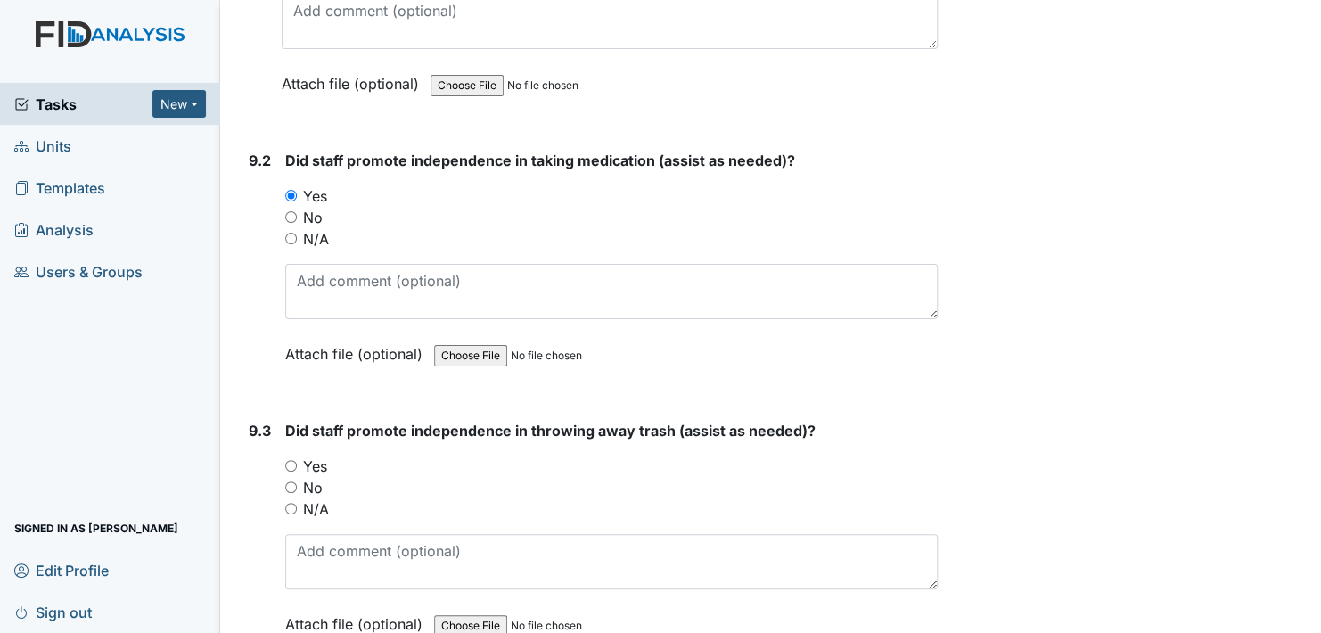
click at [290, 460] on input "Yes" at bounding box center [291, 466] width 12 height 12
radio input "true"
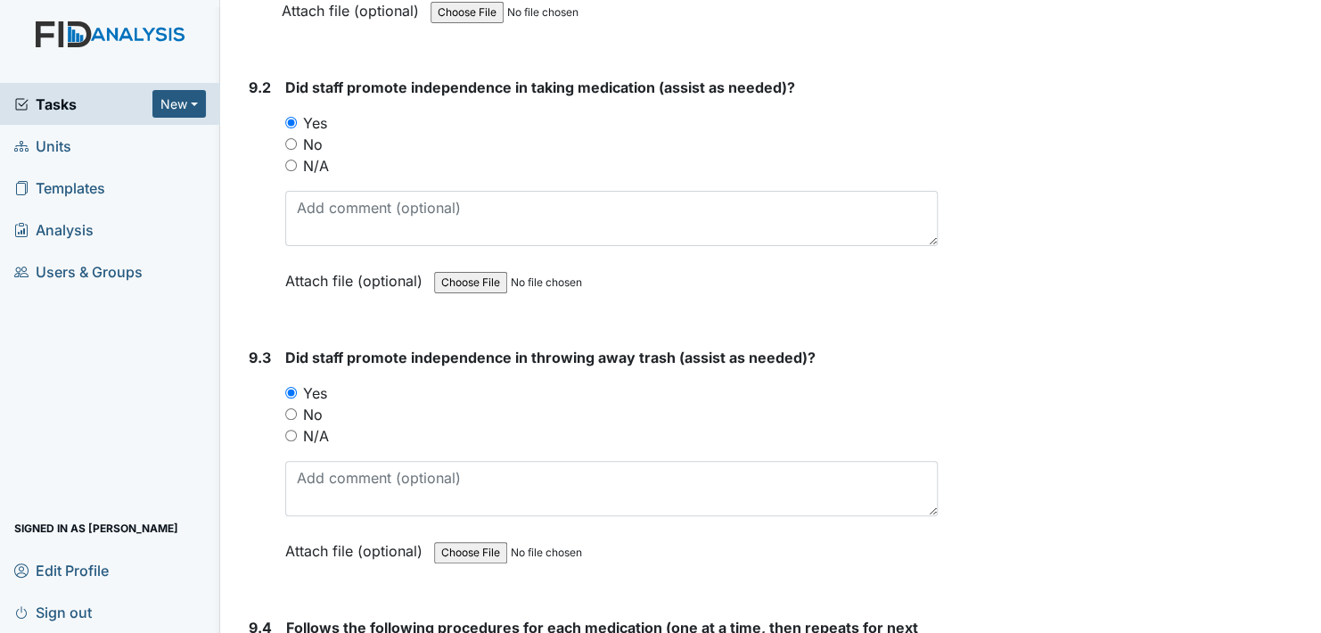
scroll to position [20228, 0]
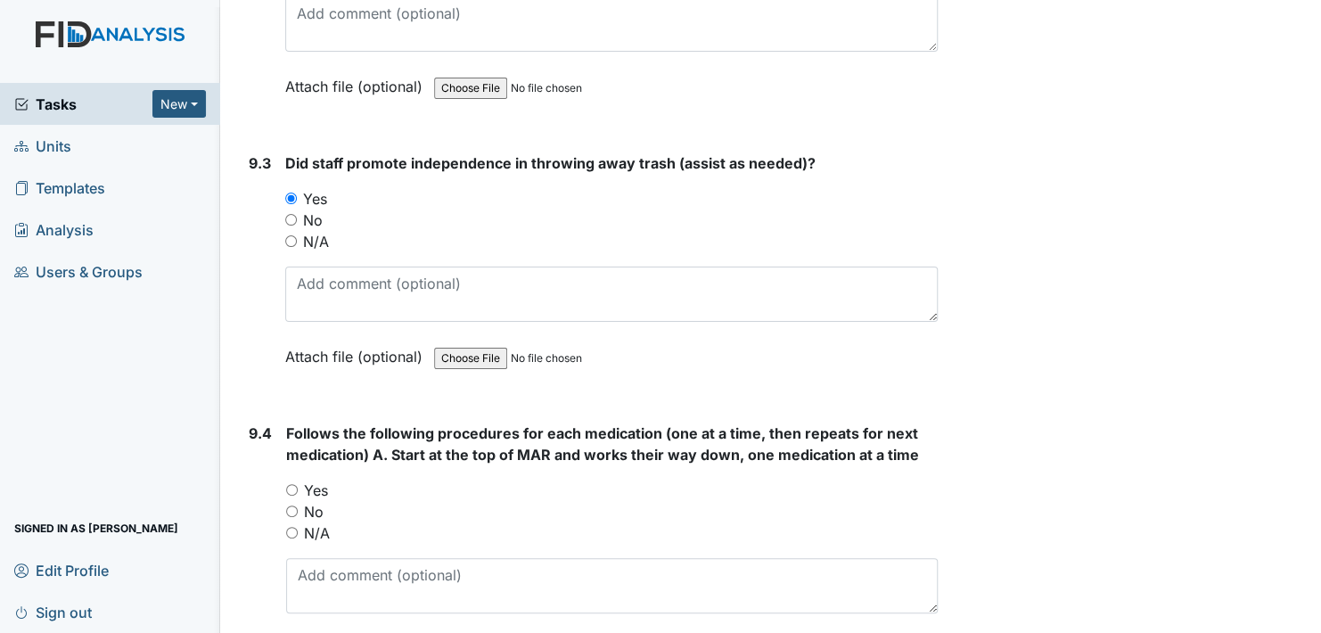
click at [287, 484] on input "Yes" at bounding box center [292, 490] width 12 height 12
radio input "true"
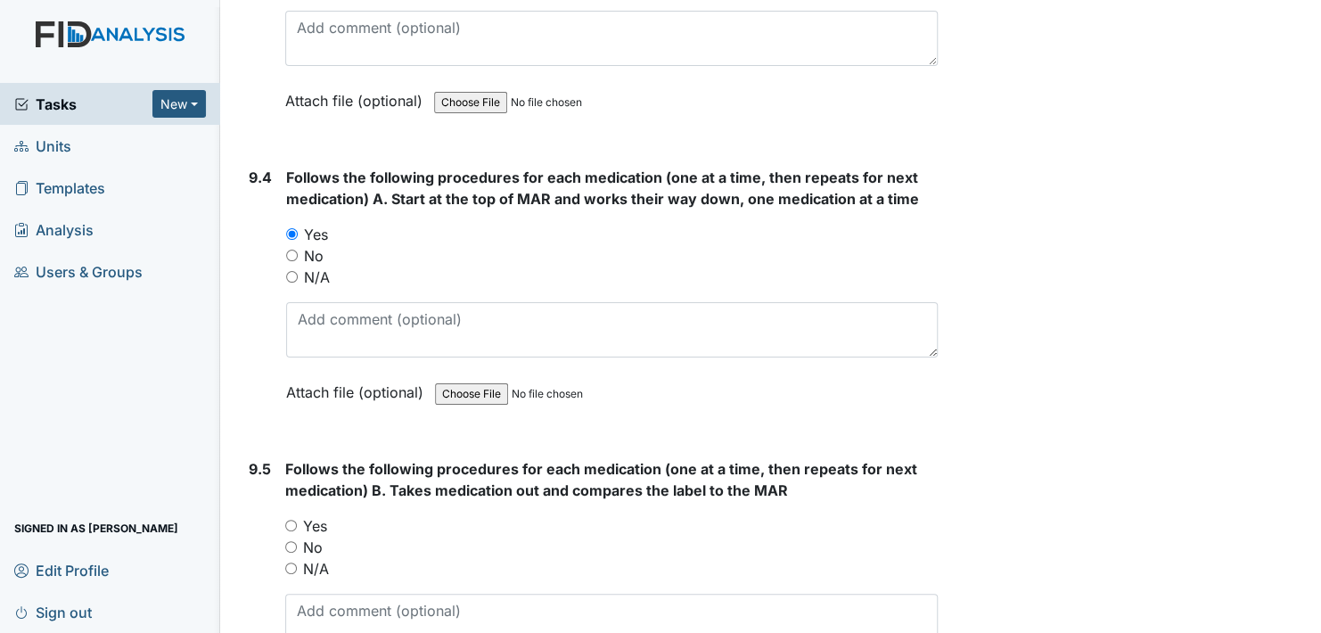
scroll to position [20495, 0]
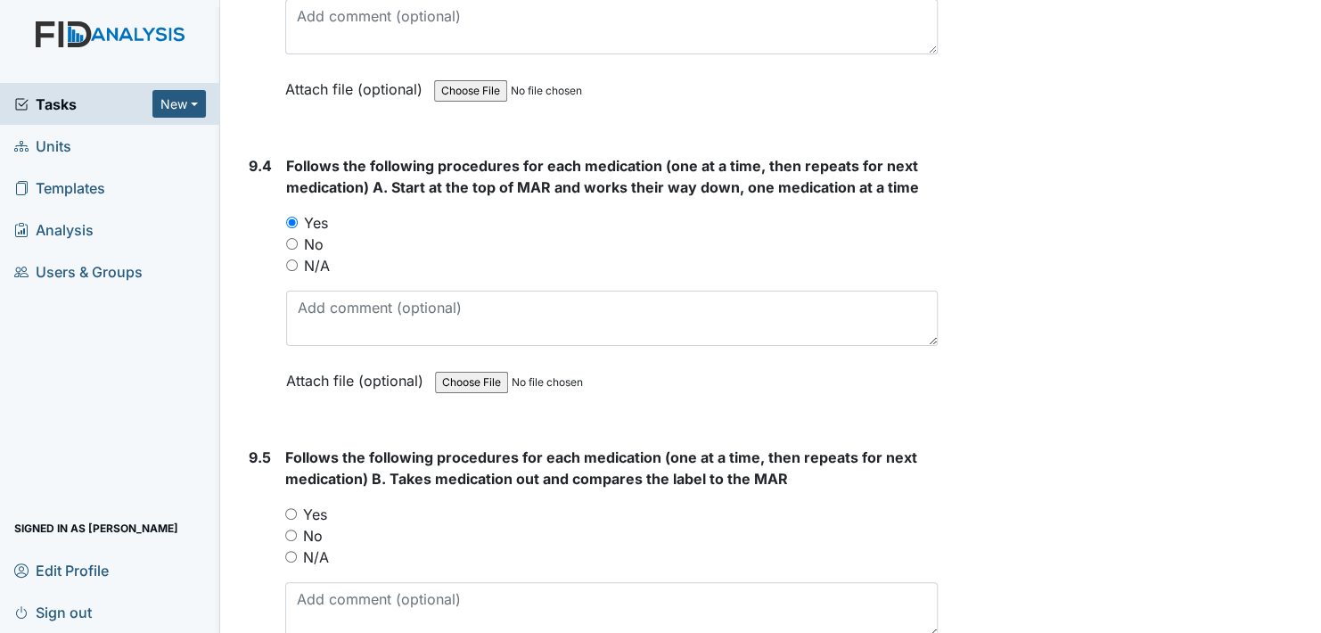
drag, startPoint x: 290, startPoint y: 441, endPoint x: 300, endPoint y: 443, distance: 10.8
click at [290, 508] on input "Yes" at bounding box center [291, 514] width 12 height 12
radio input "true"
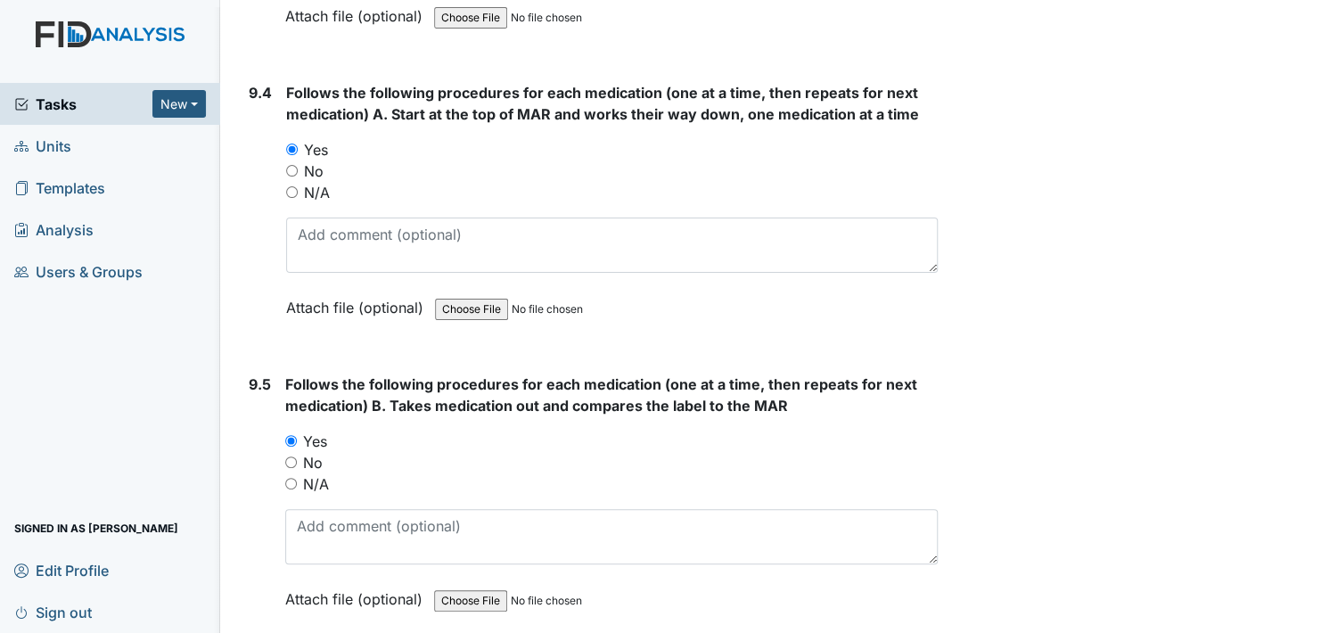
scroll to position [20762, 0]
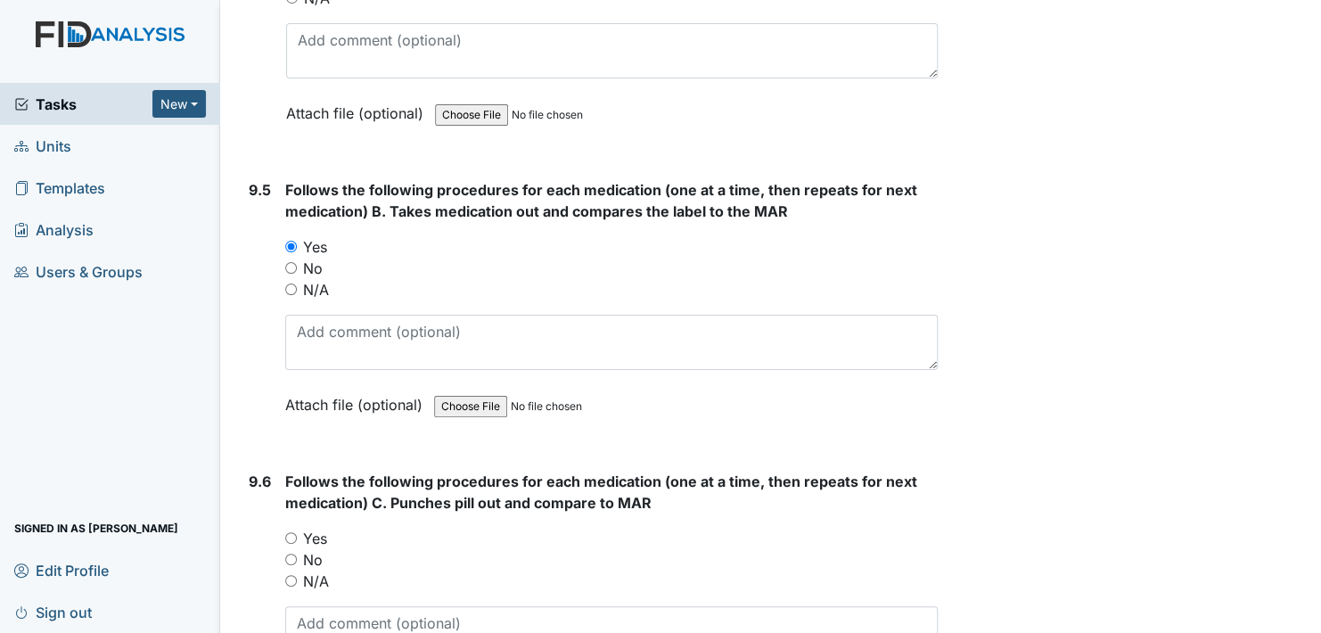
click at [292, 532] on input "Yes" at bounding box center [291, 538] width 12 height 12
radio input "true"
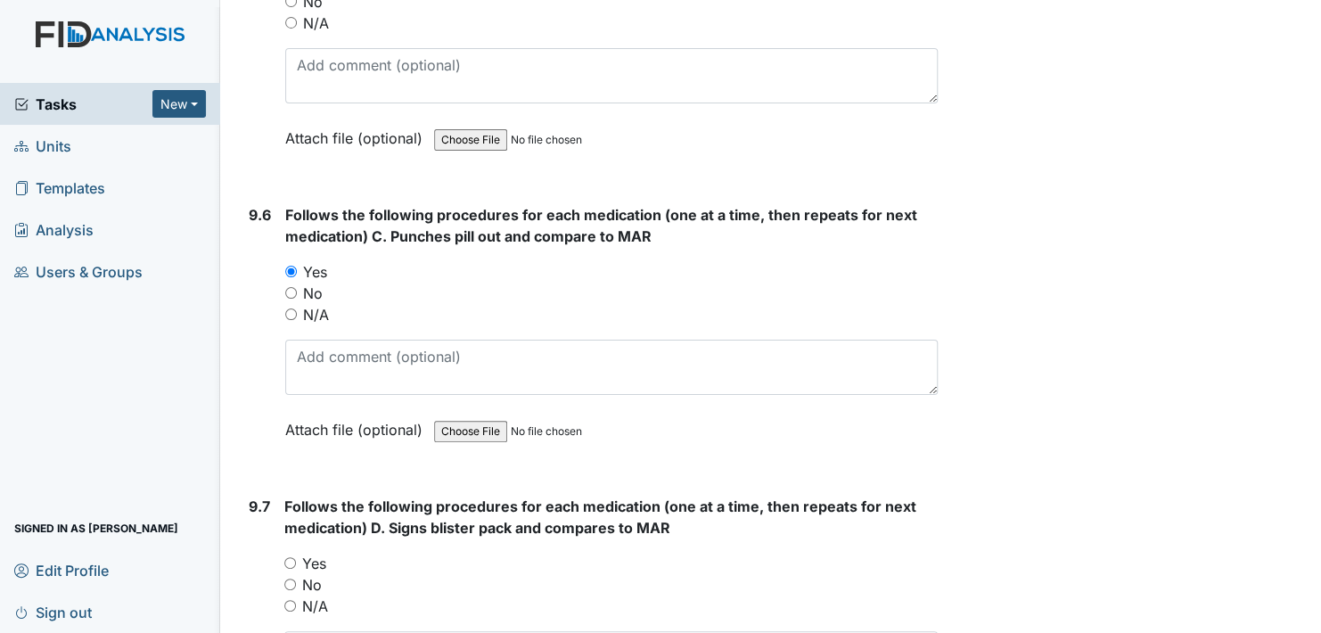
scroll to position [21030, 0]
click at [292, 556] on input "Yes" at bounding box center [290, 562] width 12 height 12
radio input "true"
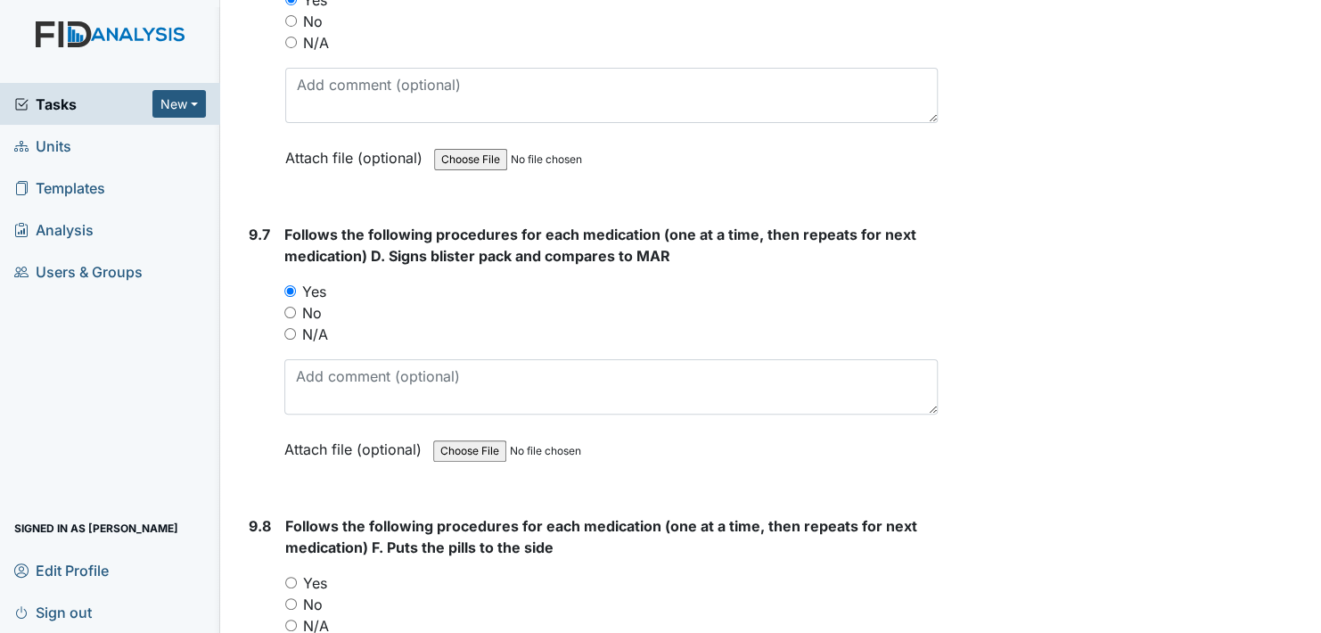
scroll to position [21386, 0]
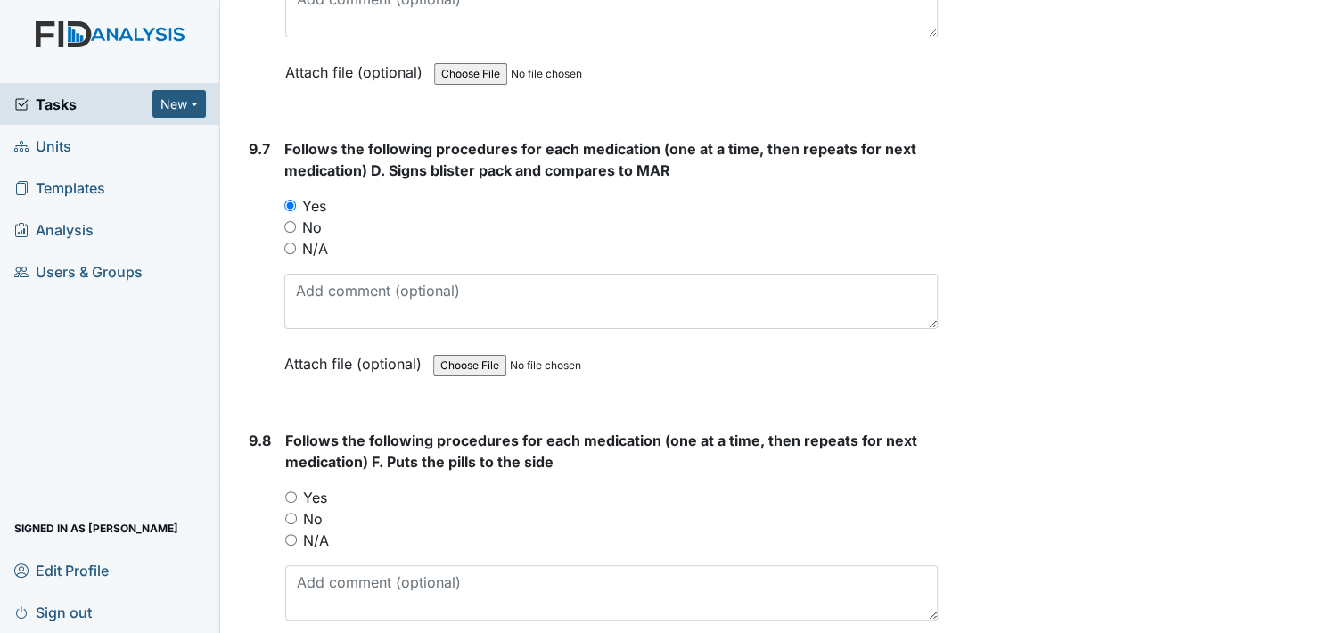
click at [290, 491] on input "Yes" at bounding box center [291, 497] width 12 height 12
radio input "true"
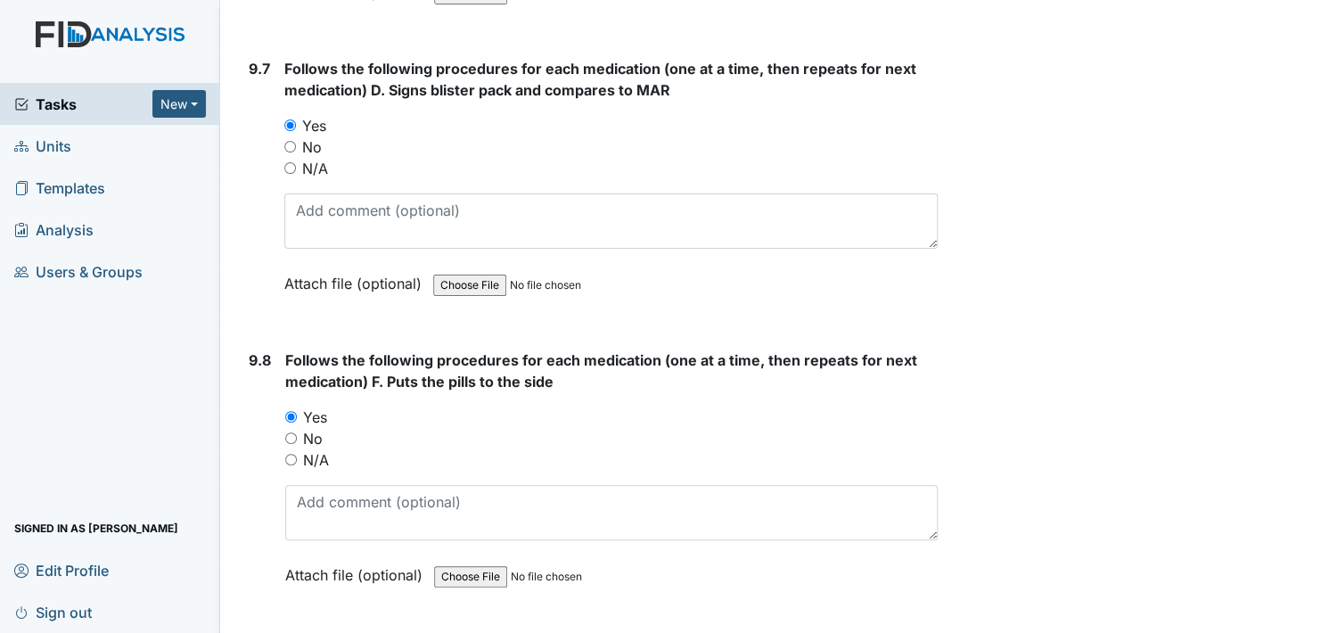
scroll to position [21654, 0]
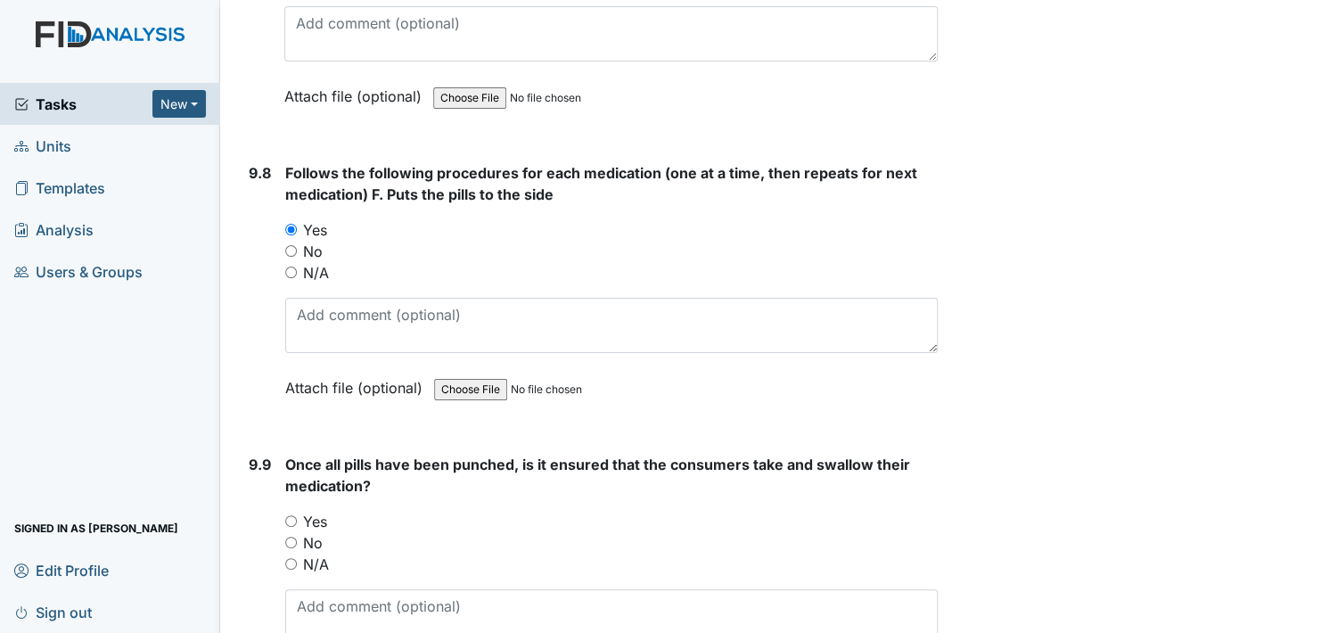
click at [290, 515] on input "Yes" at bounding box center [291, 521] width 12 height 12
radio input "true"
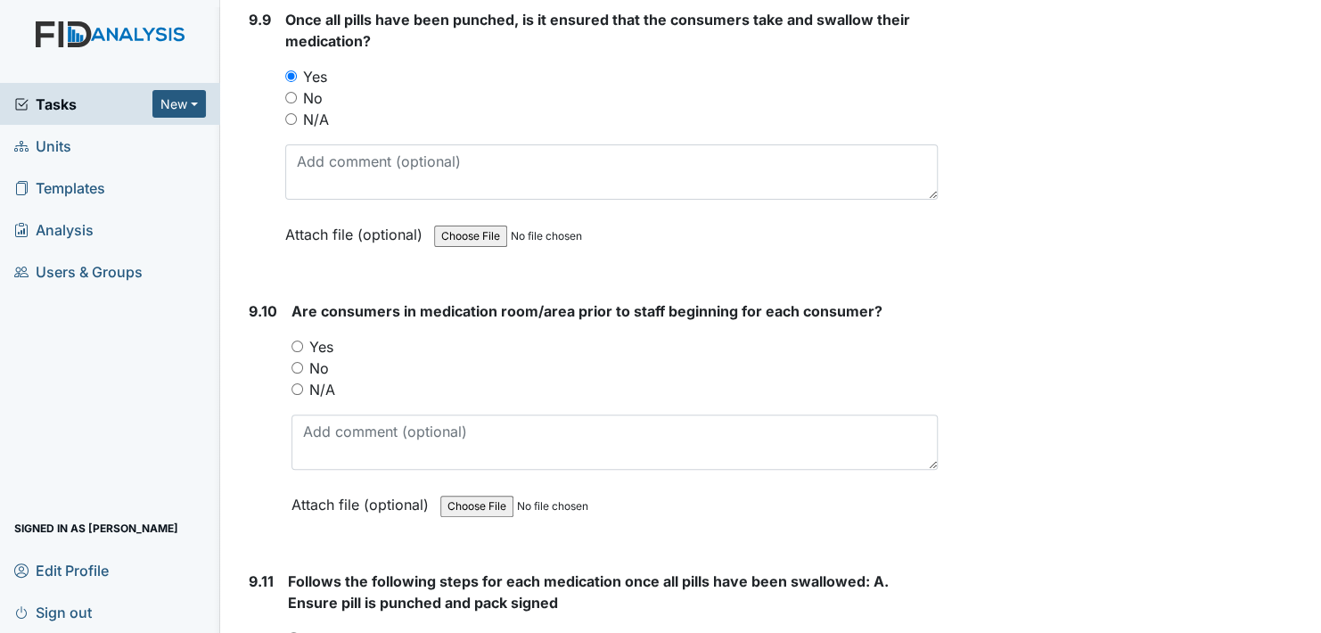
scroll to position [22099, 0]
click at [293, 340] on input "Yes" at bounding box center [297, 346] width 12 height 12
radio input "true"
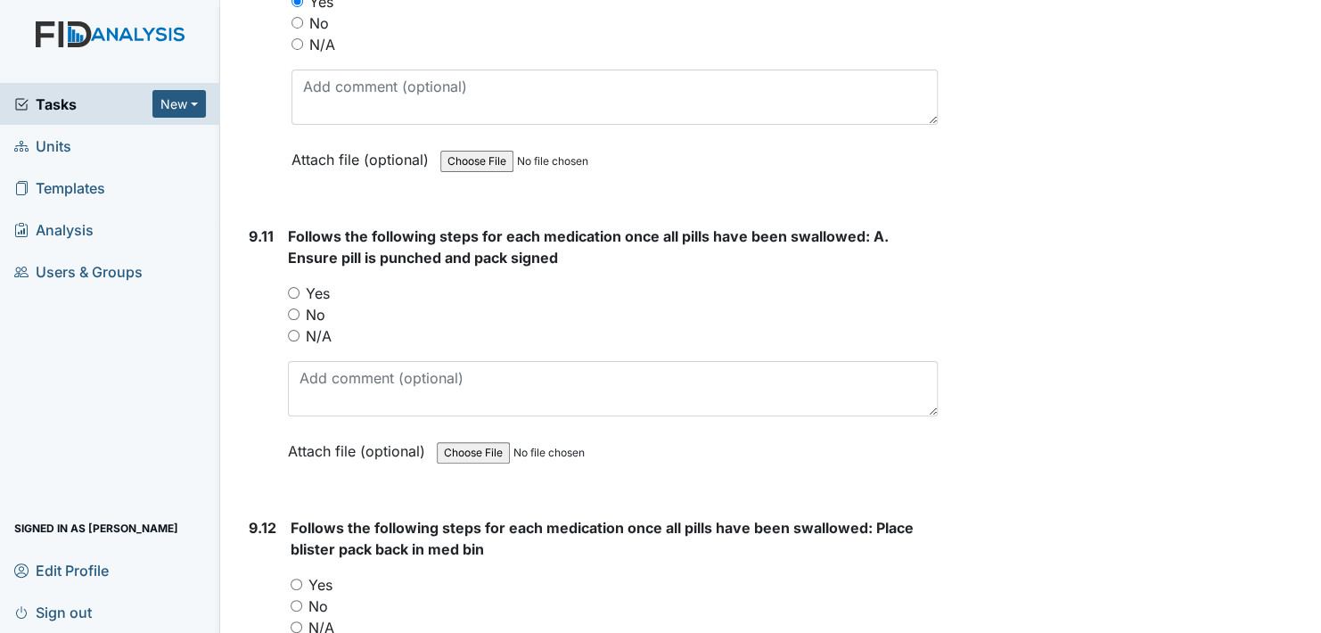
scroll to position [22456, 0]
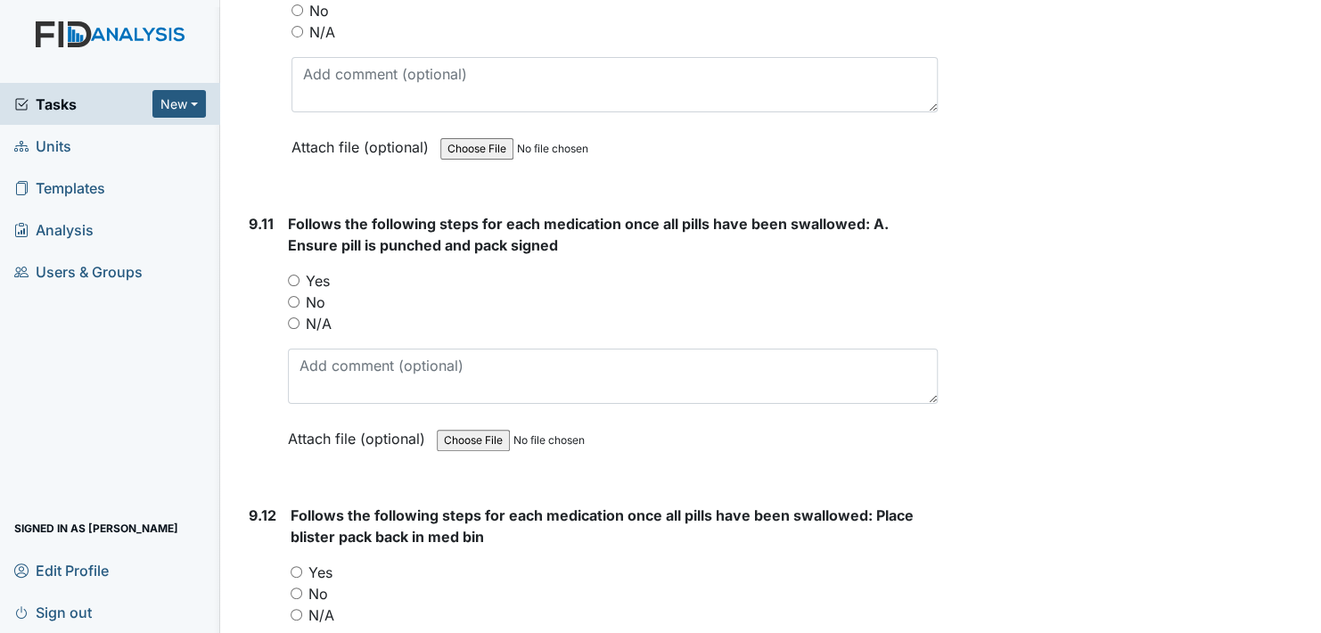
click at [296, 274] on input "Yes" at bounding box center [294, 280] width 12 height 12
radio input "true"
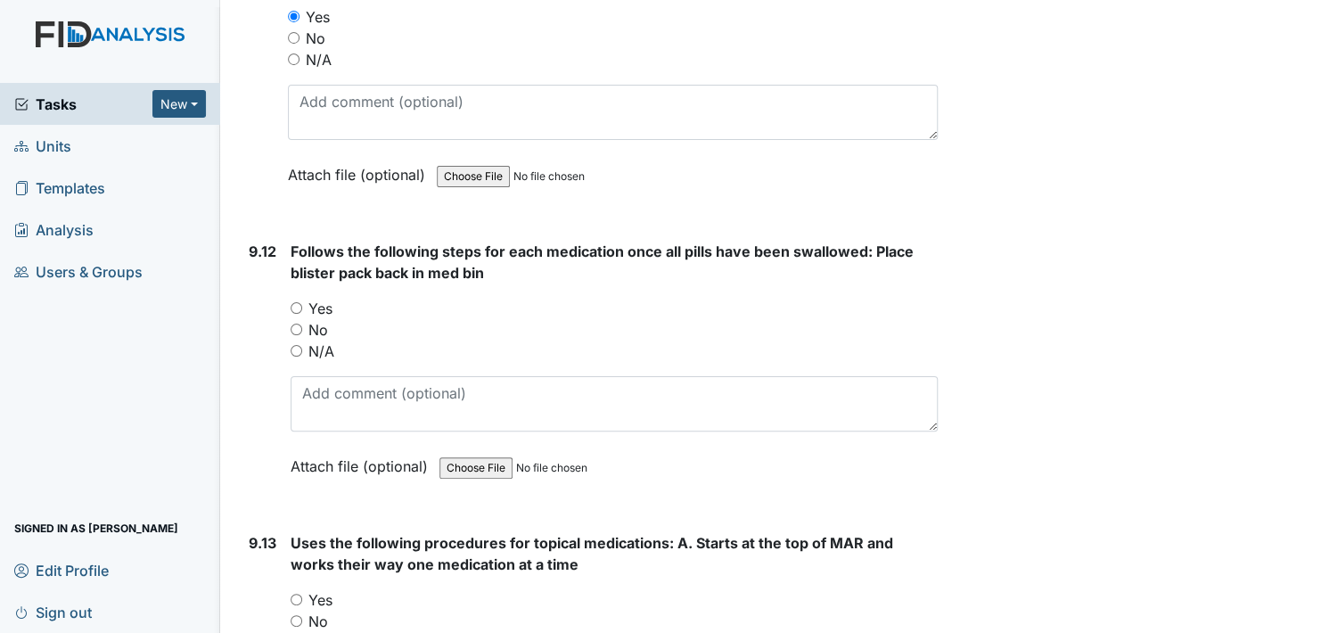
scroll to position [22723, 0]
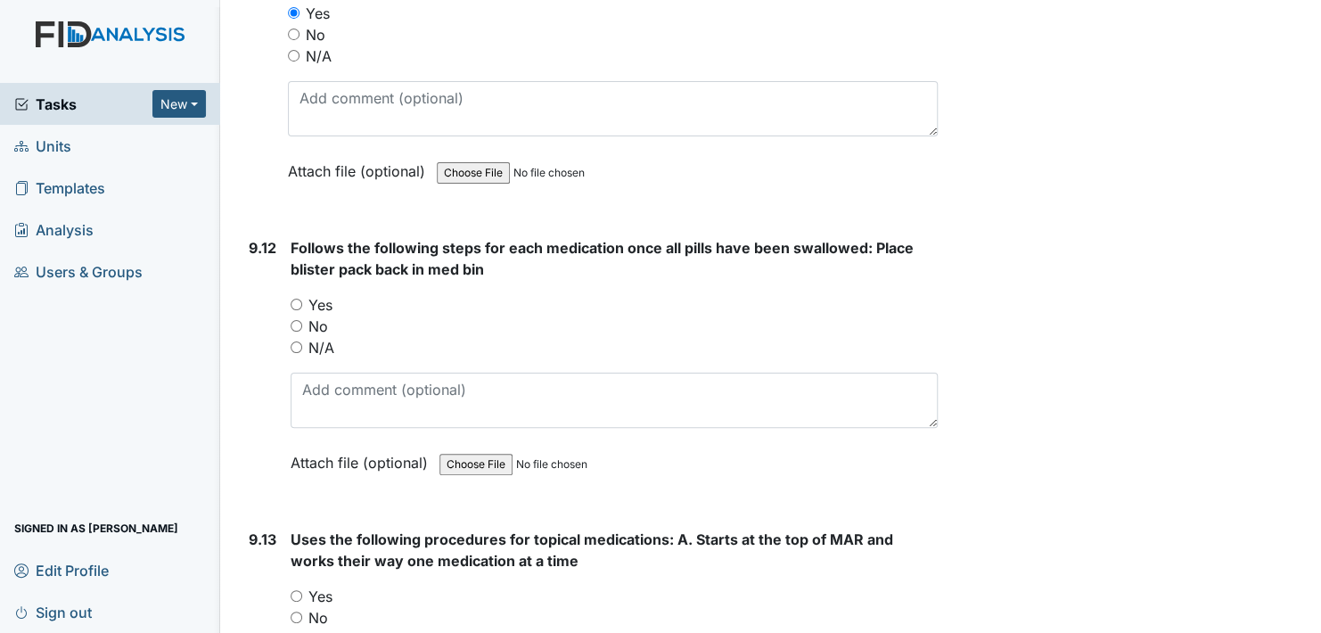
click at [300, 299] on input "Yes" at bounding box center [296, 305] width 12 height 12
radio input "true"
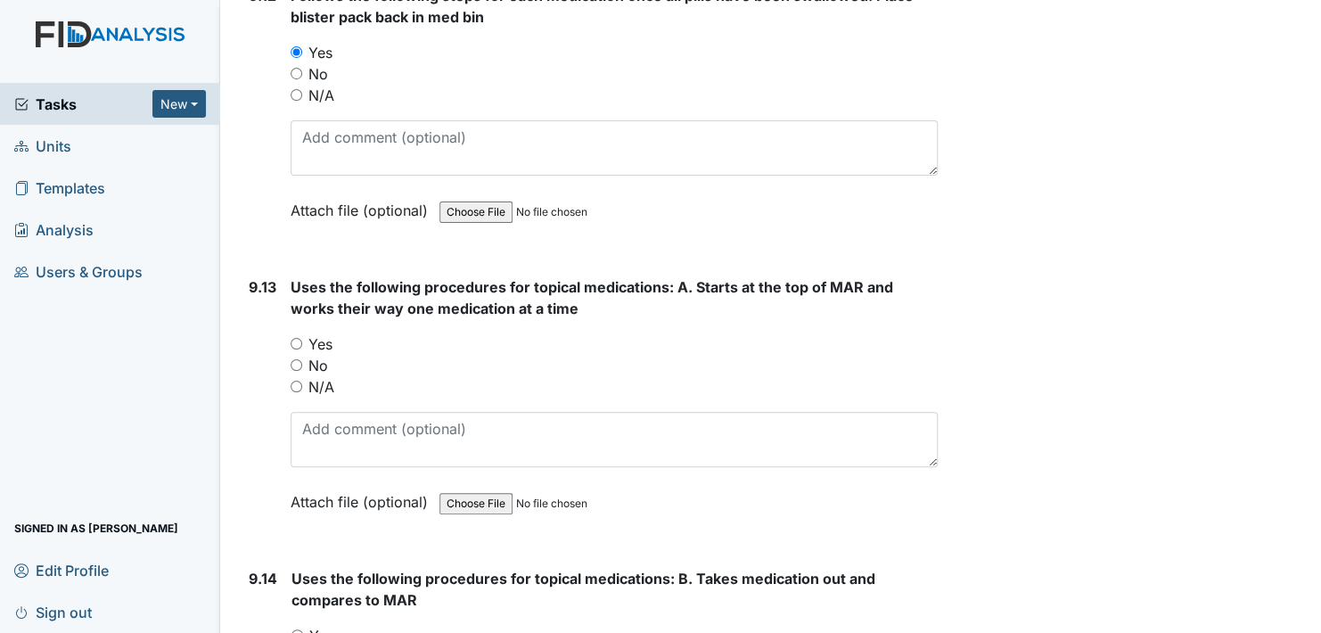
scroll to position [22990, 0]
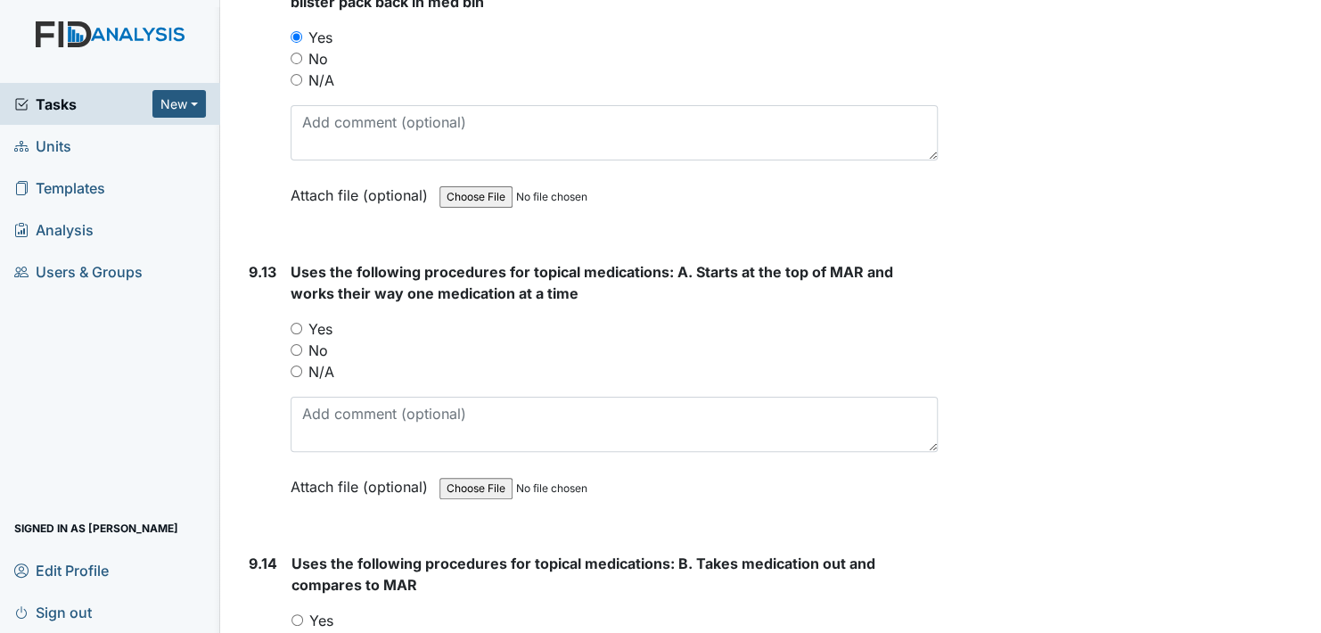
click at [295, 323] on input "Yes" at bounding box center [296, 329] width 12 height 12
radio input "true"
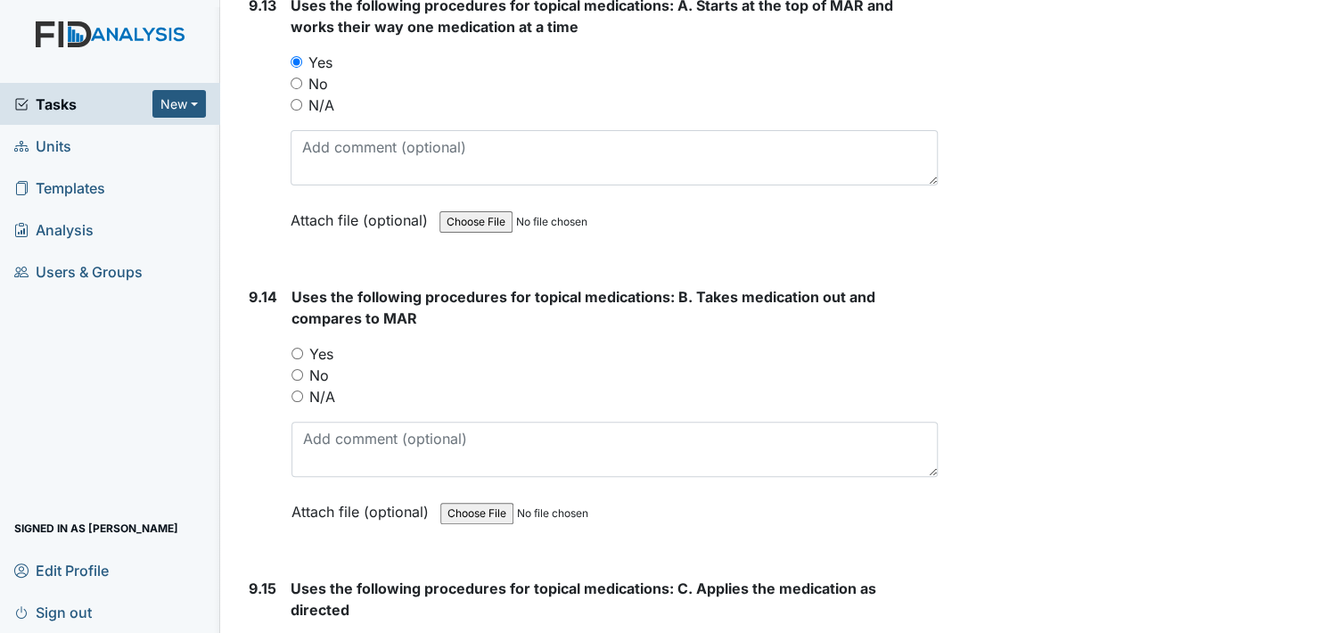
scroll to position [23258, 0]
click at [295, 347] on input "Yes" at bounding box center [297, 353] width 12 height 12
radio input "true"
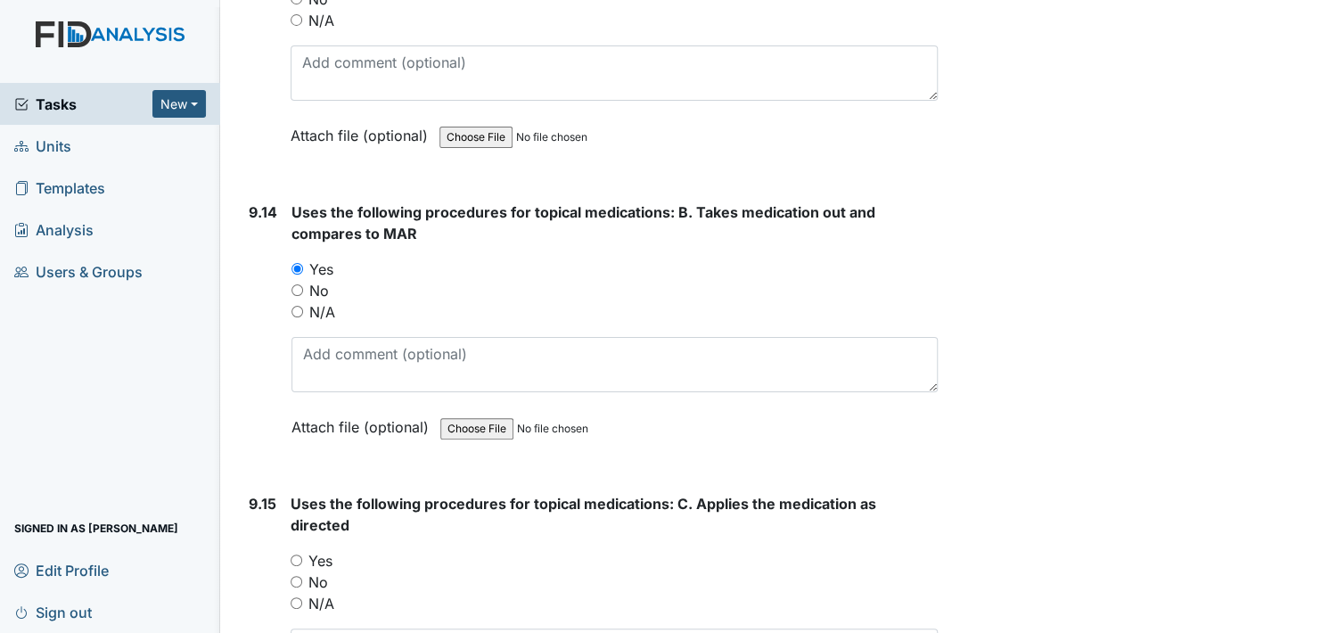
scroll to position [23525, 0]
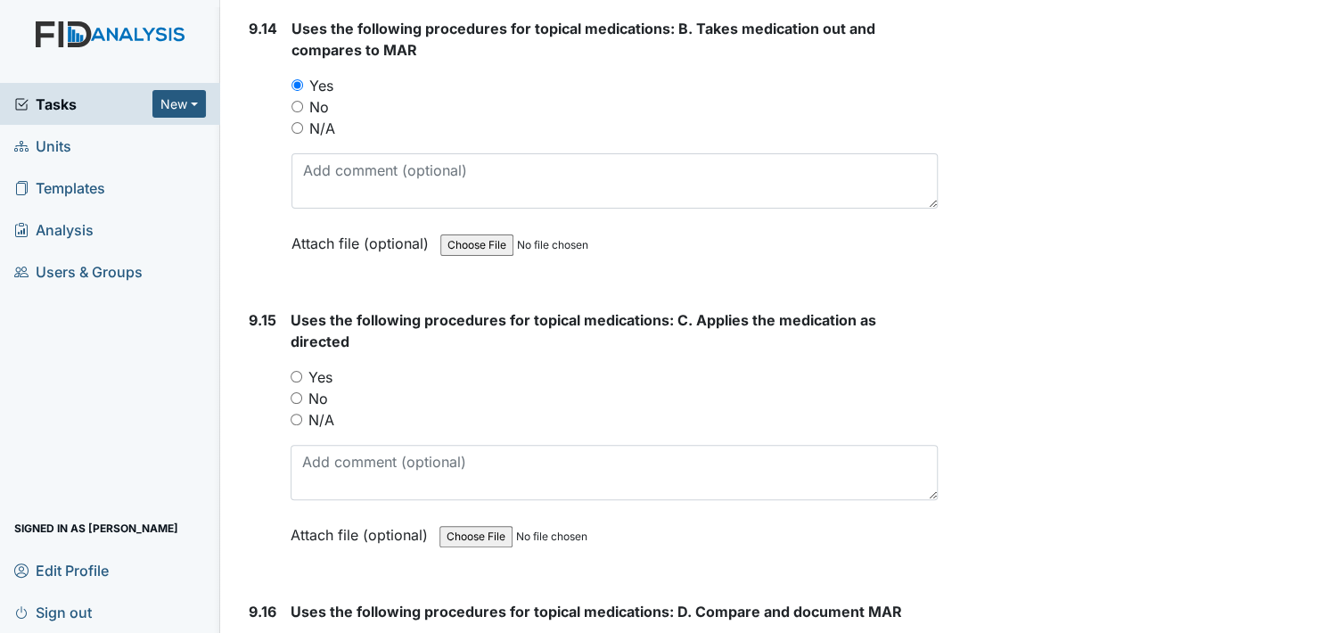
click at [293, 371] on input "Yes" at bounding box center [296, 377] width 12 height 12
radio input "true"
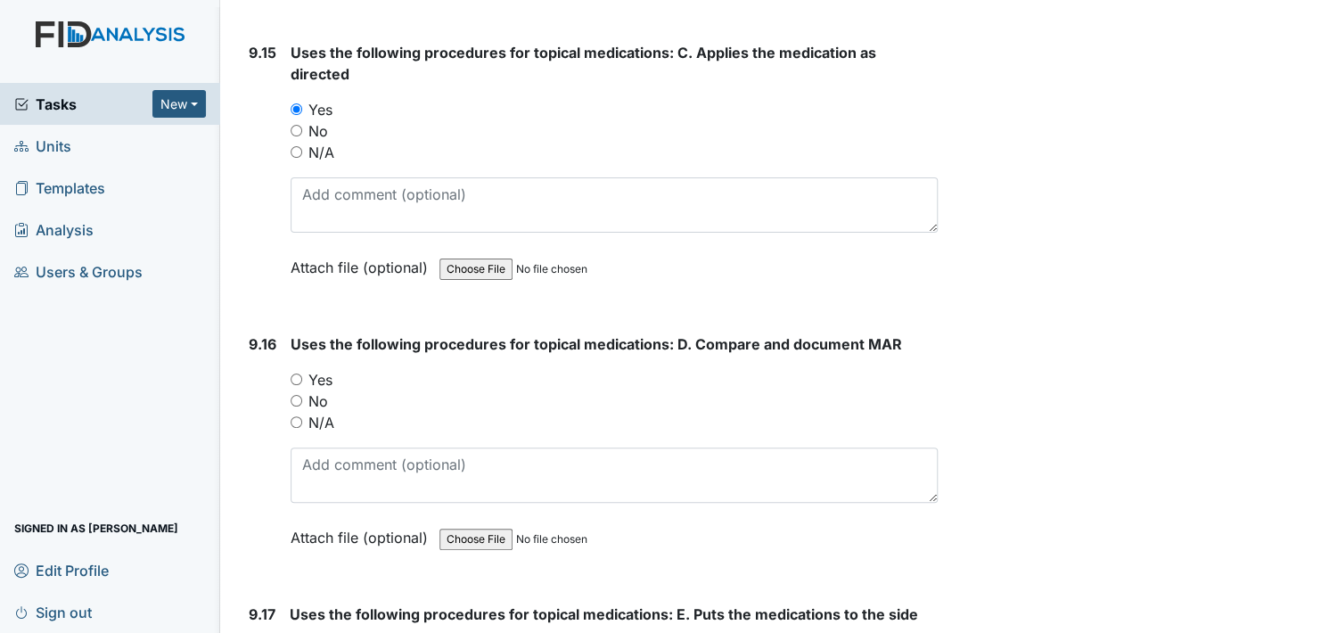
click at [299, 373] on input "Yes" at bounding box center [296, 379] width 12 height 12
radio input "true"
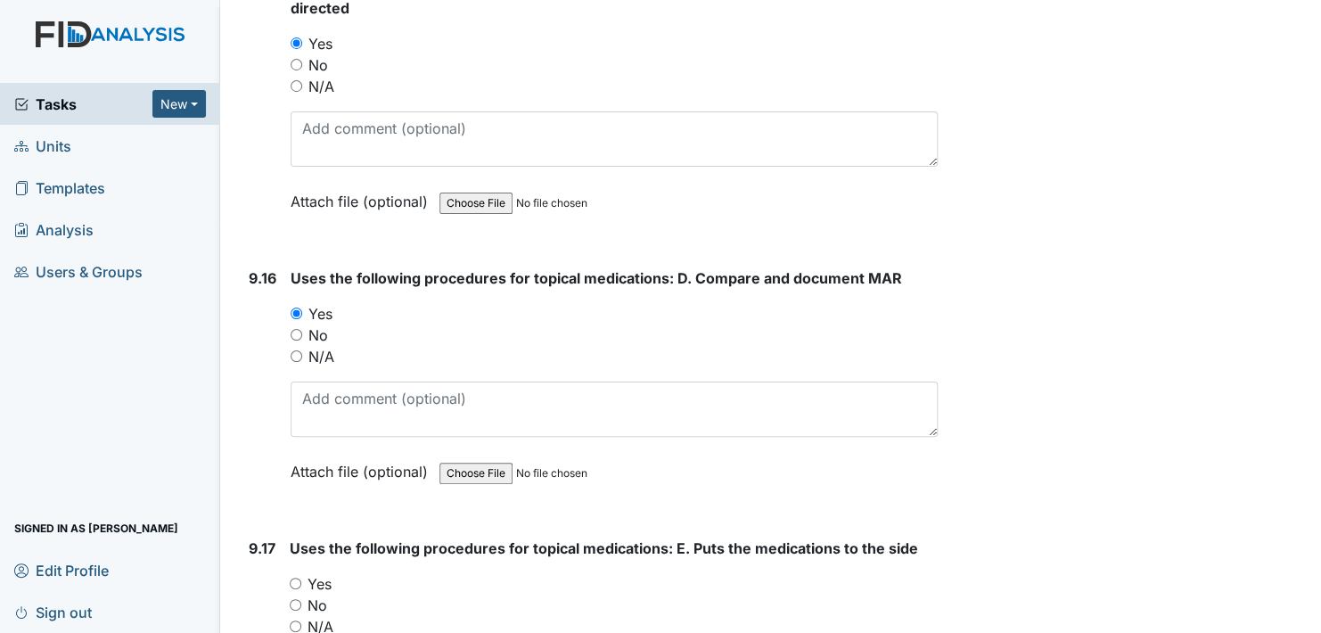
scroll to position [24060, 0]
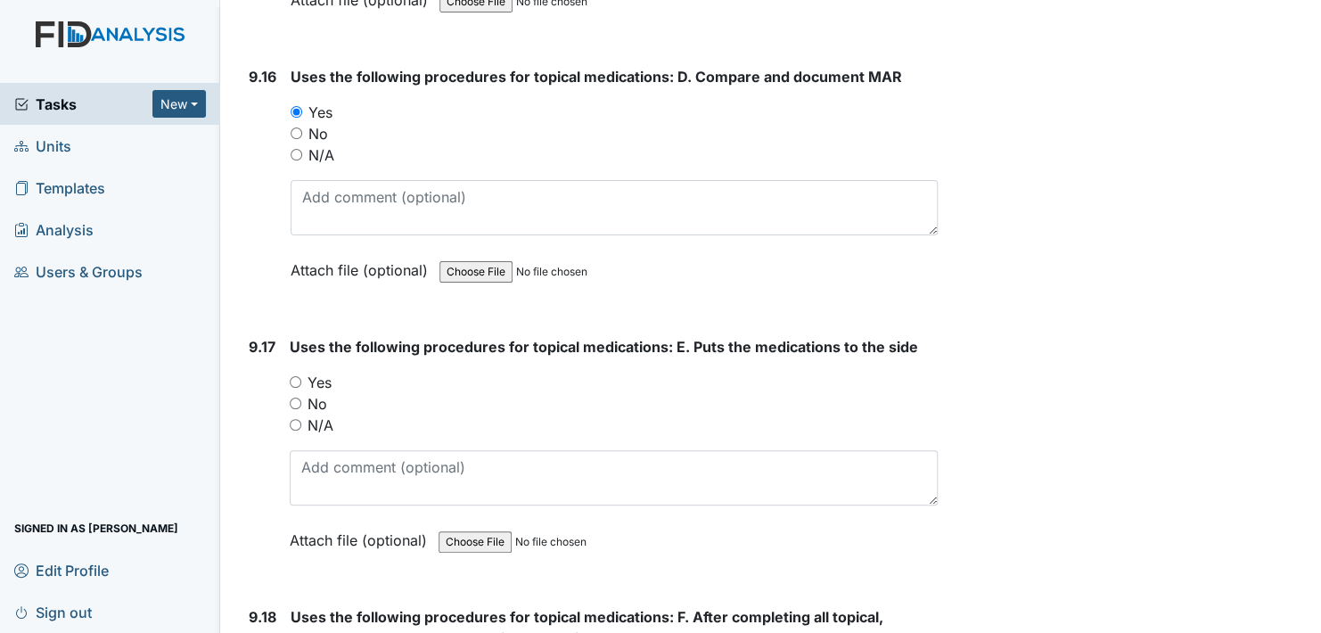
click at [298, 376] on input "Yes" at bounding box center [296, 382] width 12 height 12
radio input "true"
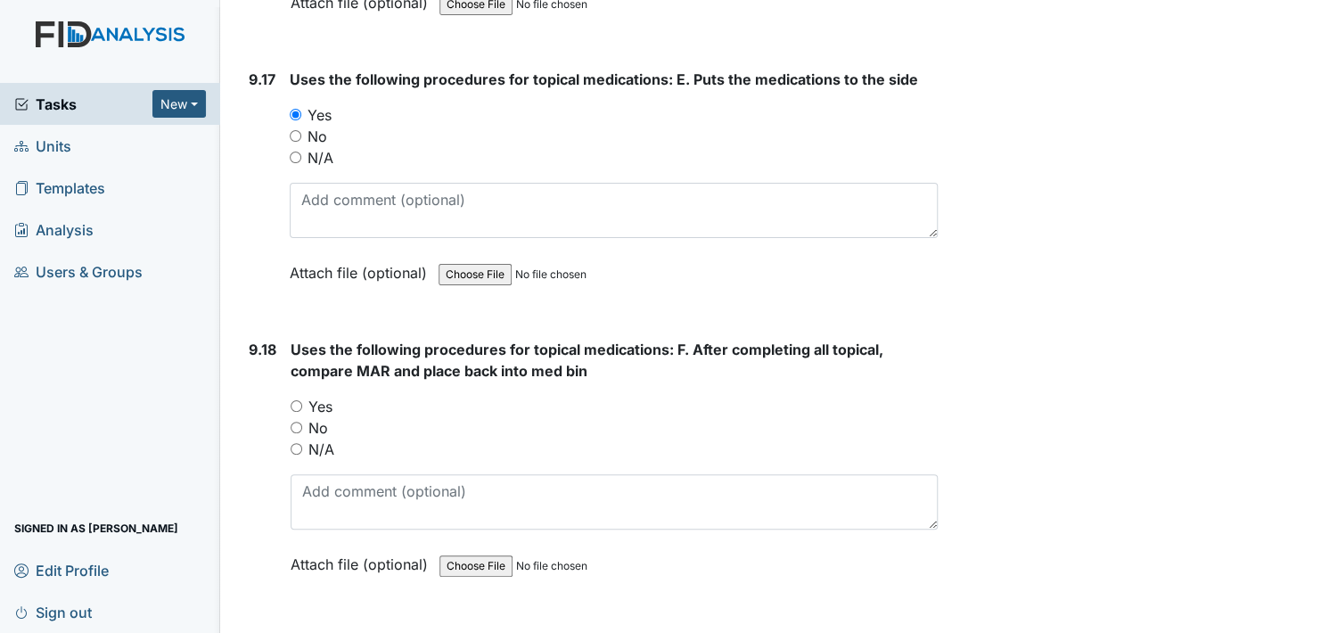
click at [296, 400] on input "Yes" at bounding box center [296, 406] width 12 height 12
radio input "true"
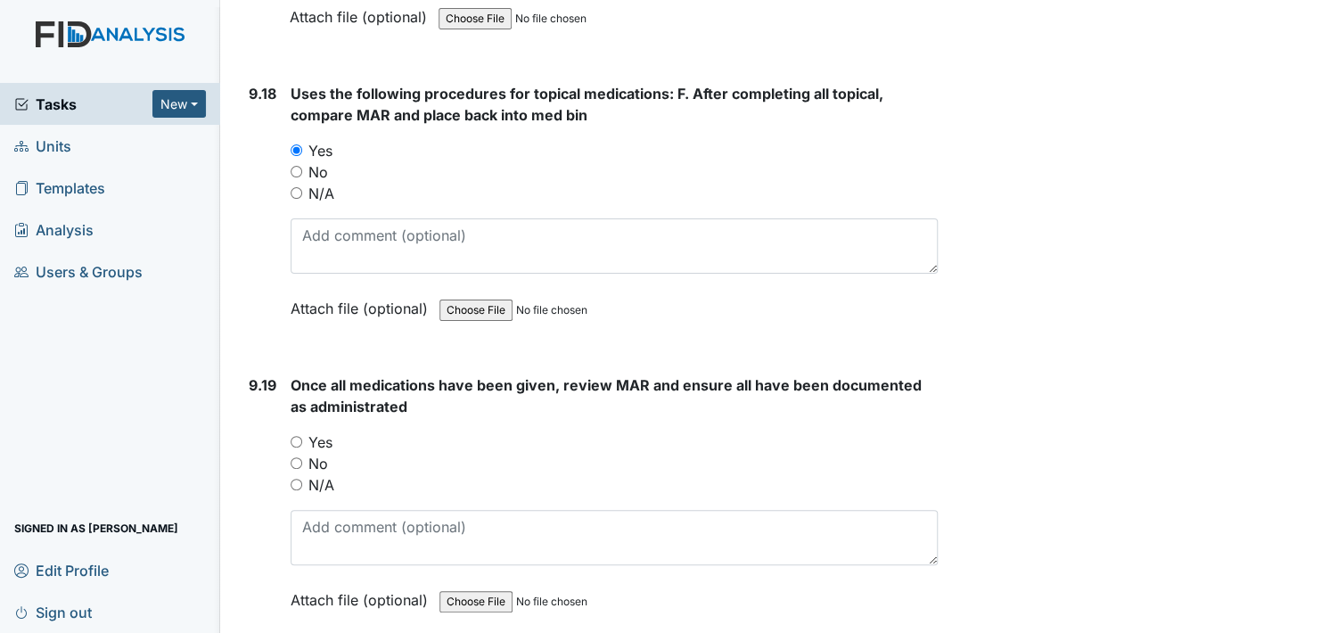
scroll to position [24594, 0]
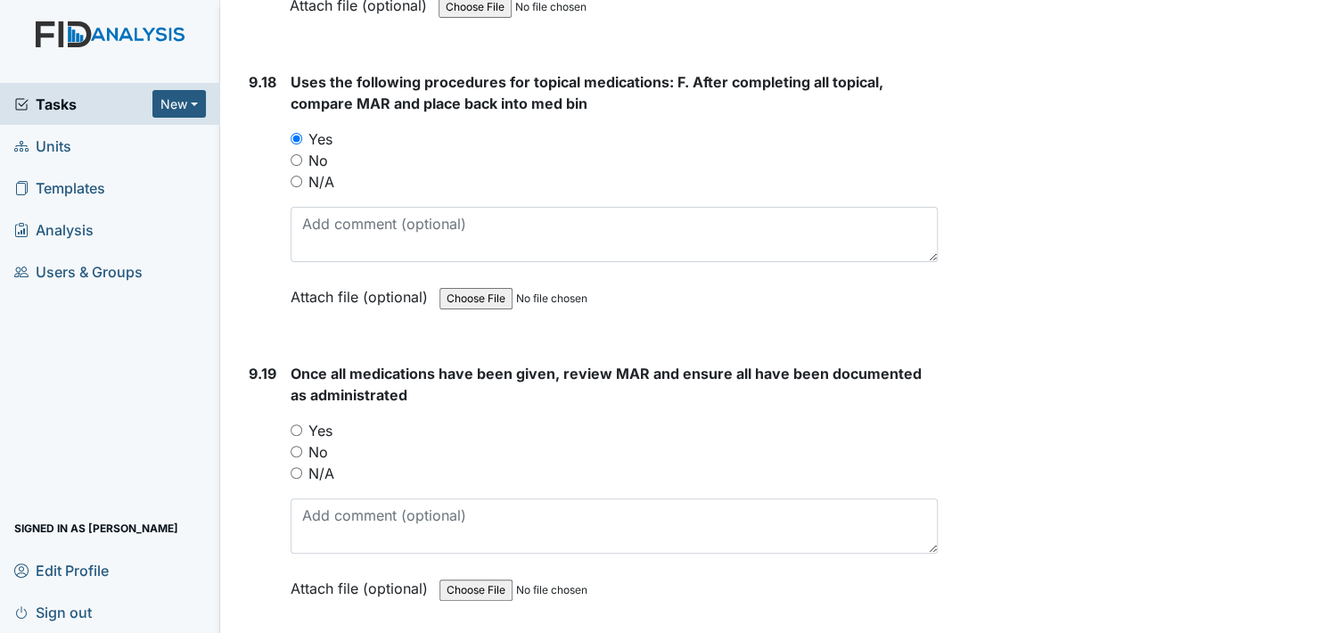
click at [295, 424] on input "Yes" at bounding box center [296, 430] width 12 height 12
radio input "true"
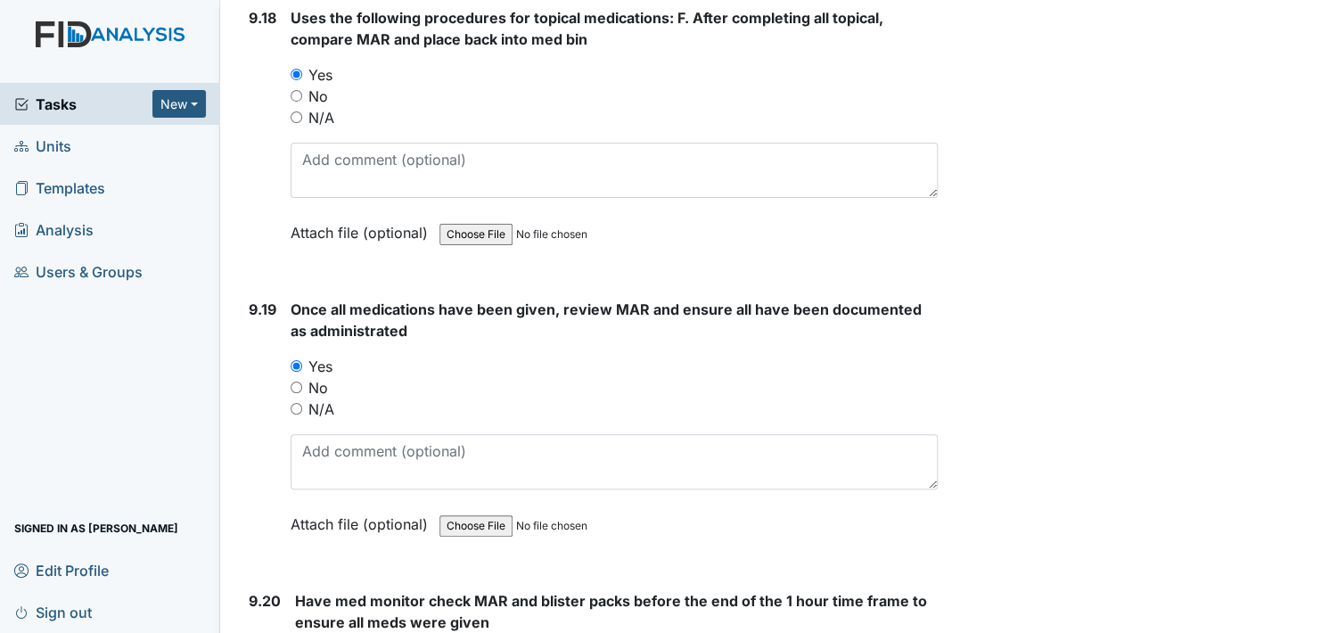
scroll to position [24862, 0]
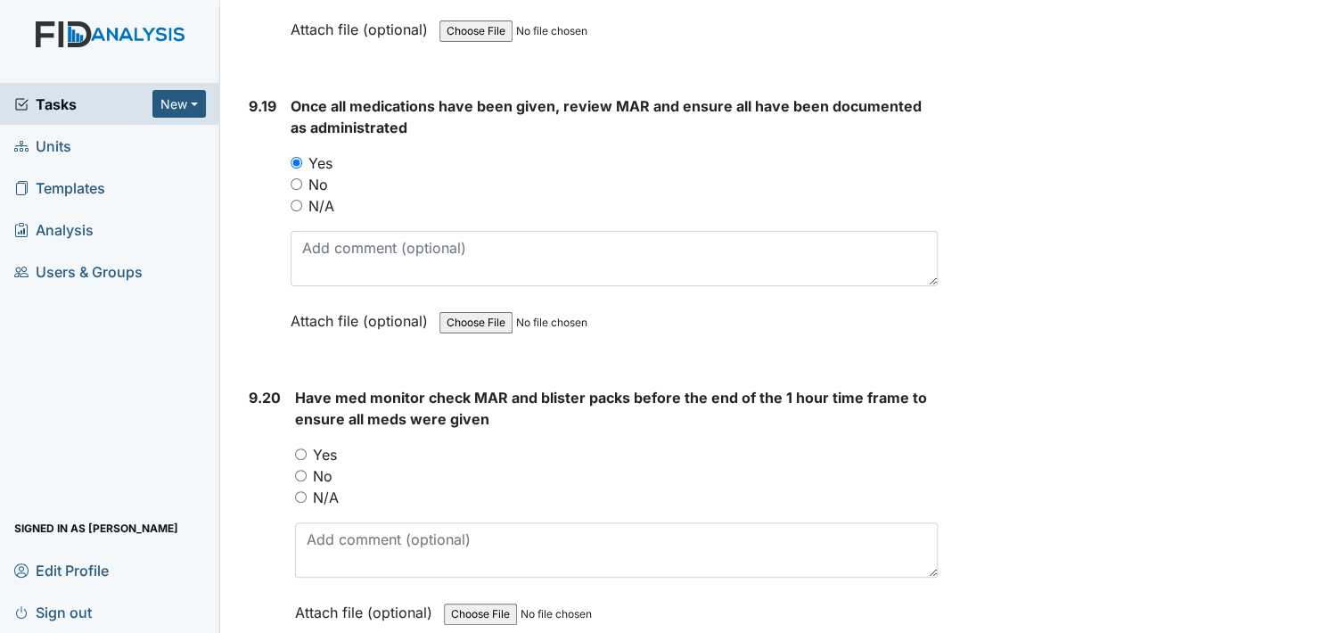
click at [300, 448] on input "Yes" at bounding box center [301, 454] width 12 height 12
radio input "true"
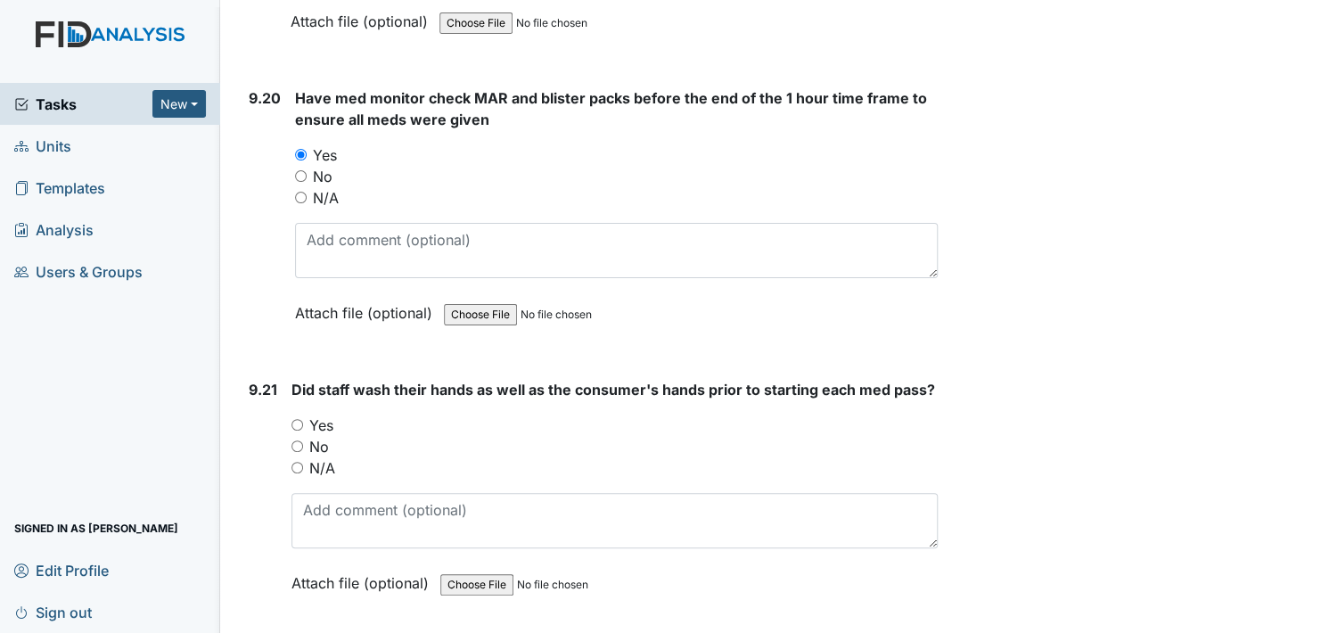
scroll to position [25218, 0]
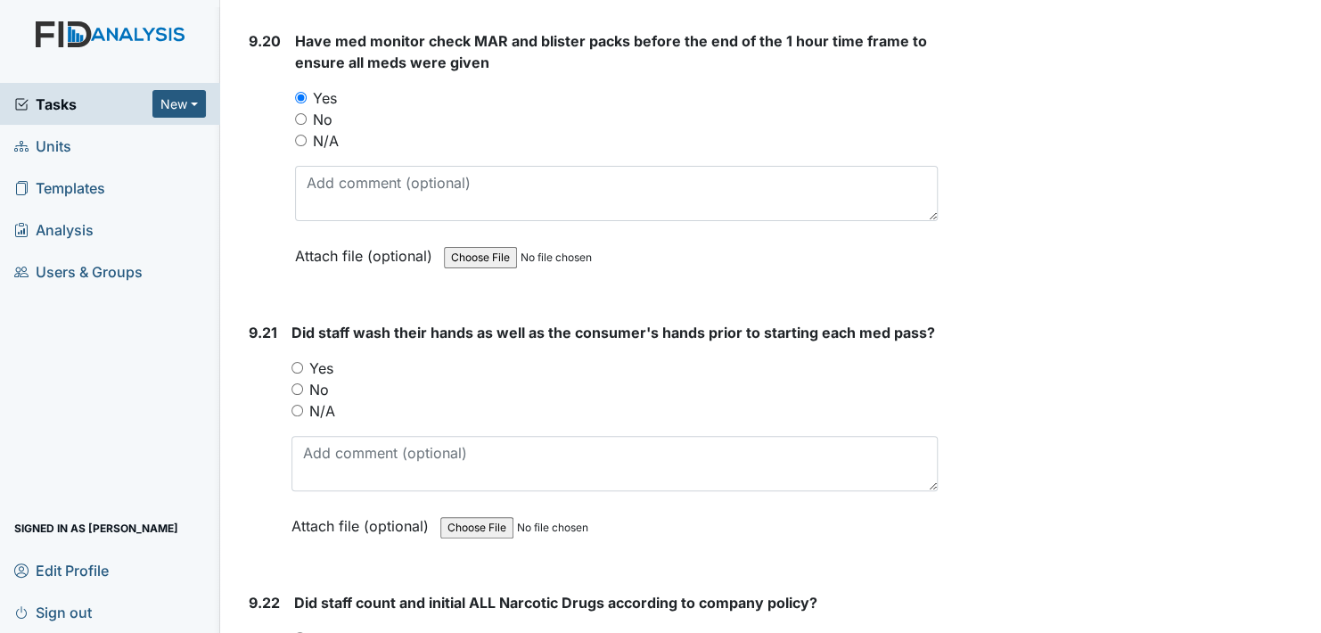
click at [298, 362] on input "Yes" at bounding box center [297, 368] width 12 height 12
radio input "true"
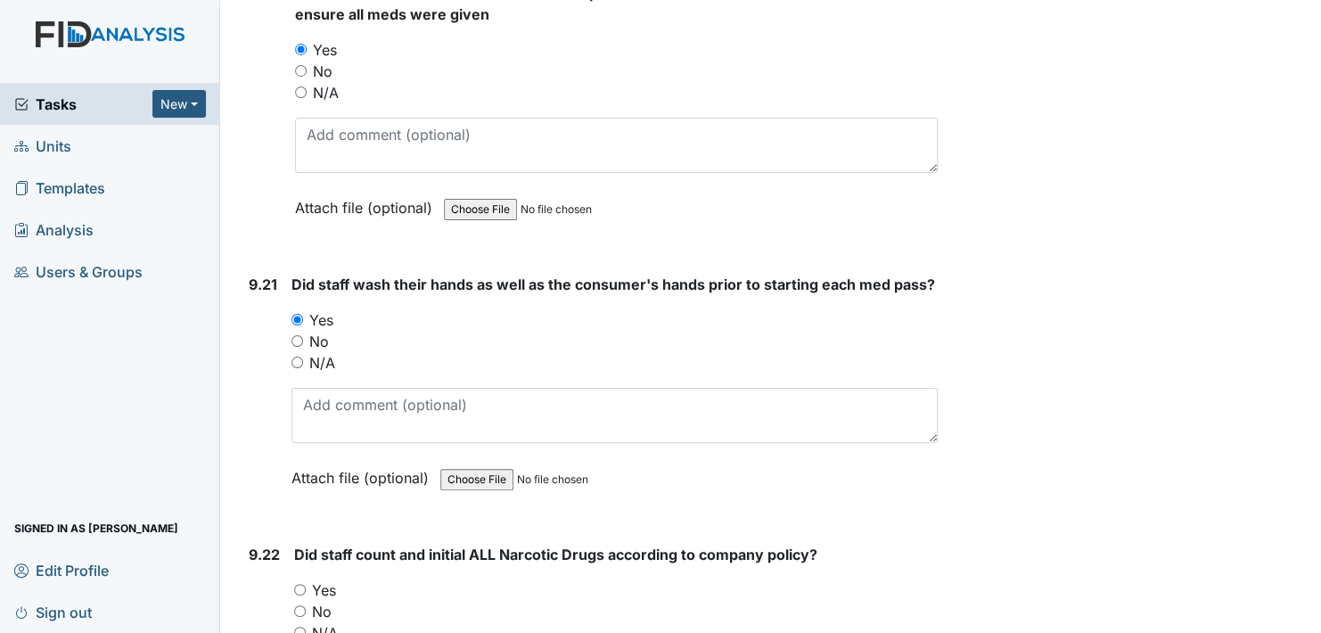
scroll to position [25485, 0]
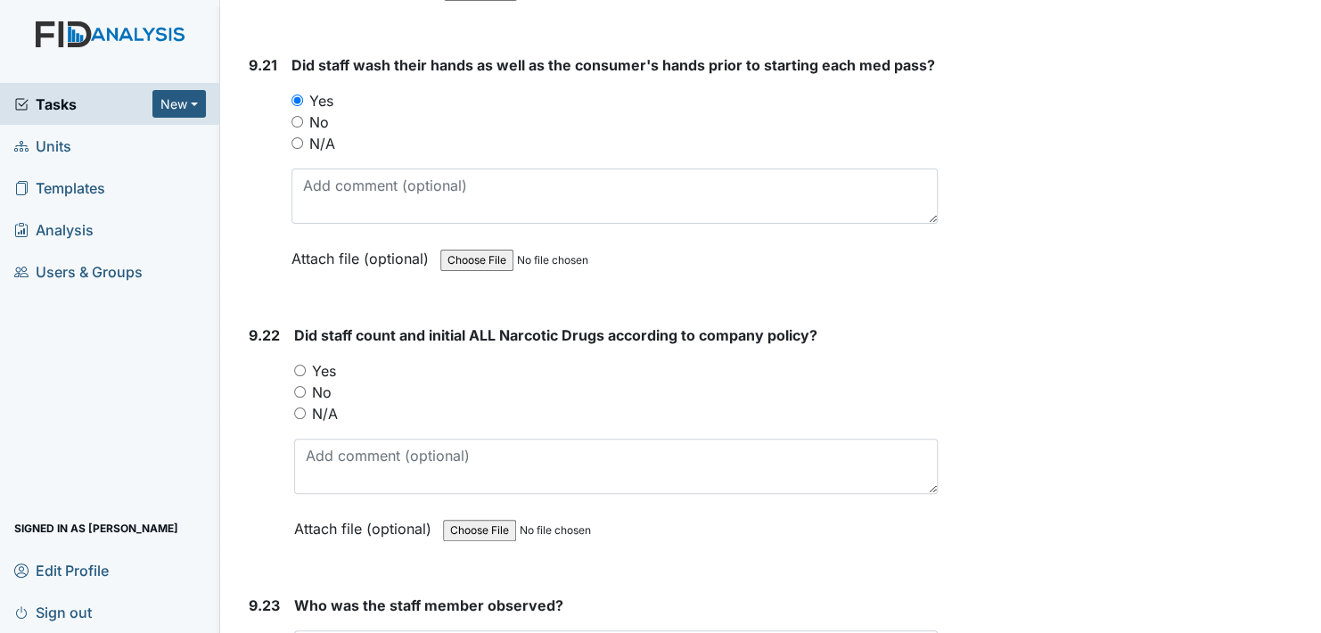
click at [300, 364] on input "Yes" at bounding box center [300, 370] width 12 height 12
radio input "true"
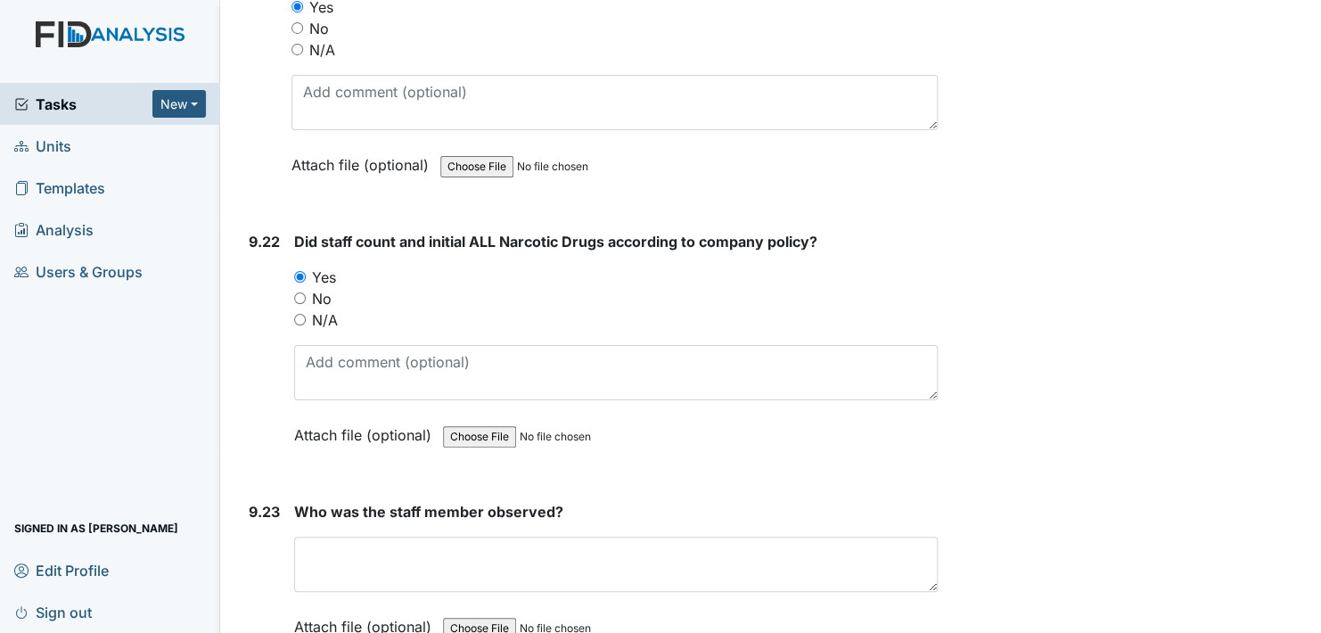
scroll to position [25664, 0]
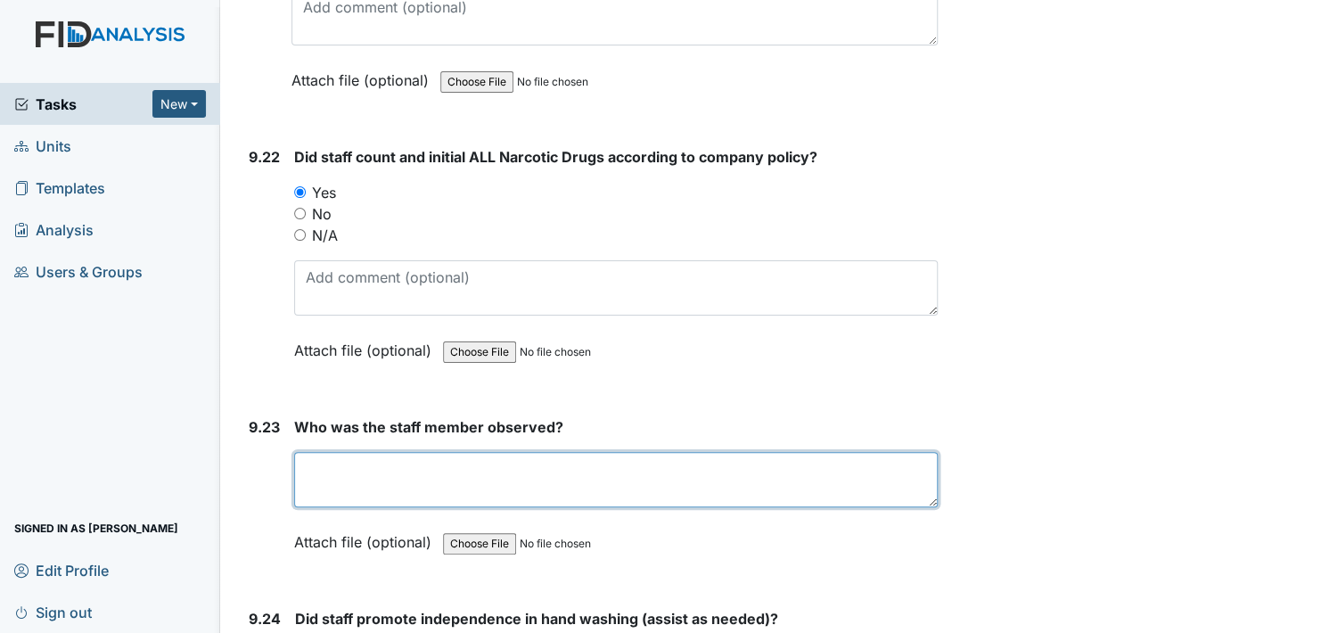
click at [361, 452] on textarea at bounding box center [615, 479] width 643 height 55
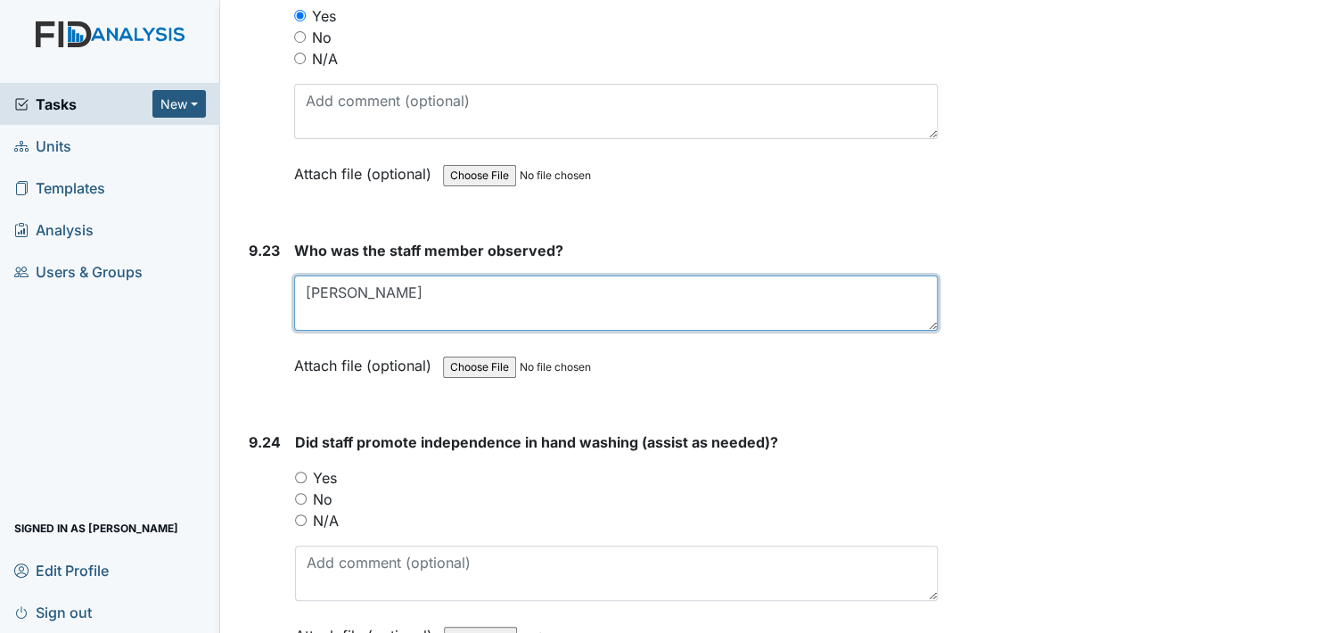
scroll to position [25842, 0]
type textarea "Sheena"
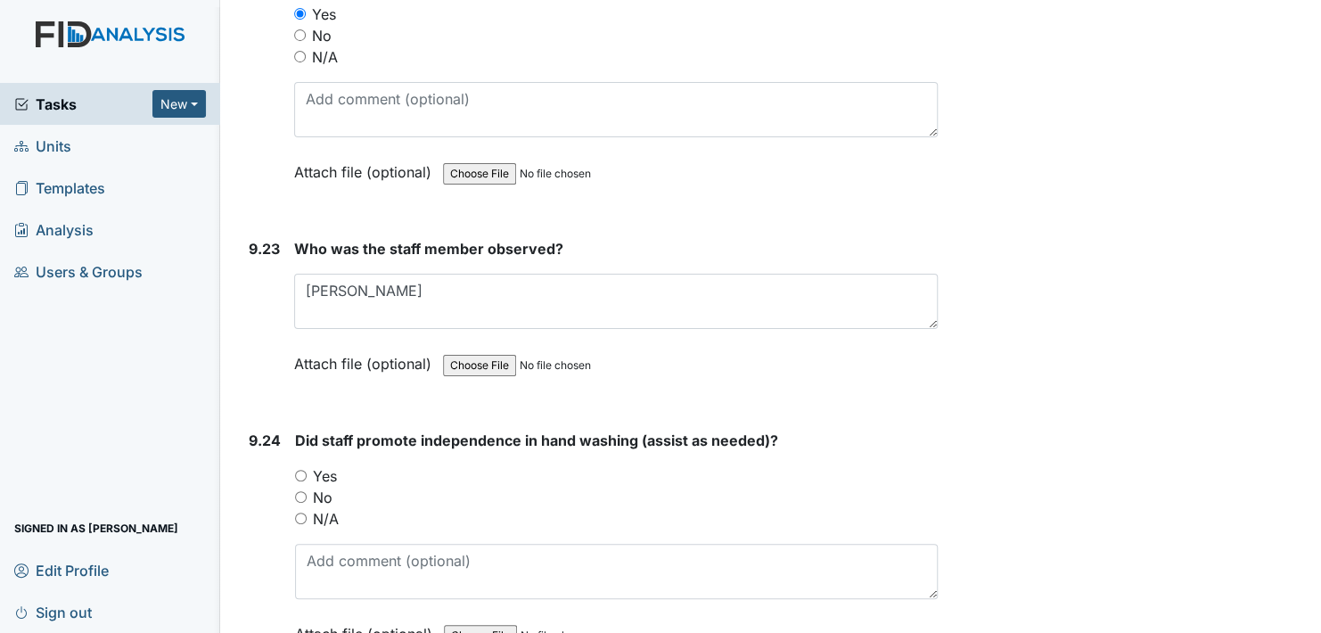
click at [297, 470] on input "Yes" at bounding box center [301, 476] width 12 height 12
radio input "true"
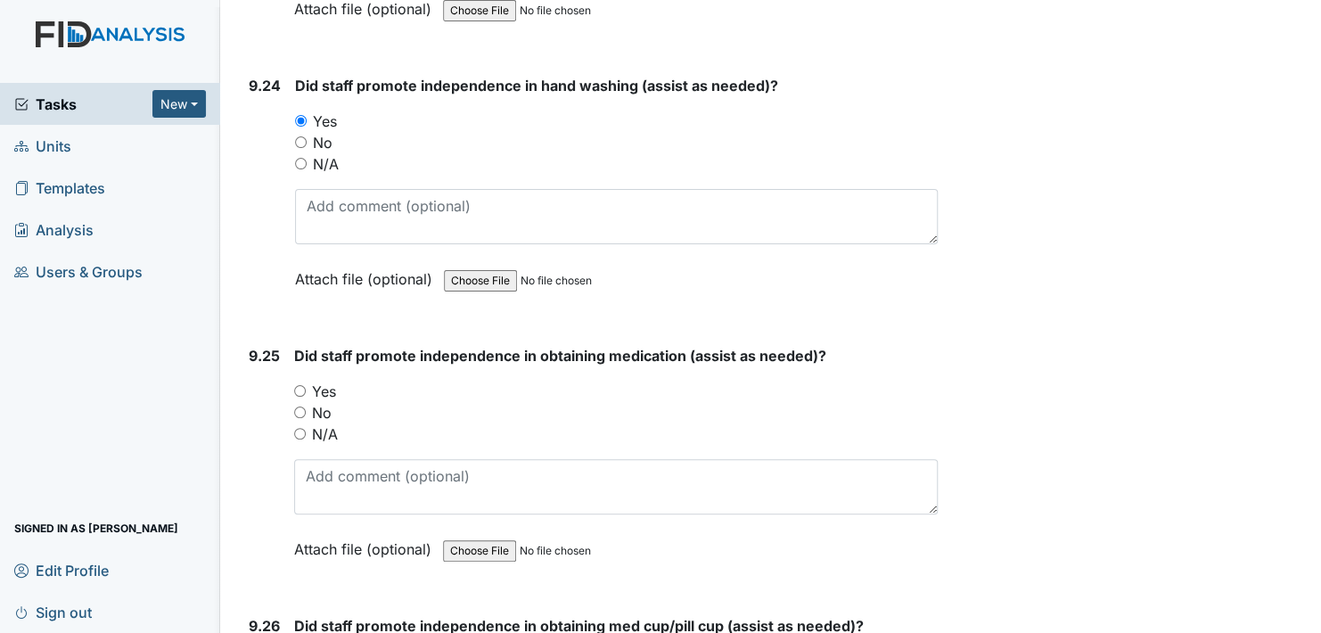
scroll to position [26198, 0]
click at [298, 383] on input "Yes" at bounding box center [300, 389] width 12 height 12
radio input "true"
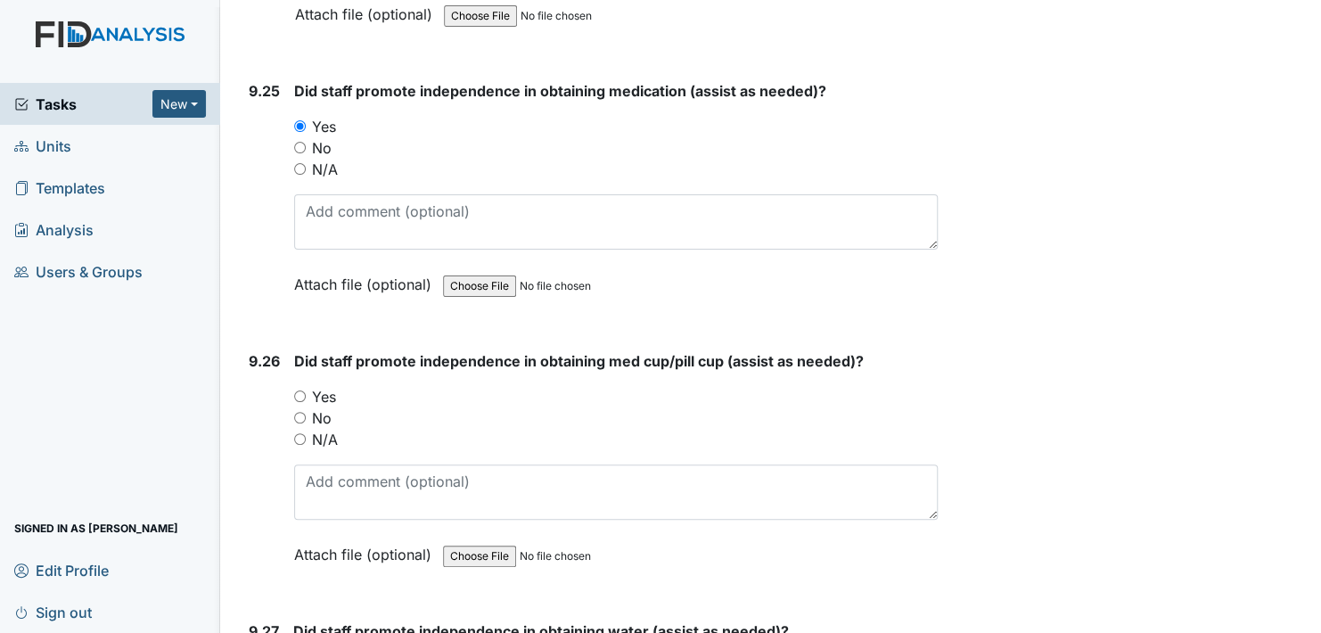
scroll to position [26465, 0]
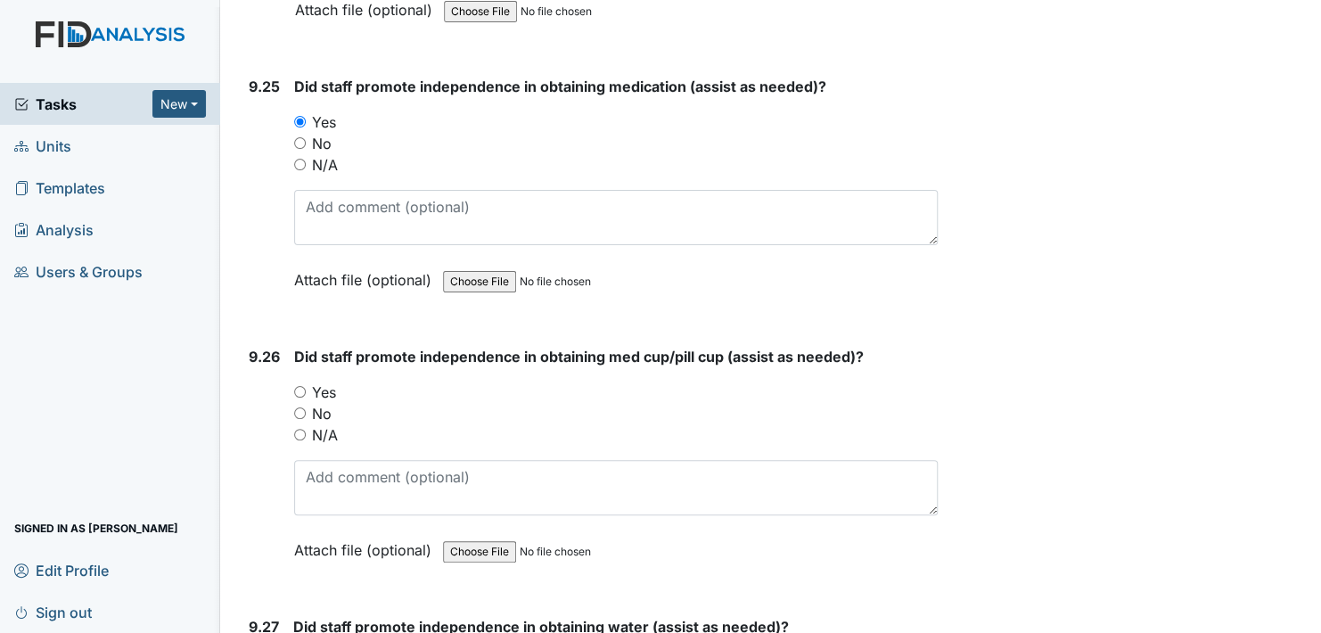
click at [297, 386] on input "Yes" at bounding box center [300, 392] width 12 height 12
radio input "true"
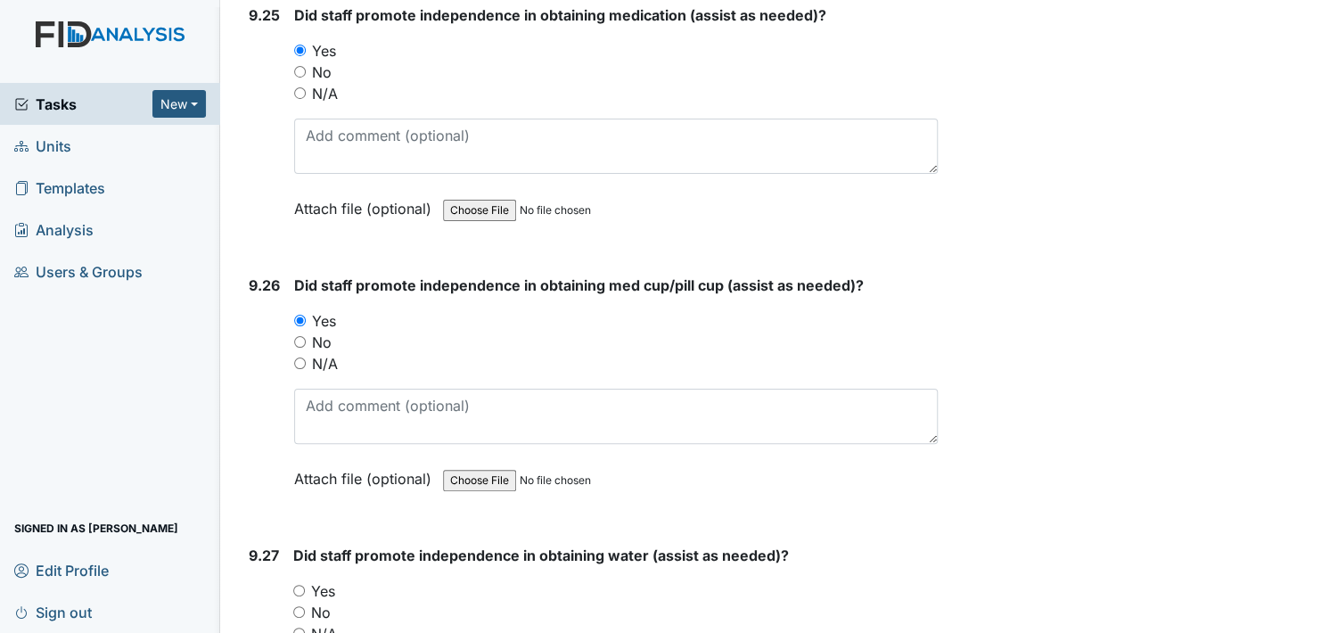
scroll to position [26733, 0]
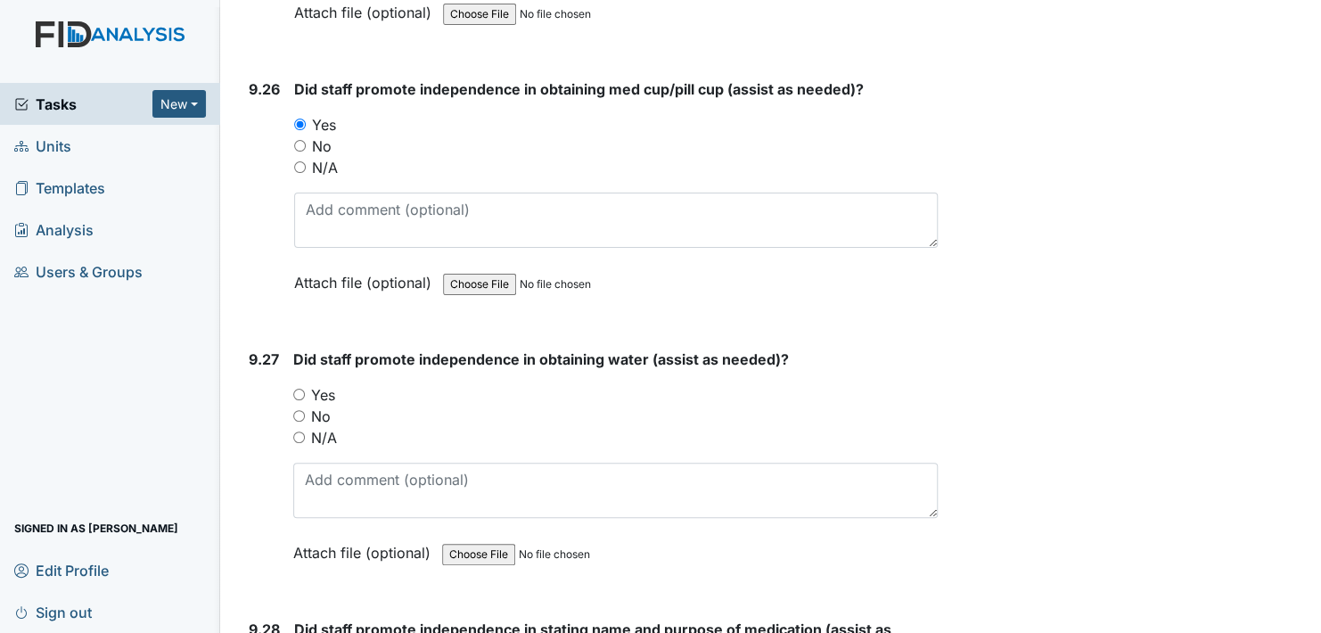
click at [300, 389] on input "Yes" at bounding box center [299, 395] width 12 height 12
radio input "true"
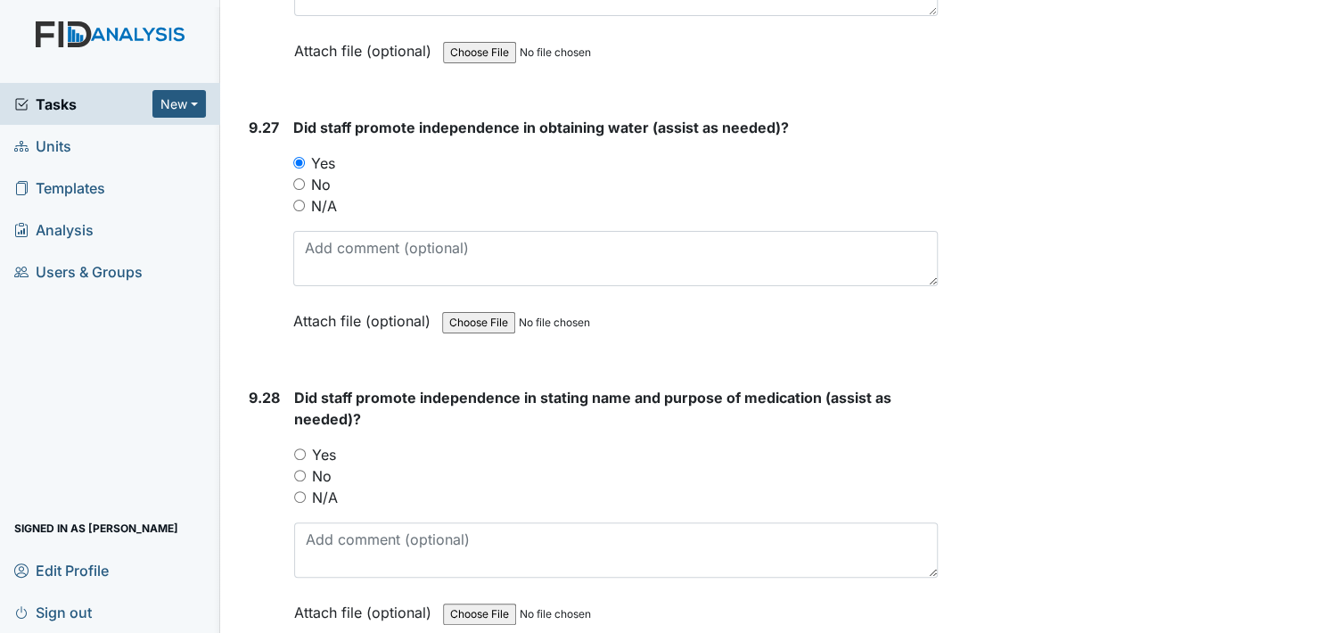
scroll to position [27000, 0]
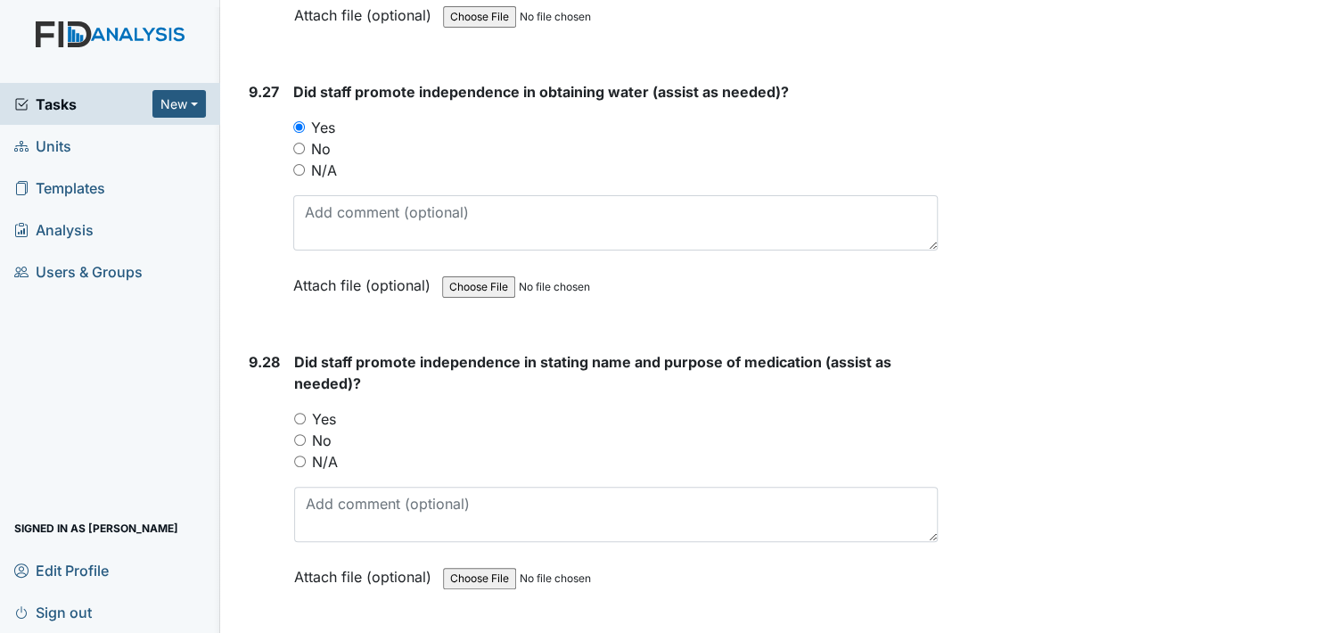
click at [299, 413] on input "Yes" at bounding box center [300, 419] width 12 height 12
radio input "true"
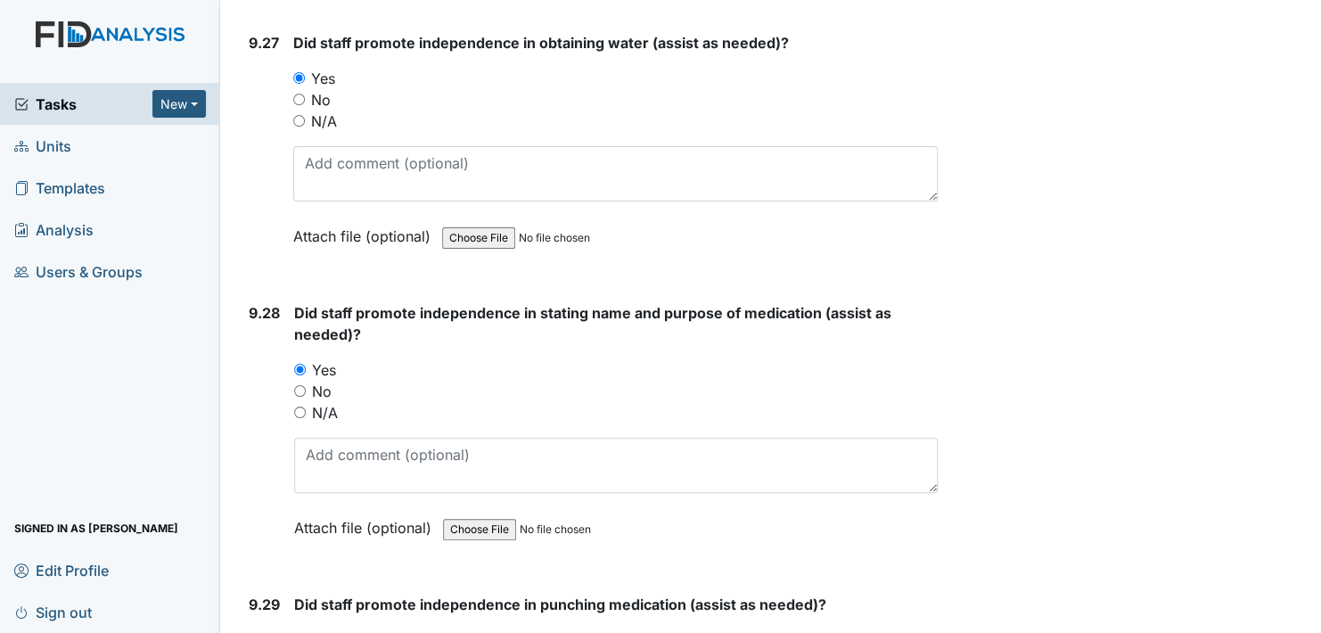
scroll to position [27267, 0]
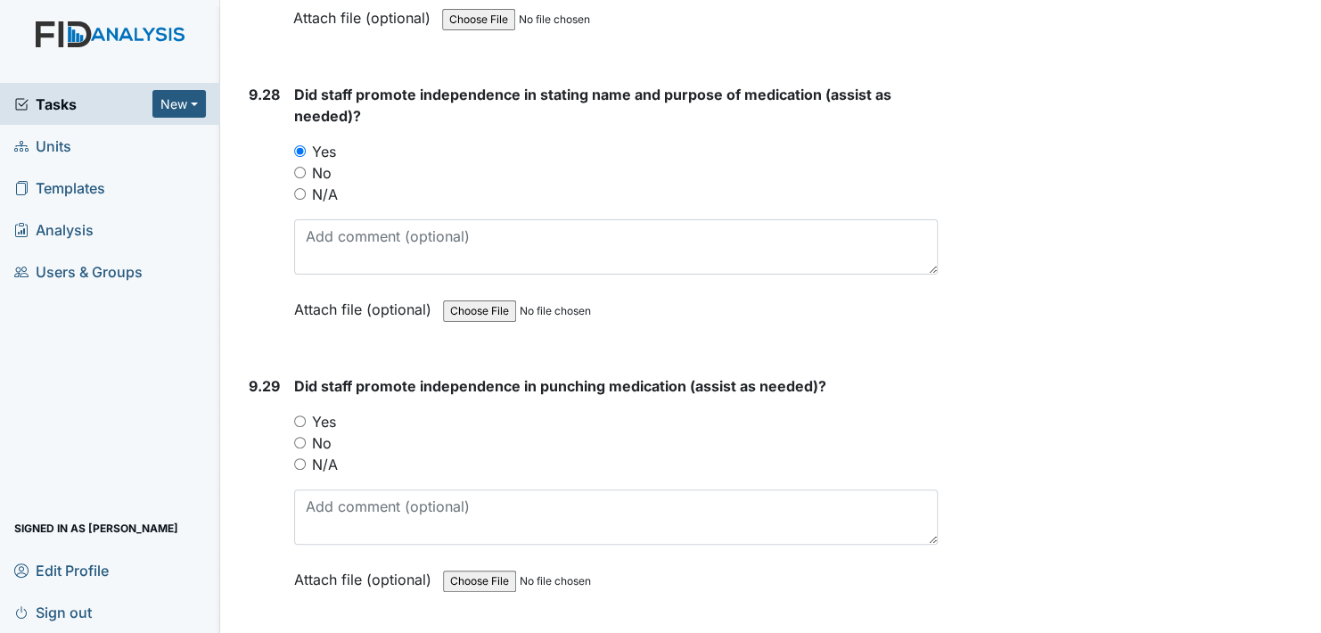
click at [303, 415] on input "Yes" at bounding box center [300, 421] width 12 height 12
radio input "true"
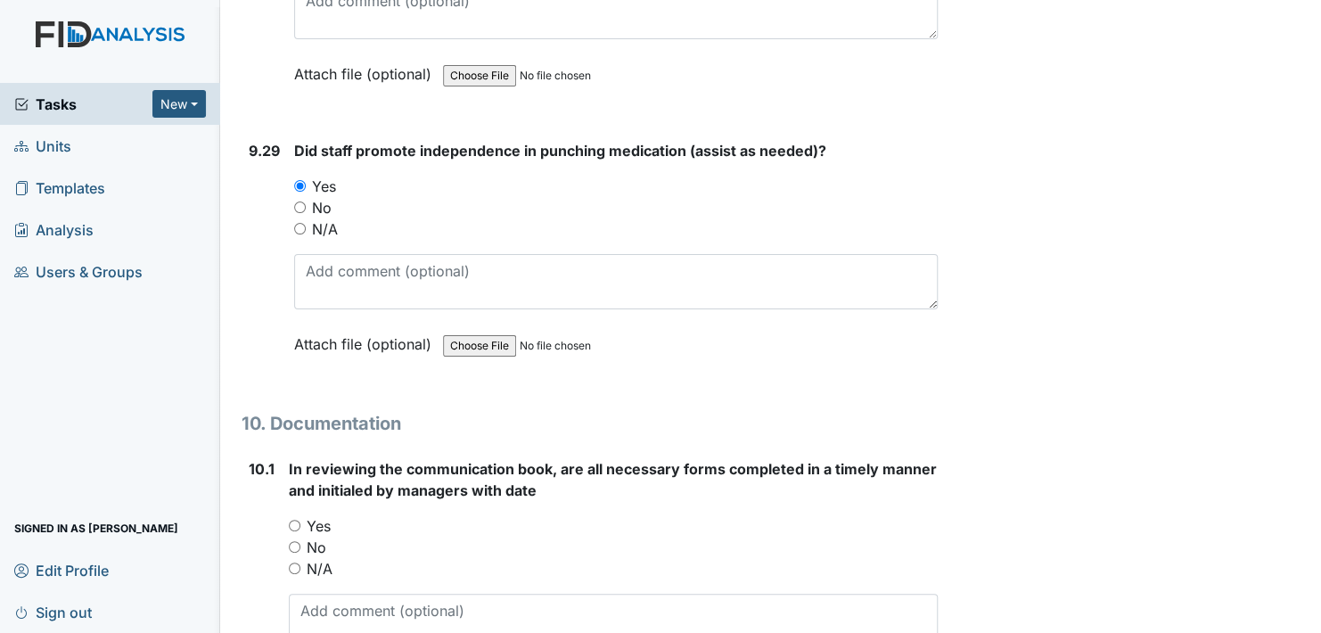
scroll to position [27624, 0]
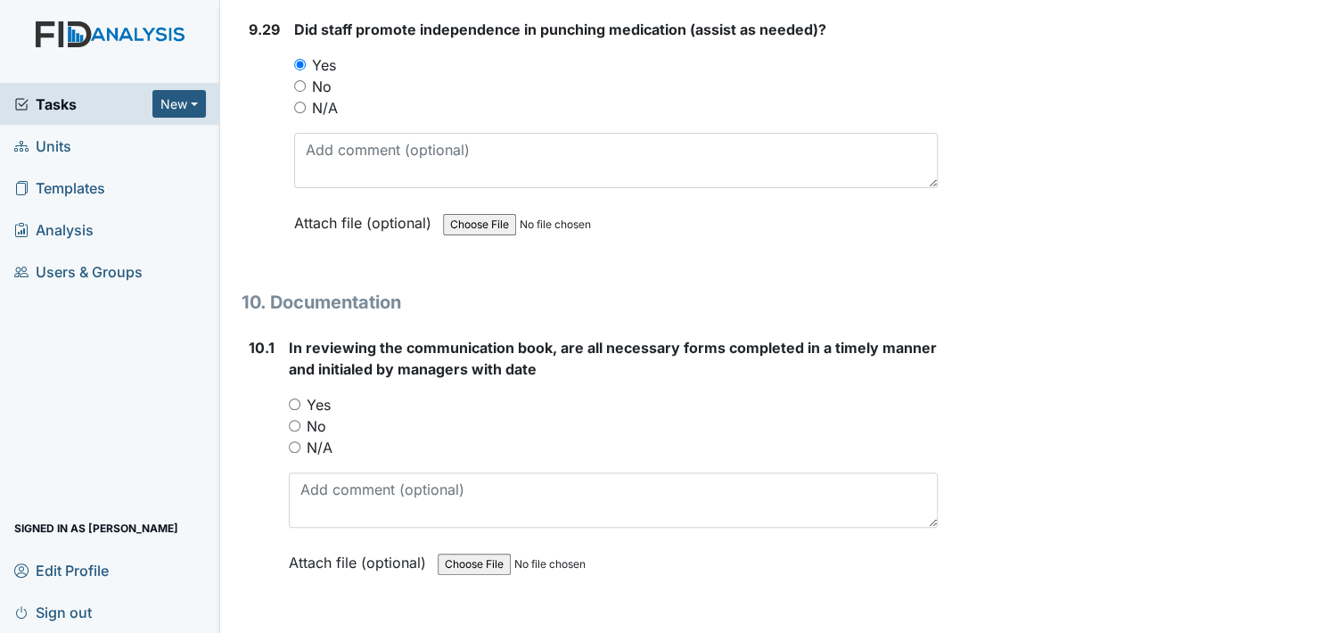
click at [293, 398] on input "Yes" at bounding box center [295, 404] width 12 height 12
radio input "true"
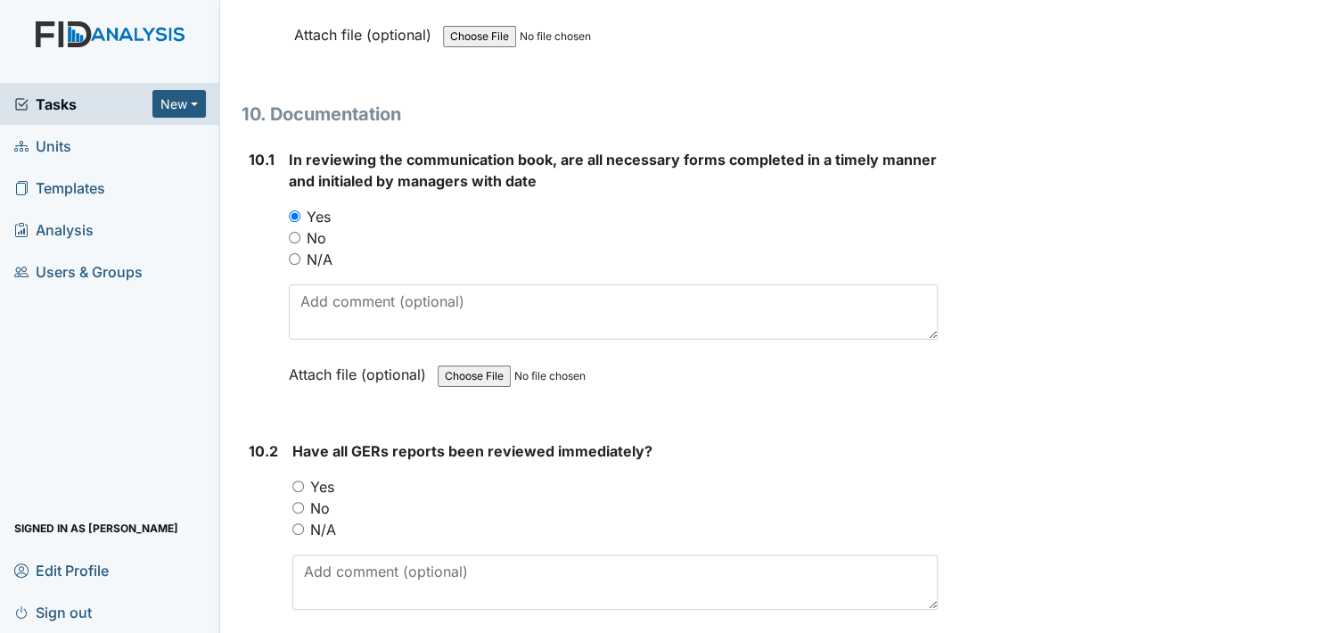
scroll to position [27891, 0]
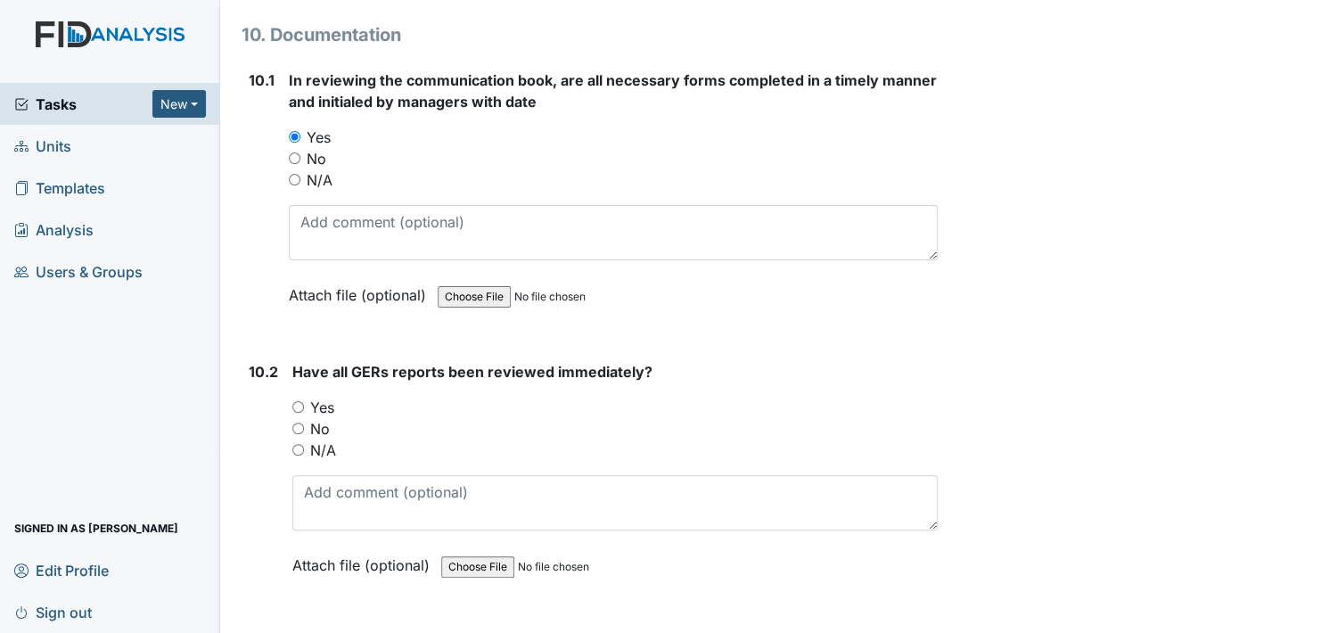
click at [296, 401] on input "Yes" at bounding box center [298, 407] width 12 height 12
radio input "true"
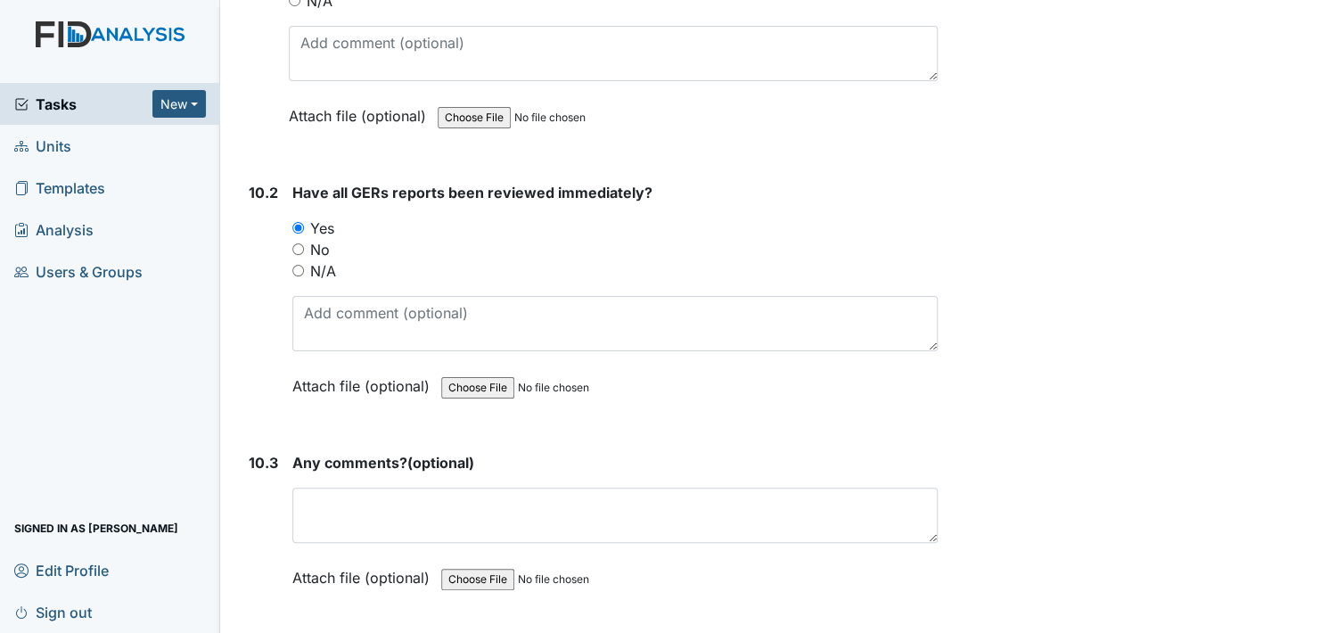
scroll to position [28159, 0]
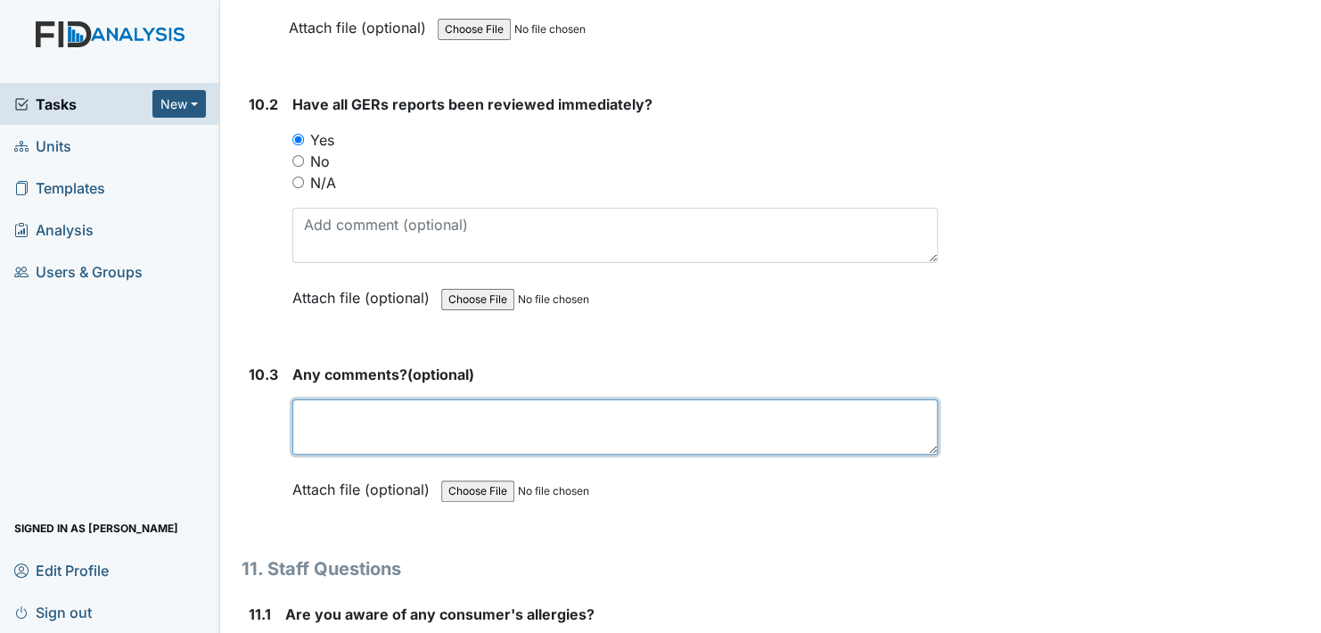
click at [370, 399] on textarea at bounding box center [614, 426] width 645 height 55
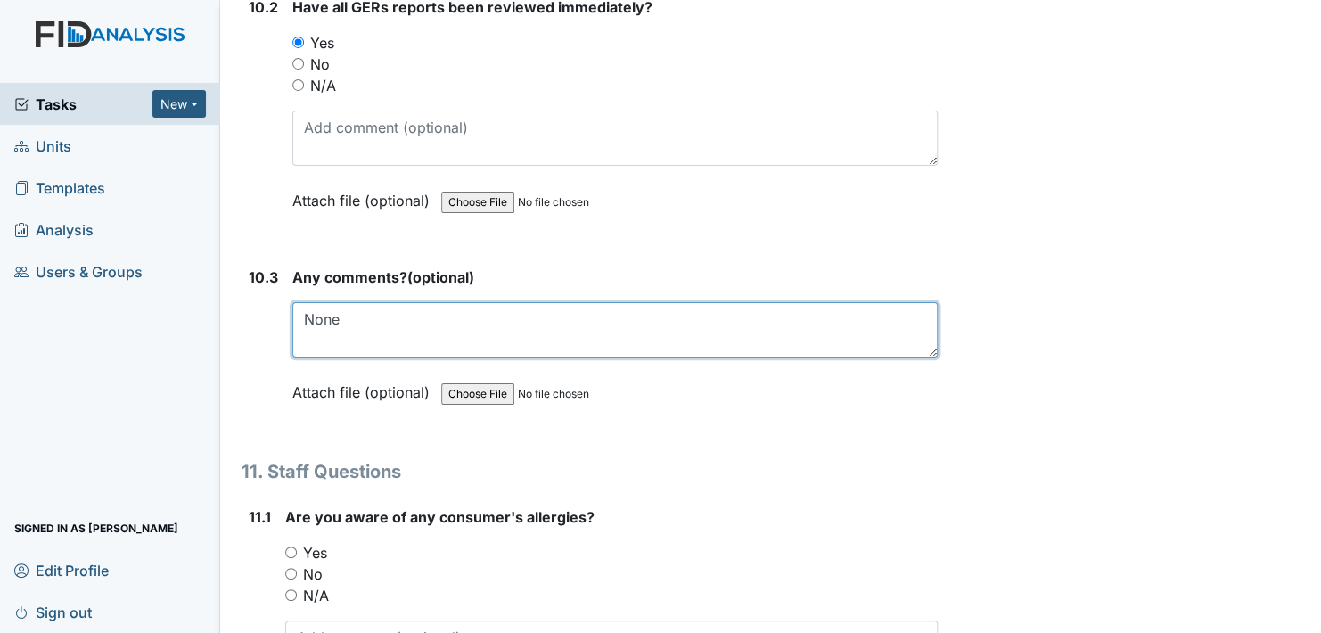
scroll to position [28337, 0]
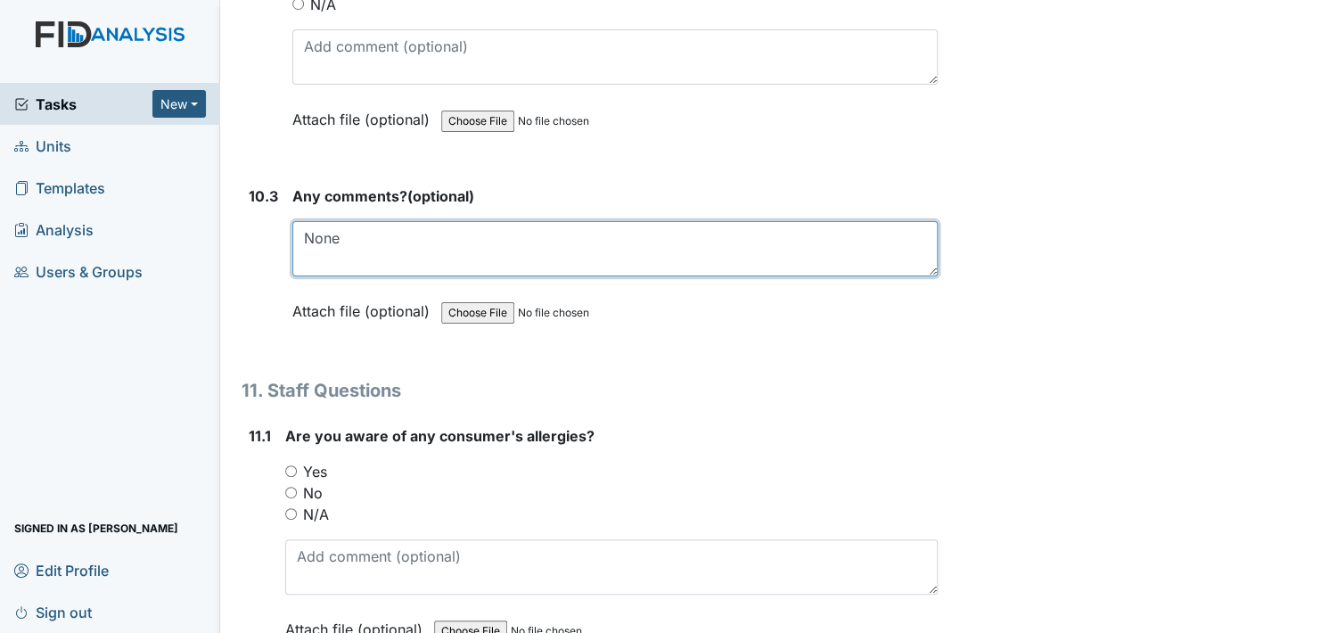
type textarea "None"
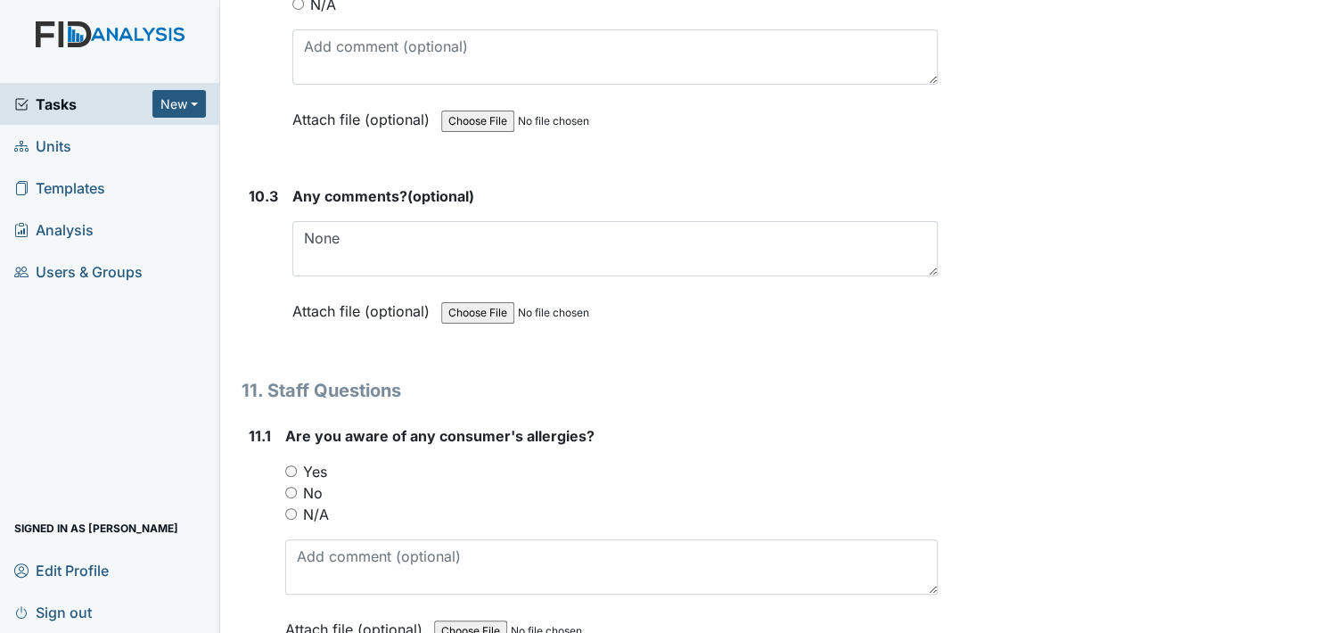
click at [288, 465] on input "Yes" at bounding box center [291, 471] width 12 height 12
radio input "true"
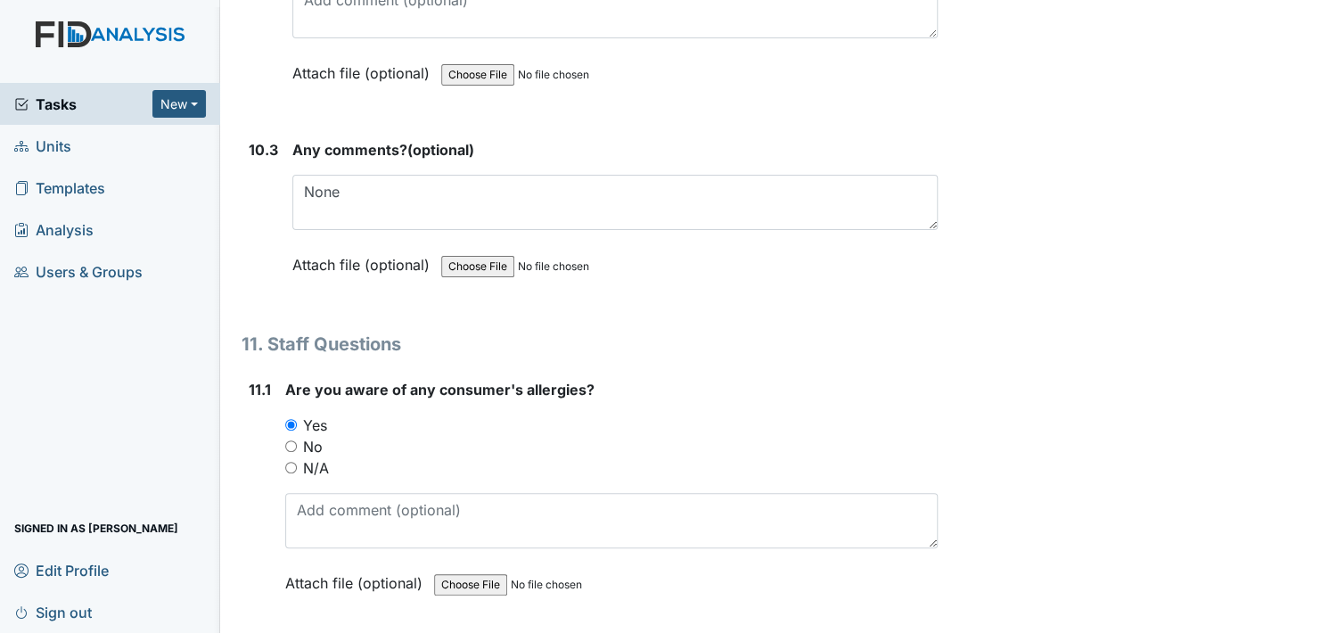
scroll to position [28515, 0]
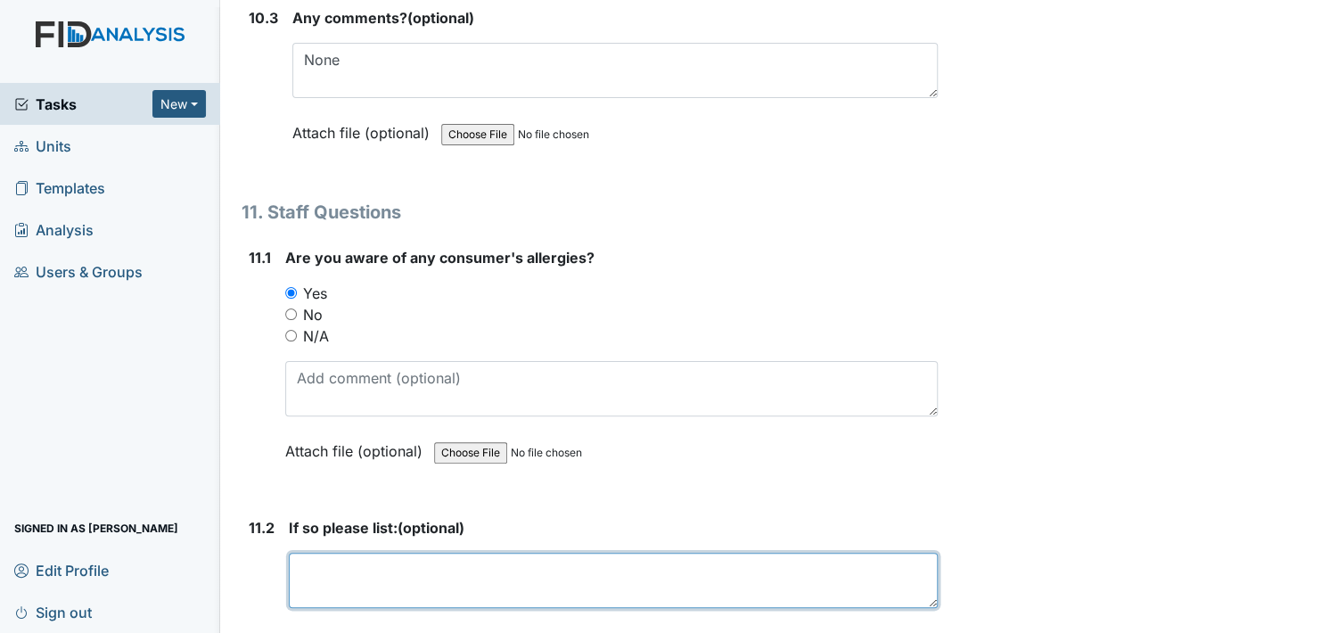
click at [361, 552] on textarea at bounding box center [613, 579] width 649 height 55
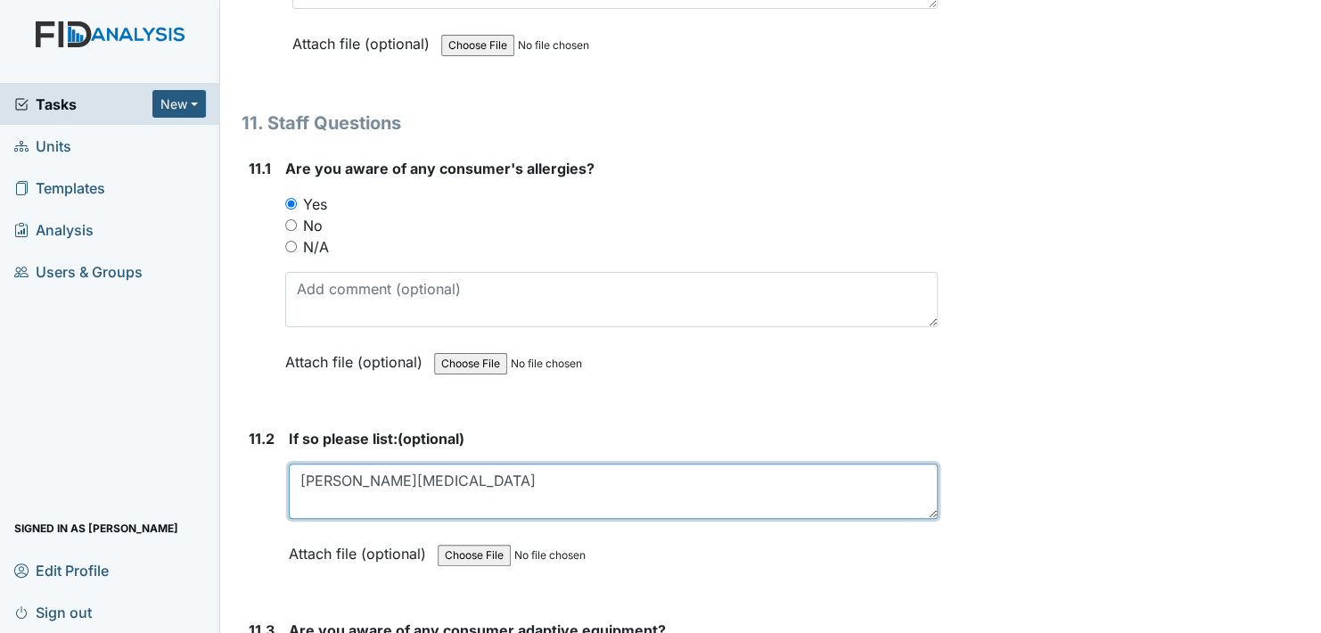
scroll to position [28693, 0]
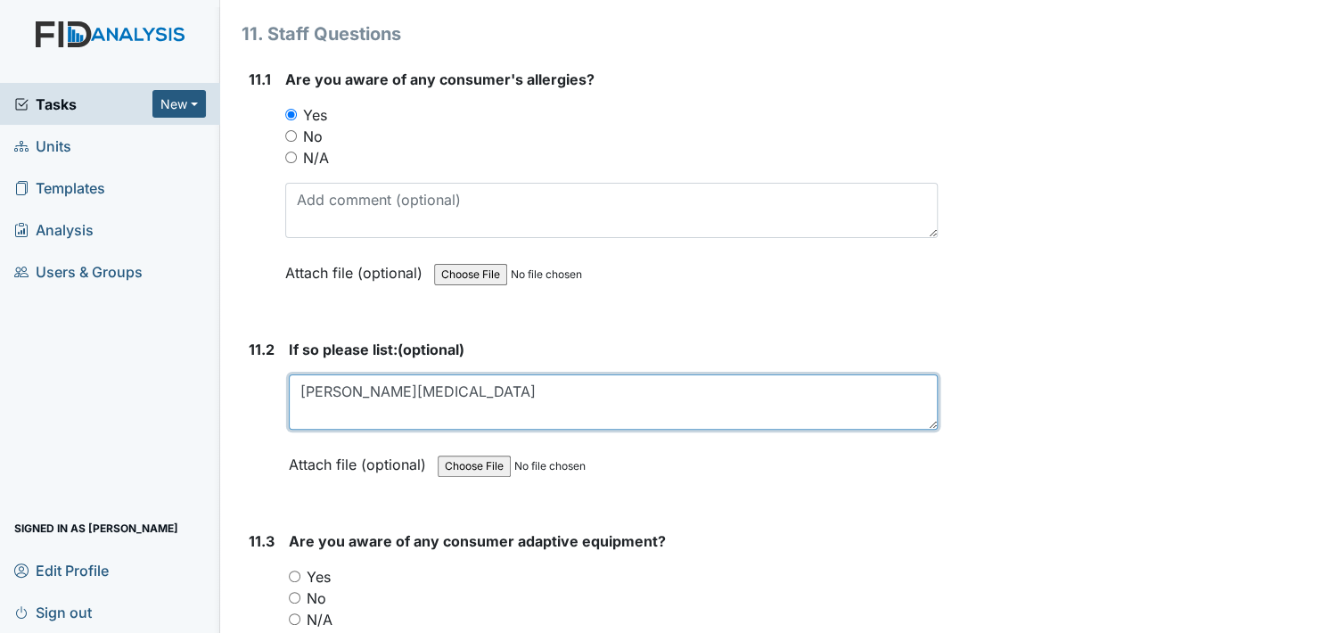
type textarea "Linwood Thorazine"
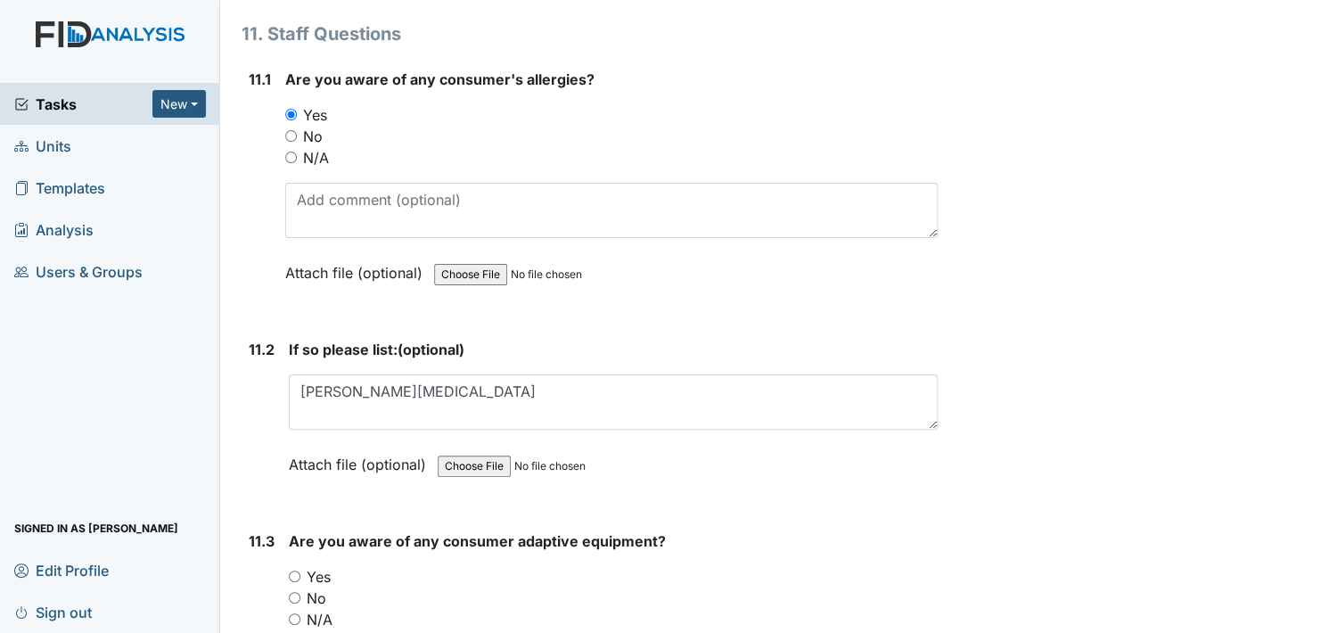
click at [296, 570] on input "Yes" at bounding box center [295, 576] width 12 height 12
radio input "true"
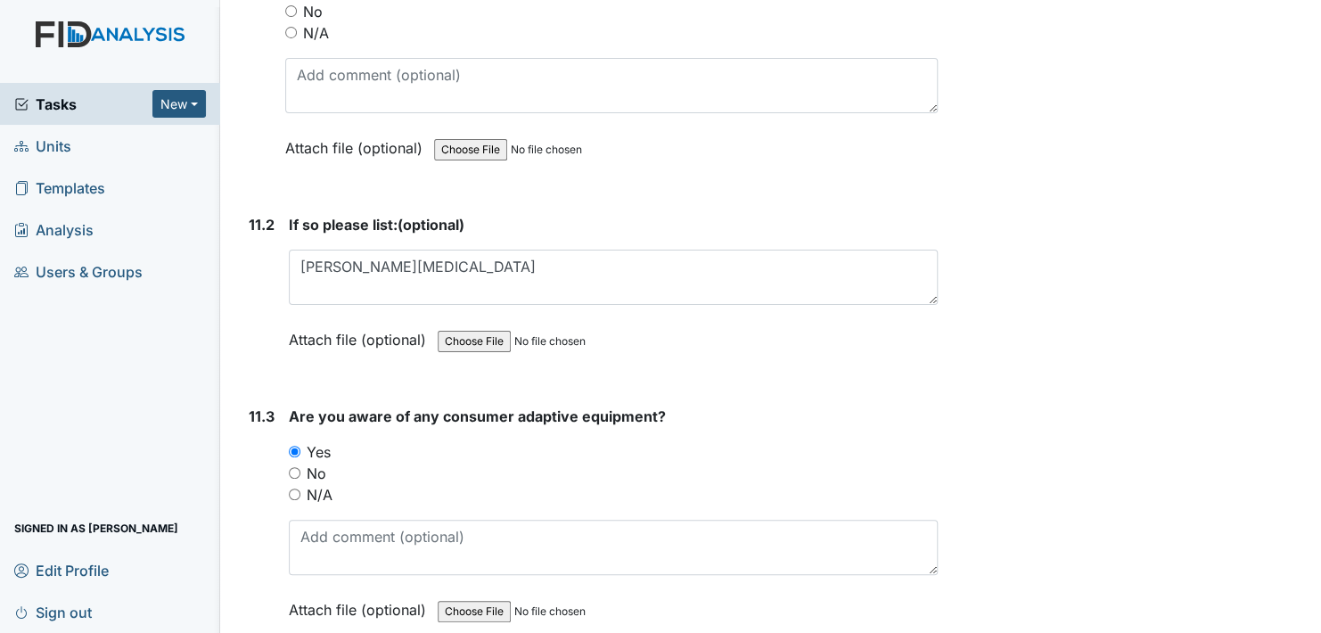
scroll to position [28961, 0]
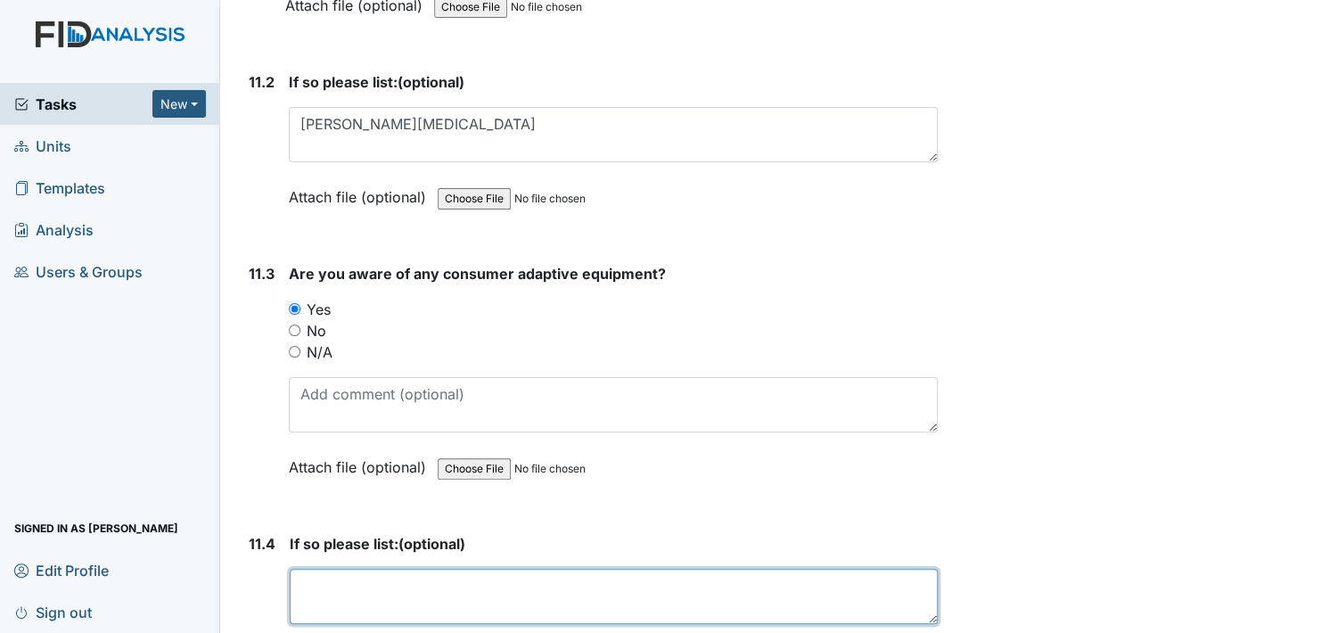
click at [407, 569] on textarea at bounding box center [614, 596] width 648 height 55
click at [738, 569] on textarea "Bib, headphones, bedrails, glasses, wheelchair, plate guard," at bounding box center [614, 596] width 648 height 55
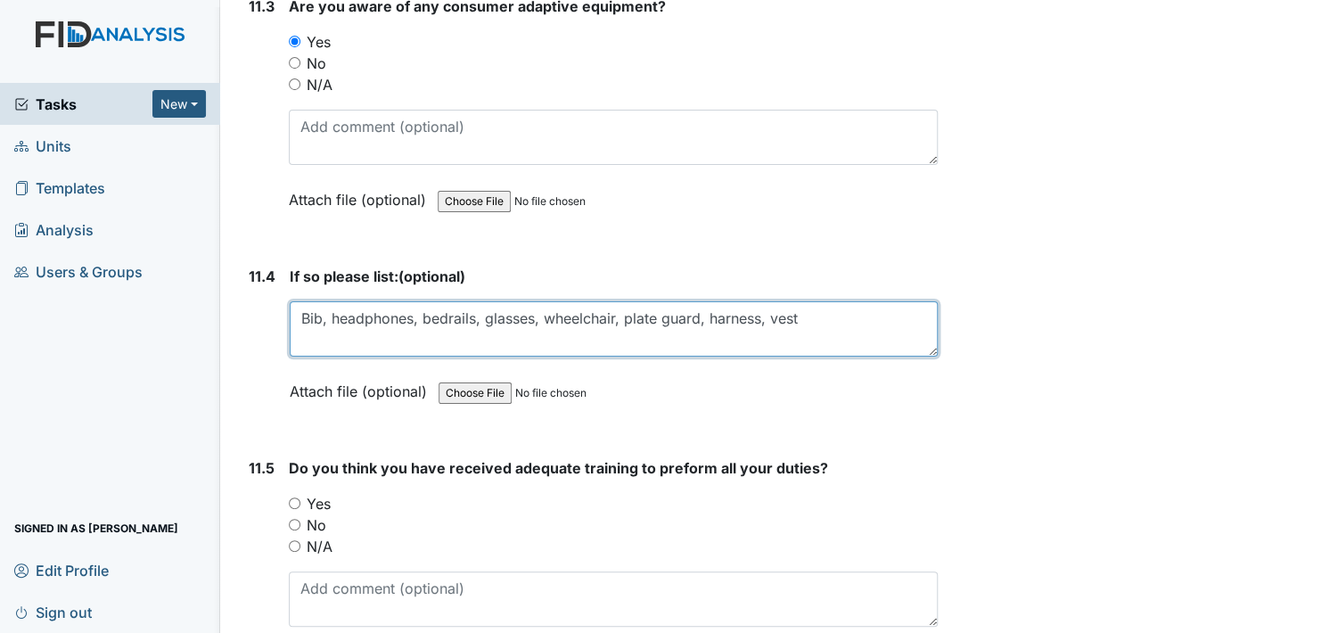
scroll to position [29317, 0]
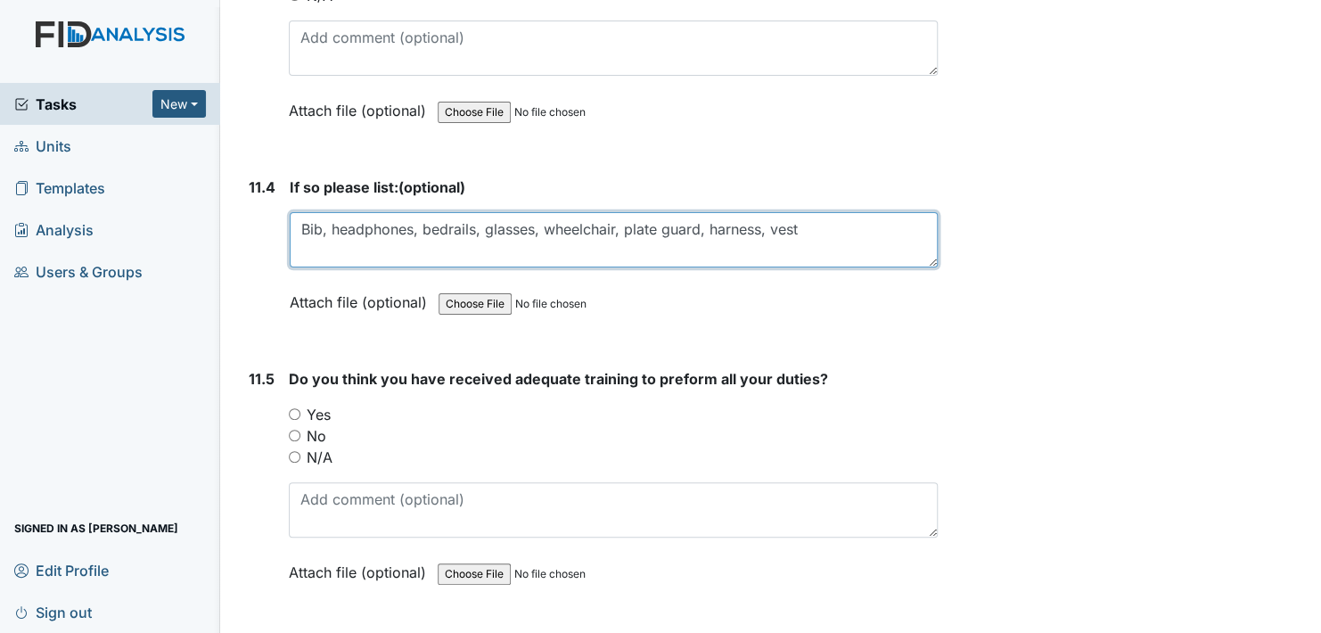
type textarea "Bib, headphones, bedrails, glasses, wheelchair, plate guard, harness, vest"
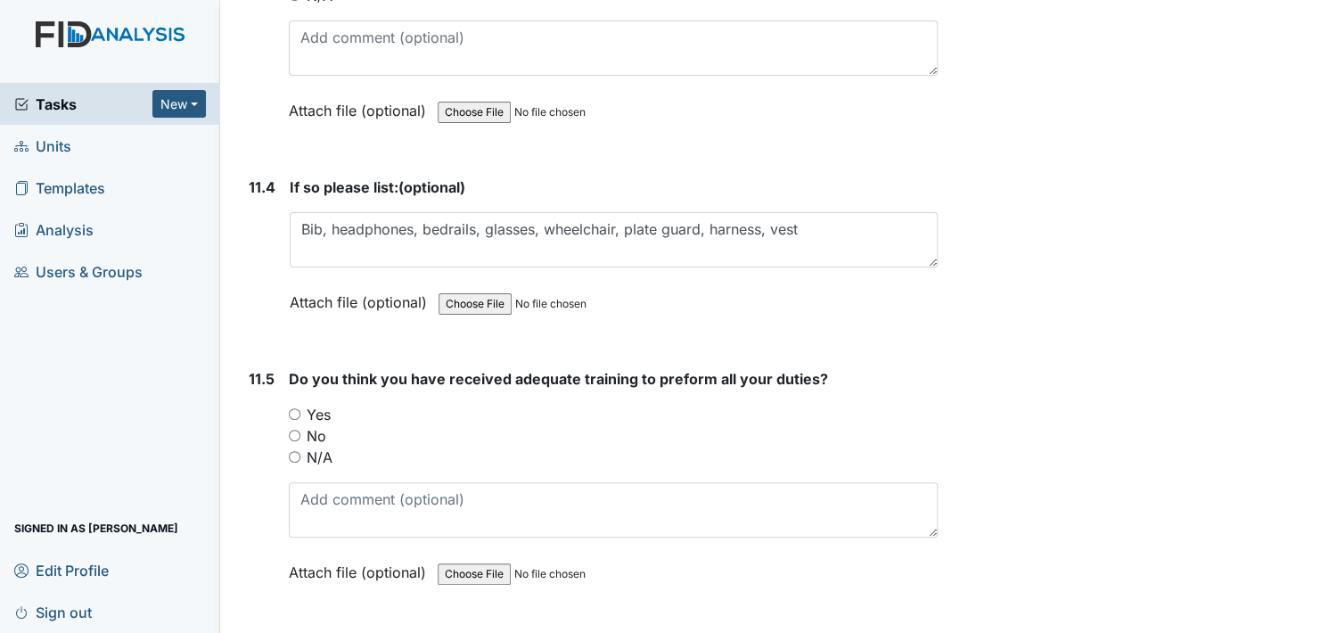
click at [294, 408] on input "Yes" at bounding box center [295, 414] width 12 height 12
radio input "true"
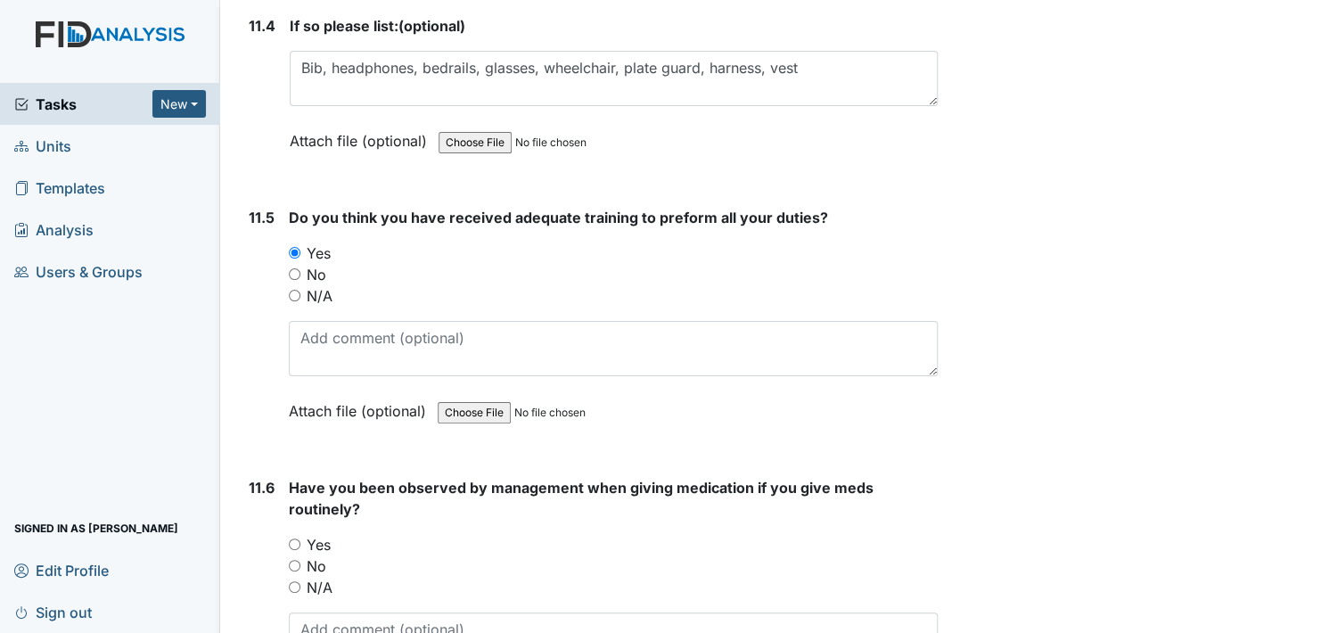
scroll to position [29495, 0]
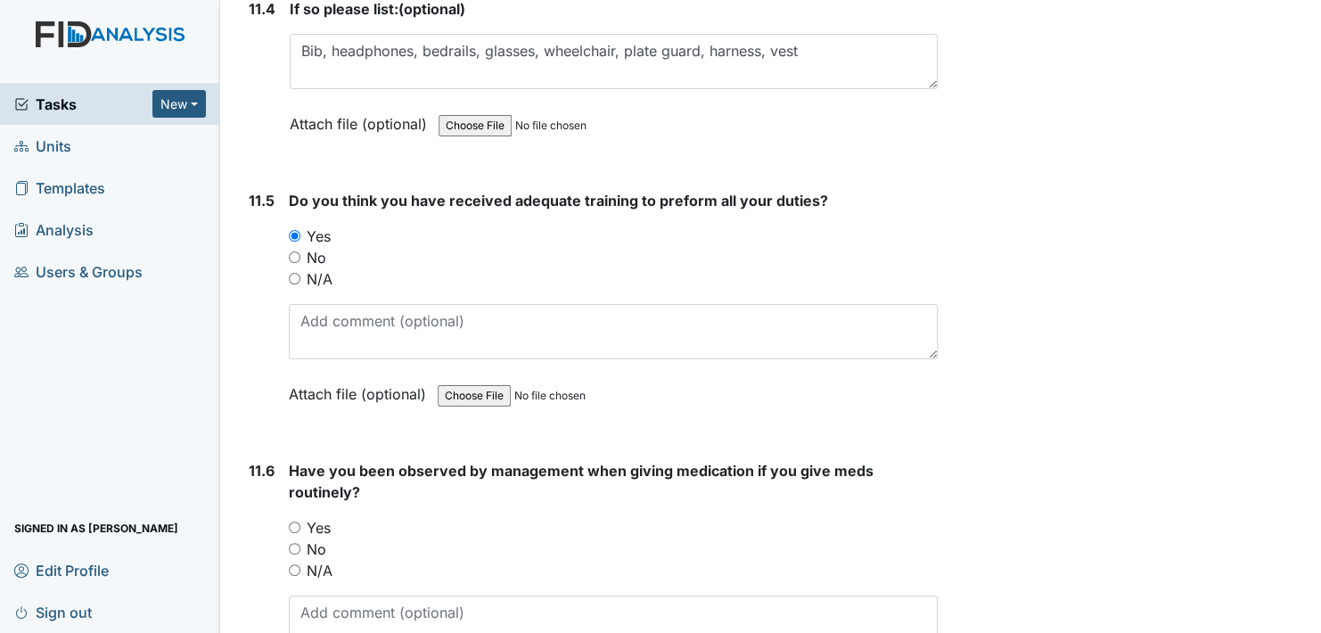
click at [295, 521] on input "Yes" at bounding box center [295, 527] width 12 height 12
radio input "true"
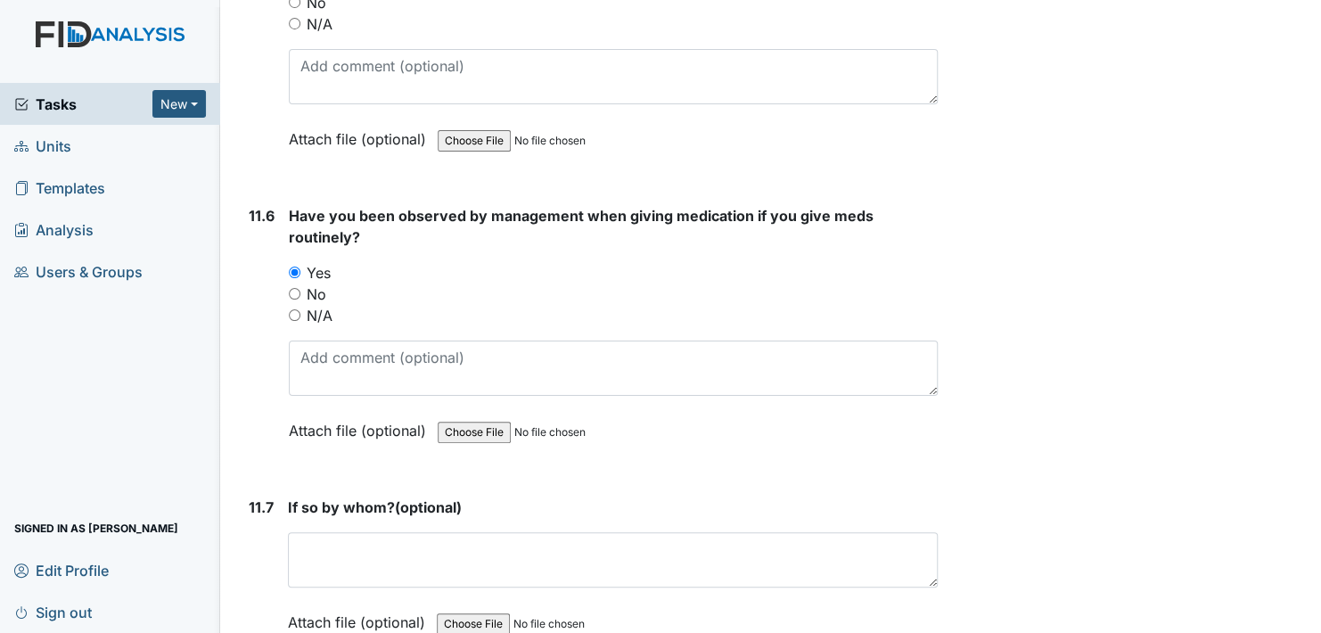
scroll to position [29763, 0]
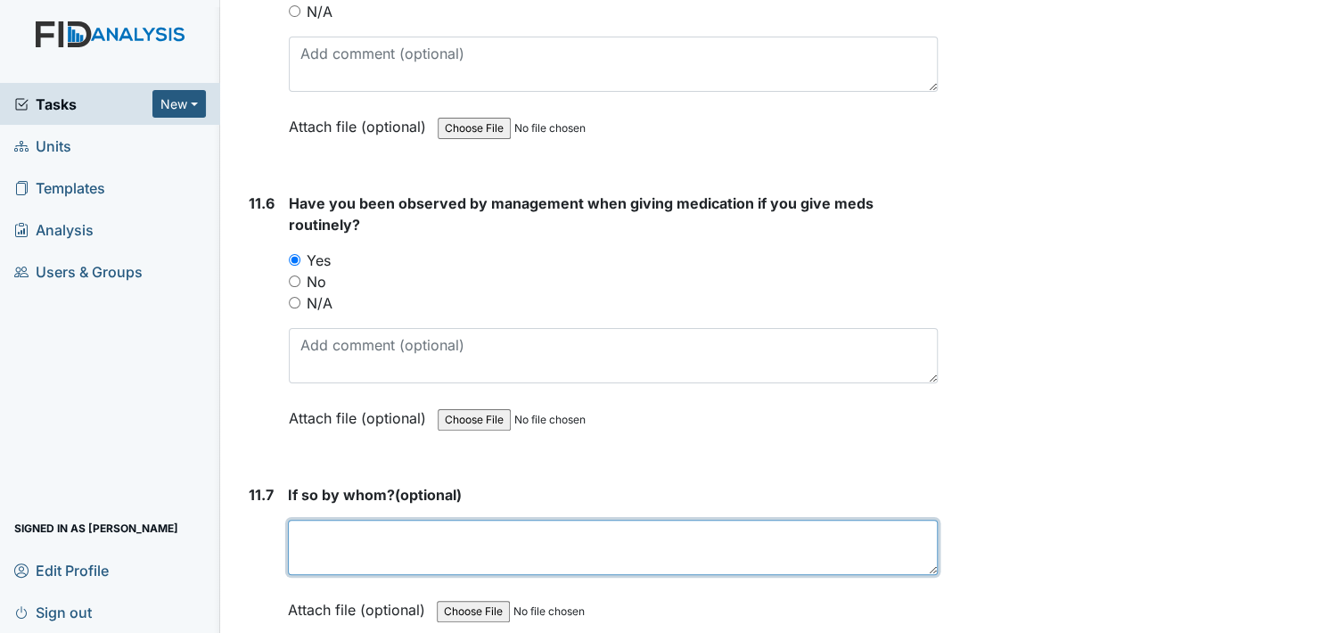
click at [354, 520] on textarea at bounding box center [613, 547] width 650 height 55
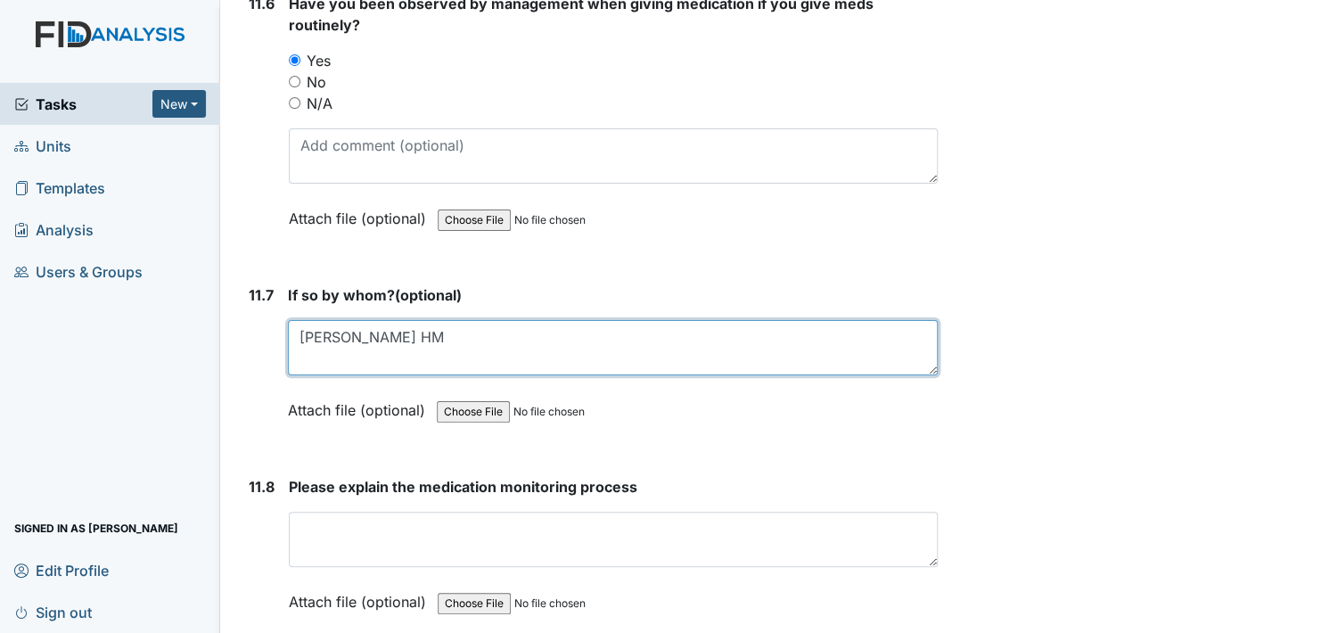
scroll to position [30030, 0]
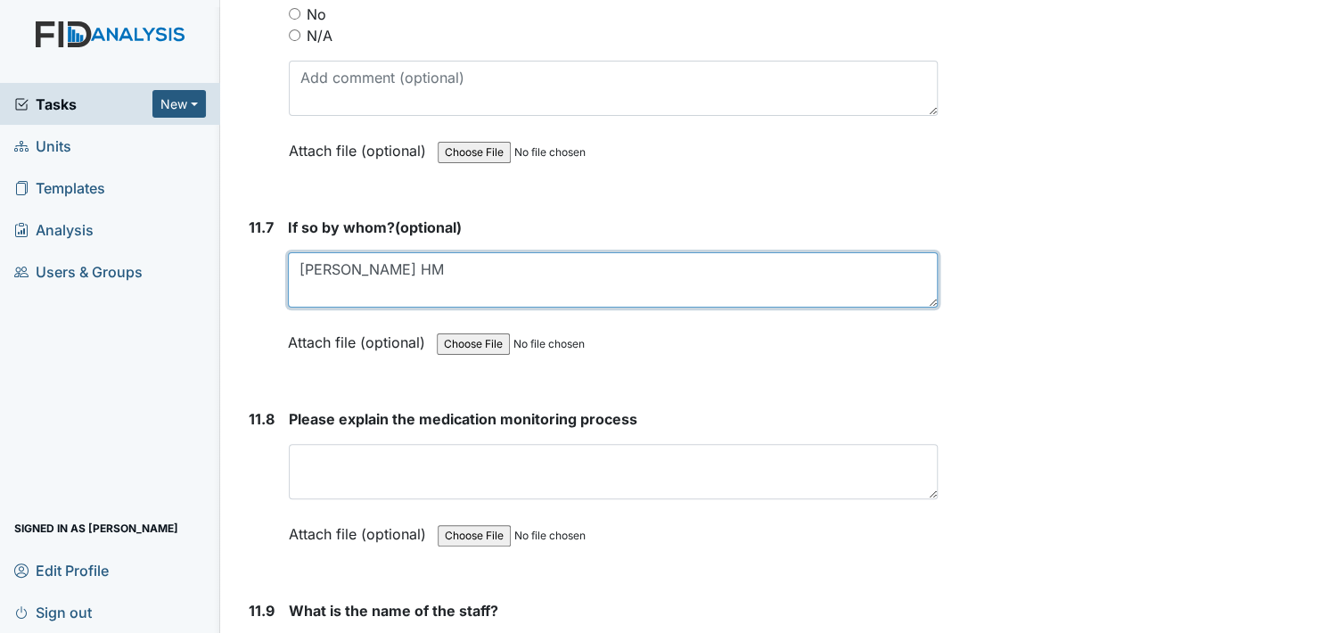
type textarea "Veronica Cobb HM"
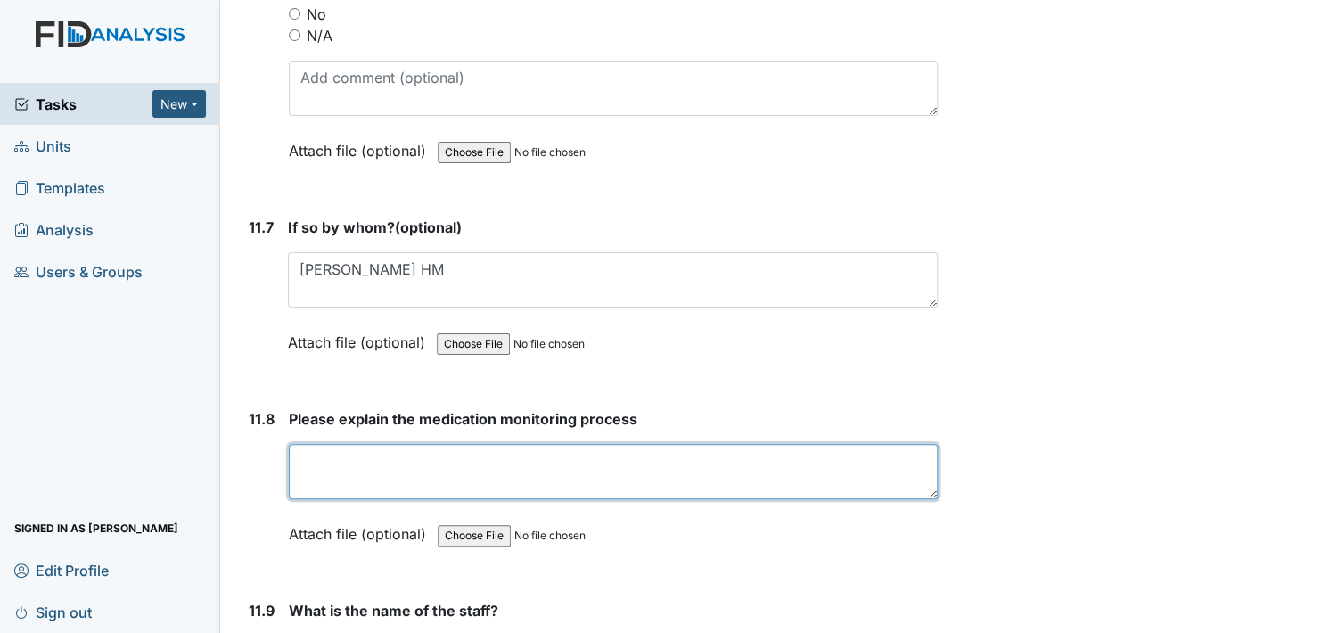
click at [380, 444] on textarea at bounding box center [613, 471] width 649 height 55
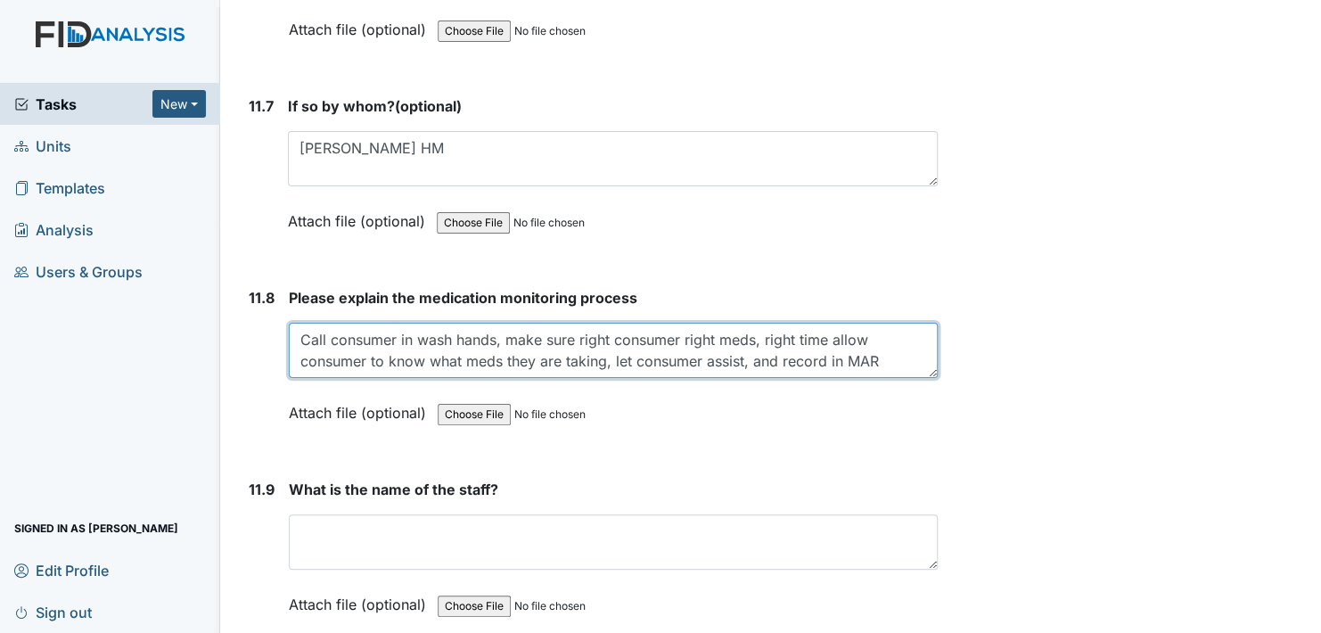
scroll to position [30208, 0]
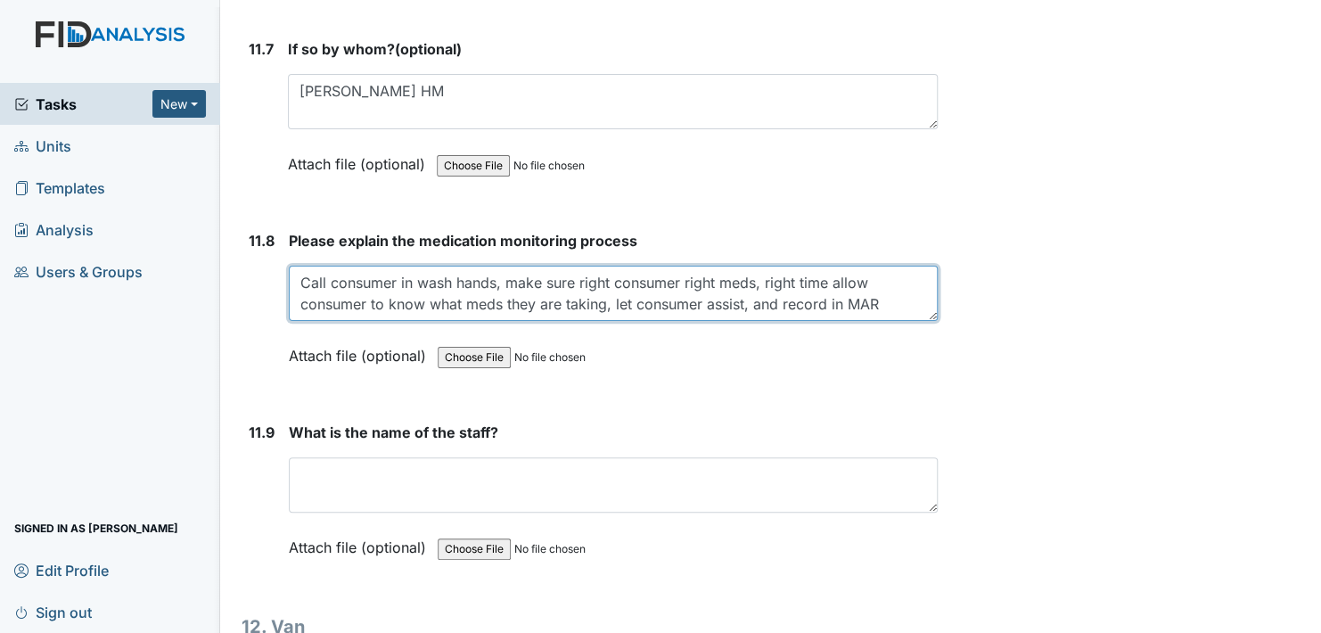
type textarea "Call consumer in wash hands, make sure right consumer right meds, right time al…"
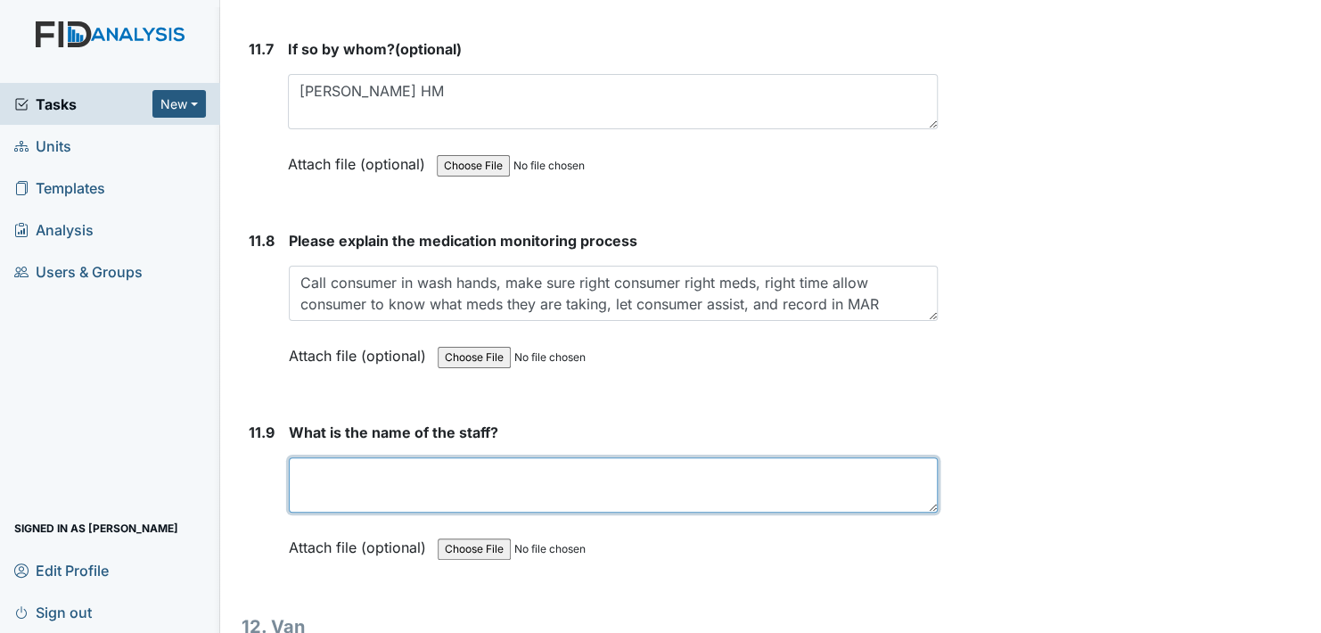
click at [393, 457] on textarea at bounding box center [613, 484] width 649 height 55
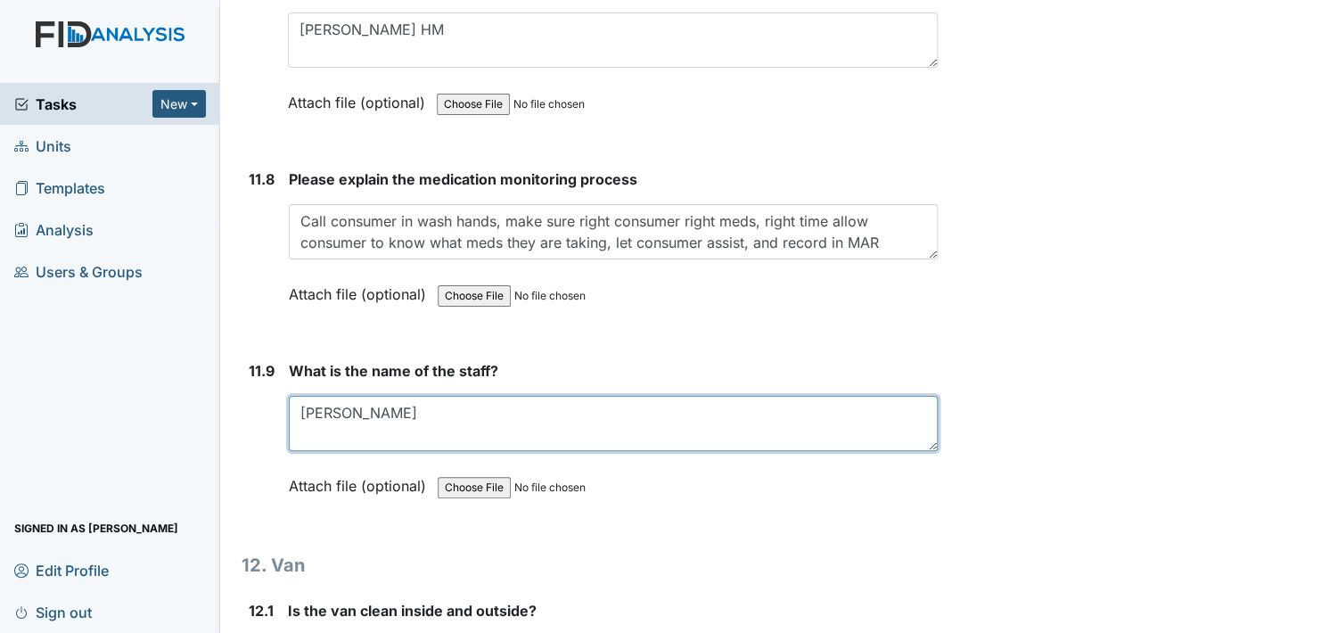
scroll to position [30386, 0]
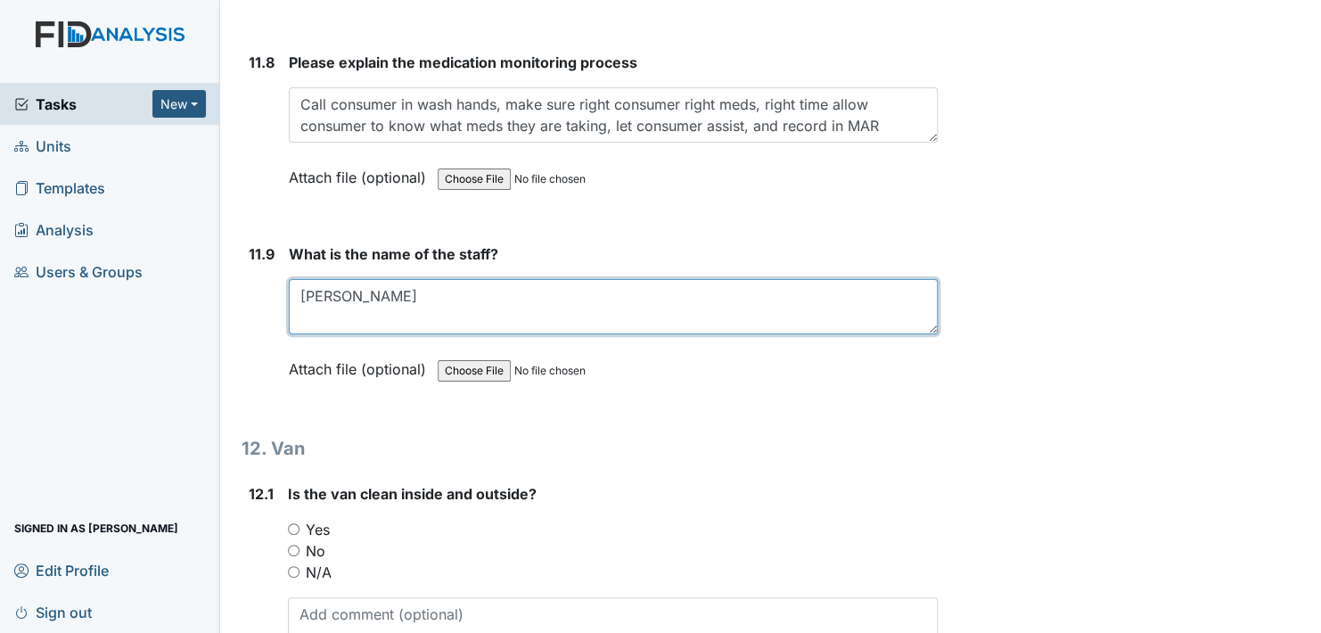
type textarea "Sheena"
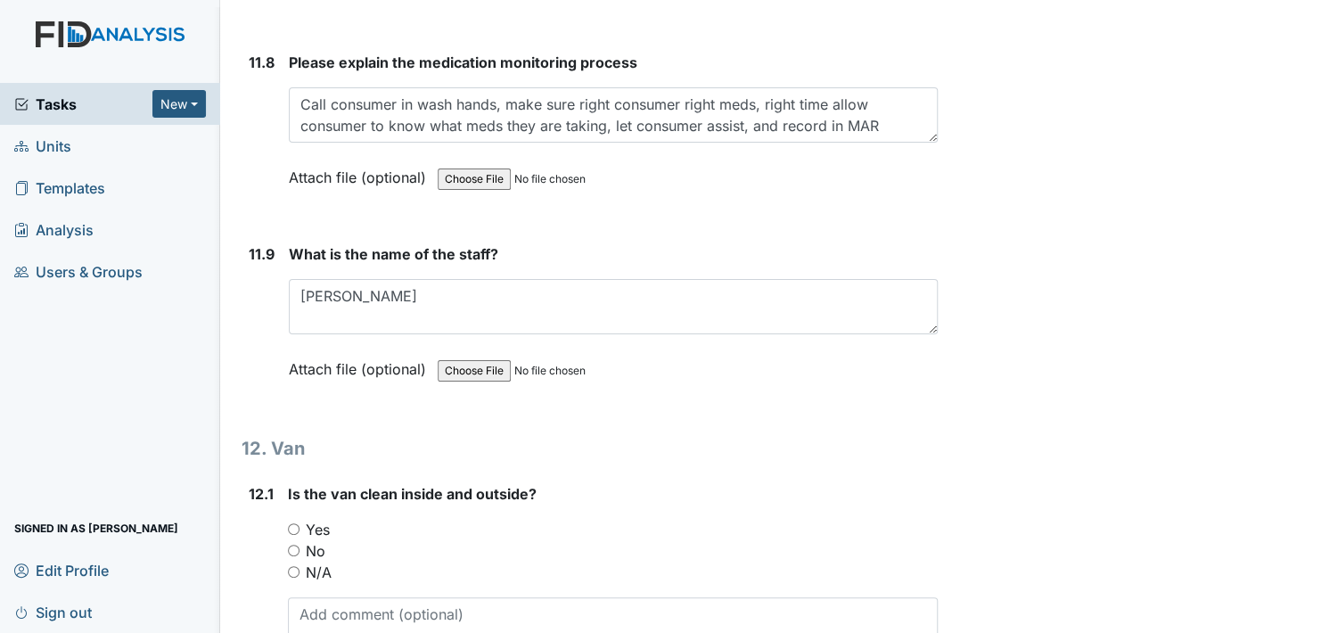
click at [297, 523] on input "Yes" at bounding box center [294, 529] width 12 height 12
radio input "true"
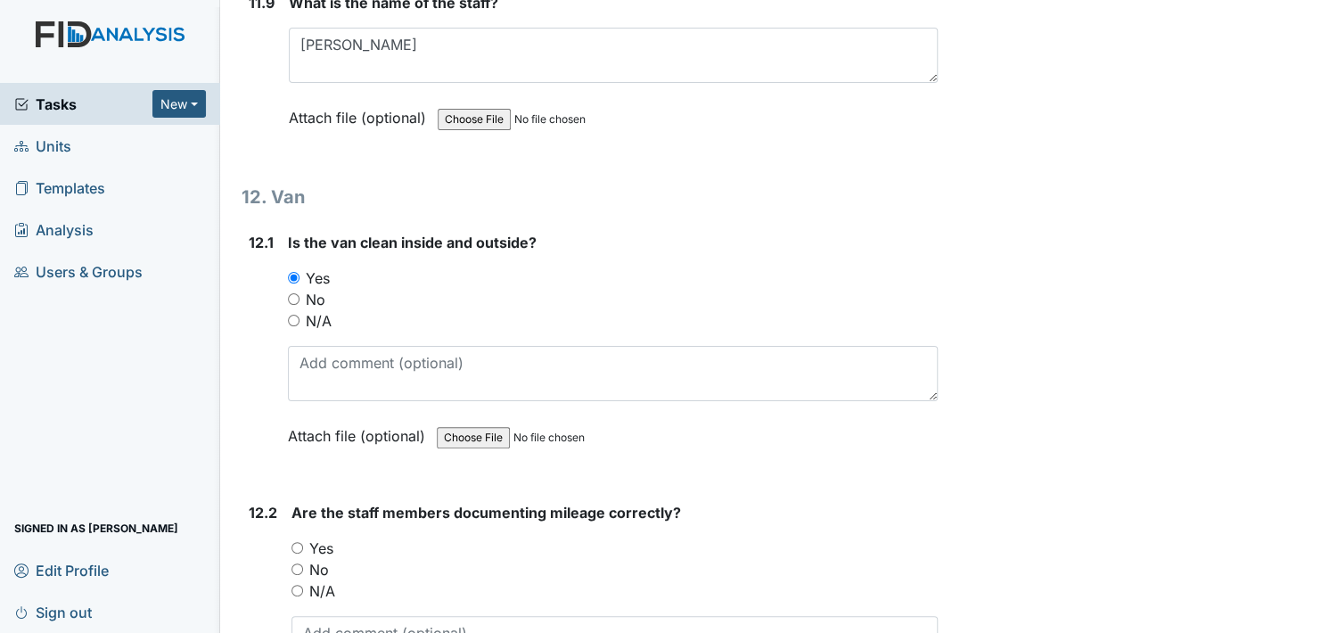
scroll to position [30654, 0]
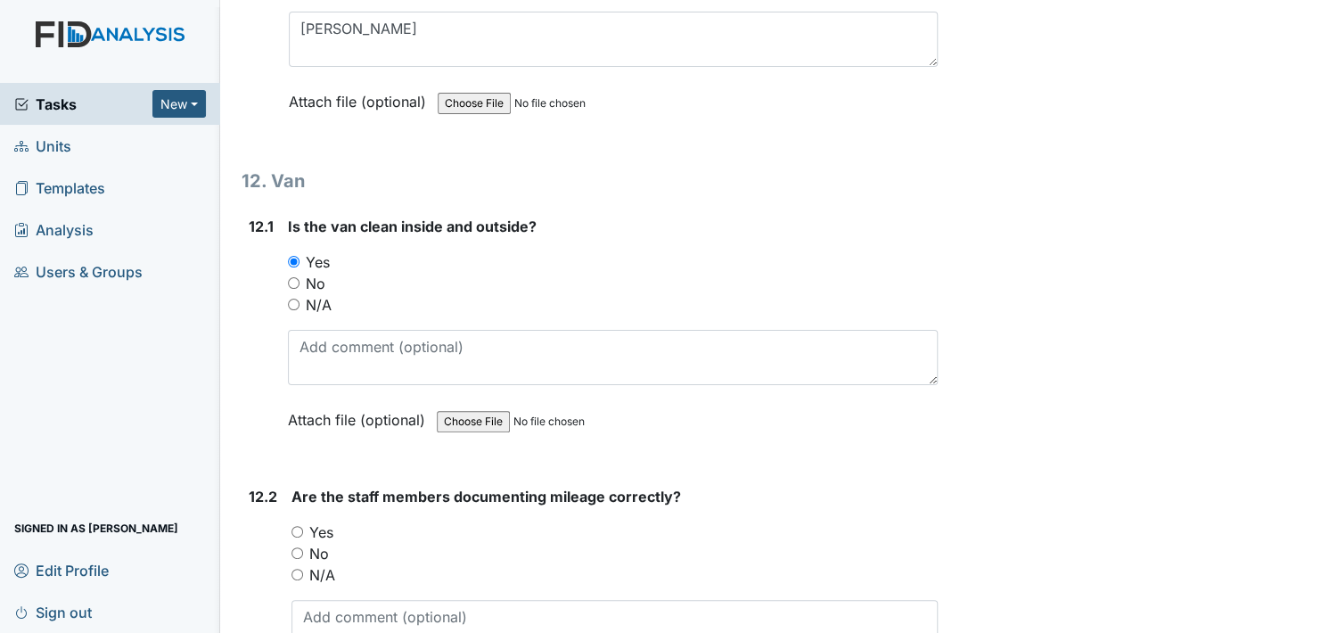
click at [298, 526] on input "Yes" at bounding box center [297, 532] width 12 height 12
radio input "true"
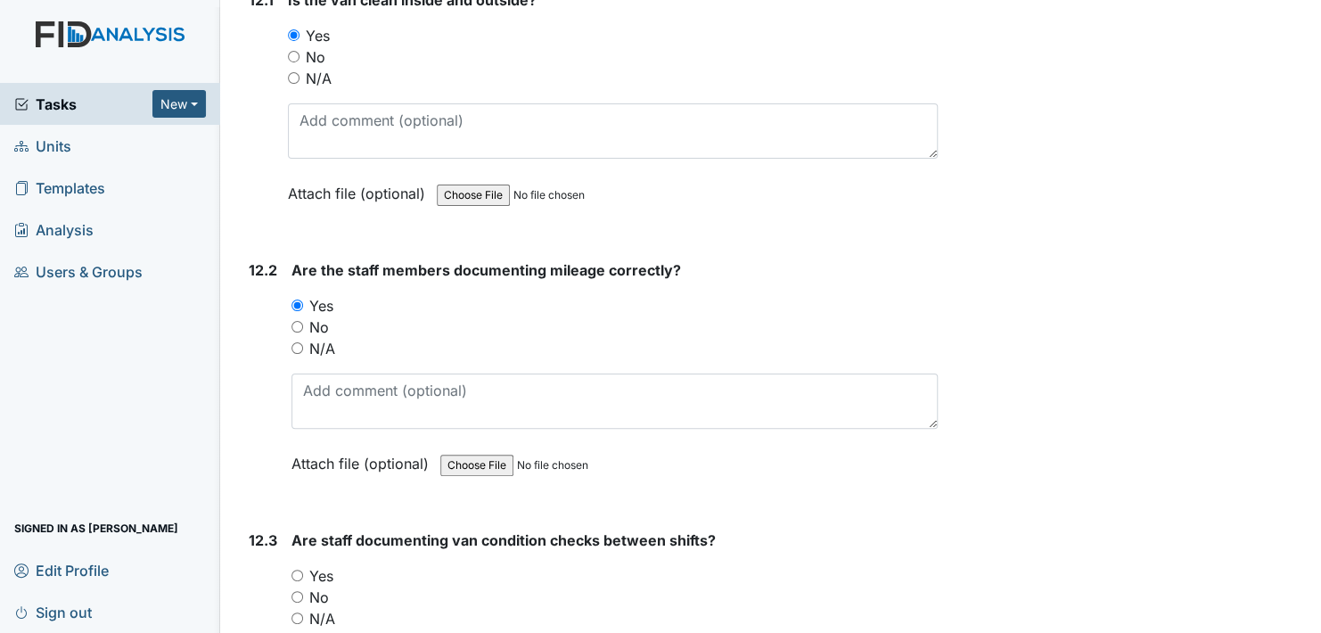
scroll to position [30921, 0]
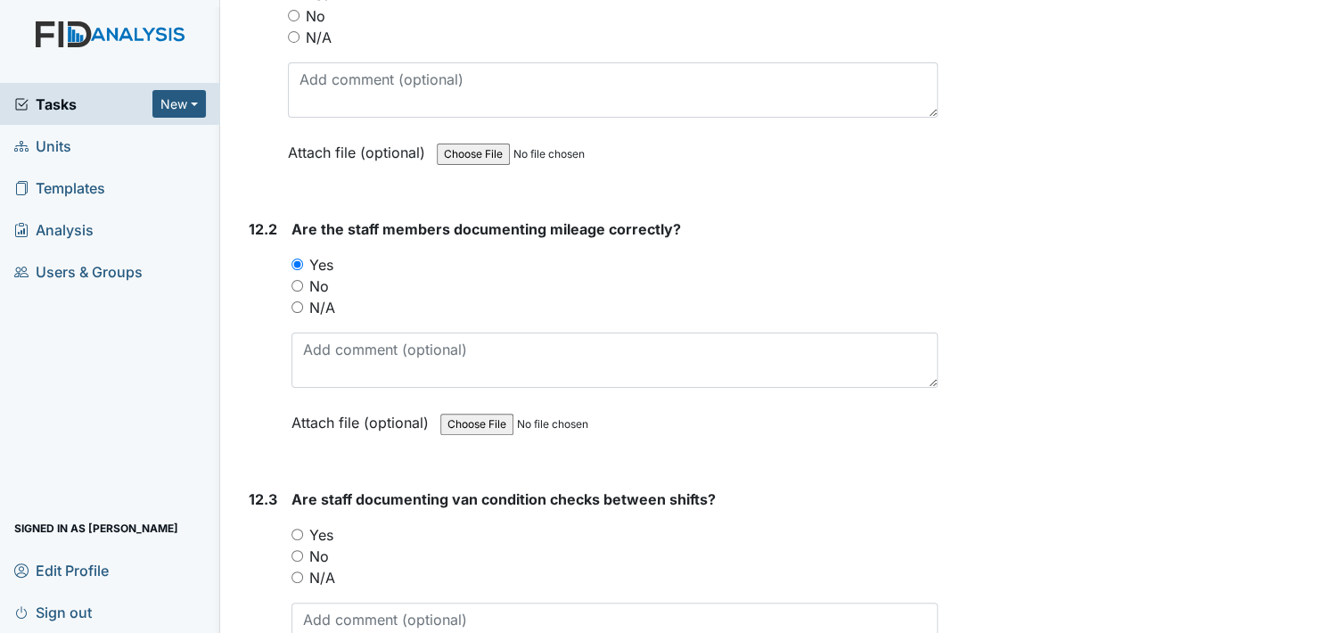
click at [306, 524] on div "Yes" at bounding box center [614, 534] width 646 height 21
click at [297, 528] on input "Yes" at bounding box center [297, 534] width 12 height 12
radio input "true"
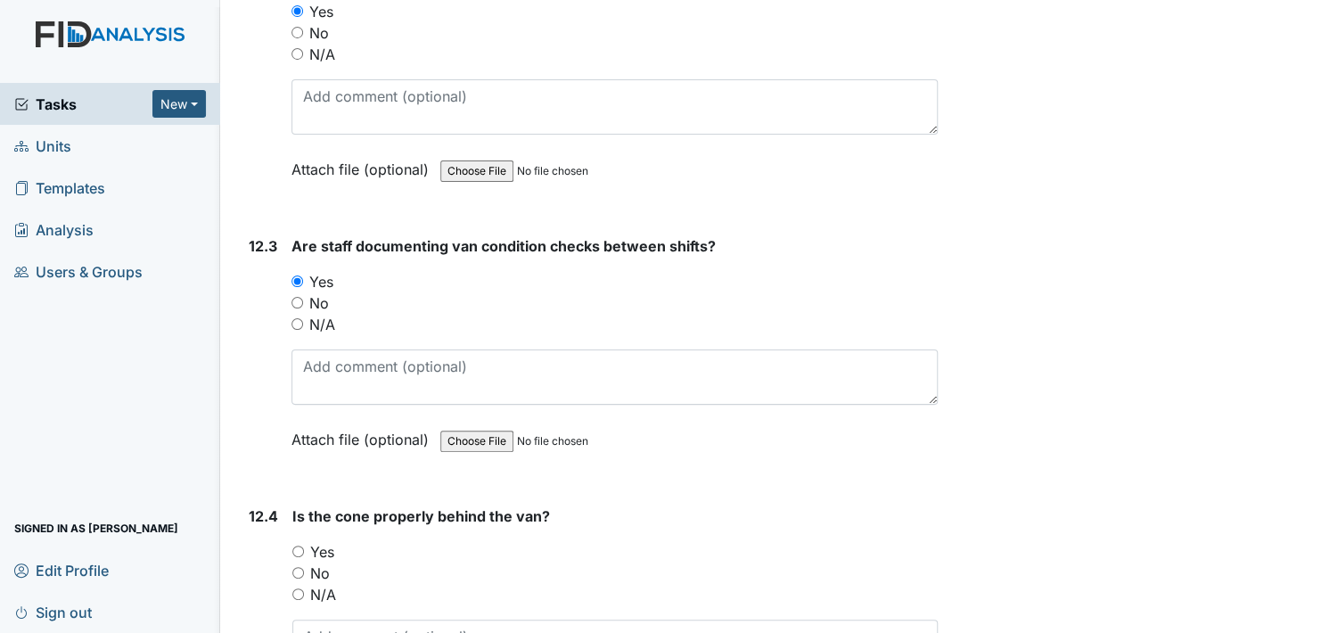
scroll to position [31188, 0]
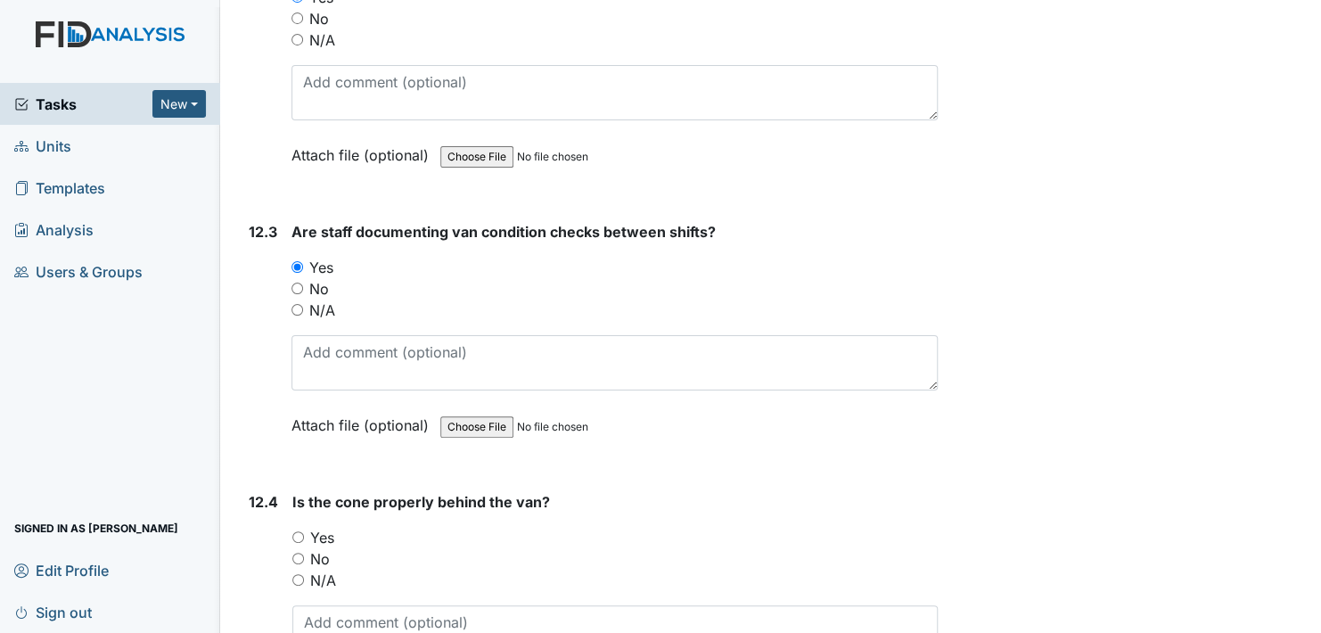
drag, startPoint x: 300, startPoint y: 452, endPoint x: 323, endPoint y: 457, distance: 23.8
click at [300, 531] on input "Yes" at bounding box center [298, 537] width 12 height 12
radio input "true"
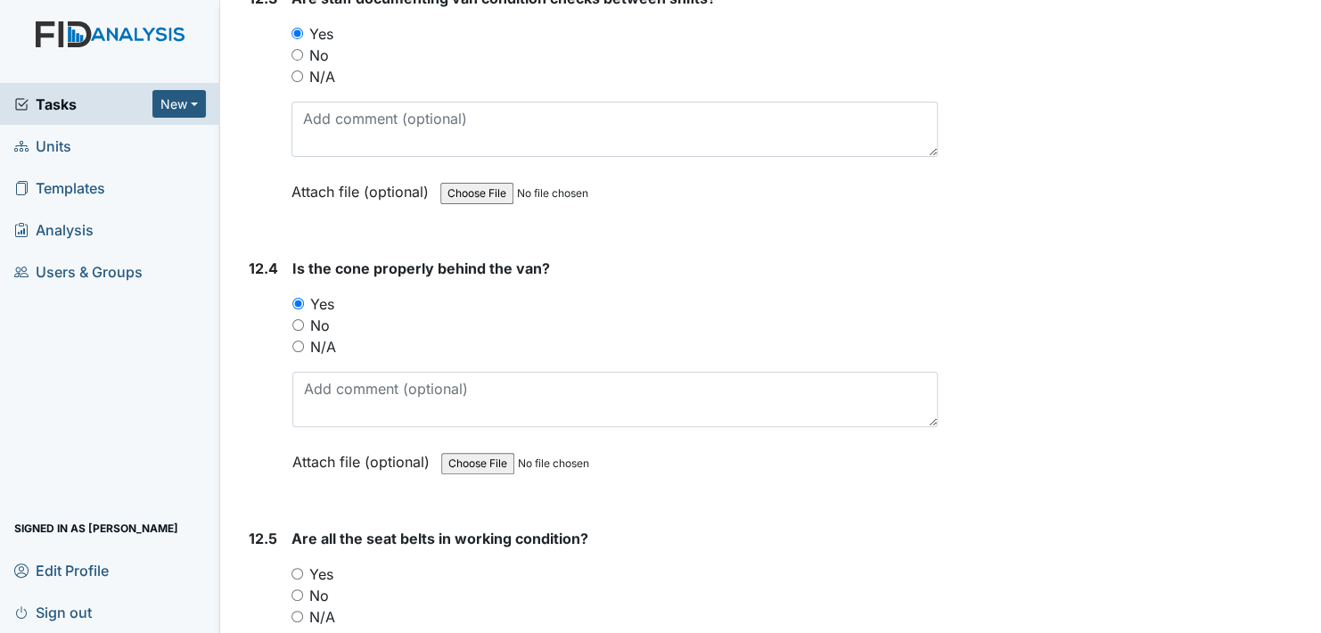
scroll to position [31456, 0]
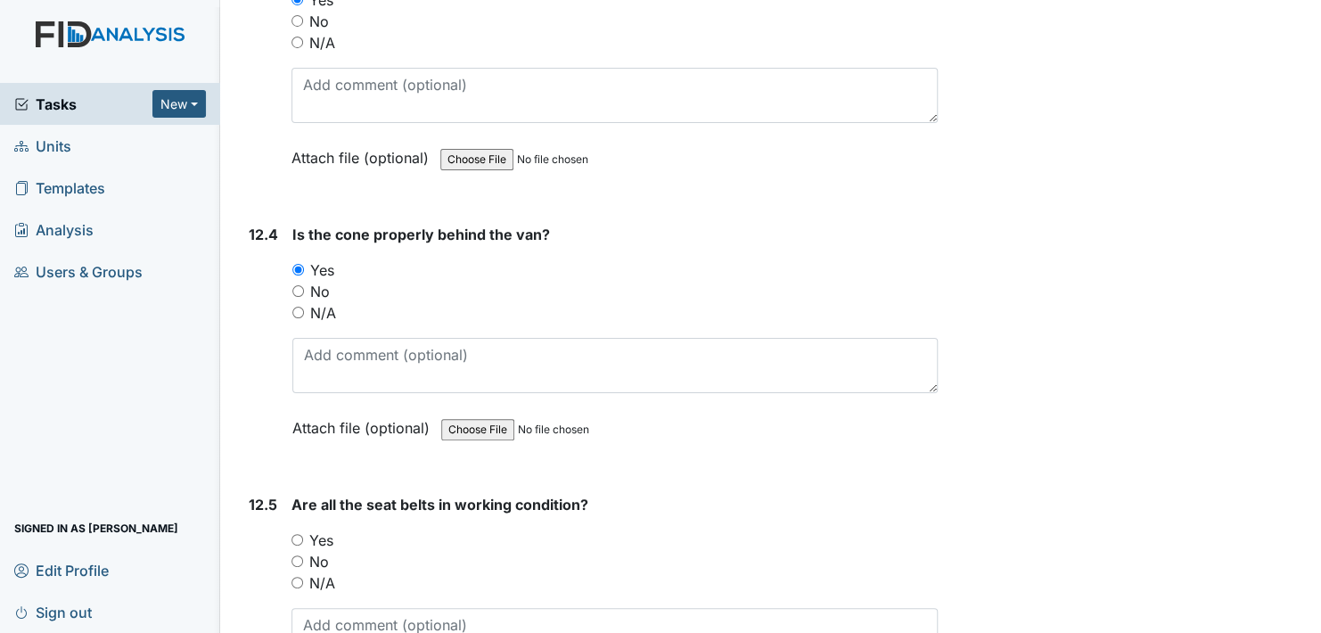
click at [296, 534] on input "Yes" at bounding box center [297, 540] width 12 height 12
radio input "true"
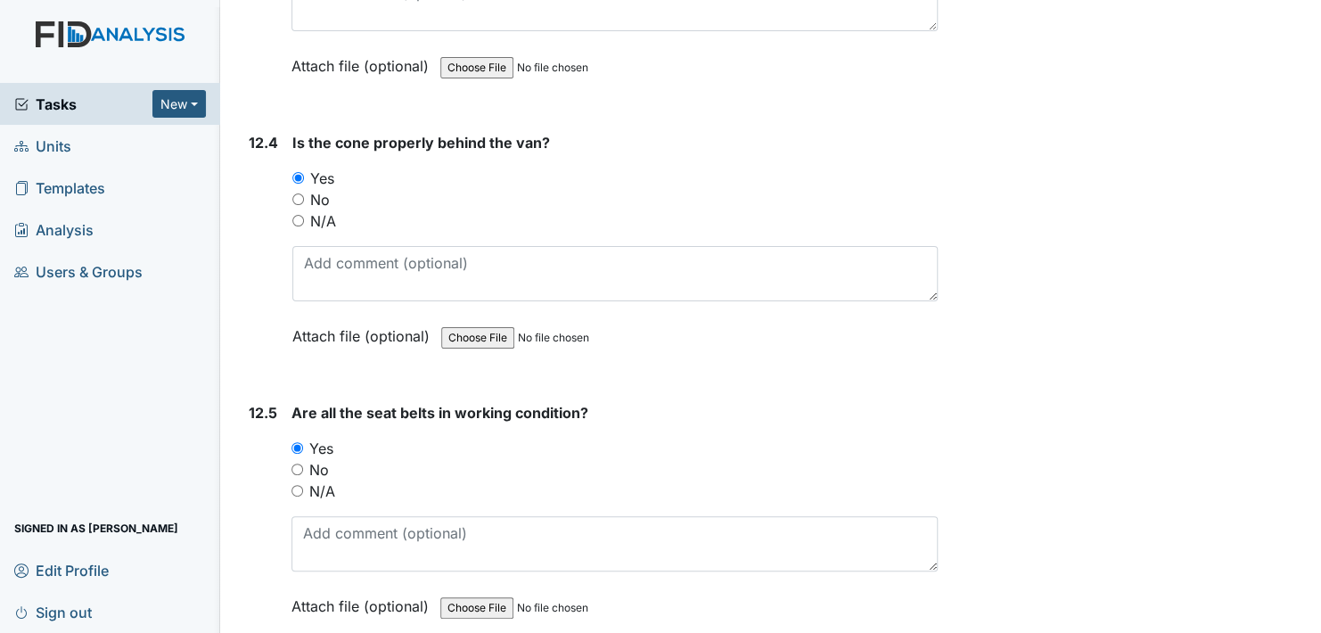
scroll to position [31548, 0]
